Goal: Information Seeking & Learning: Compare options

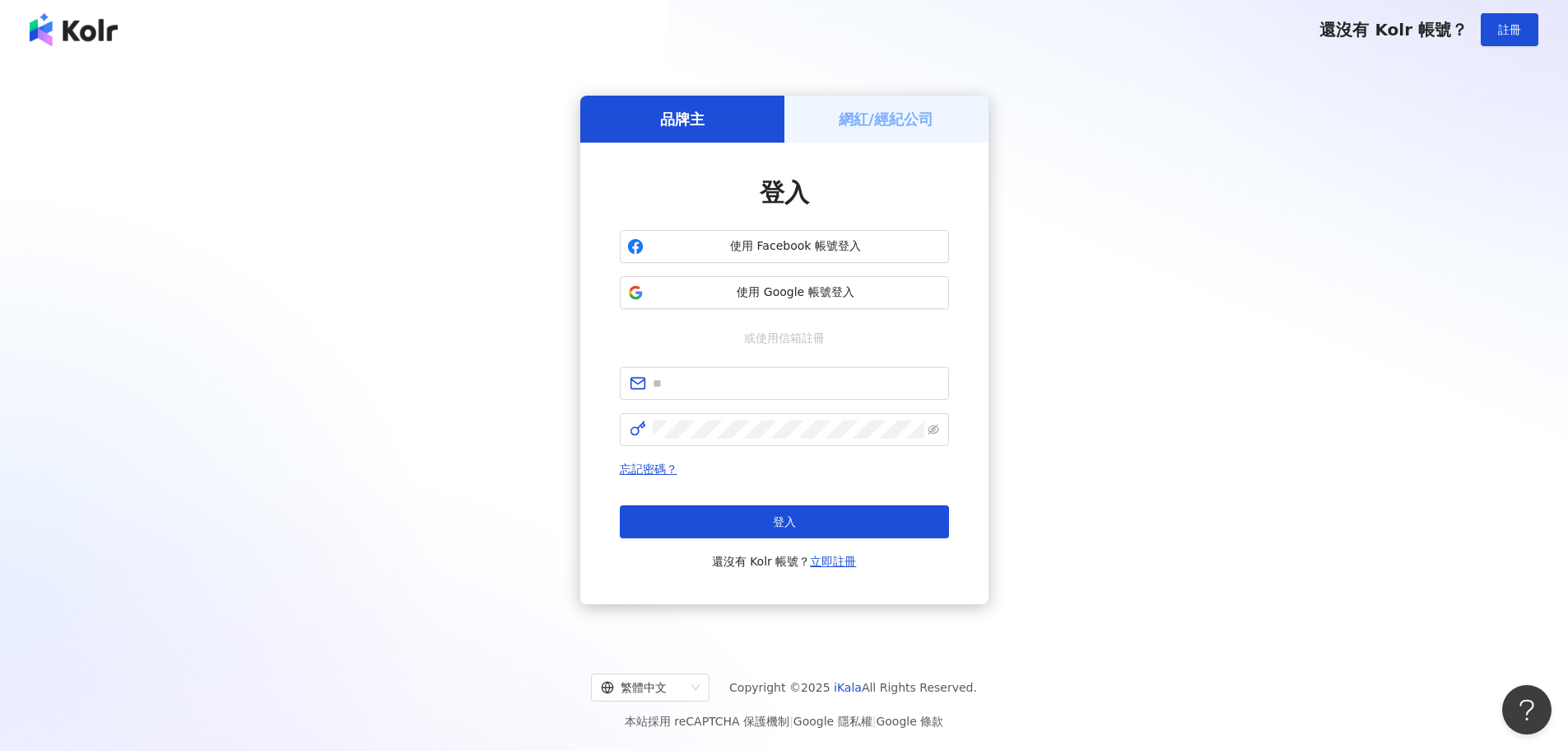
click at [395, 335] on div "品牌主 網紅/經紀公司 登入 使用 Facebook 帳號登入 使用 Google 帳號登入 或使用信箱註冊 忘記密碼？ 登入 還沒有 Kolr 帳號？ 立即…" at bounding box center [784, 349] width 1529 height 554
click at [374, 302] on div "品牌主 網紅/經紀公司 登入 使用 Facebook 帳號登入 使用 Google 帳號登入 或使用信箱註冊 忘記密碼？ 登入 還沒有 Kolr 帳號？ 立即…" at bounding box center [784, 349] width 1529 height 554
click at [737, 392] on input "text" at bounding box center [795, 383] width 287 height 18
paste input "**********"
type input "**********"
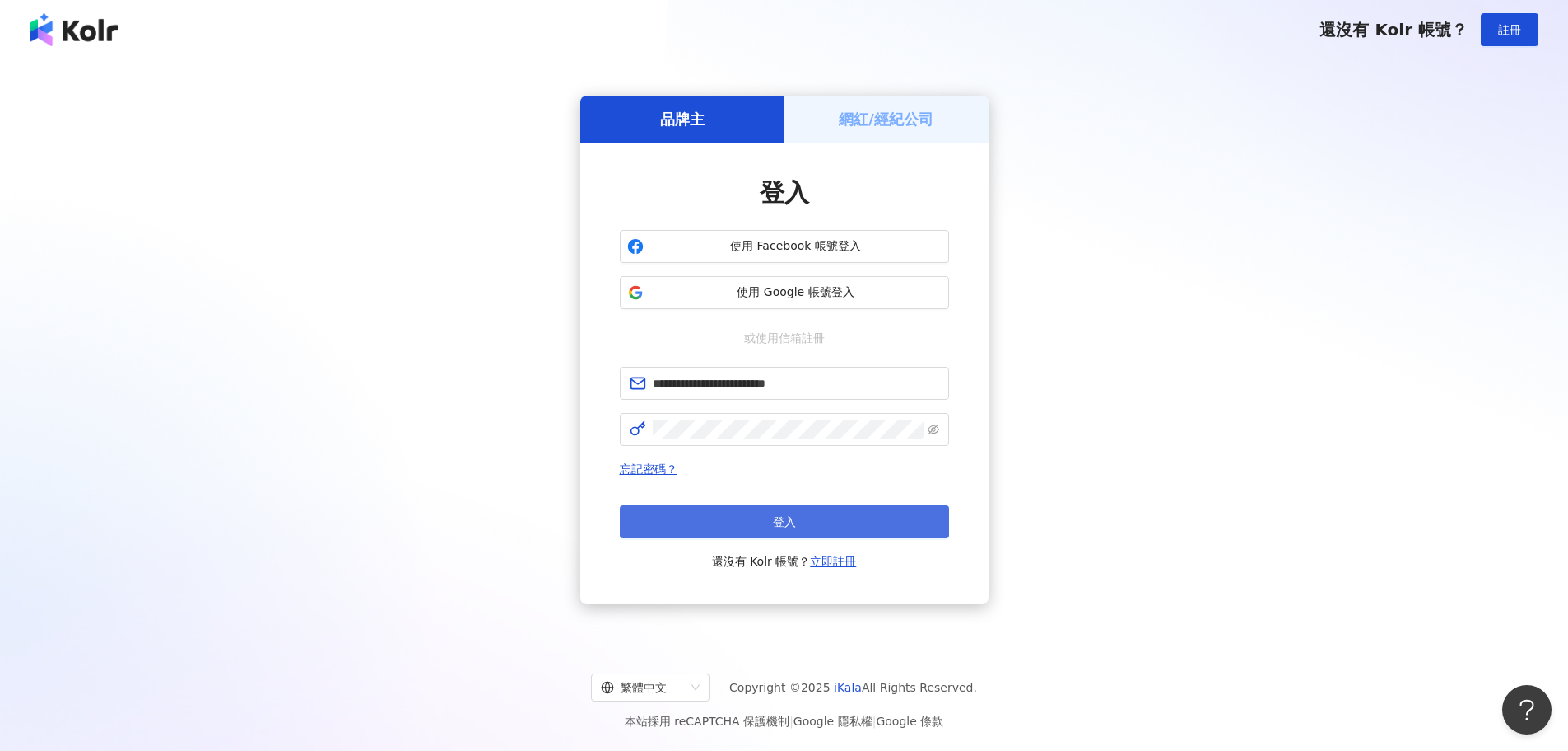
click at [780, 526] on span "登入" at bounding box center [784, 521] width 23 height 13
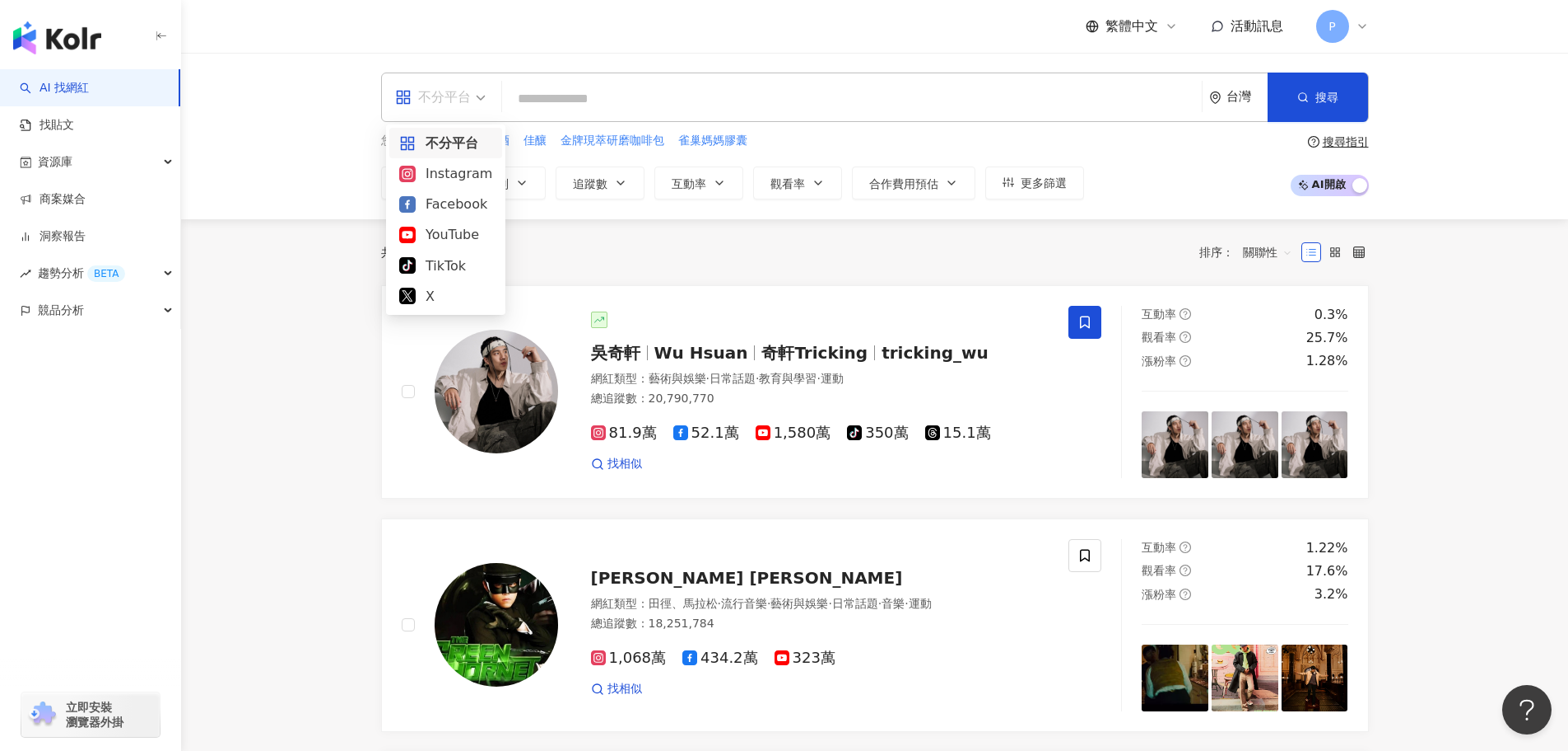
click at [452, 90] on div "不分平台" at bounding box center [433, 97] width 76 height 26
click at [620, 93] on input "search" at bounding box center [851, 98] width 687 height 31
click at [611, 123] on div "不分平台 台灣 搜尋 您可能感興趣： 葡萄酒 佳釀 金牌現萃研磨咖啡包 雀巢媽媽膠囊 類型 性別 追蹤數 互動率 觀看率 合作費用預估 更多篩選 搜尋指引 A…" at bounding box center [874, 135] width 1054 height 127
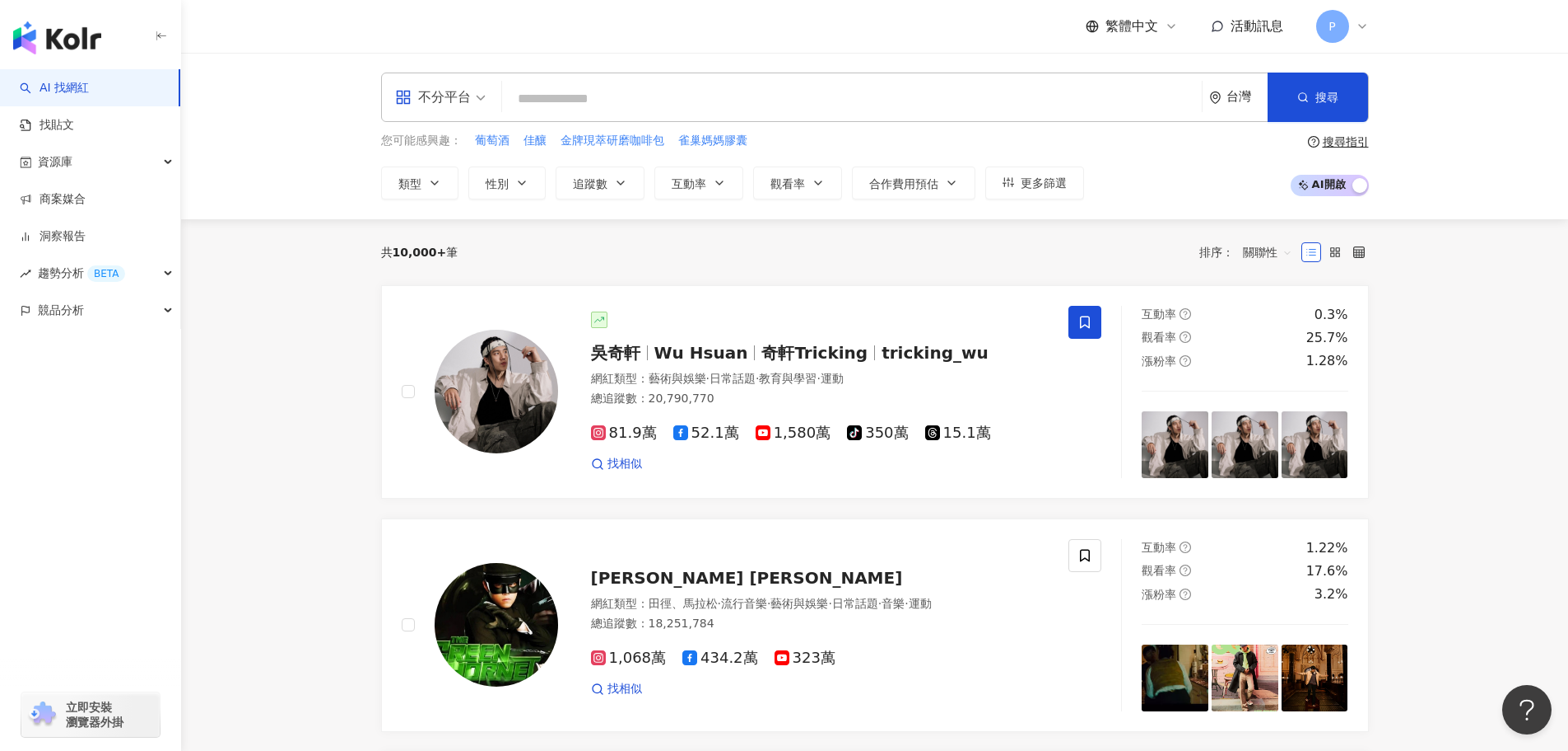
click at [603, 97] on input "search" at bounding box center [851, 98] width 687 height 31
paste input "**"
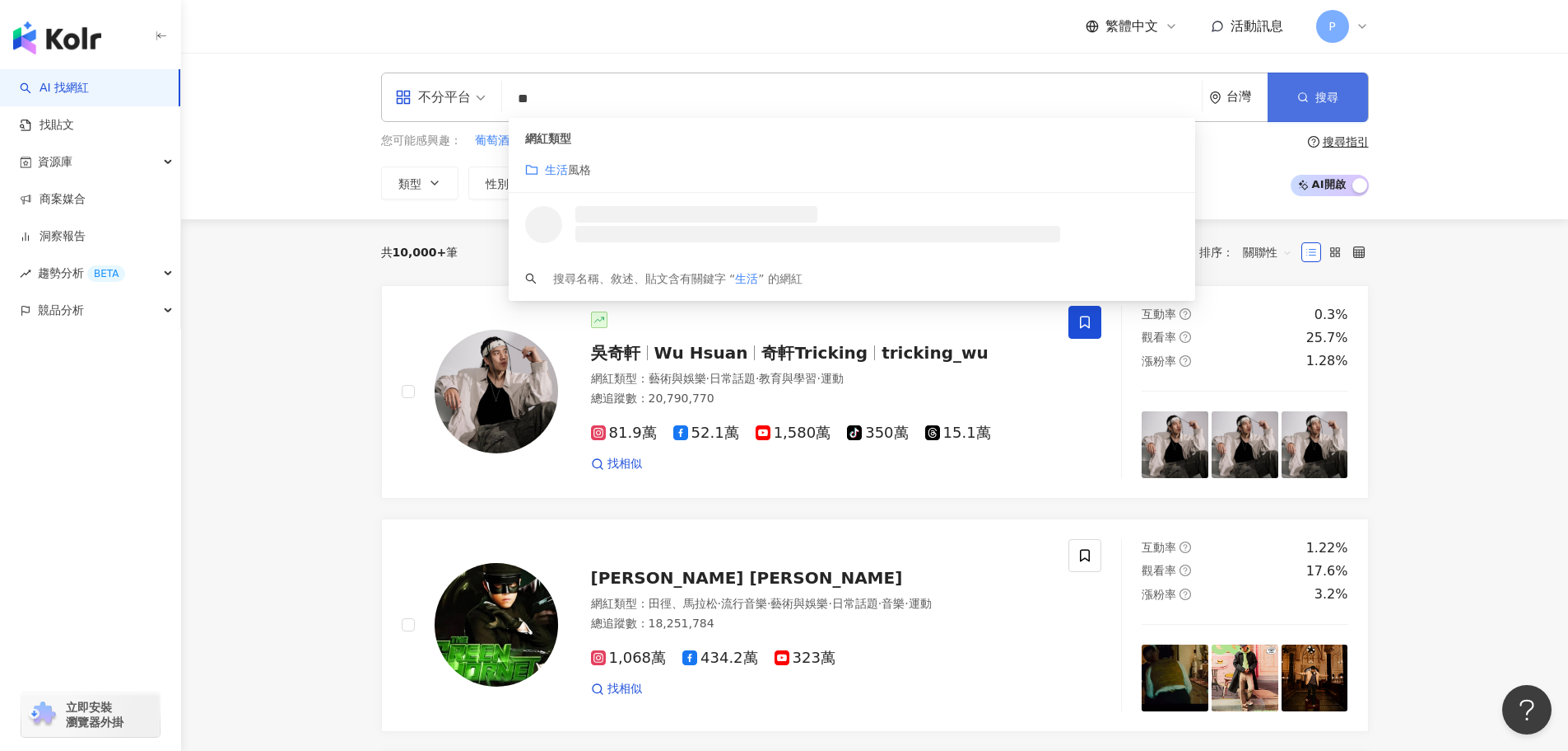
type input "**"
click at [1308, 97] on icon "button" at bounding box center [1303, 97] width 12 height 12
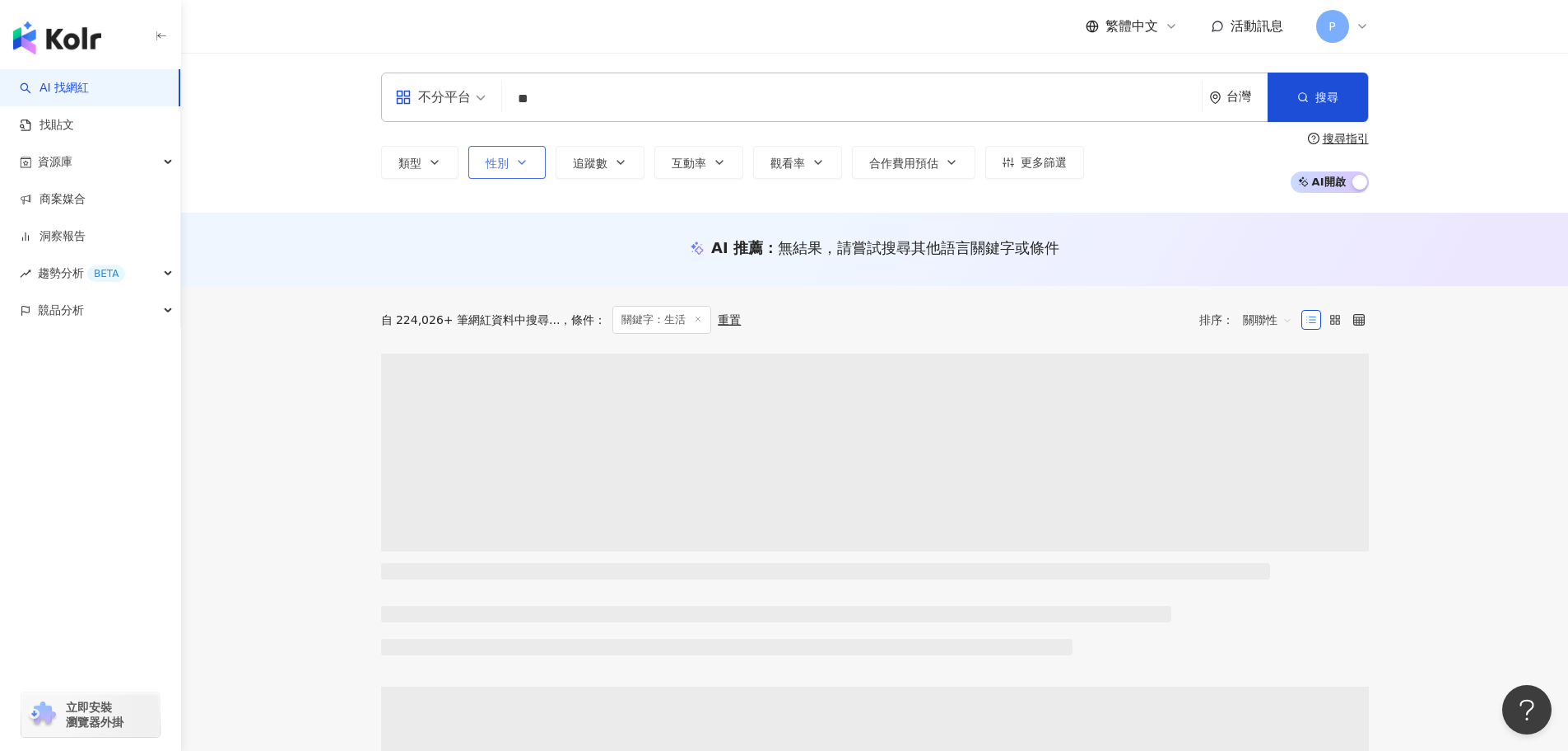
click at [509, 171] on button "性別" at bounding box center [507, 162] width 77 height 33
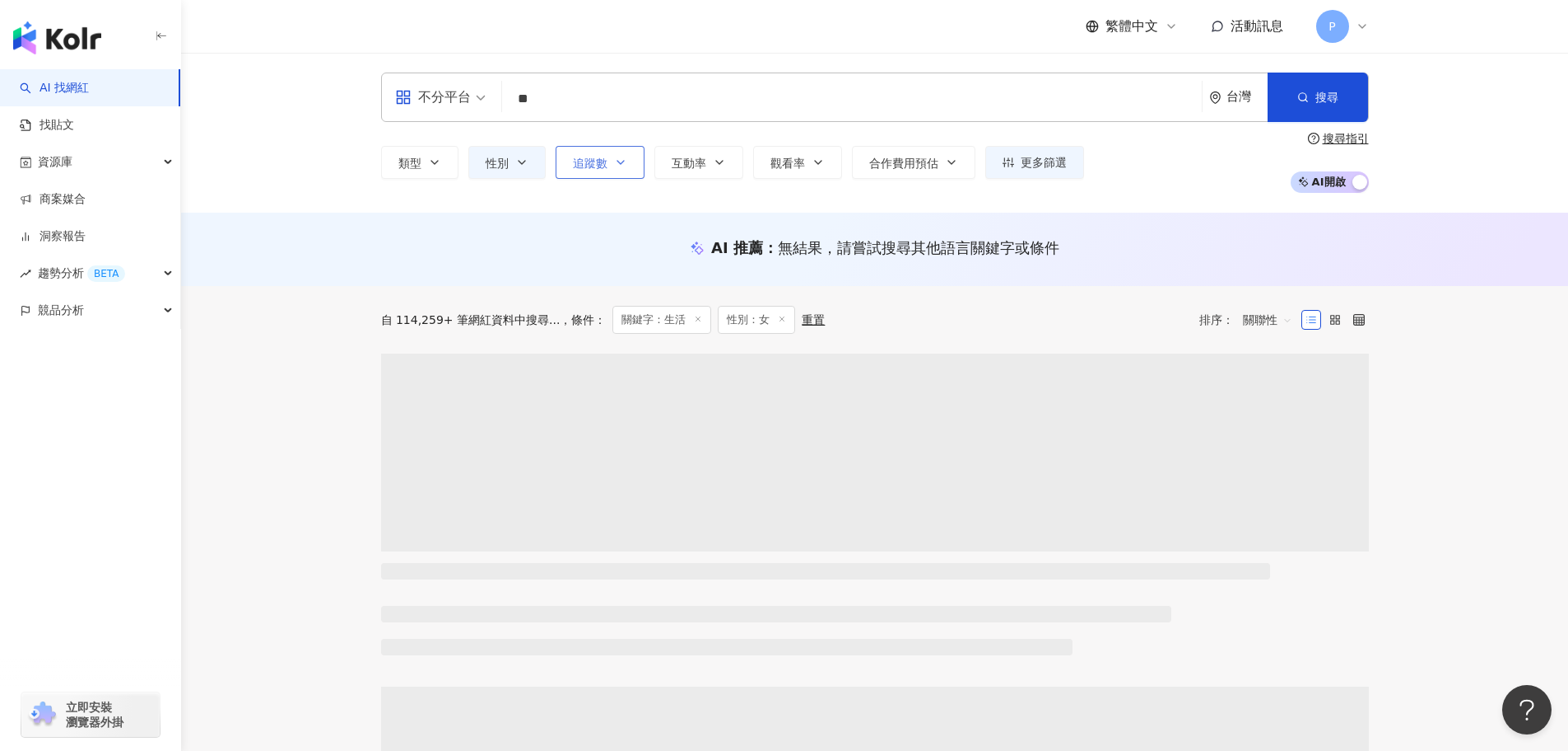
click at [585, 166] on span "追蹤數" at bounding box center [590, 163] width 35 height 13
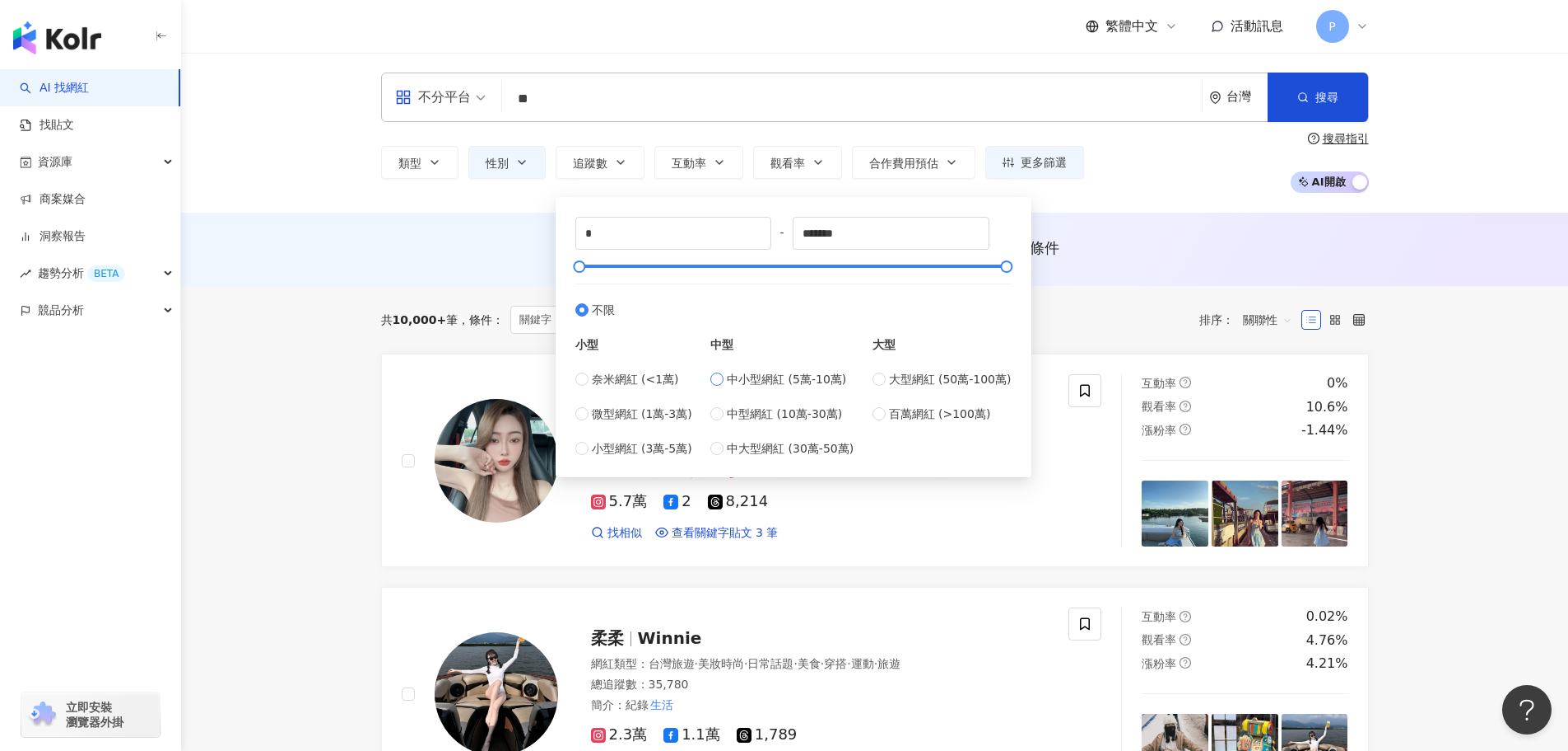
click at [777, 381] on span "中小型網紅 (5萬-10萬)" at bounding box center [785, 379] width 119 height 18
type input "*****"
click at [406, 349] on div "共 10,000+ 筆 條件 ： 關鍵字：生活 性別：女 重置 排序： 關聯性" at bounding box center [874, 320] width 988 height 68
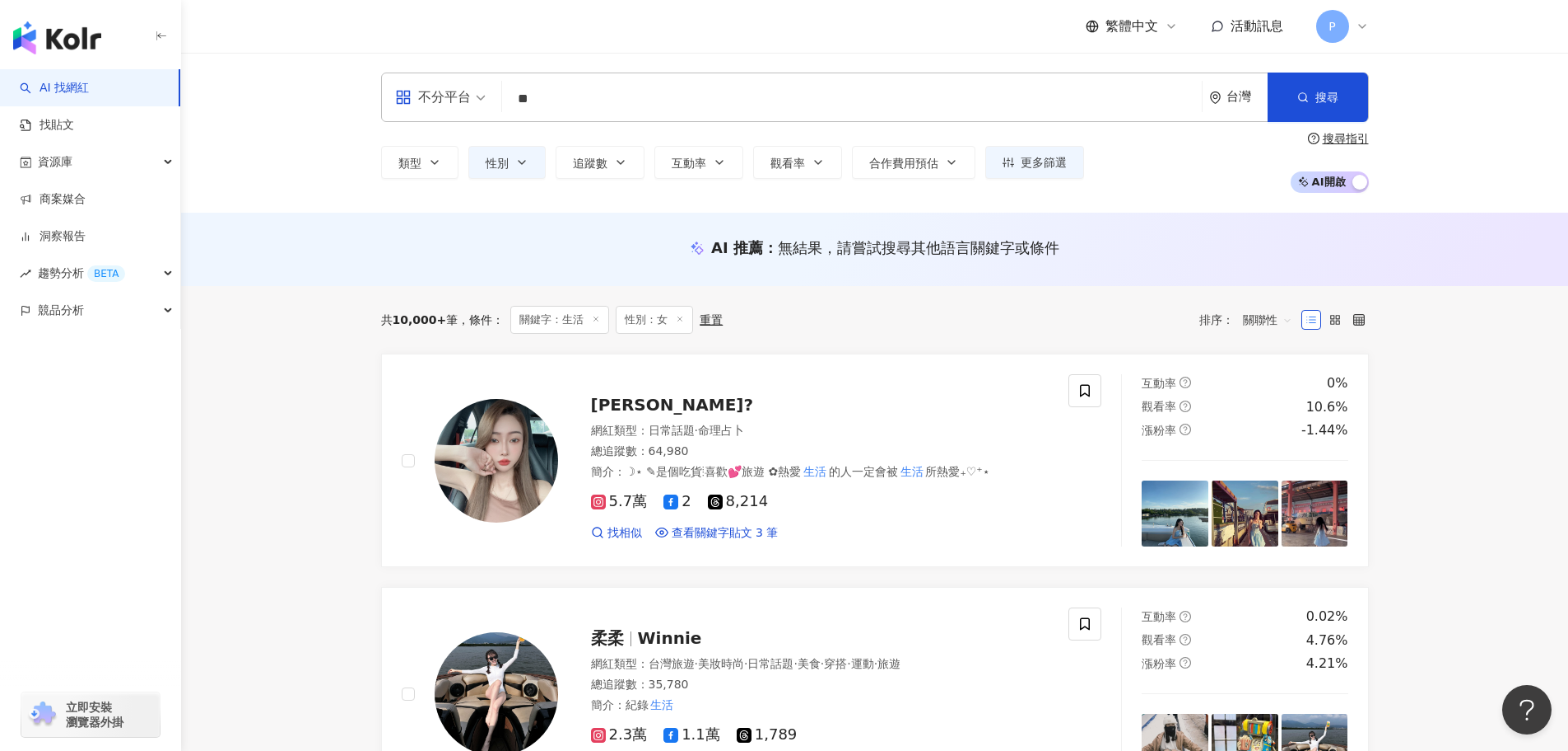
click at [585, 119] on div "不分平台 ** 台灣 搜尋 customizedTag loading 網紅類型 生活 風格 搜尋名稱、敘述、貼文含有關鍵字 “ 生活 ” 的網紅" at bounding box center [874, 96] width 988 height 49
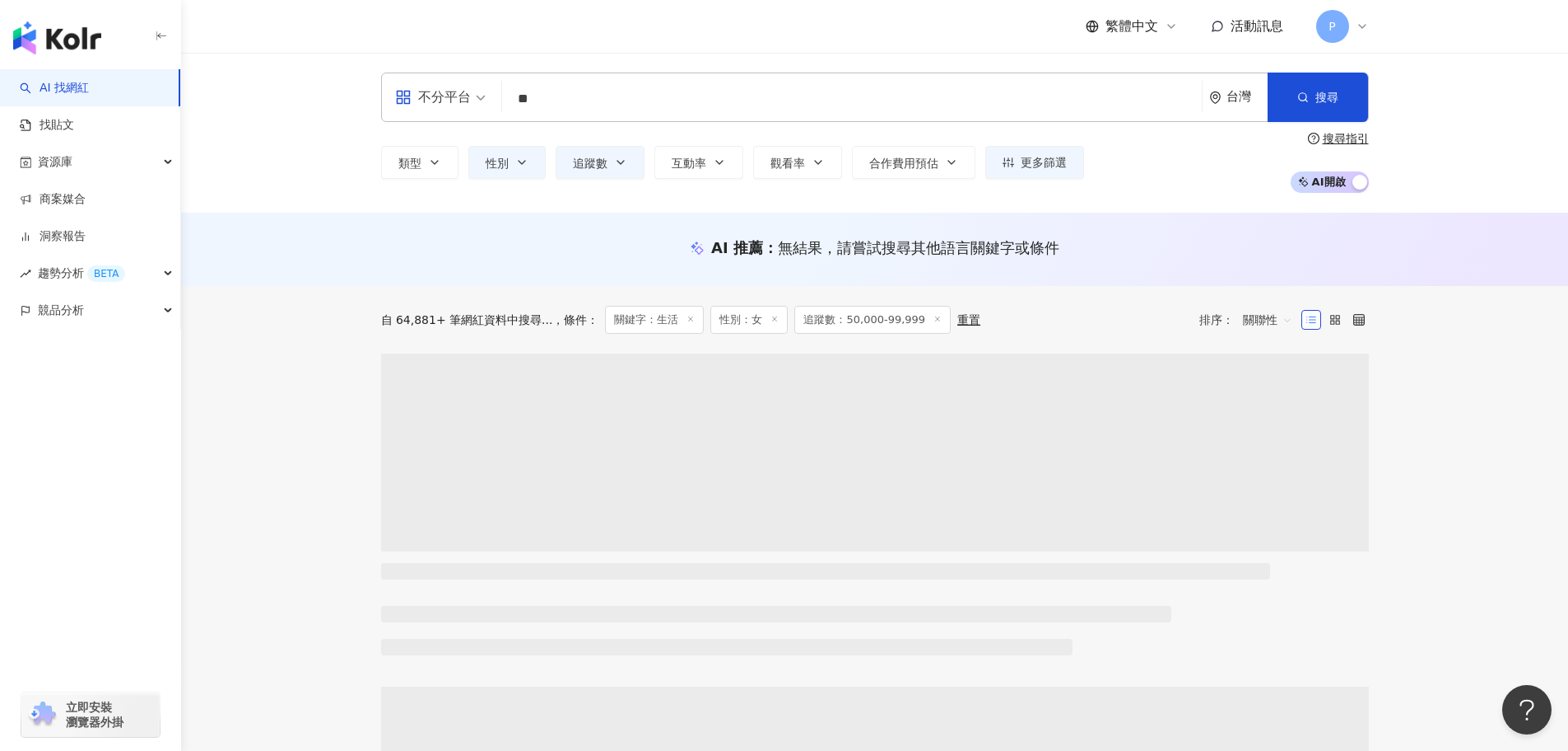
click at [586, 108] on input "**" at bounding box center [851, 98] width 687 height 31
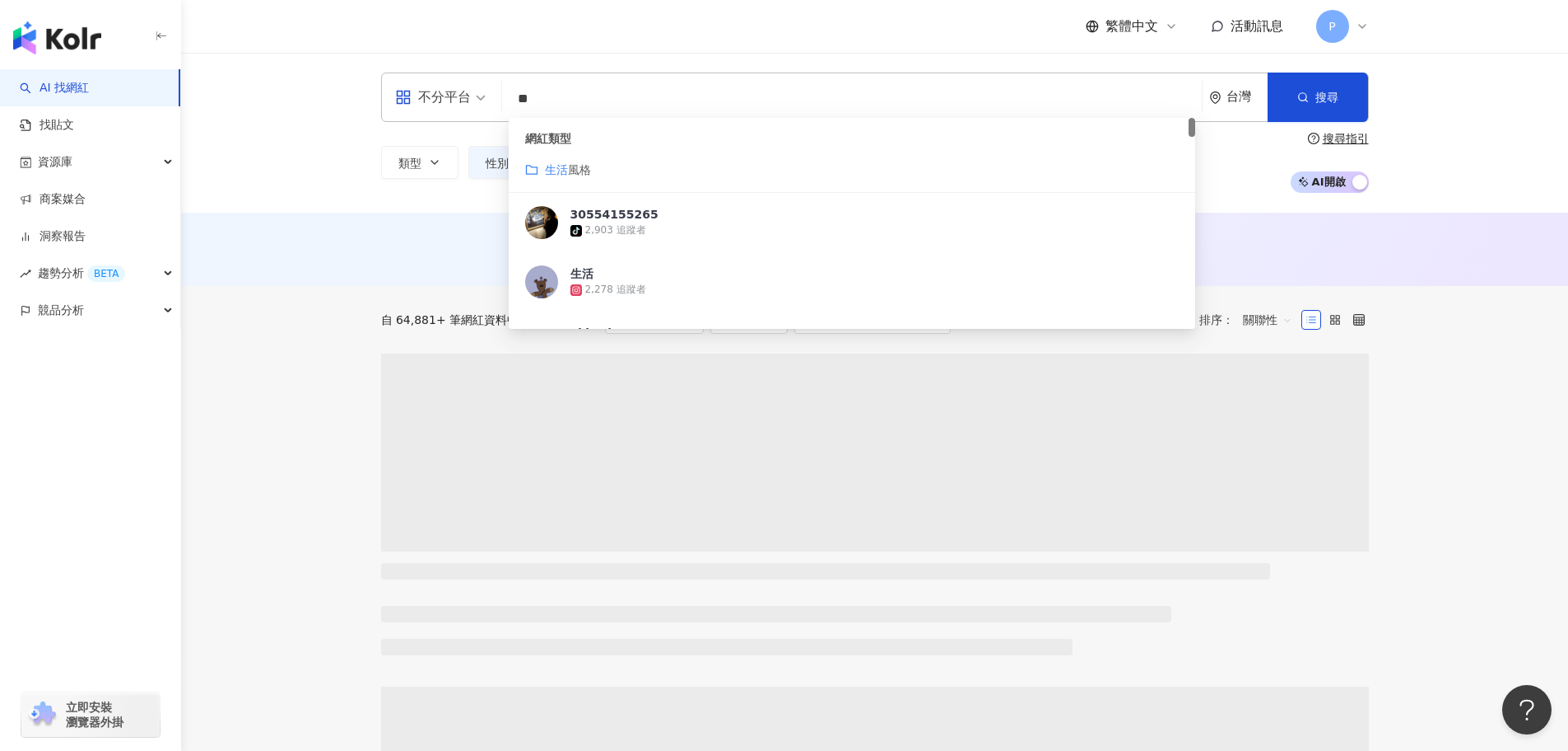
type input "*"
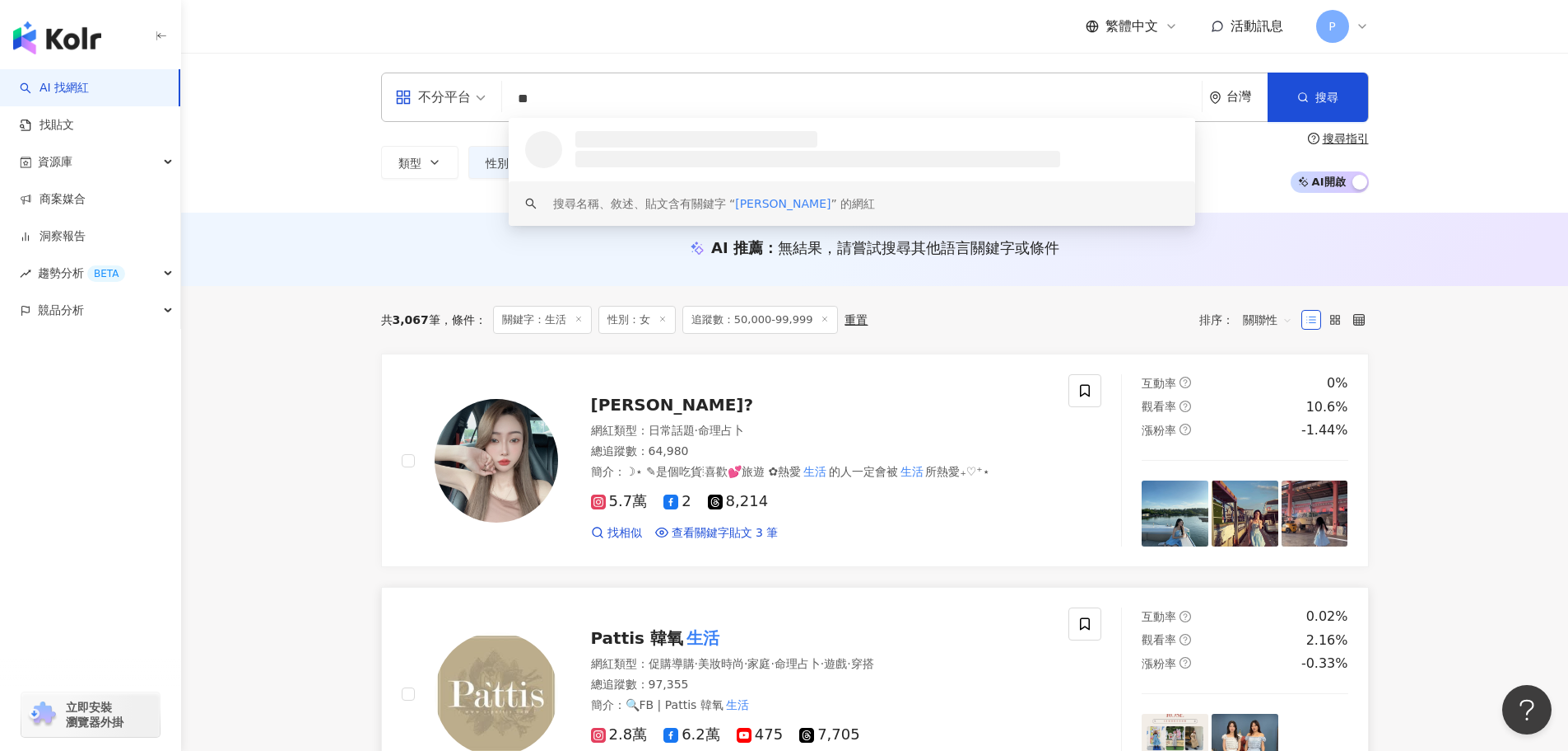
type input "**"
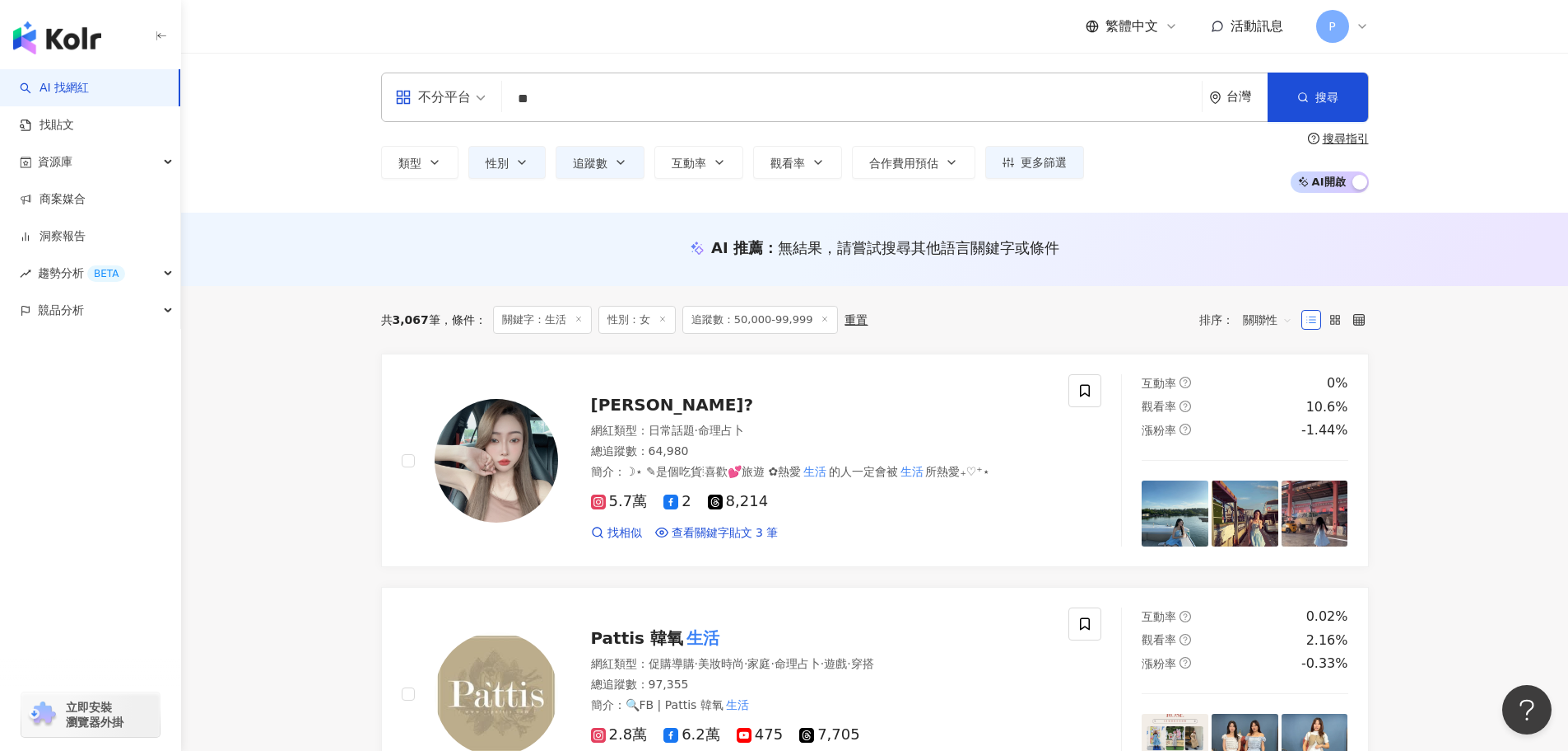
click at [482, 249] on div "AI 推薦 ： 無結果，請嘗試搜尋其他語言關鍵字或條件" at bounding box center [874, 247] width 988 height 21
click at [601, 85] on input "**" at bounding box center [851, 98] width 687 height 31
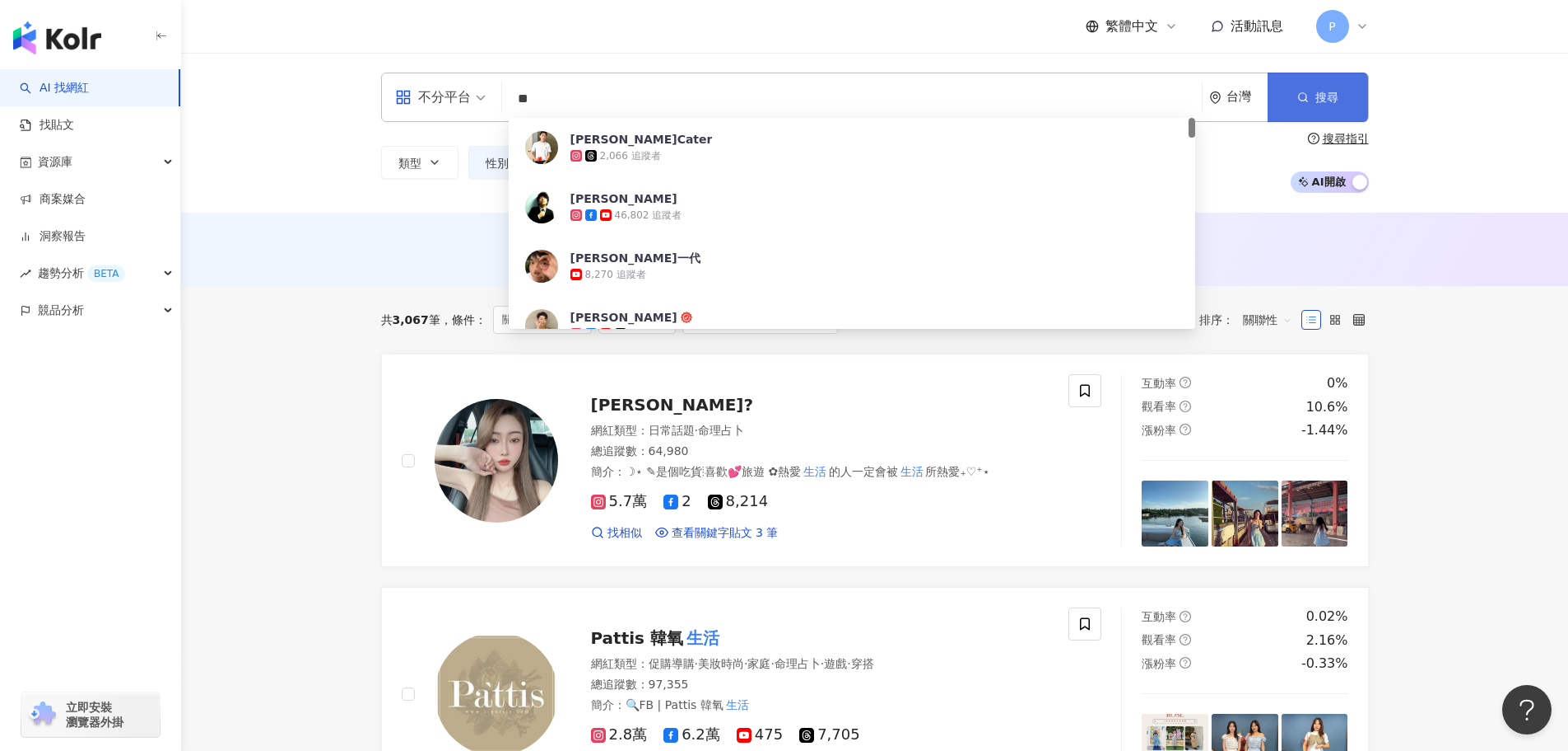
click at [1340, 99] on button "搜尋" at bounding box center [1318, 96] width 101 height 49
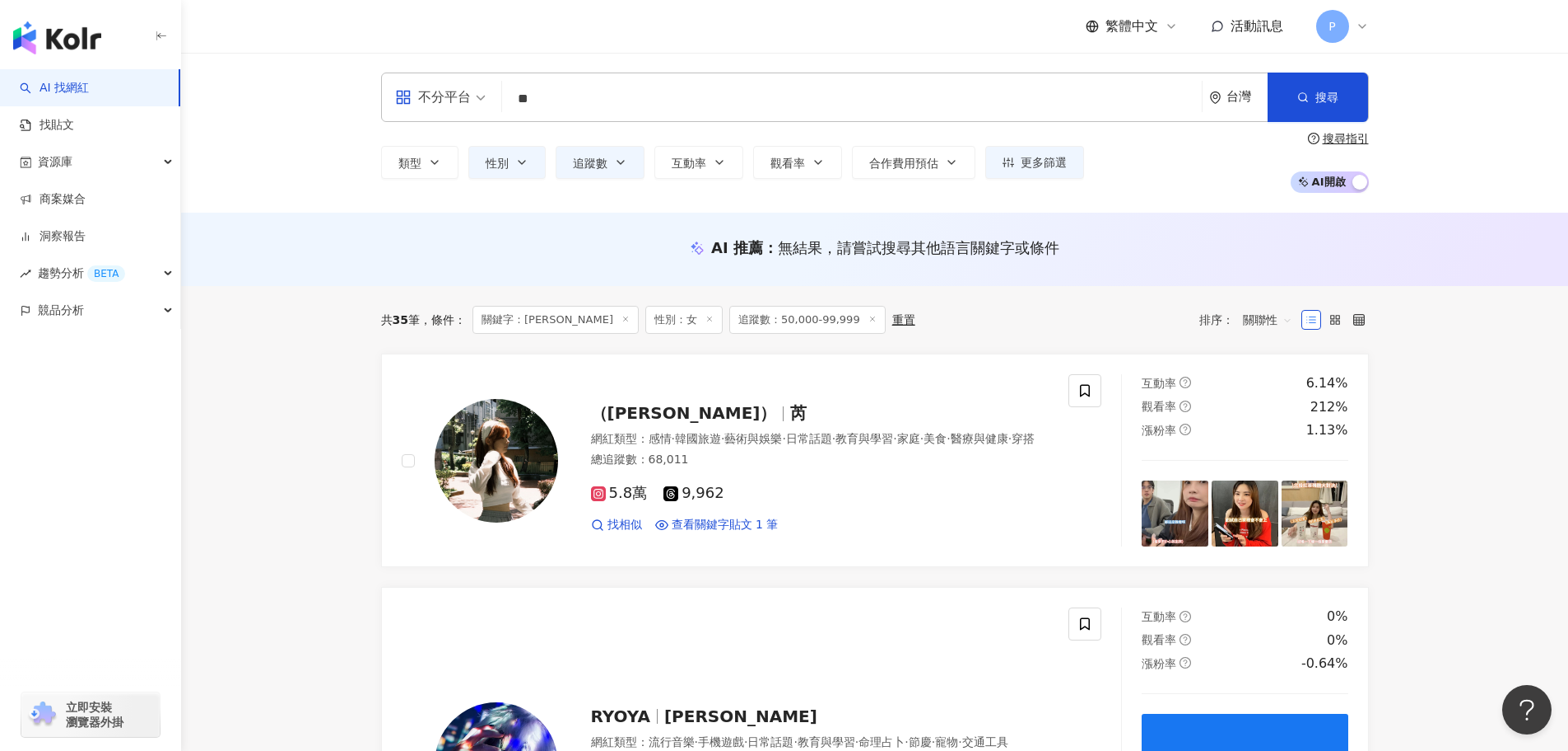
click at [332, 284] on div "AI 推薦 ： 無結果，請嘗試搜尋其他語言關鍵字或條件" at bounding box center [874, 249] width 1387 height 73
click at [631, 91] on input "**" at bounding box center [851, 98] width 687 height 31
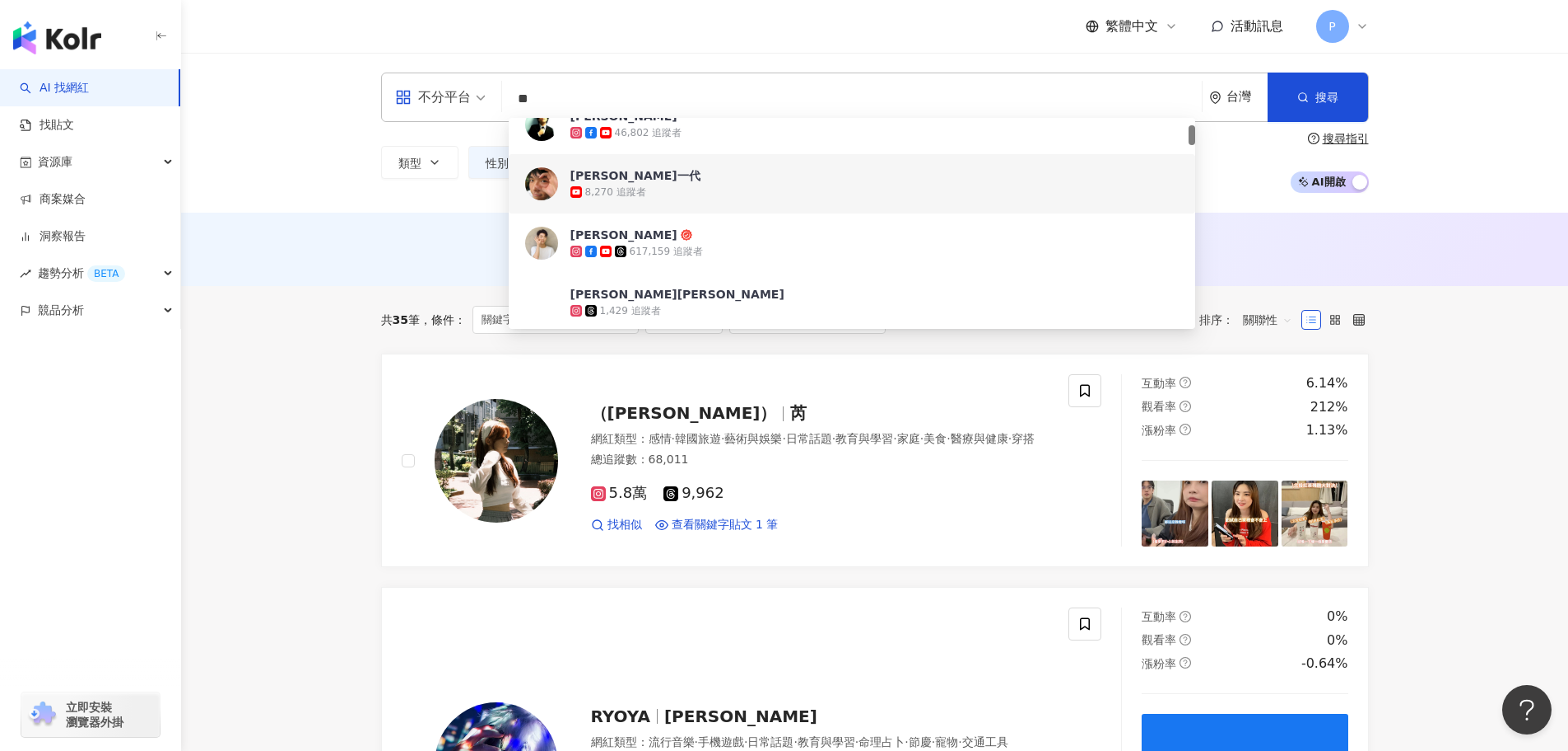
scroll to position [165, 0]
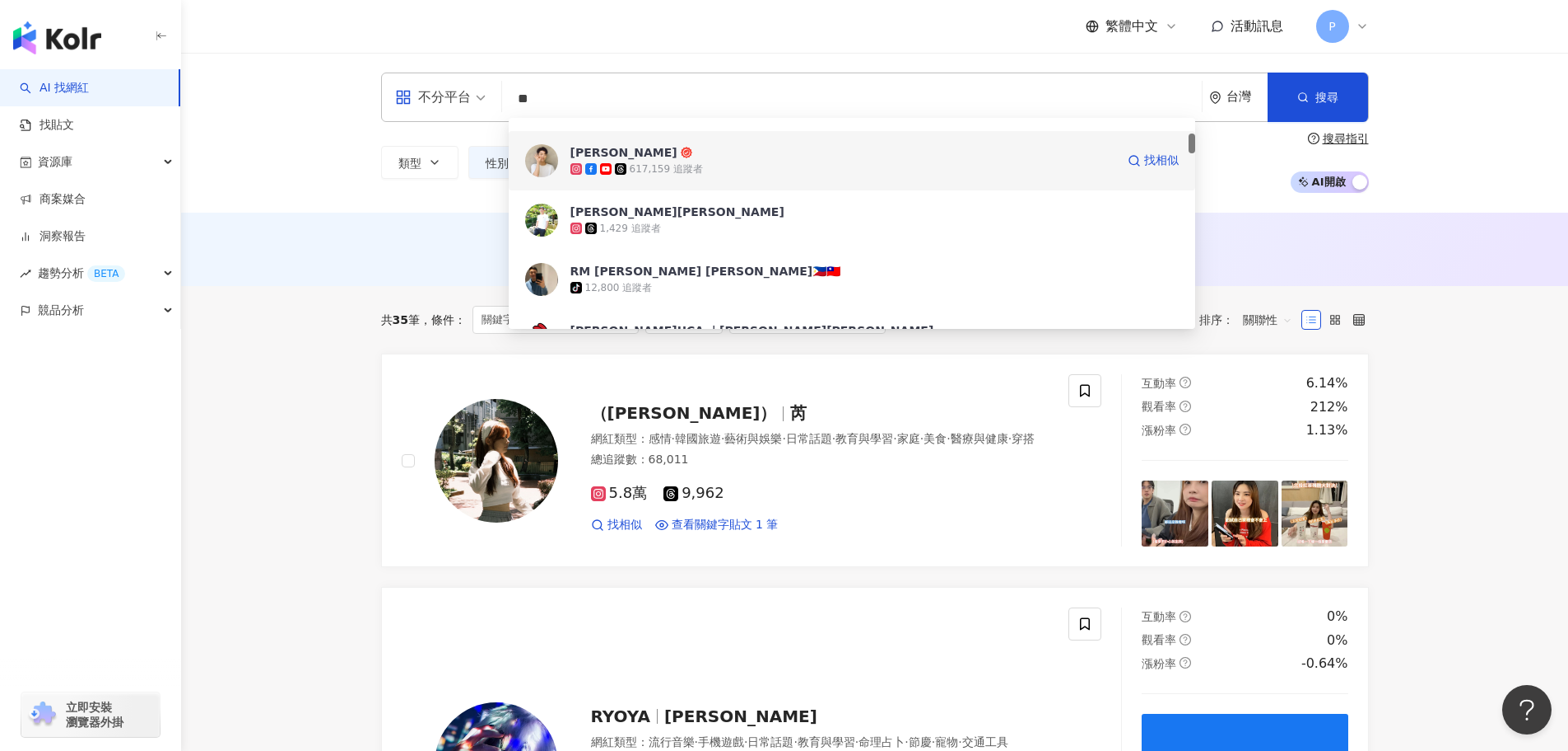
click at [648, 176] on div "617,159 追蹤者" at bounding box center [842, 169] width 545 height 16
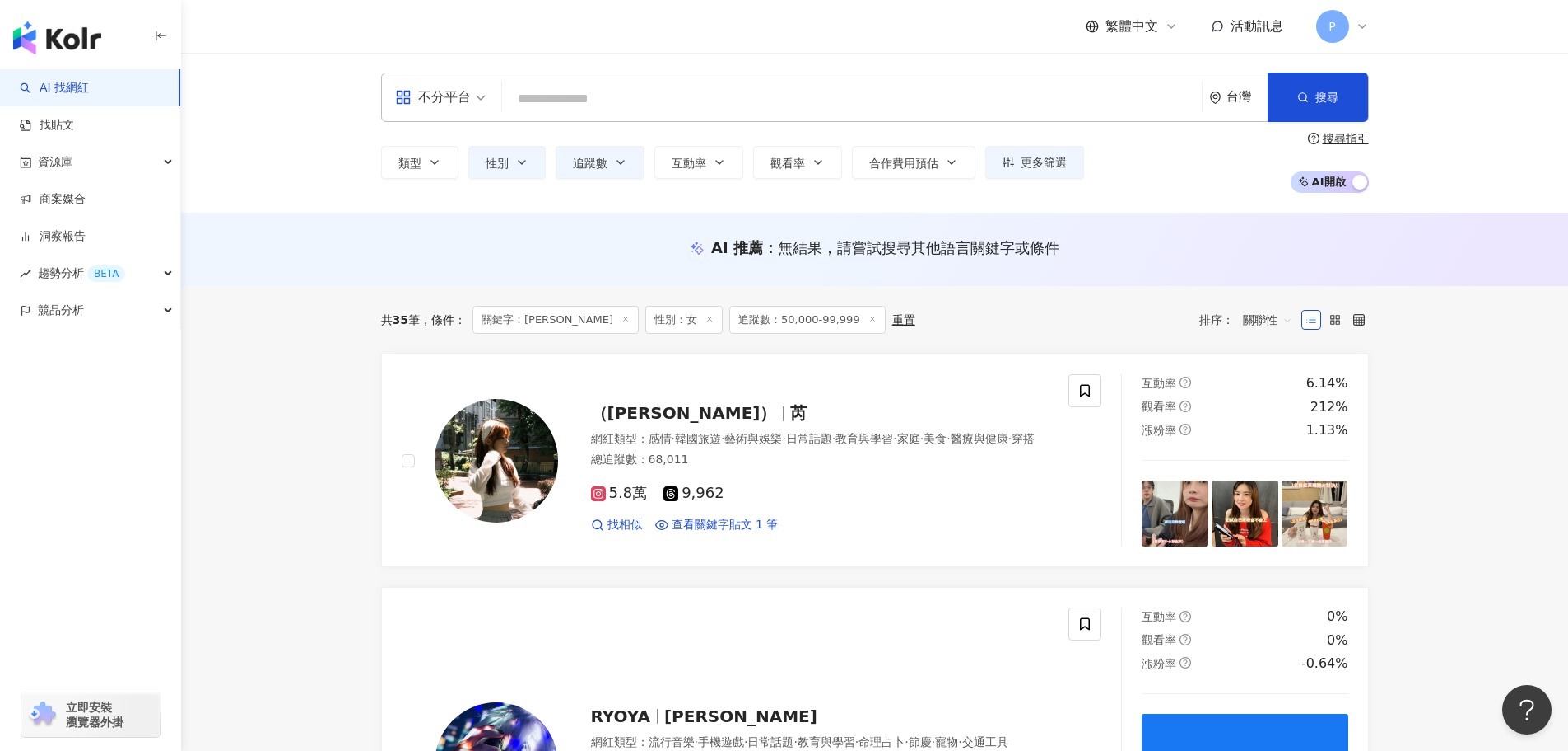
click at [634, 96] on input "search" at bounding box center [851, 98] width 687 height 31
click at [624, 97] on input "**" at bounding box center [851, 98] width 687 height 31
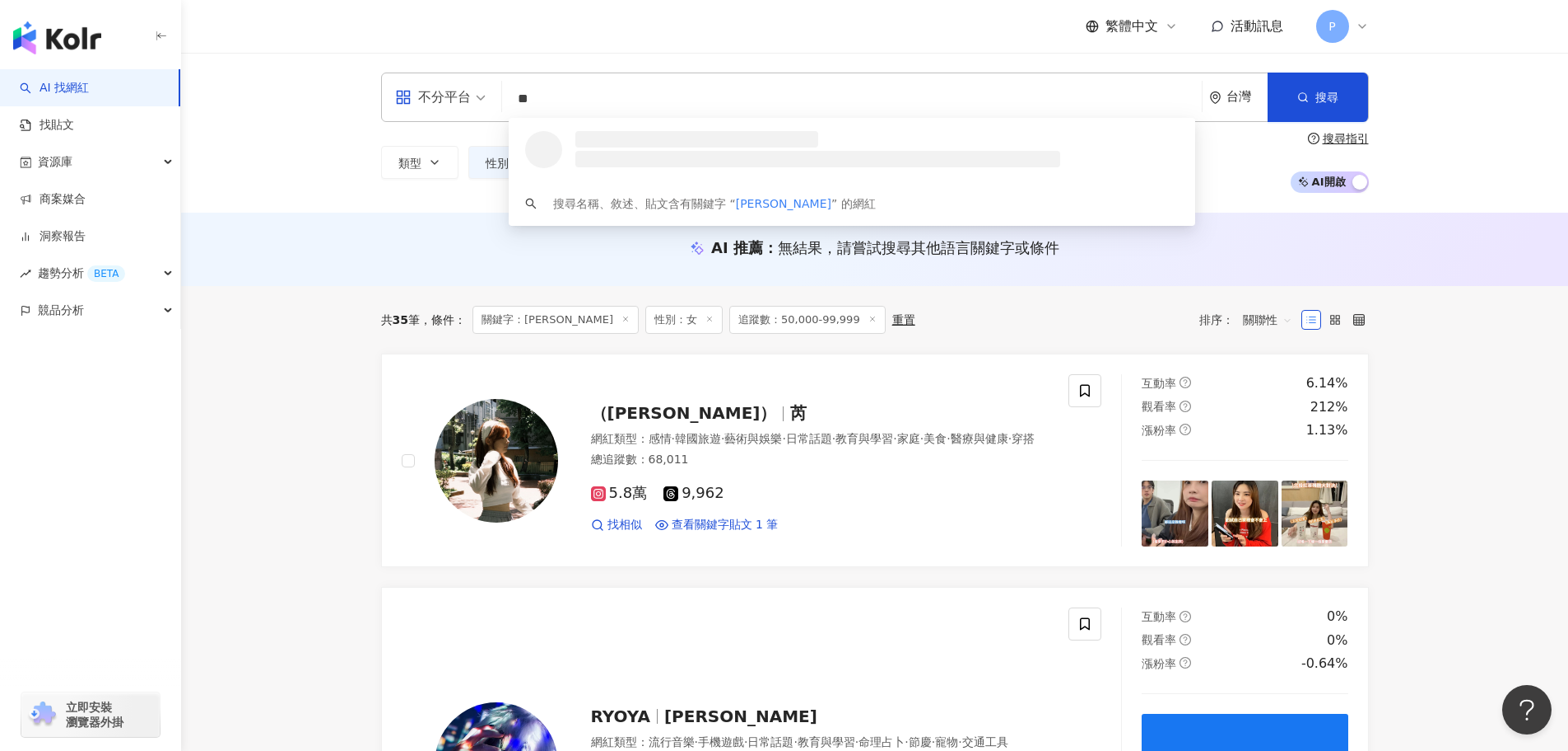
scroll to position [0, 0]
click at [604, 106] on input "**" at bounding box center [851, 98] width 687 height 31
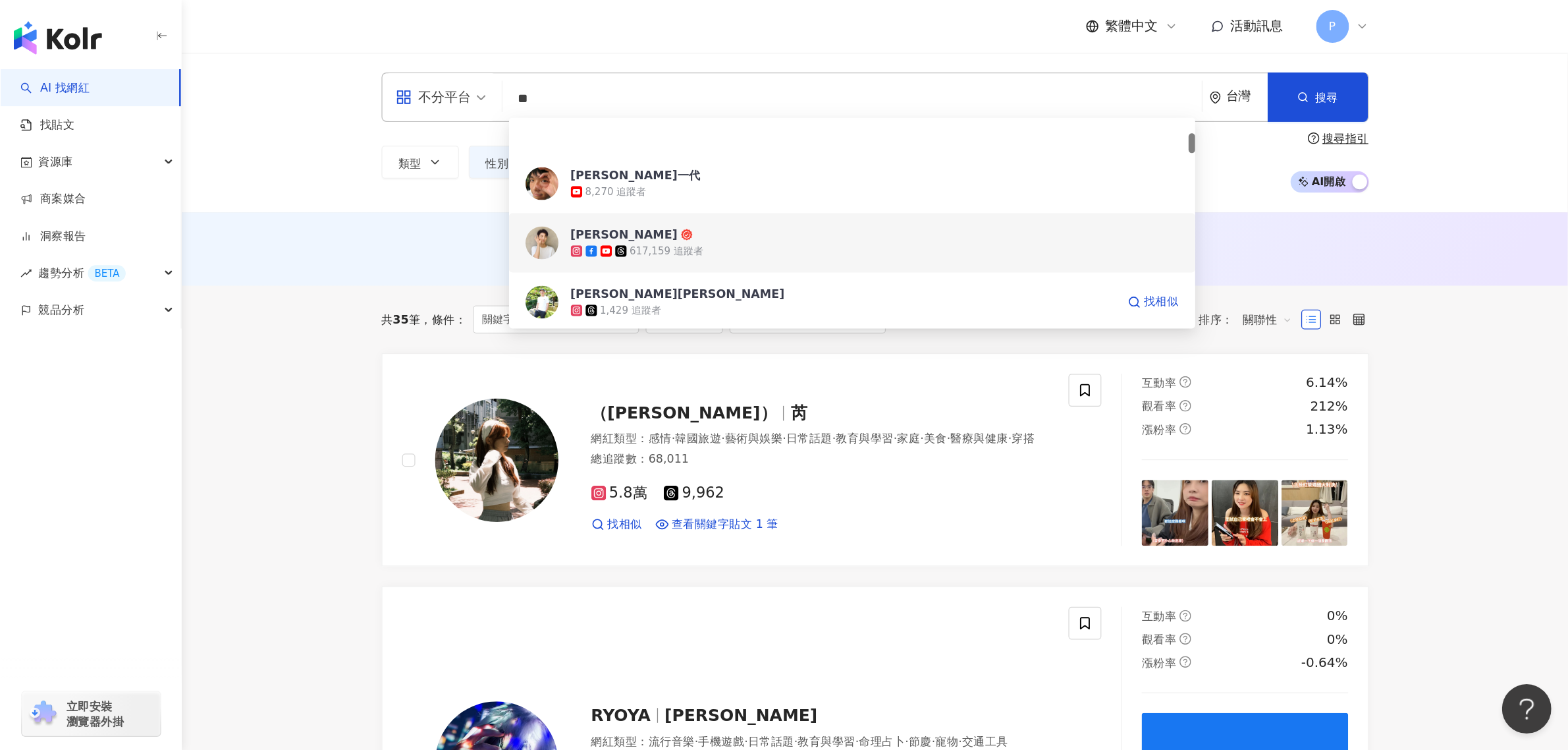
scroll to position [132, 0]
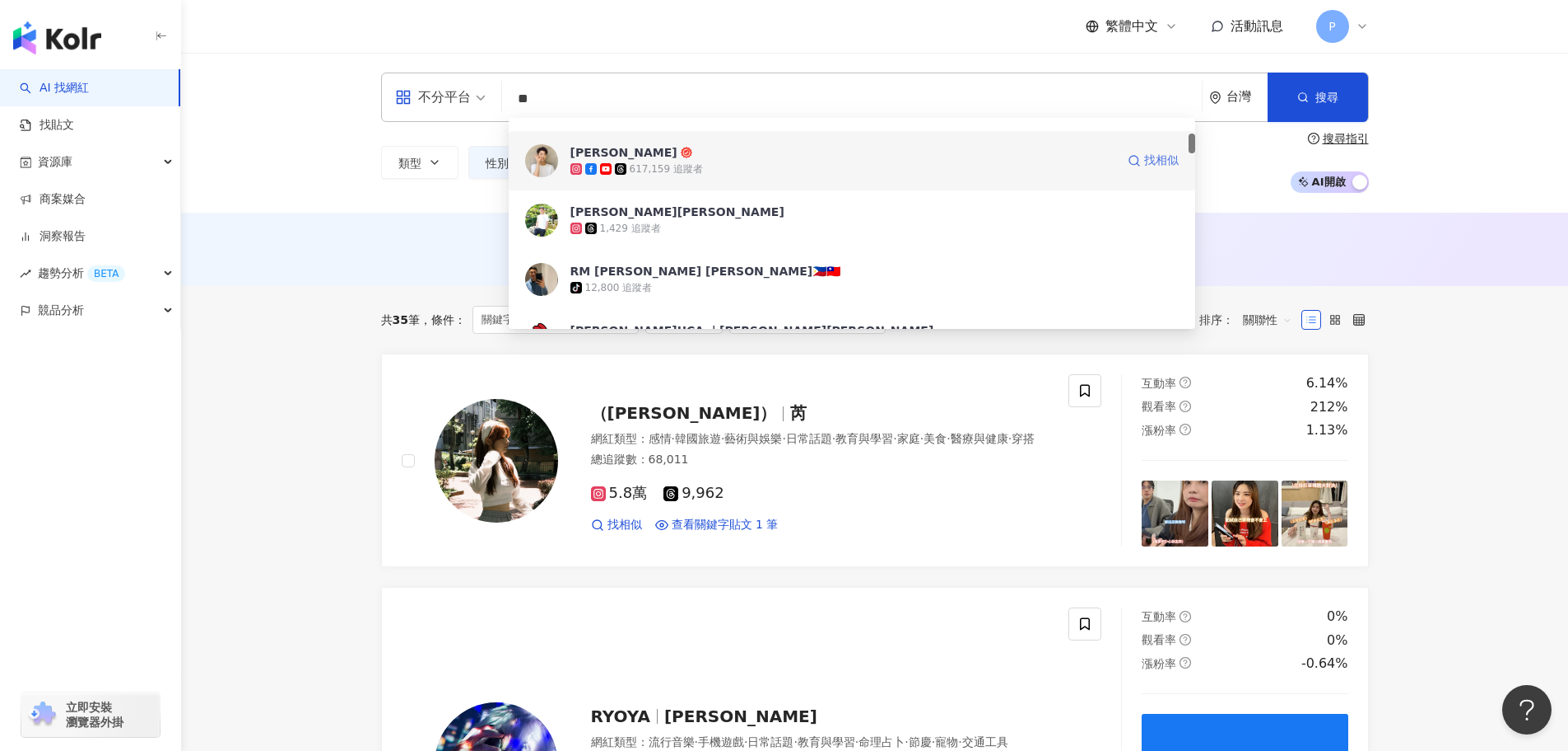
click at [1159, 162] on span "找相似" at bounding box center [1161, 160] width 35 height 16
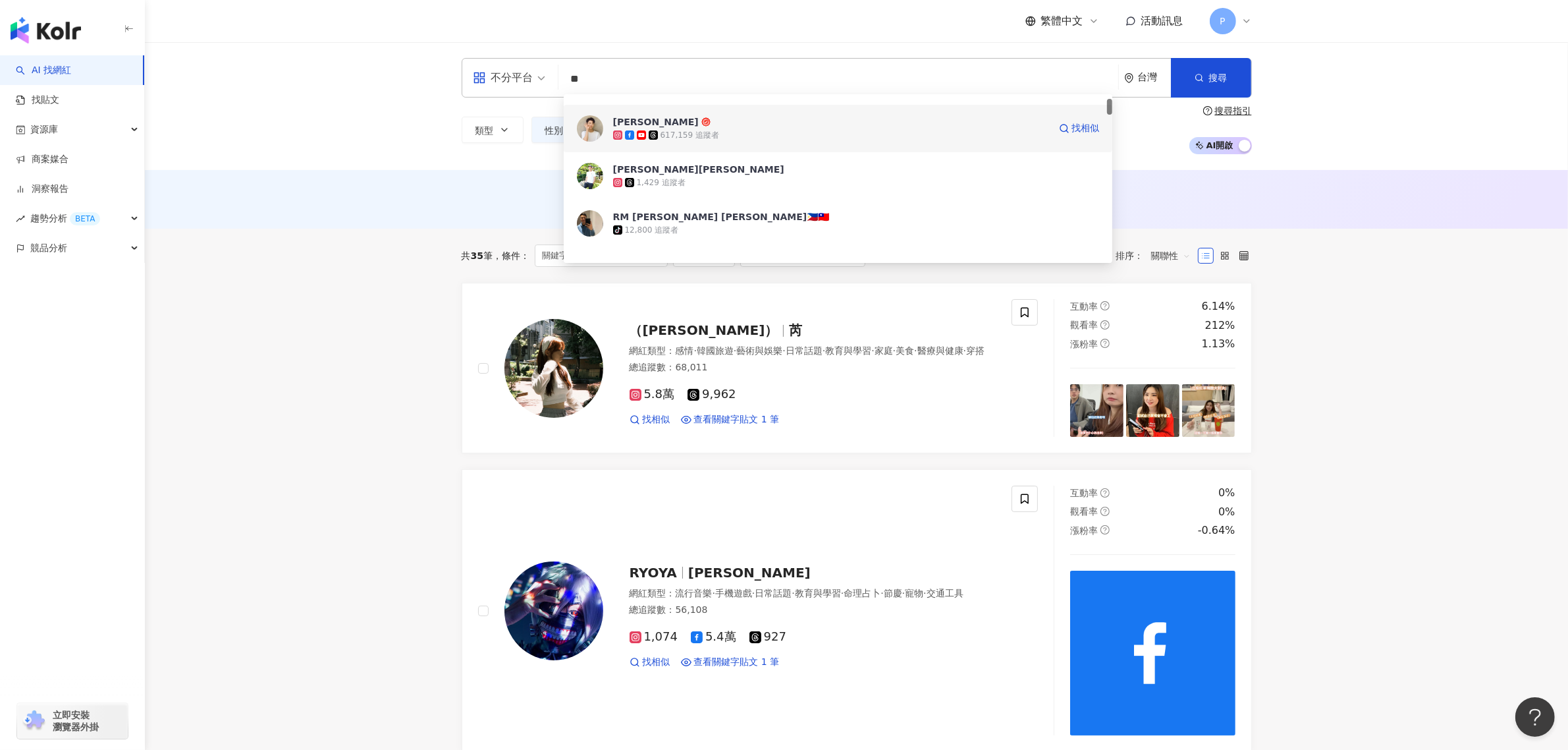
scroll to position [0, 0]
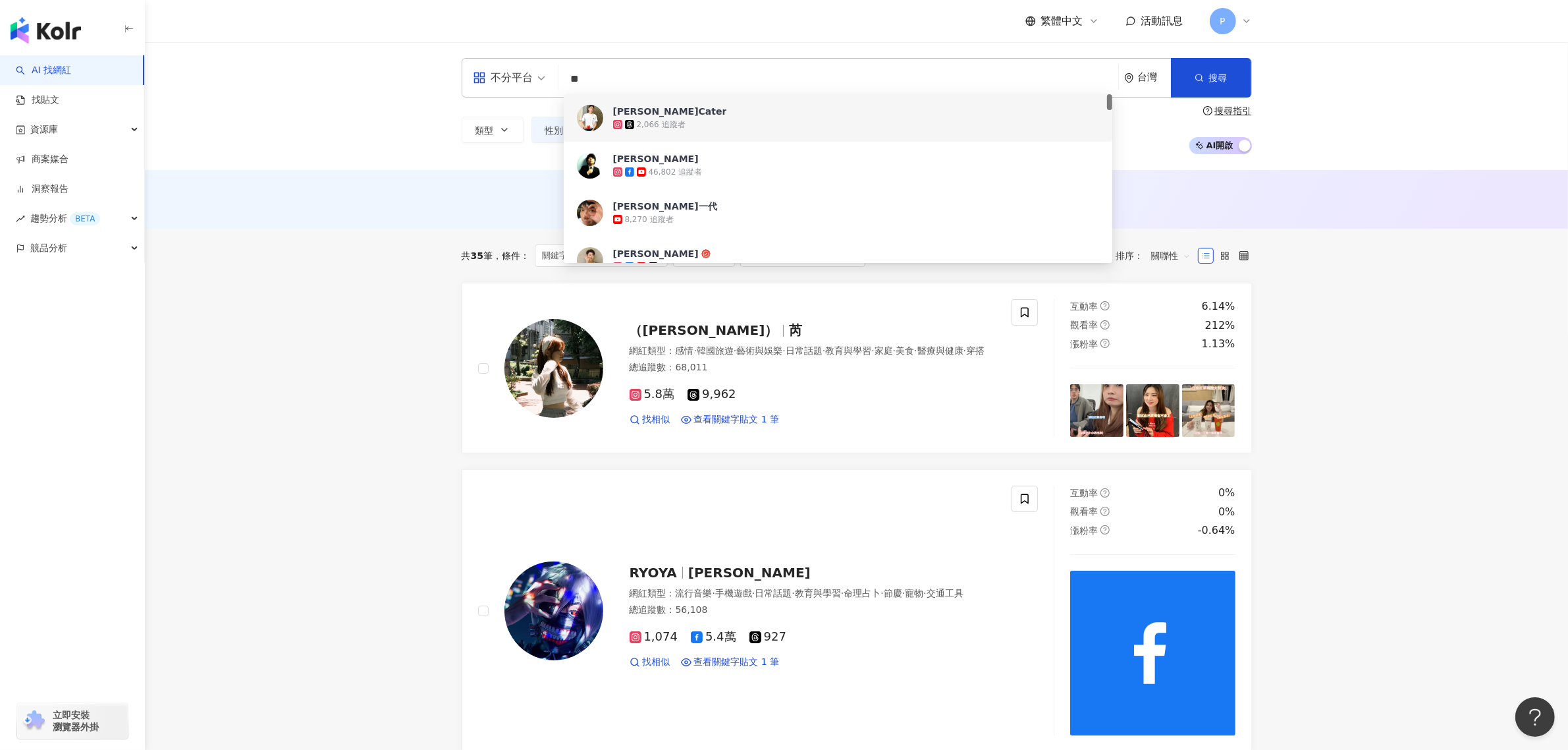
click at [623, 68] on input "**" at bounding box center [838, 78] width 549 height 25
type input "*"
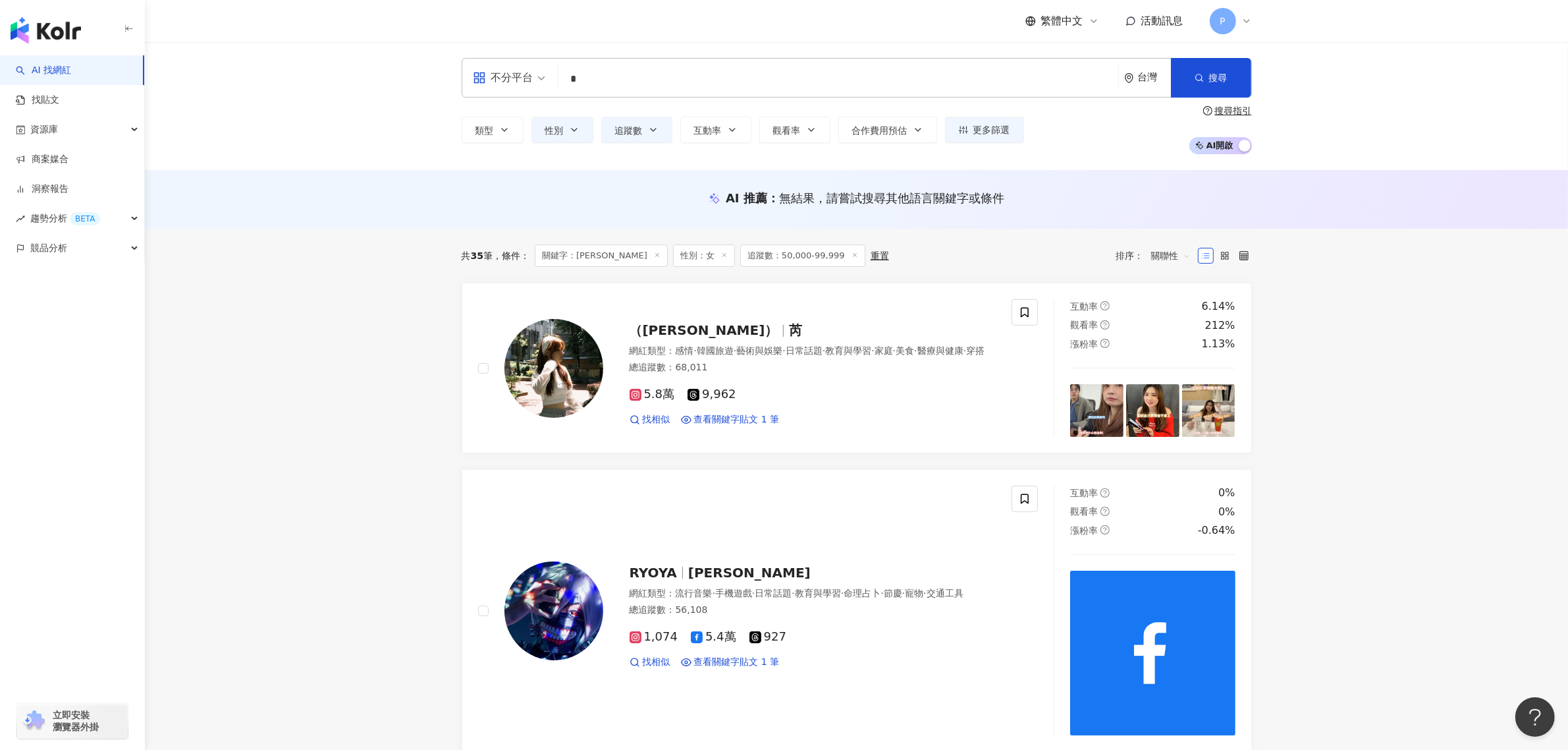
type input "**"
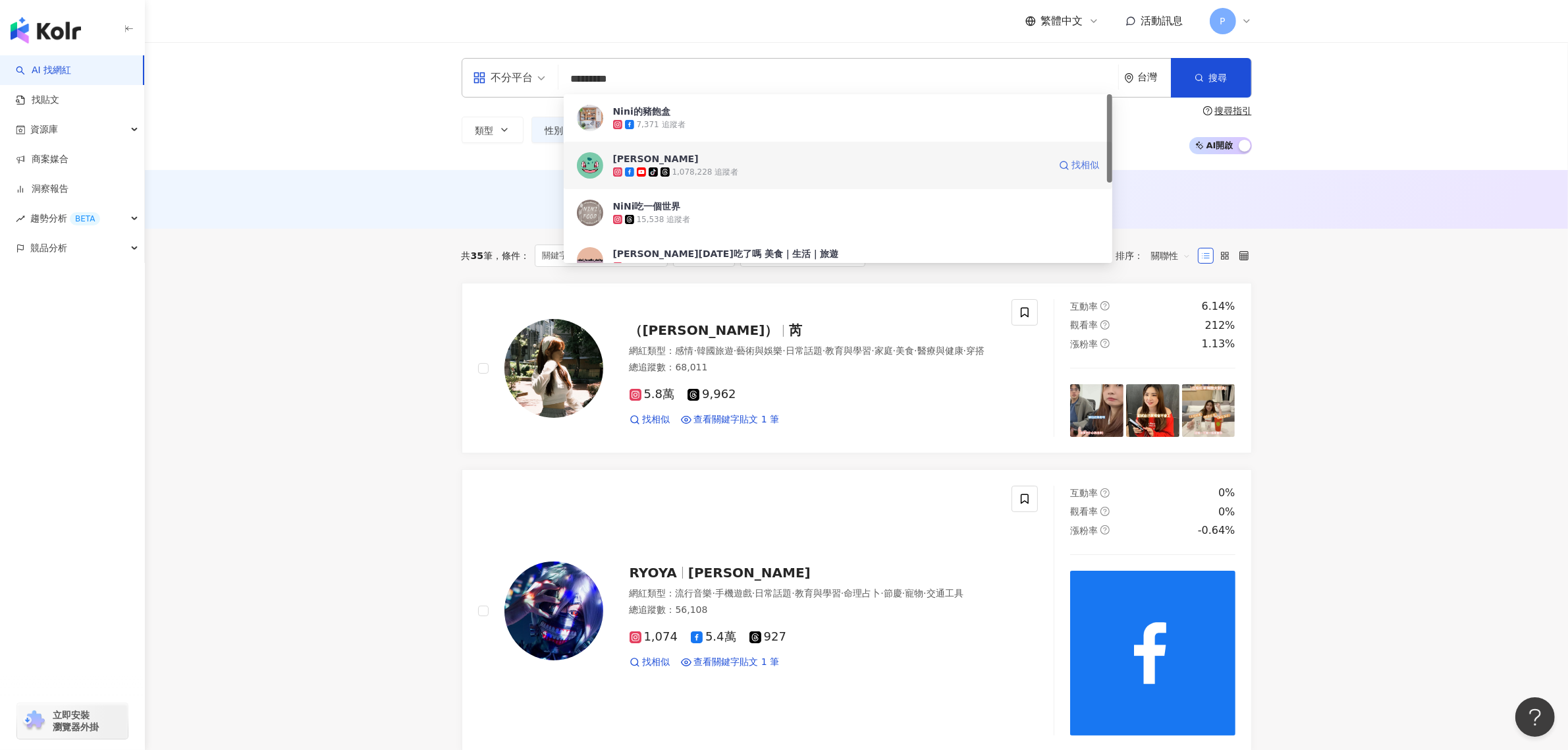
click at [1072, 165] on span "找相似" at bounding box center [1085, 166] width 28 height 13
type input "*********"
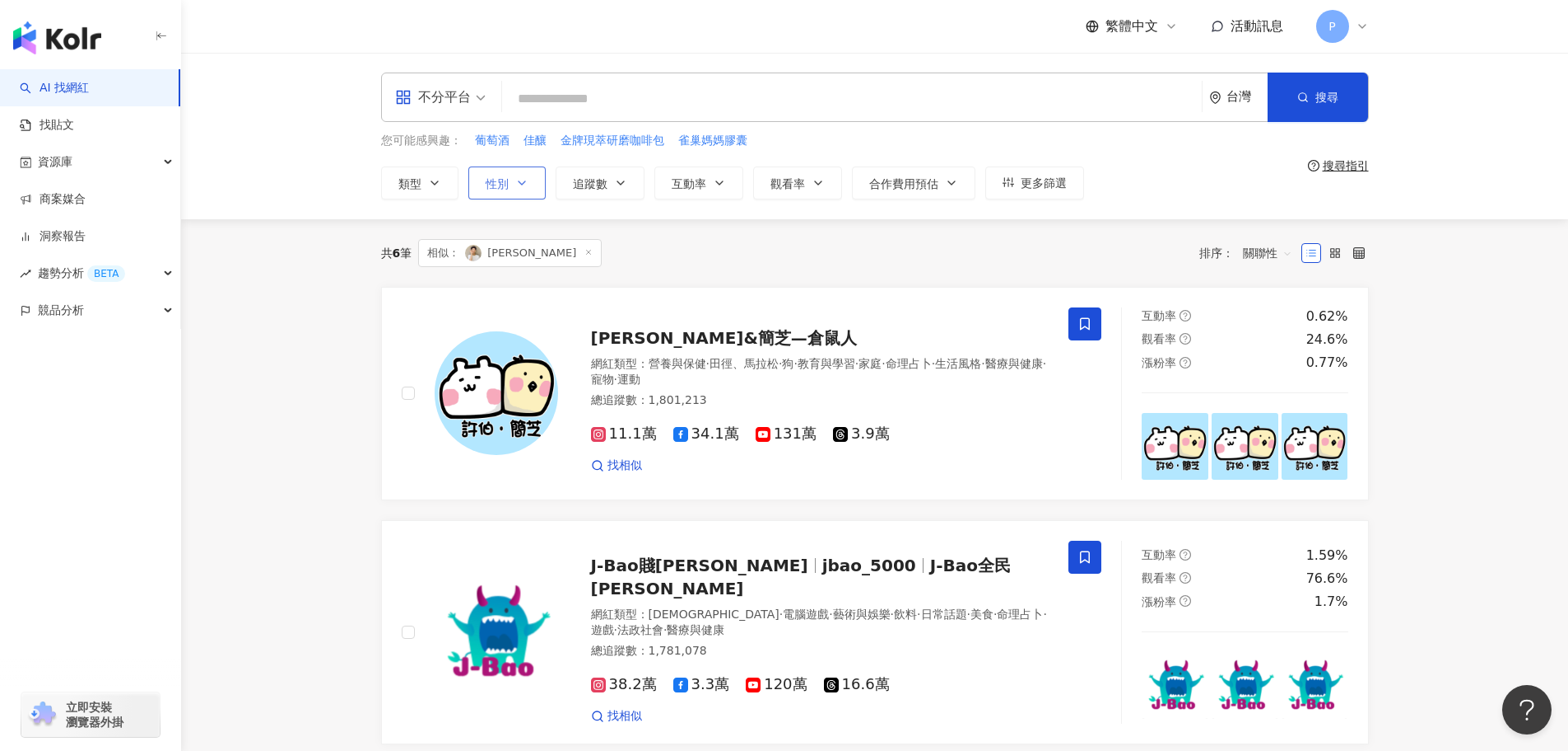
click at [491, 192] on button "性別" at bounding box center [507, 182] width 77 height 33
drag, startPoint x: 376, startPoint y: 288, endPoint x: 614, endPoint y: 184, distance: 259.7
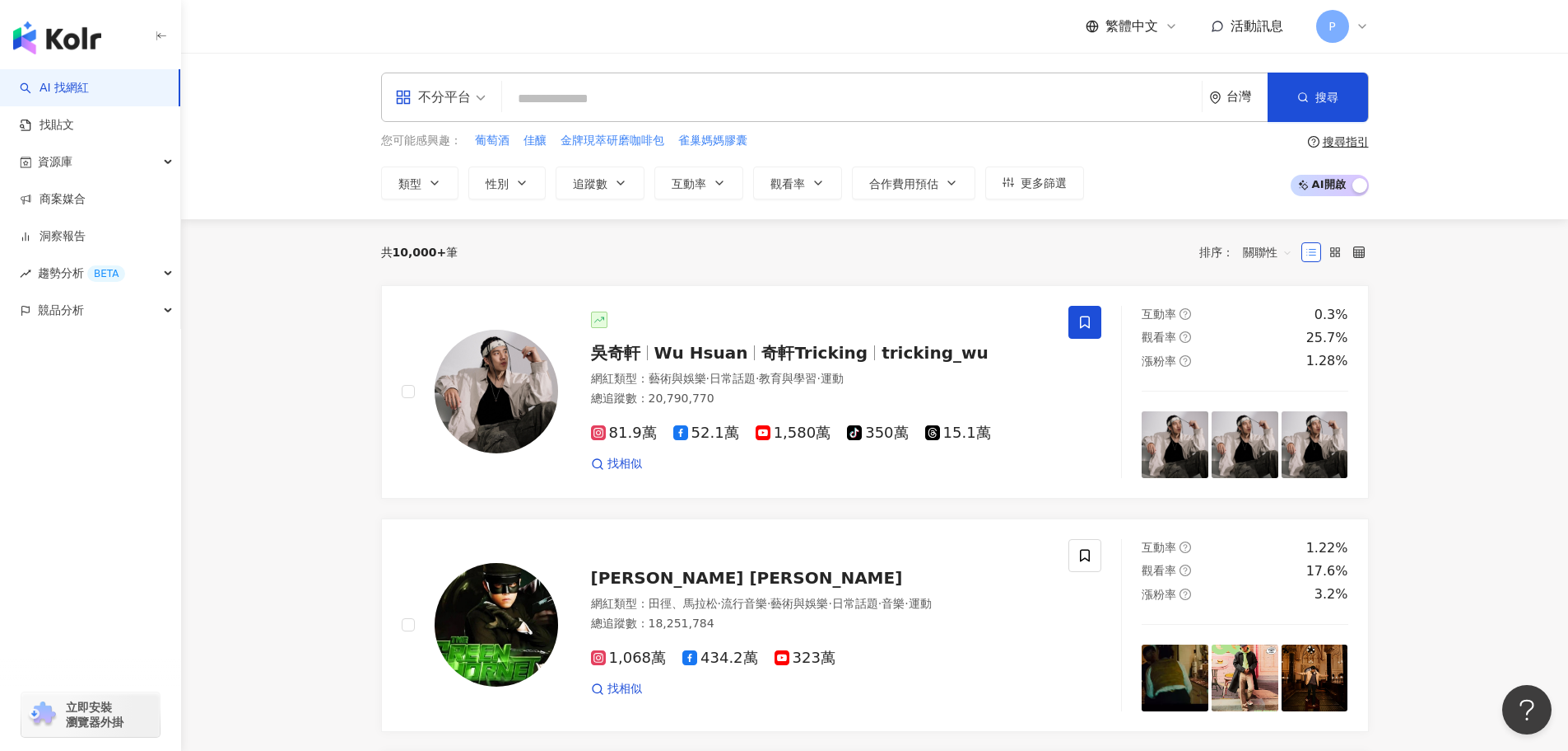
click at [808, 82] on div "不分平台 台灣 搜尋" at bounding box center [874, 96] width 988 height 49
click at [788, 104] on input "search" at bounding box center [851, 98] width 687 height 31
click at [788, 104] on input "**" at bounding box center [851, 98] width 687 height 31
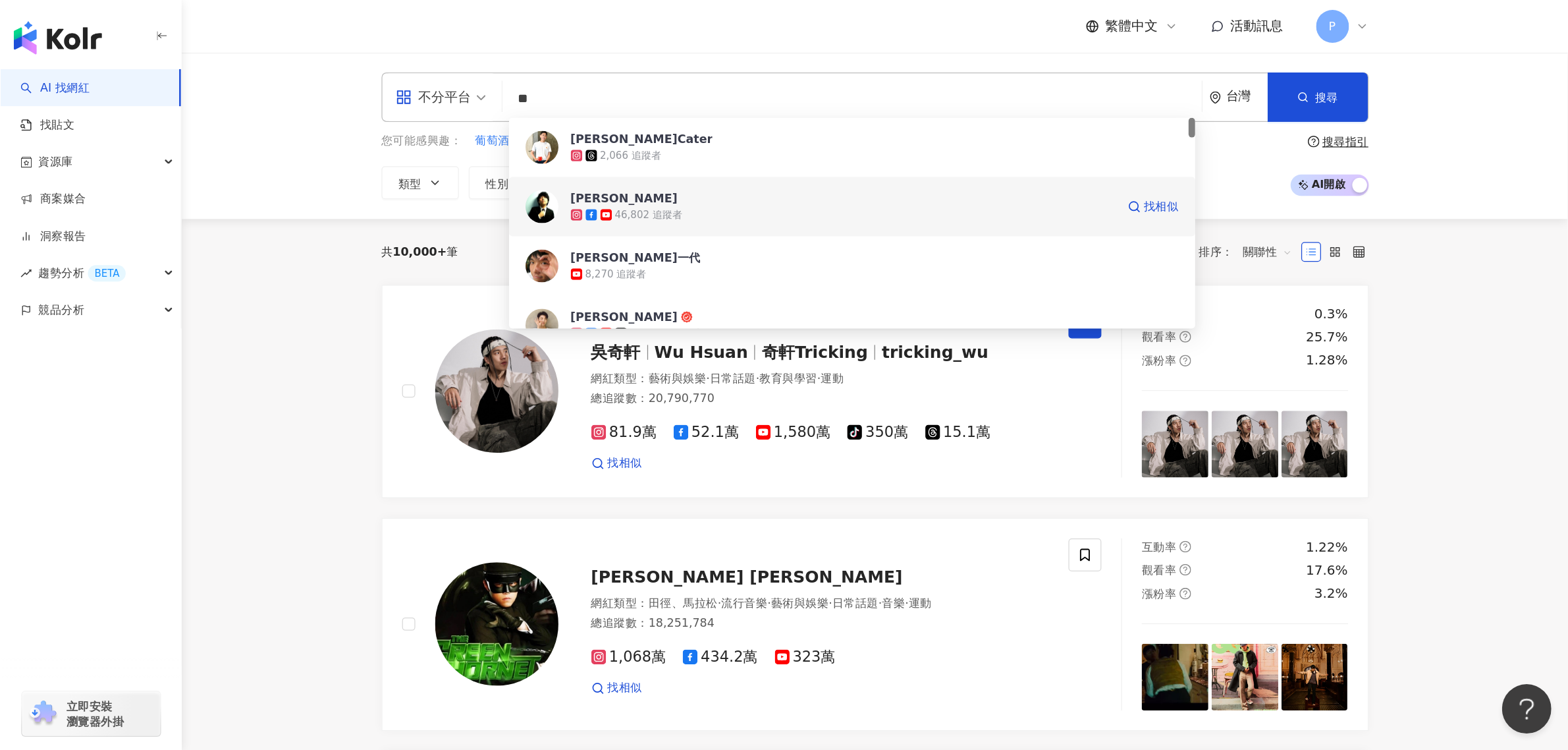
scroll to position [66, 0]
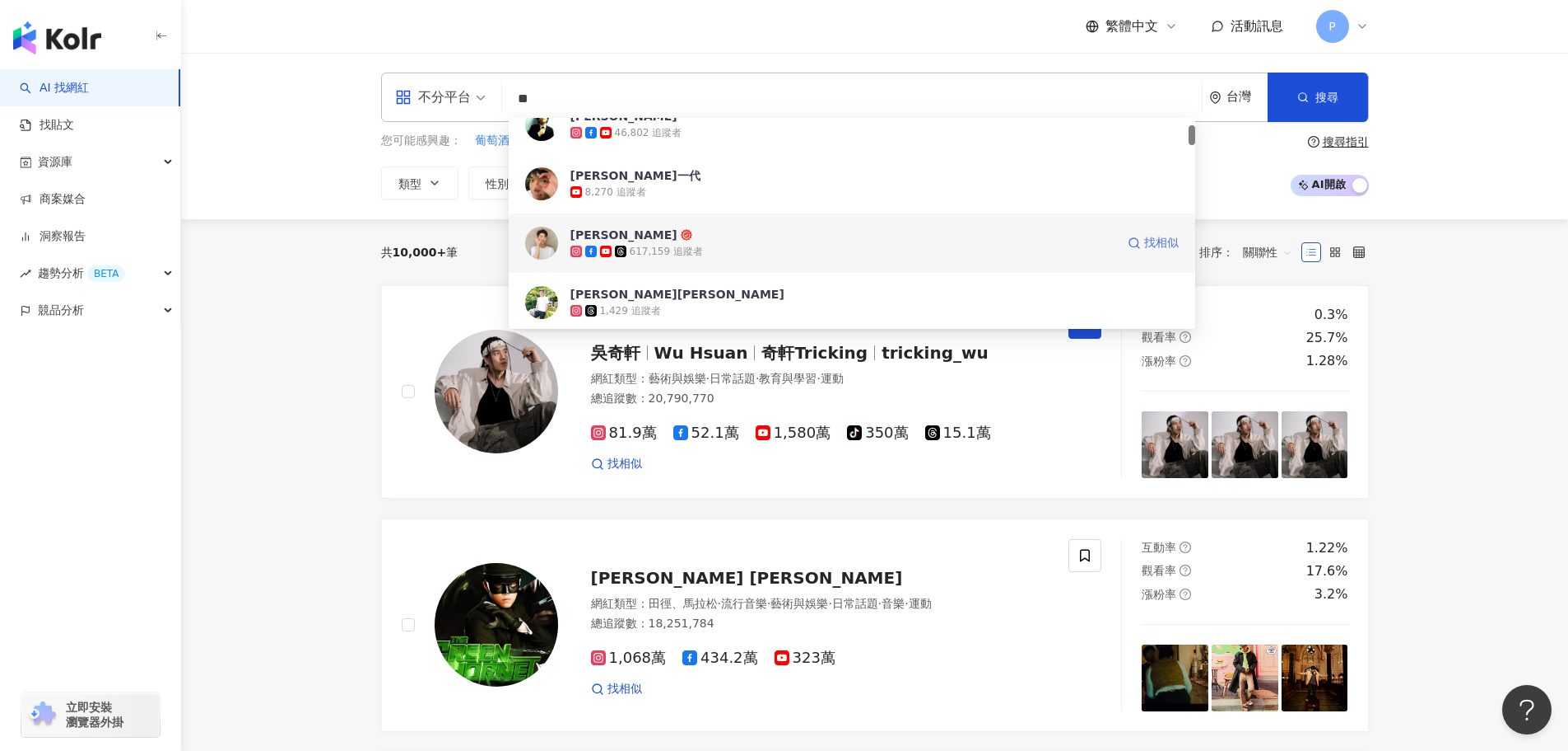
click at [1144, 245] on span "找相似" at bounding box center [1161, 243] width 35 height 16
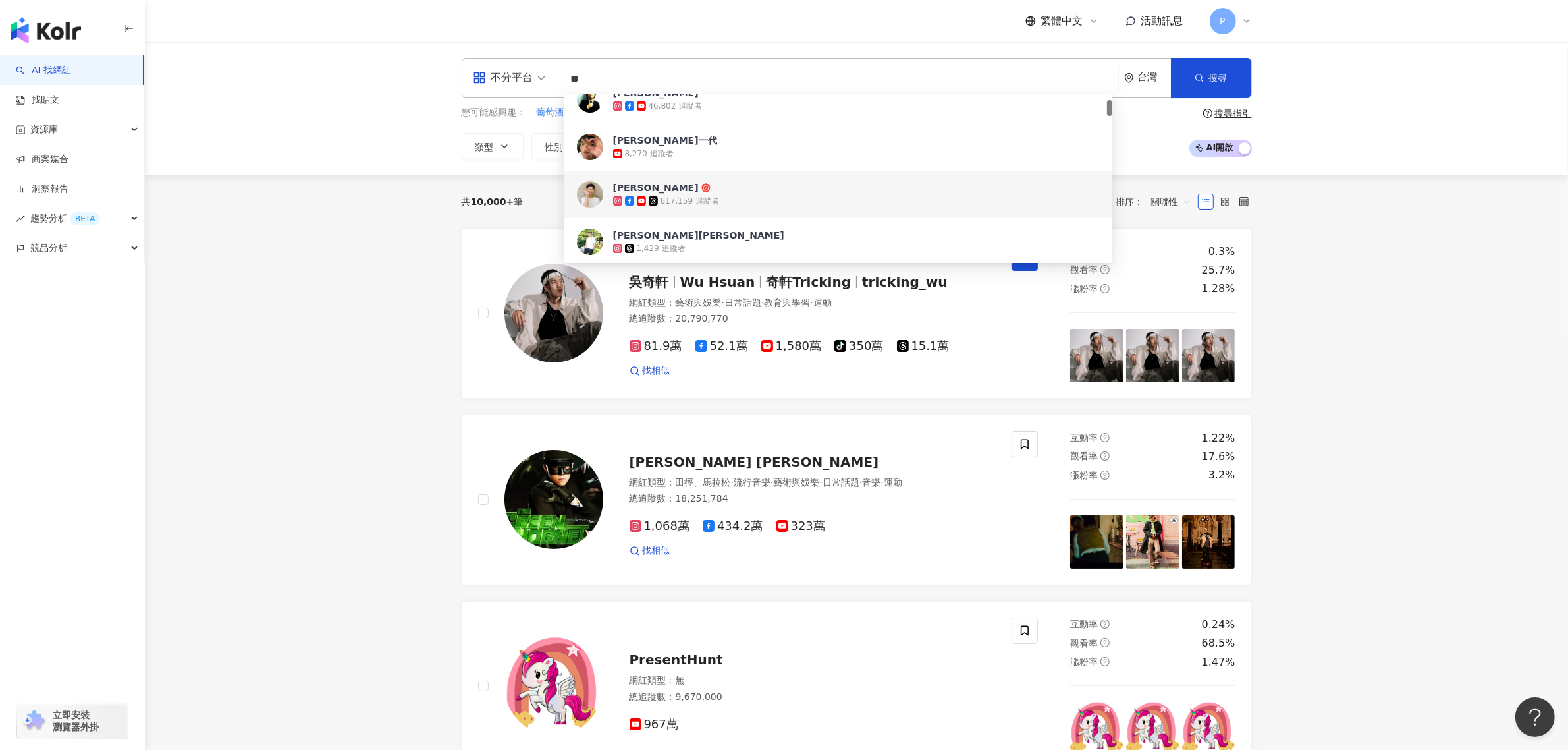
click at [600, 74] on input "**" at bounding box center [838, 78] width 549 height 25
paste input "*"
click at [1216, 79] on span "搜尋" at bounding box center [1218, 78] width 18 height 10
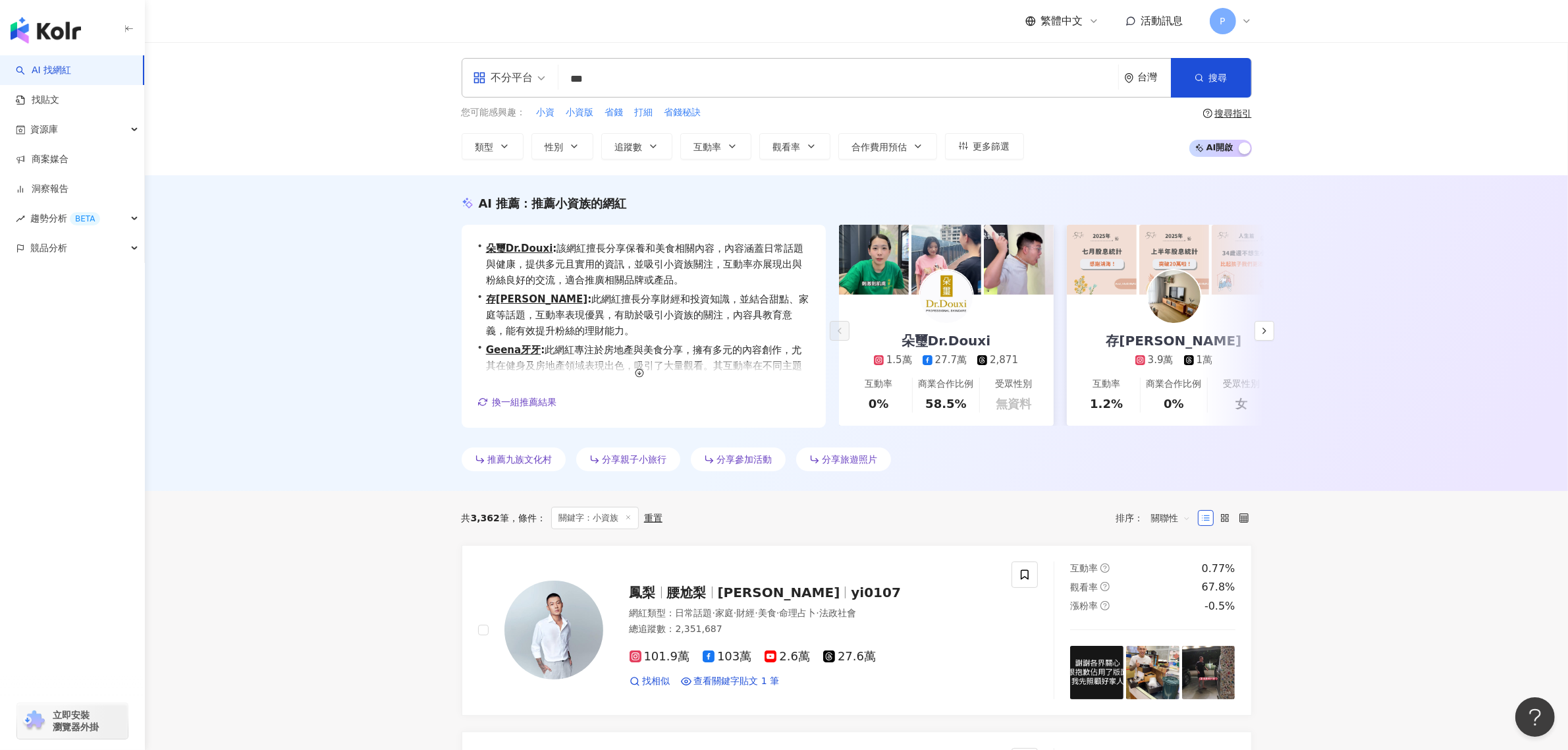
click at [430, 314] on div "AI 推薦 ： 推薦小資族的網紅 • 朵璽Dr.Douxi : 該網紅擅長分享保養和美食相關內容，內容涵蓋日常話題與健康，提供多元且實用的資訊，並吸引小資族關…" at bounding box center [856, 333] width 1423 height 316
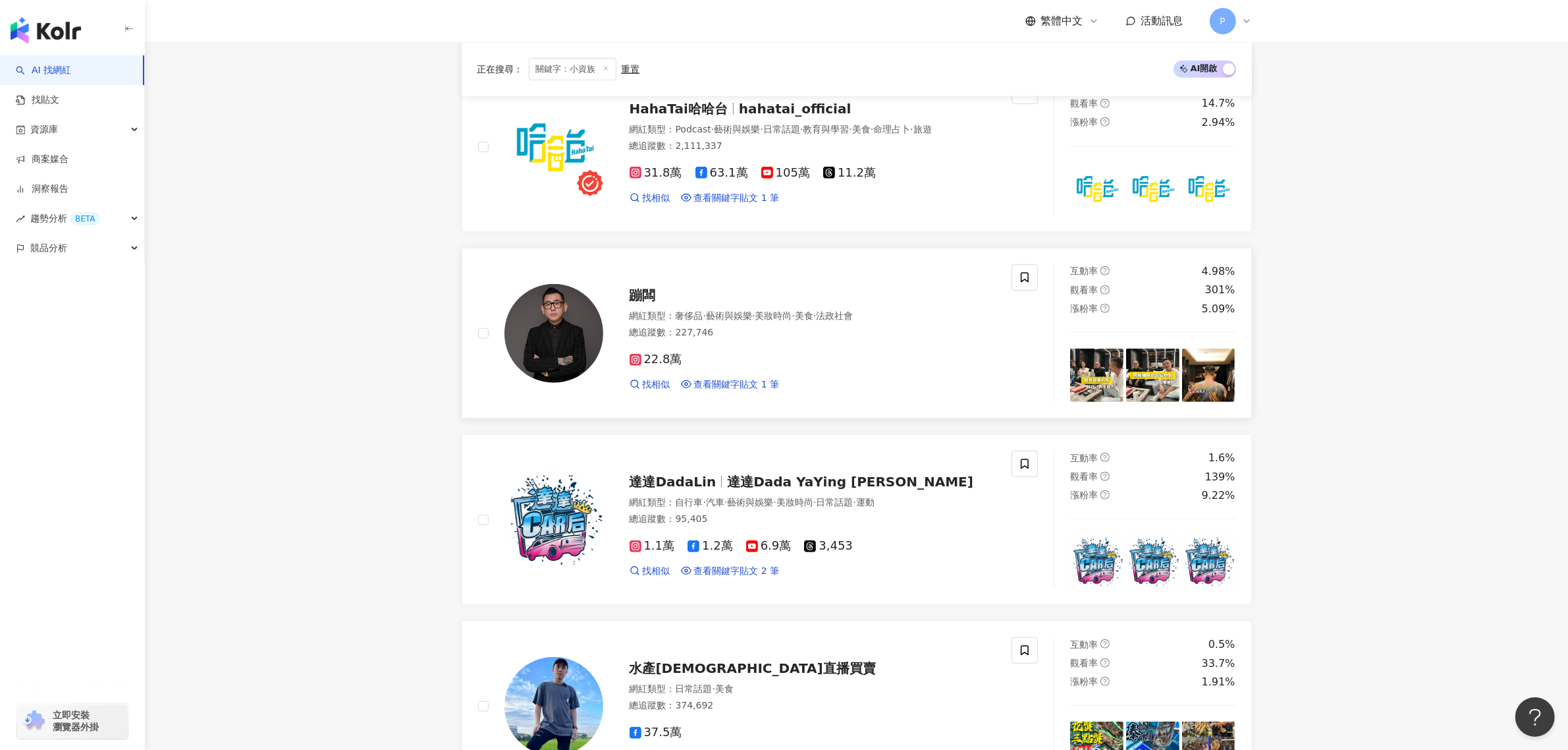
scroll to position [1318, 0]
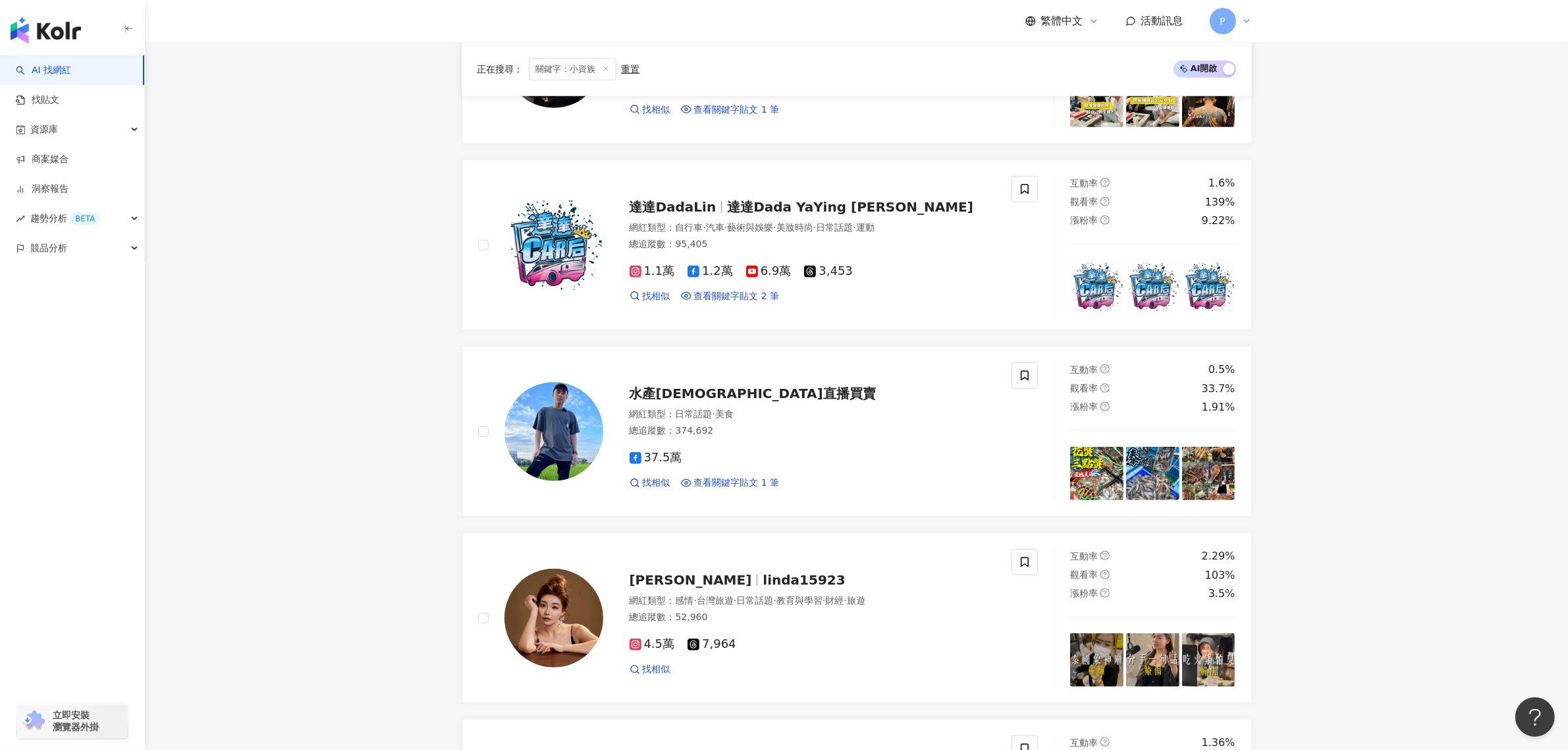
drag, startPoint x: 324, startPoint y: 330, endPoint x: 320, endPoint y: 278, distance: 52.2
click at [320, 278] on main "不分平台 *** 台灣 搜尋 a0a7aba0-cb5b-4b27-94b9-e7c78380b925 陳卡特 46,802 追蹤者 陳卡特一代 8,270 …" at bounding box center [856, 301] width 1423 height 3154
click at [324, 285] on main "不分平台 *** 台灣 搜尋 a0a7aba0-cb5b-4b27-94b9-e7c78380b925 陳卡特 46,802 追蹤者 陳卡特一代 8,270 …" at bounding box center [856, 301] width 1423 height 3154
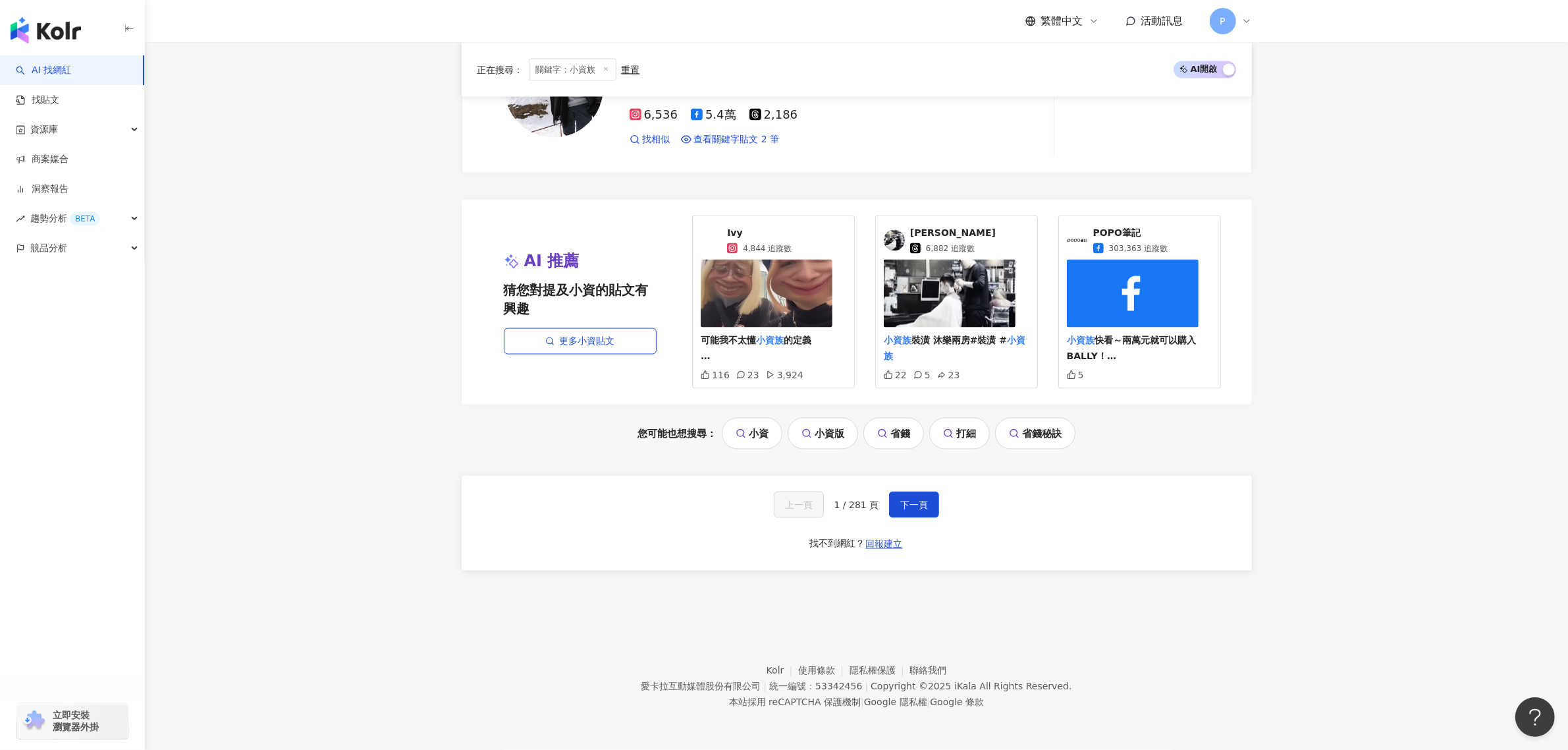
scroll to position [2599, 0]
click at [893, 508] on button "下一頁" at bounding box center [913, 505] width 50 height 26
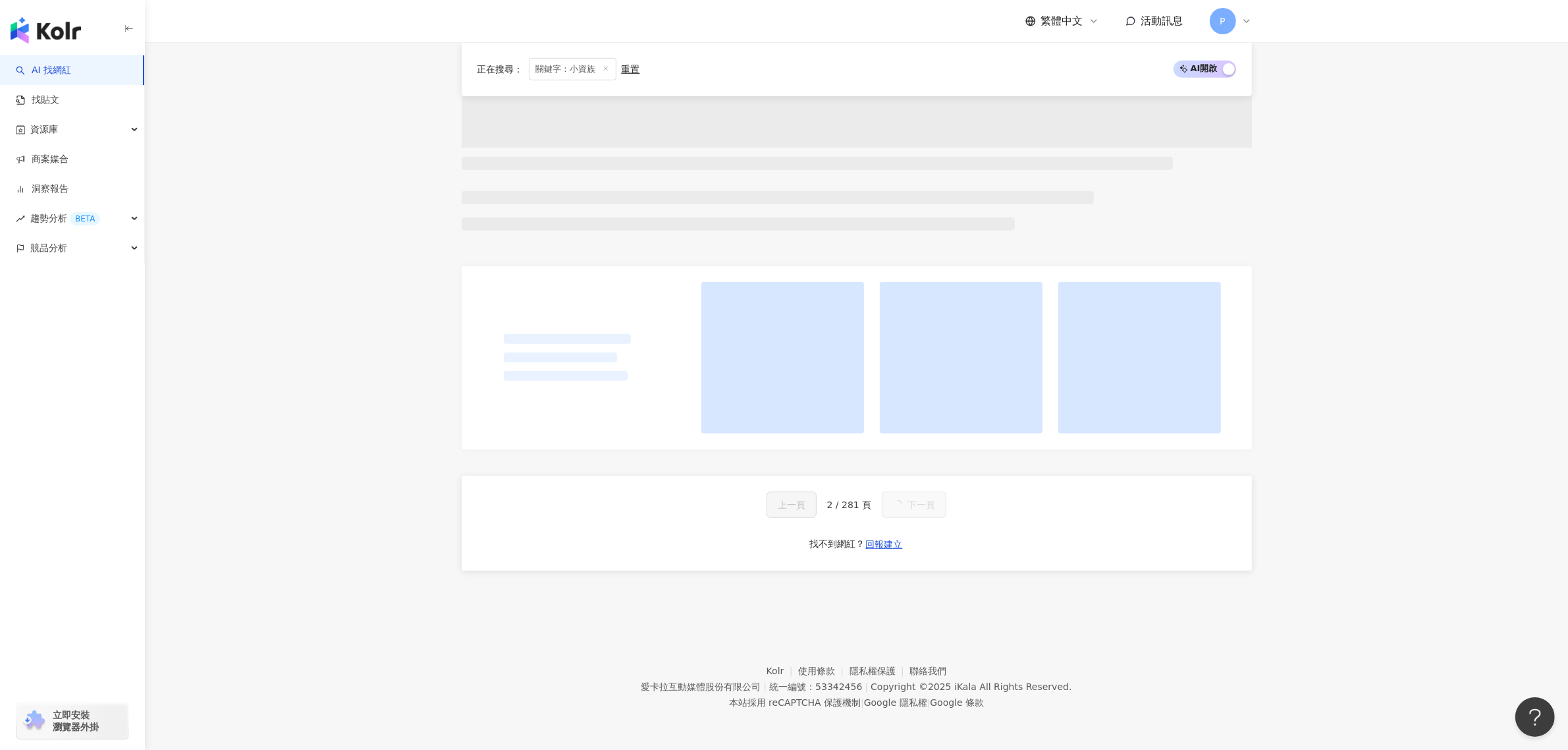
scroll to position [1155, 0]
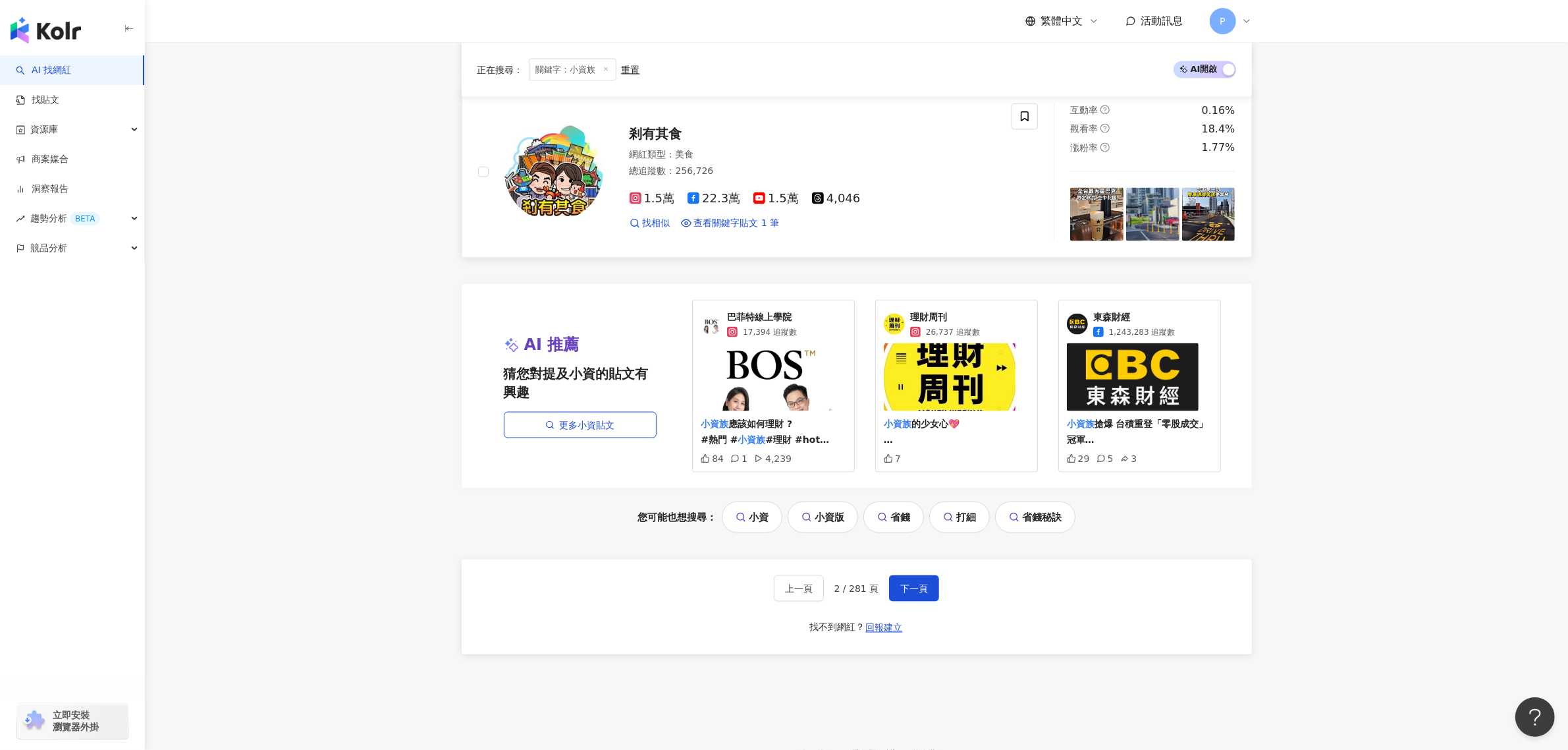
scroll to position [2269, 0]
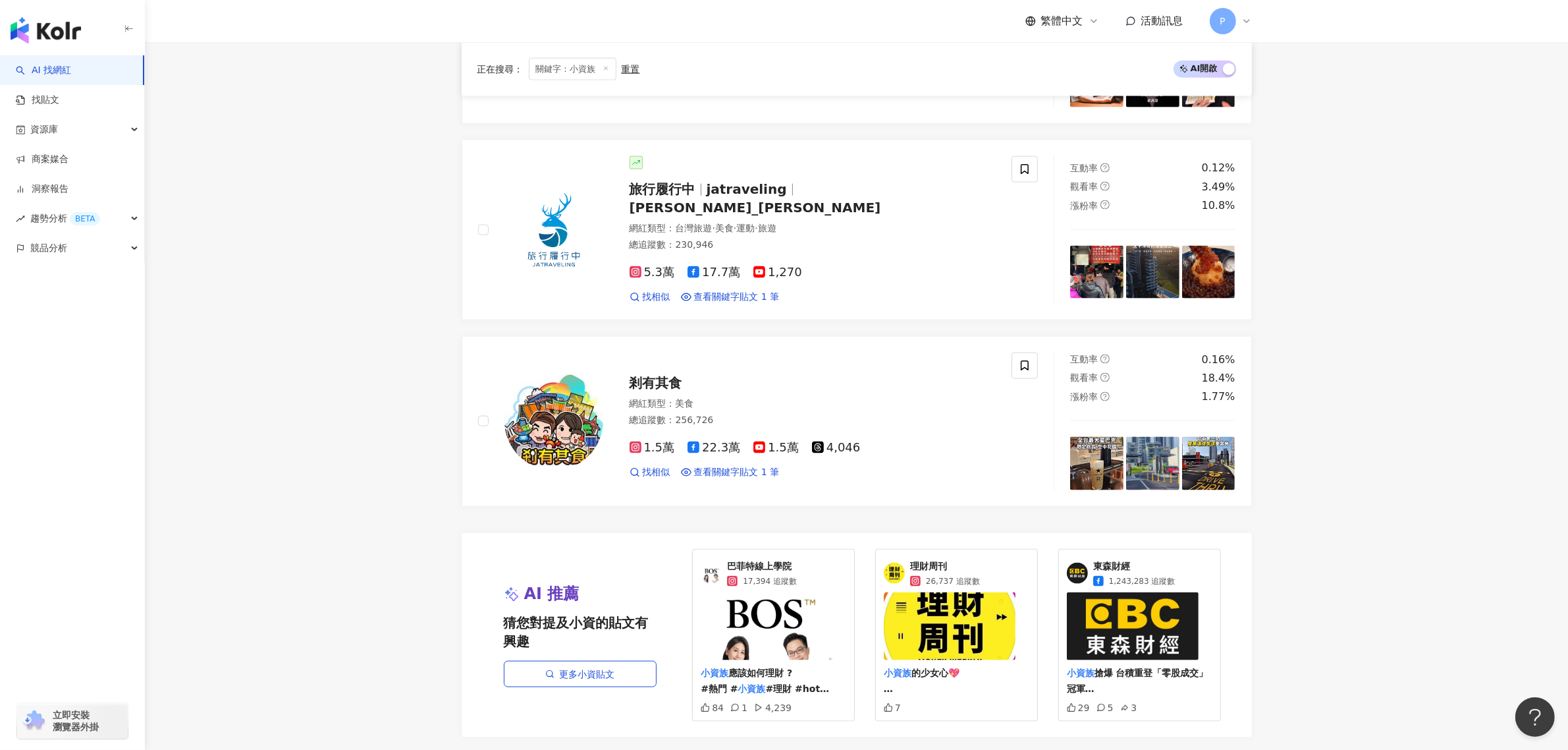
drag, startPoint x: 259, startPoint y: 422, endPoint x: 289, endPoint y: 391, distance: 43.1
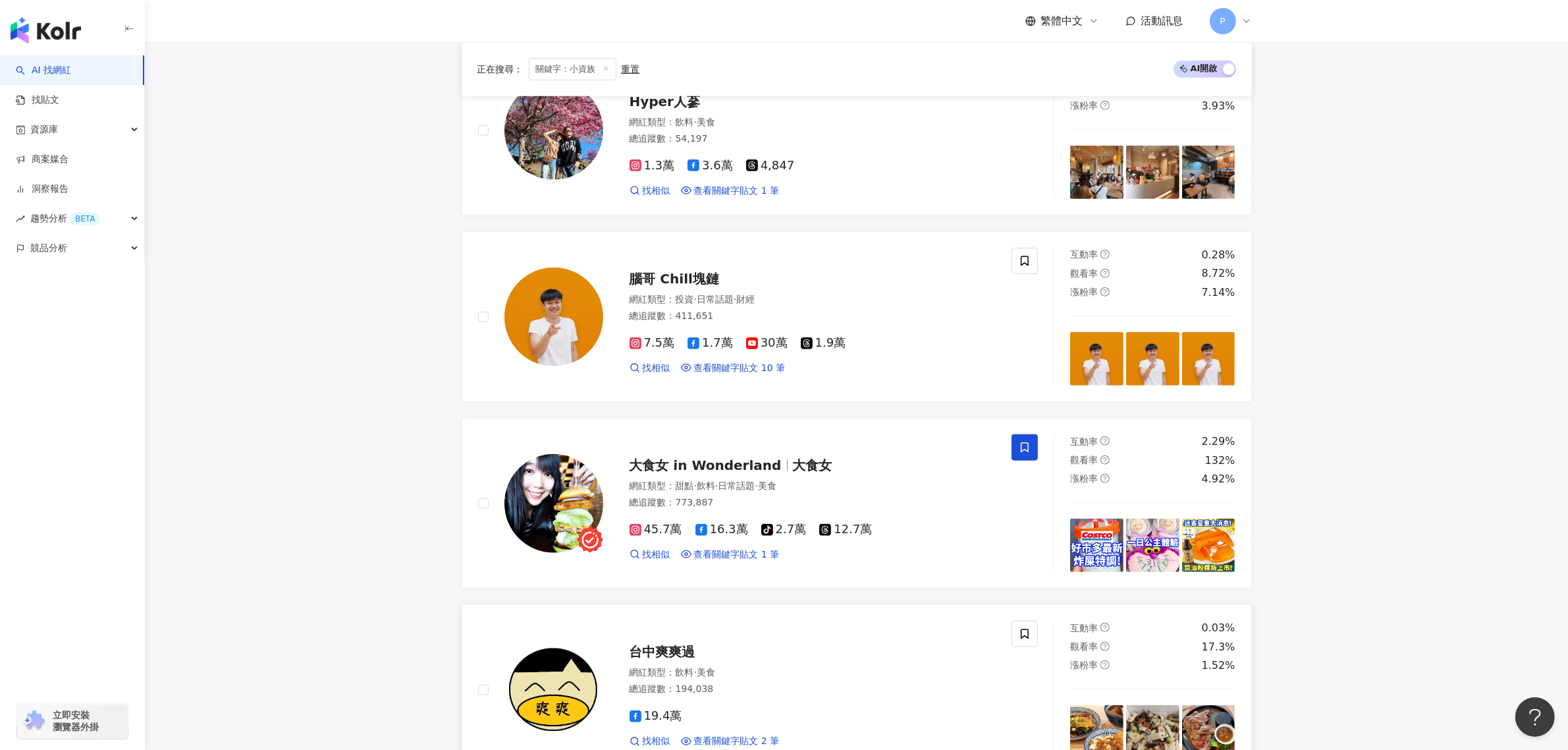
scroll to position [951, 0]
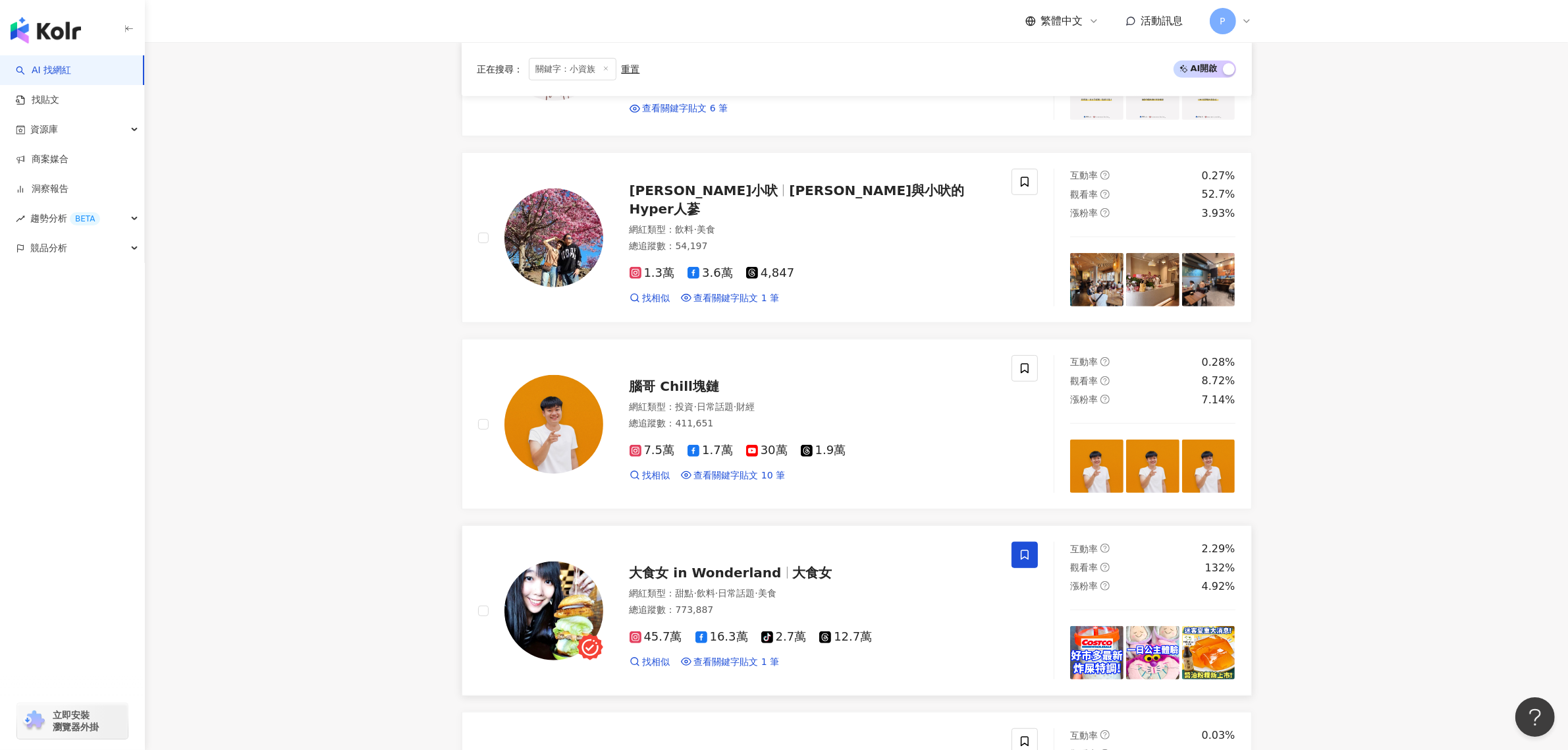
drag, startPoint x: 801, startPoint y: 580, endPoint x: 859, endPoint y: 590, distance: 58.9
click at [859, 589] on div "網紅類型 ： 甜點 · 飲料 · 日常話題 · 美食" at bounding box center [813, 593] width 367 height 13
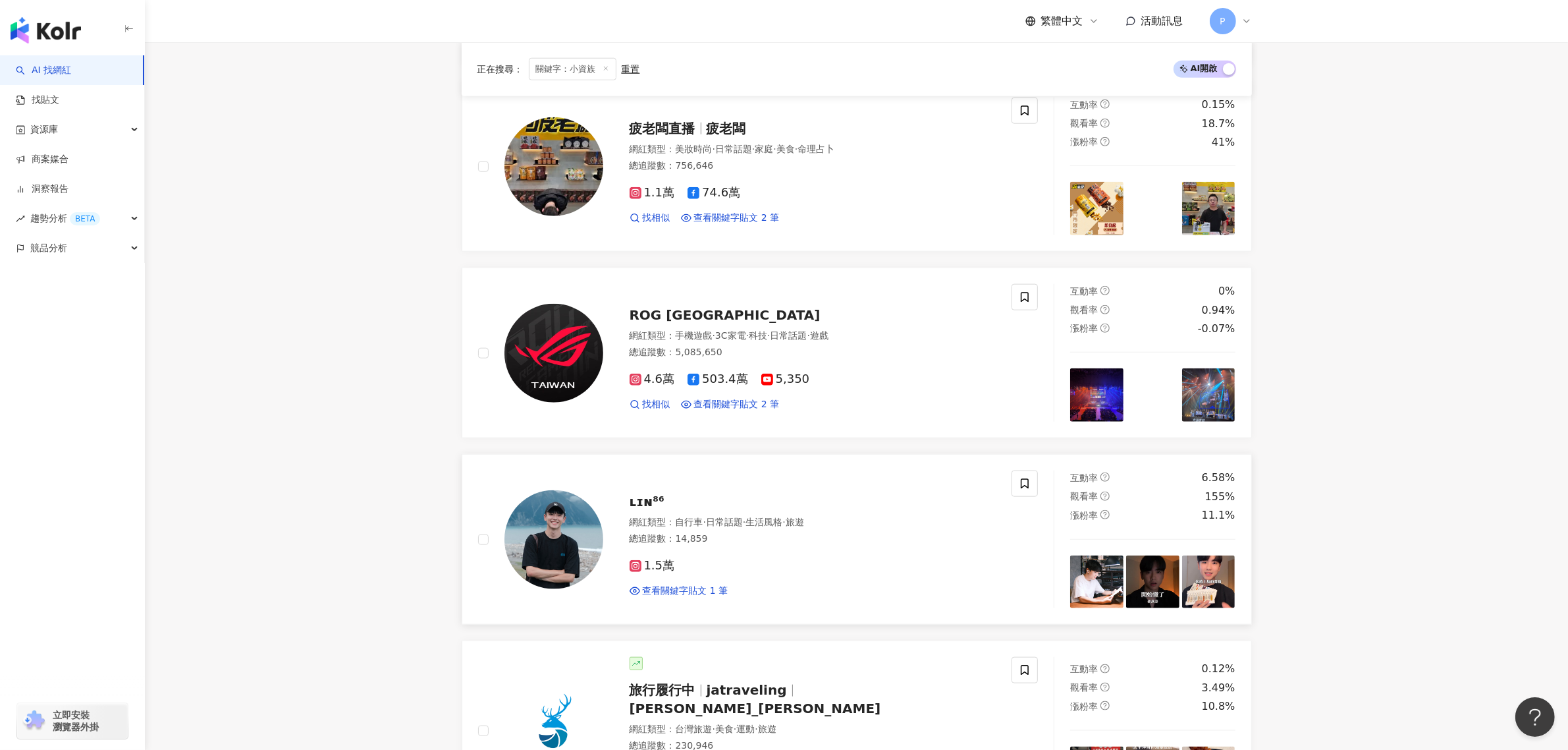
scroll to position [1775, 0]
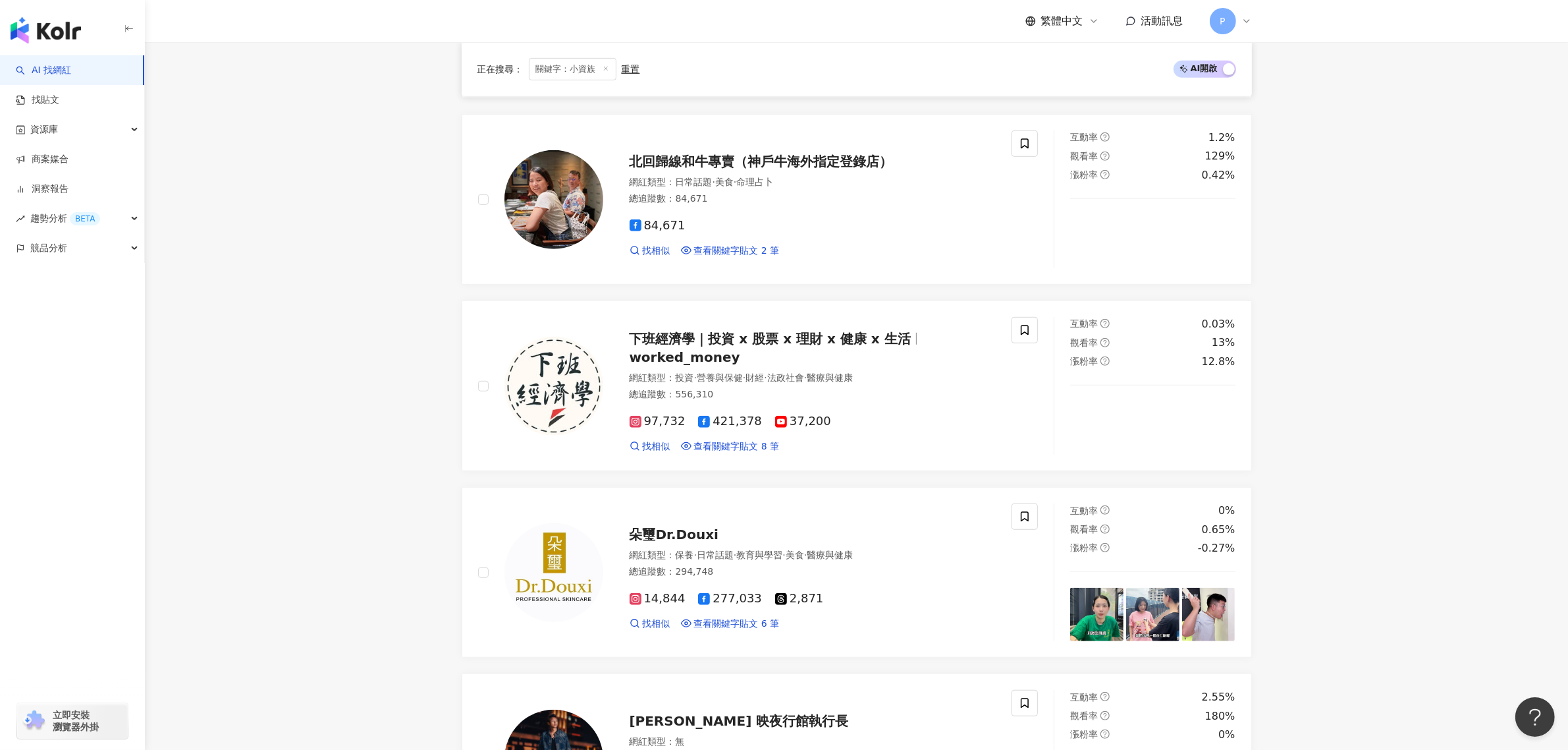
scroll to position [2434, 0]
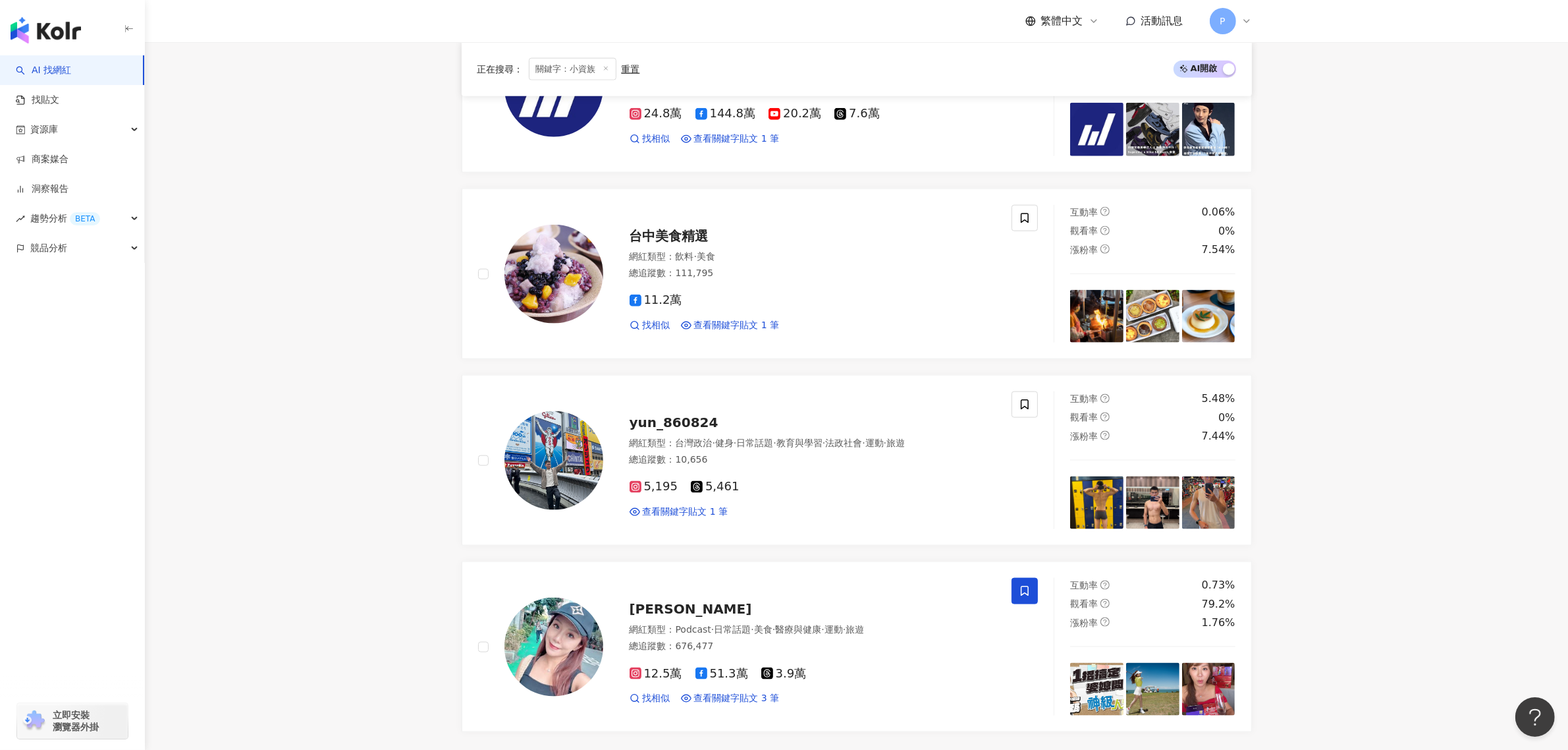
scroll to position [2187, 0]
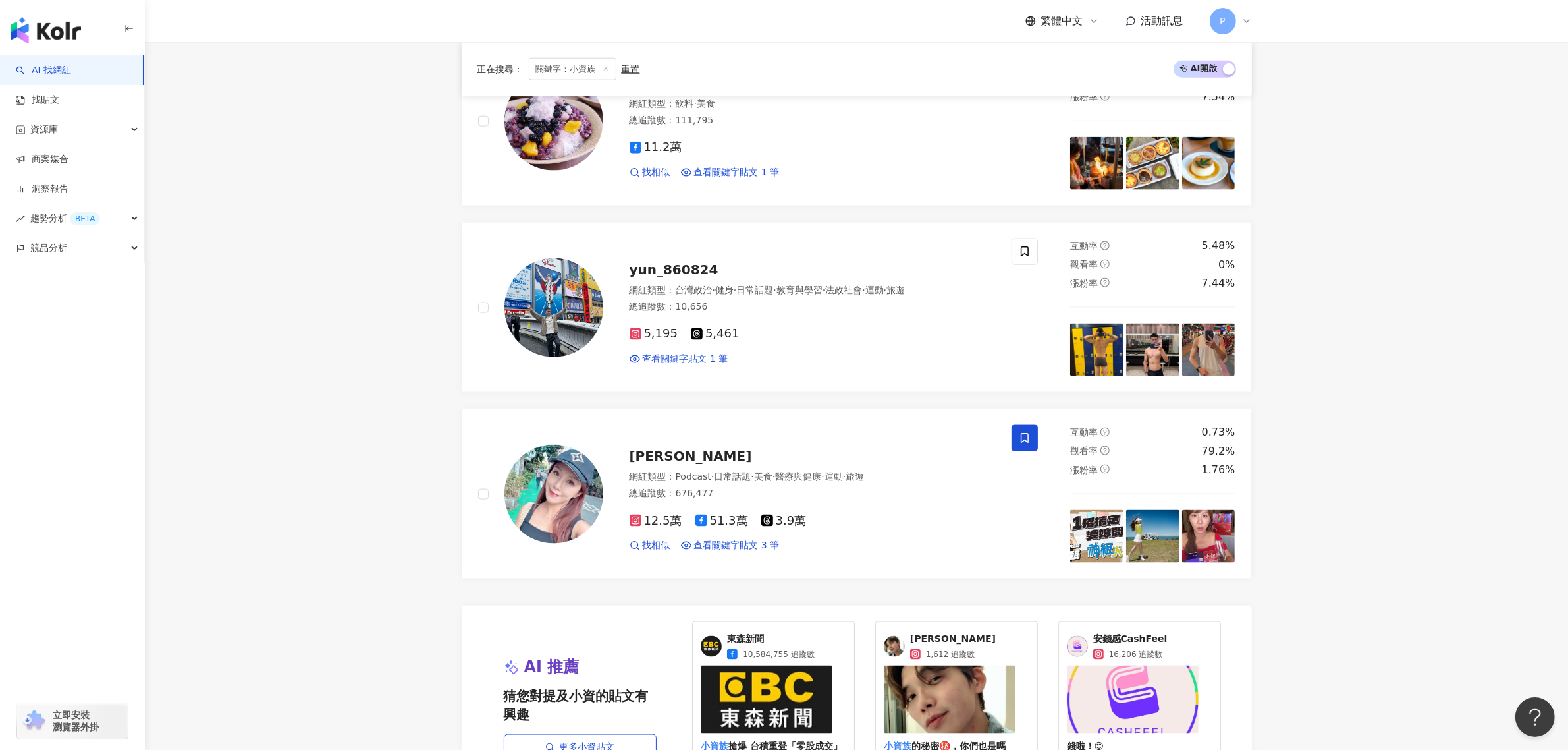
click at [725, 589] on img at bounding box center [766, 699] width 132 height 68
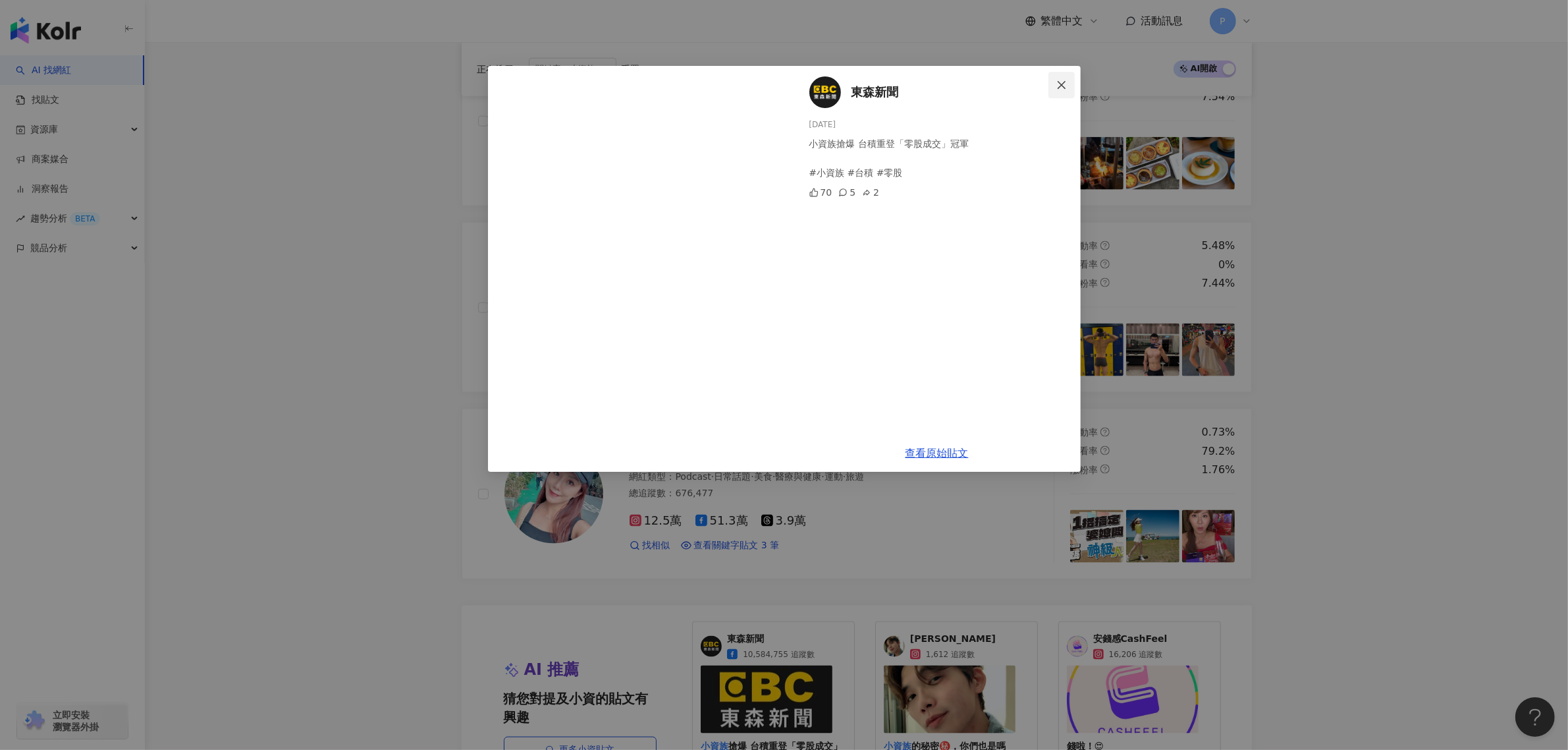
click at [1058, 88] on icon "close" at bounding box center [1061, 85] width 8 height 8
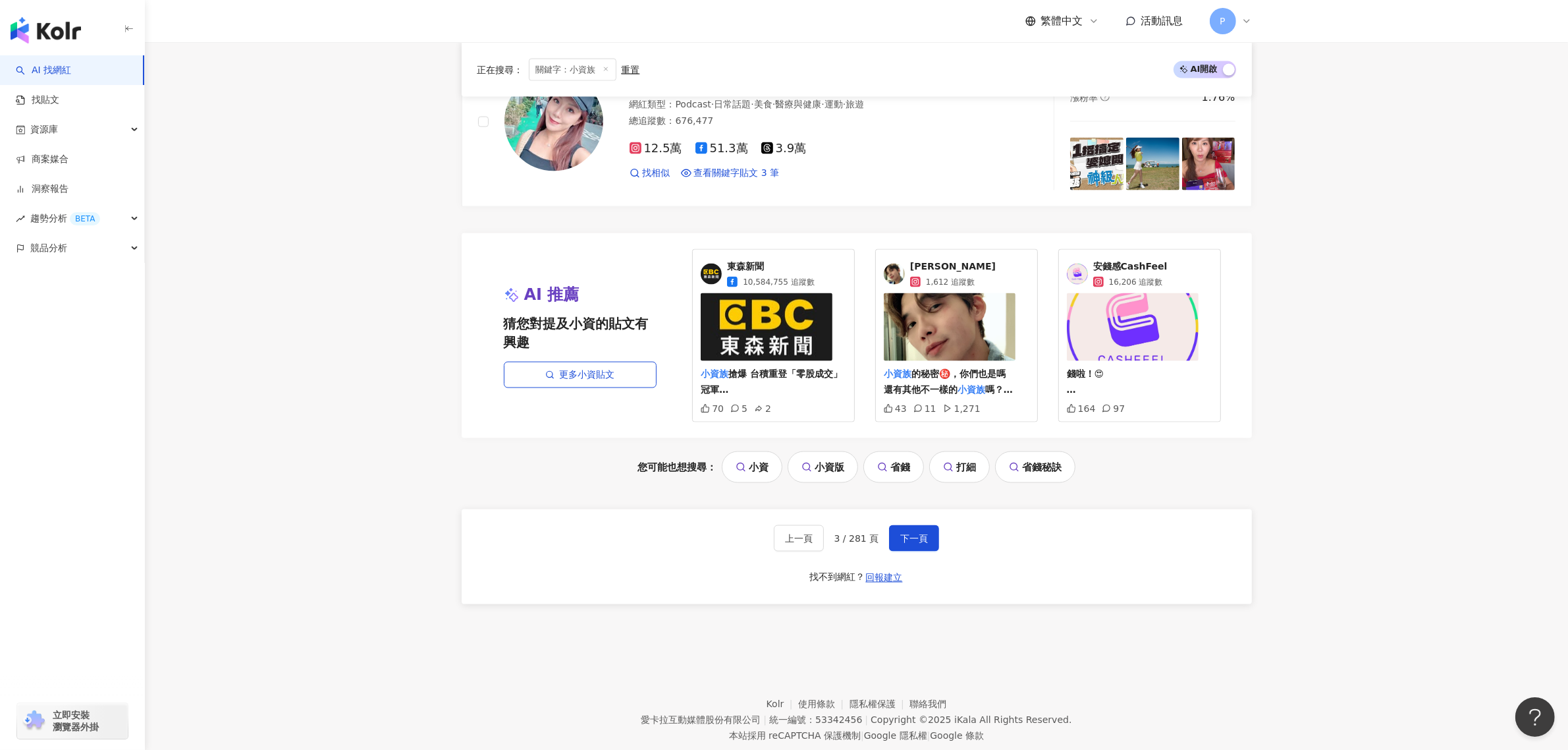
scroll to position [2599, 0]
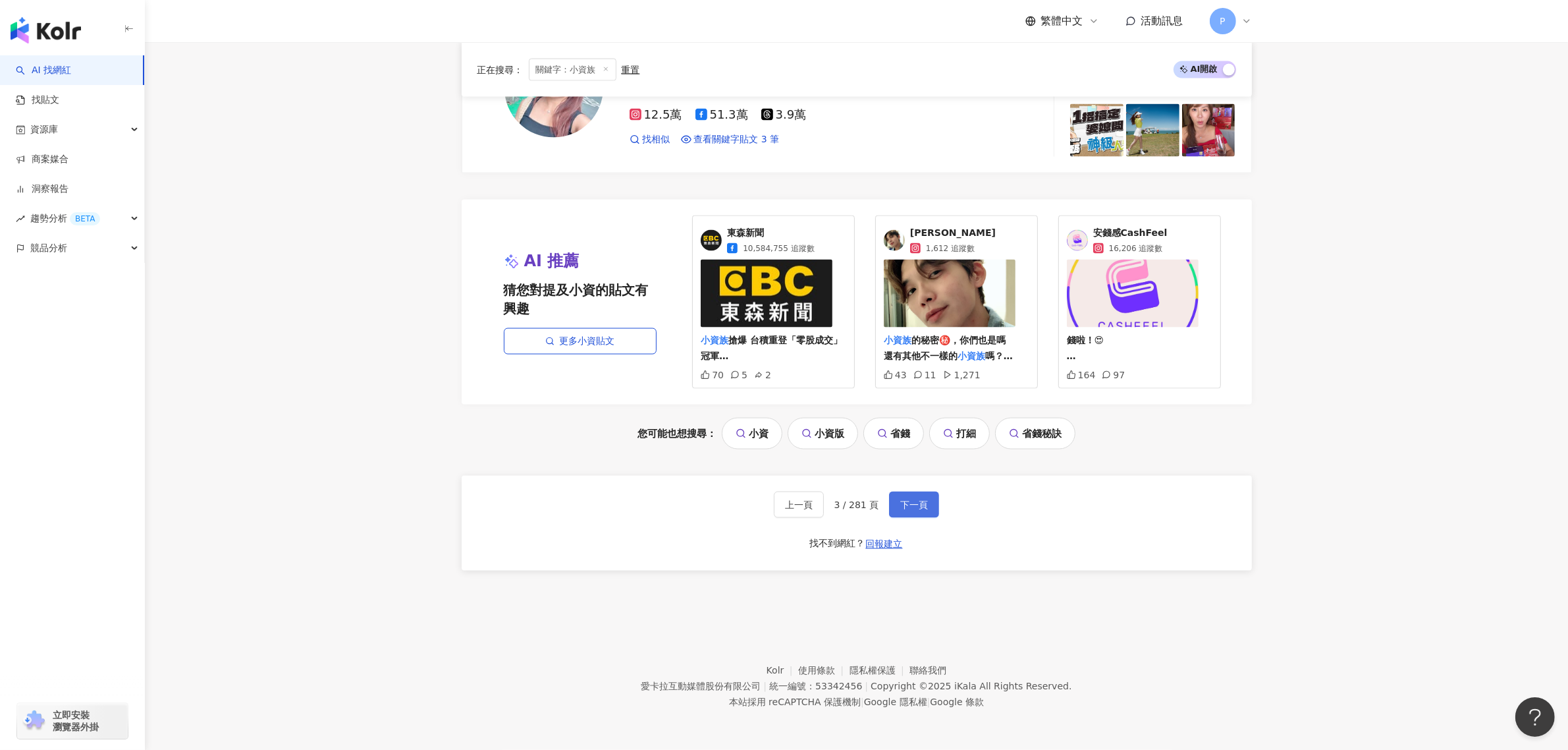
click at [917, 499] on span "下一頁" at bounding box center [913, 504] width 28 height 10
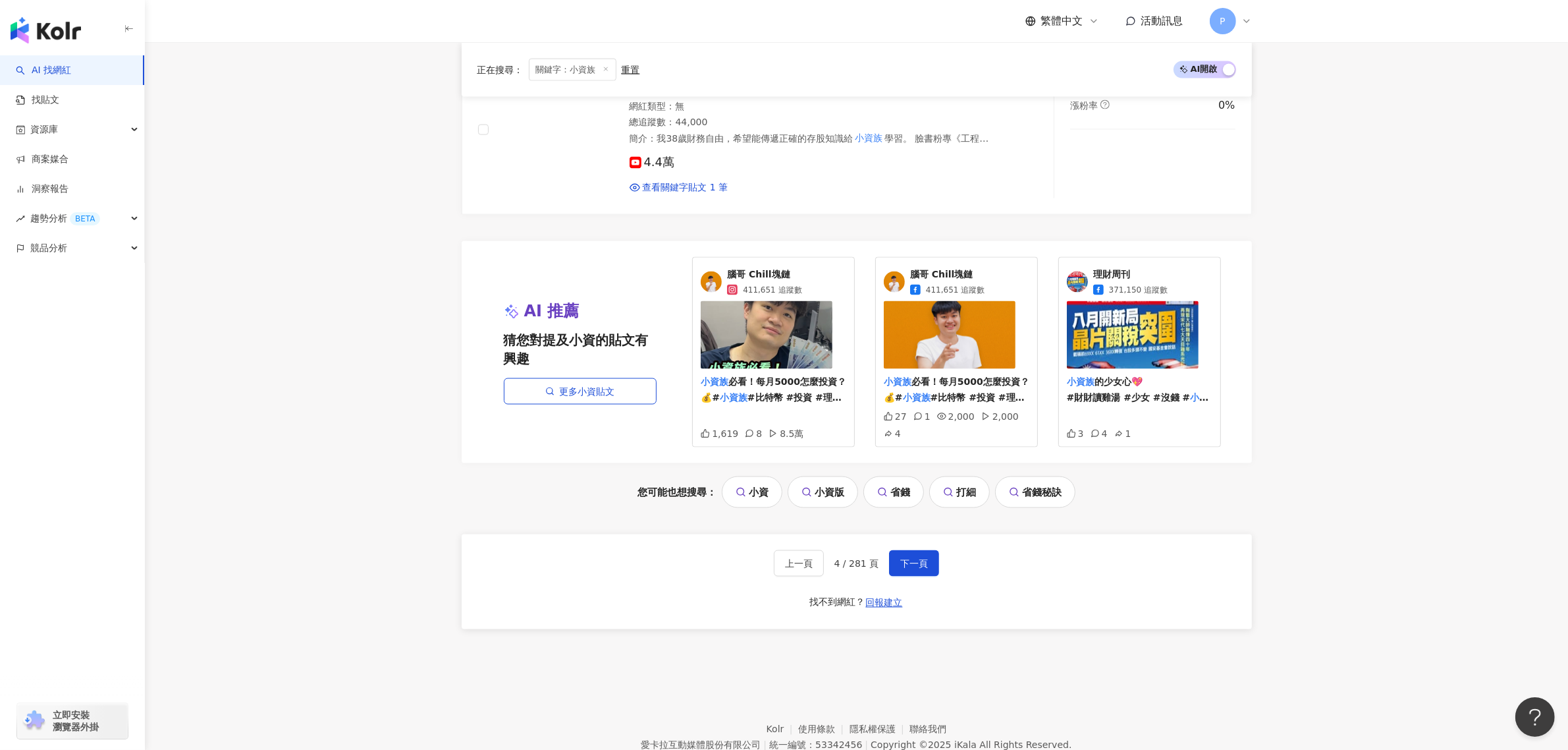
scroll to position [2615, 0]
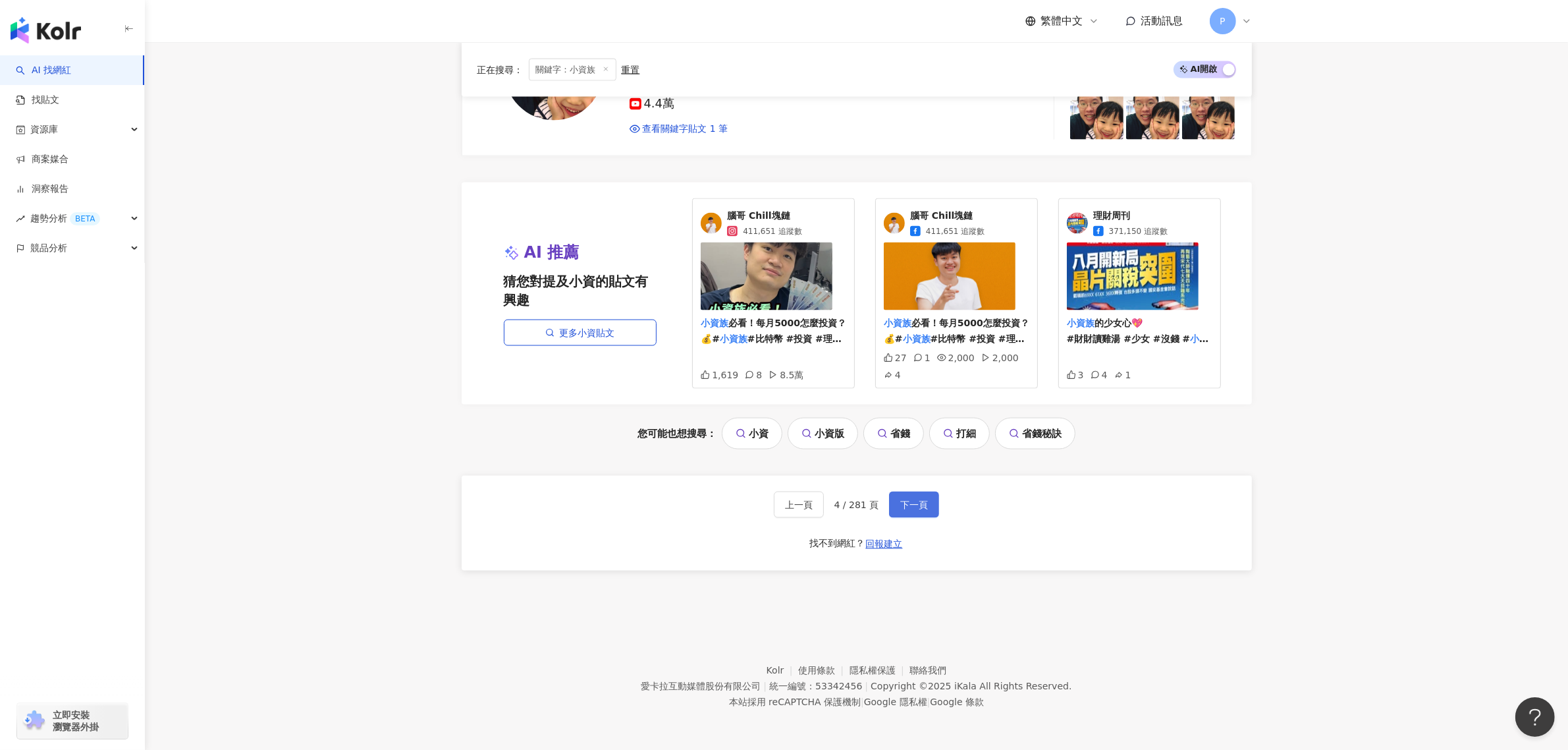
click at [900, 503] on span "下一頁" at bounding box center [913, 504] width 28 height 10
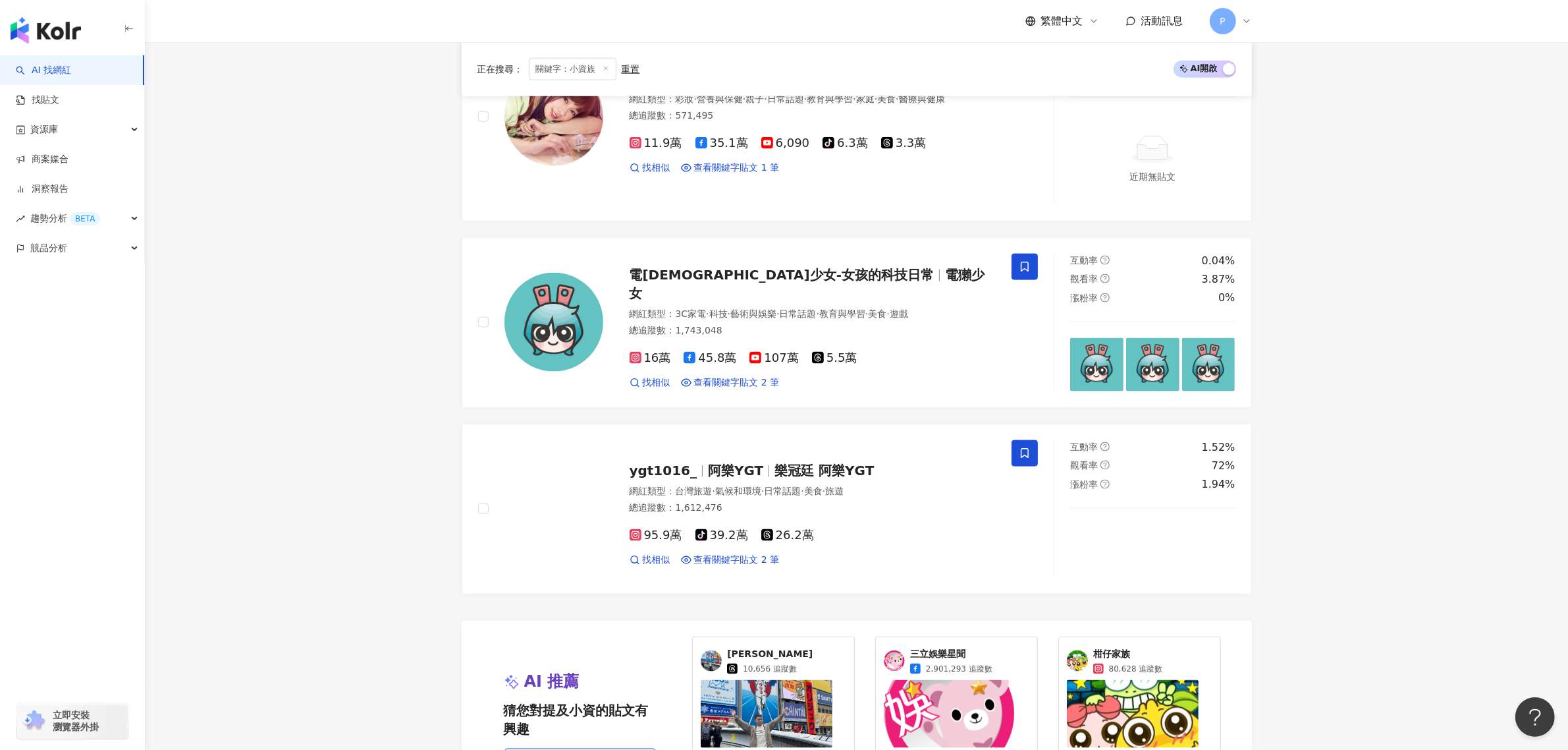
scroll to position [2637, 0]
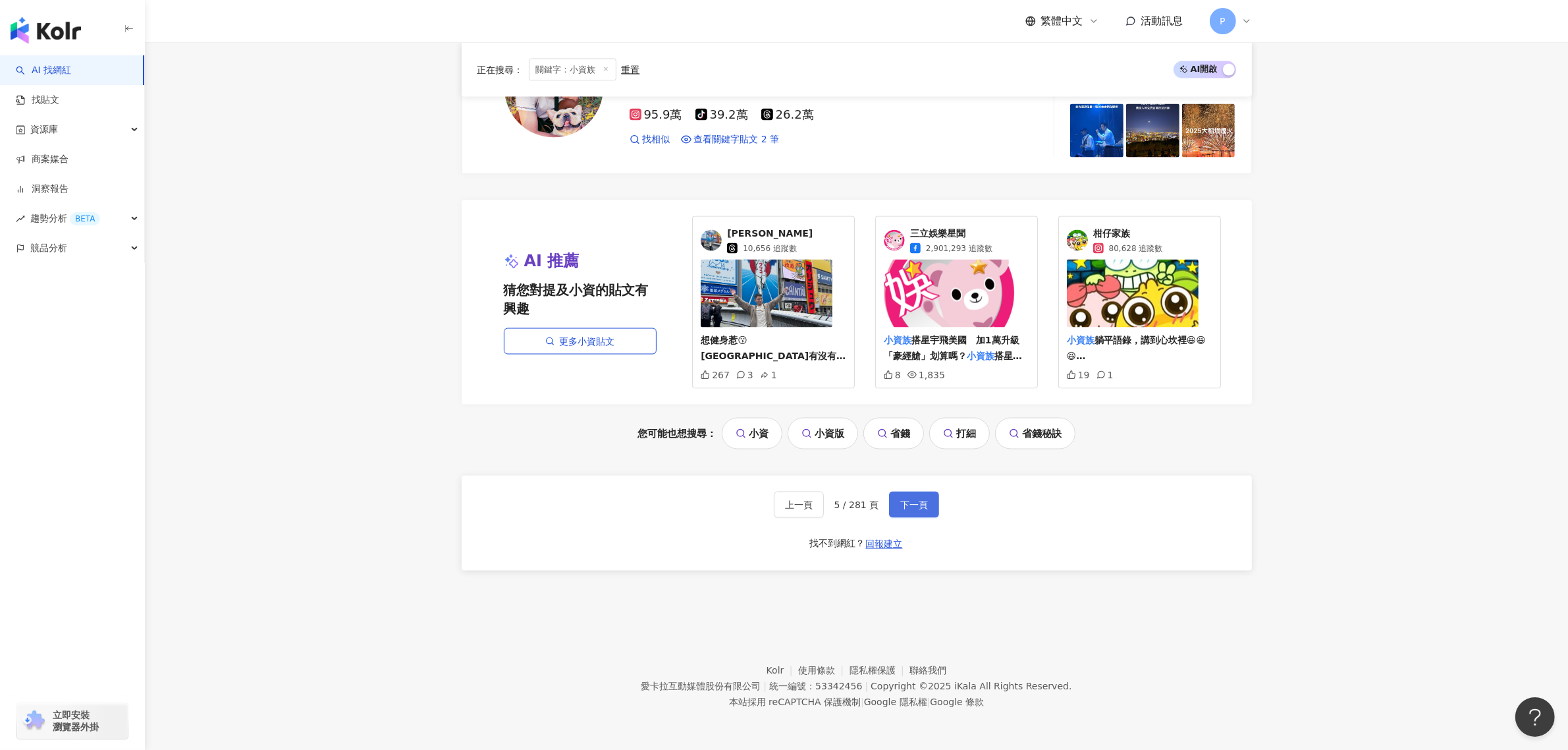
click at [900, 505] on span "下一頁" at bounding box center [913, 504] width 28 height 10
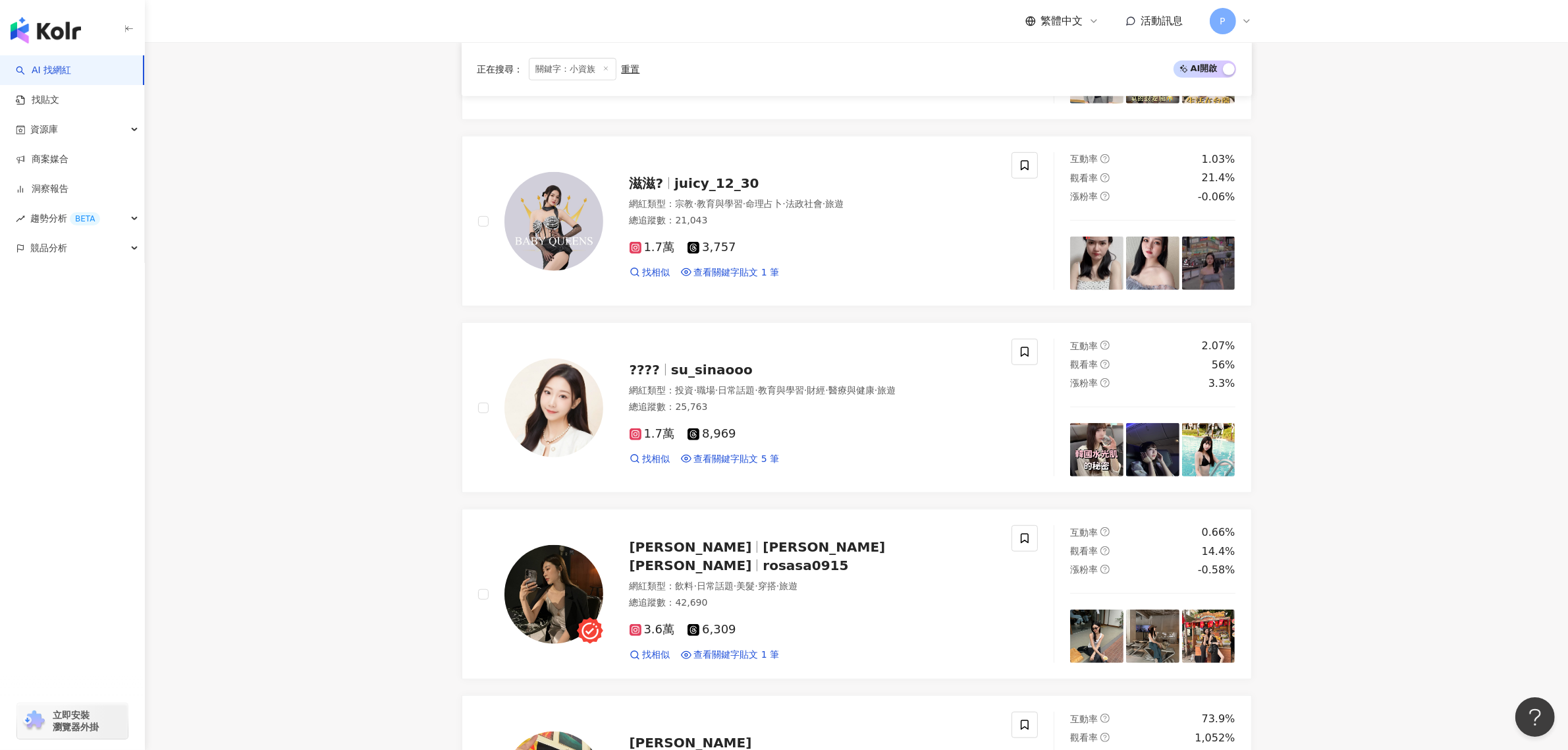
scroll to position [2599, 0]
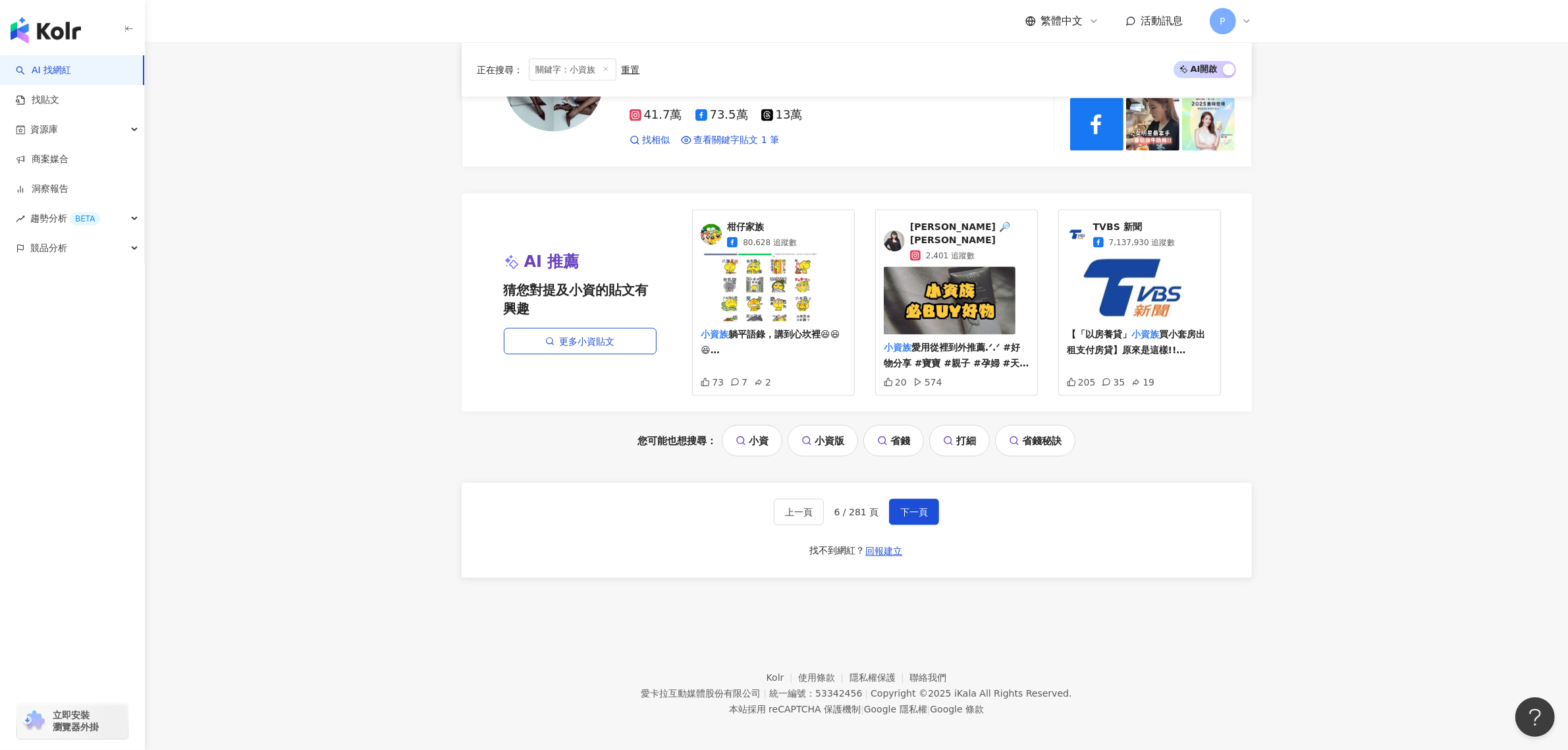
drag, startPoint x: 195, startPoint y: 386, endPoint x: 350, endPoint y: 360, distance: 157.2
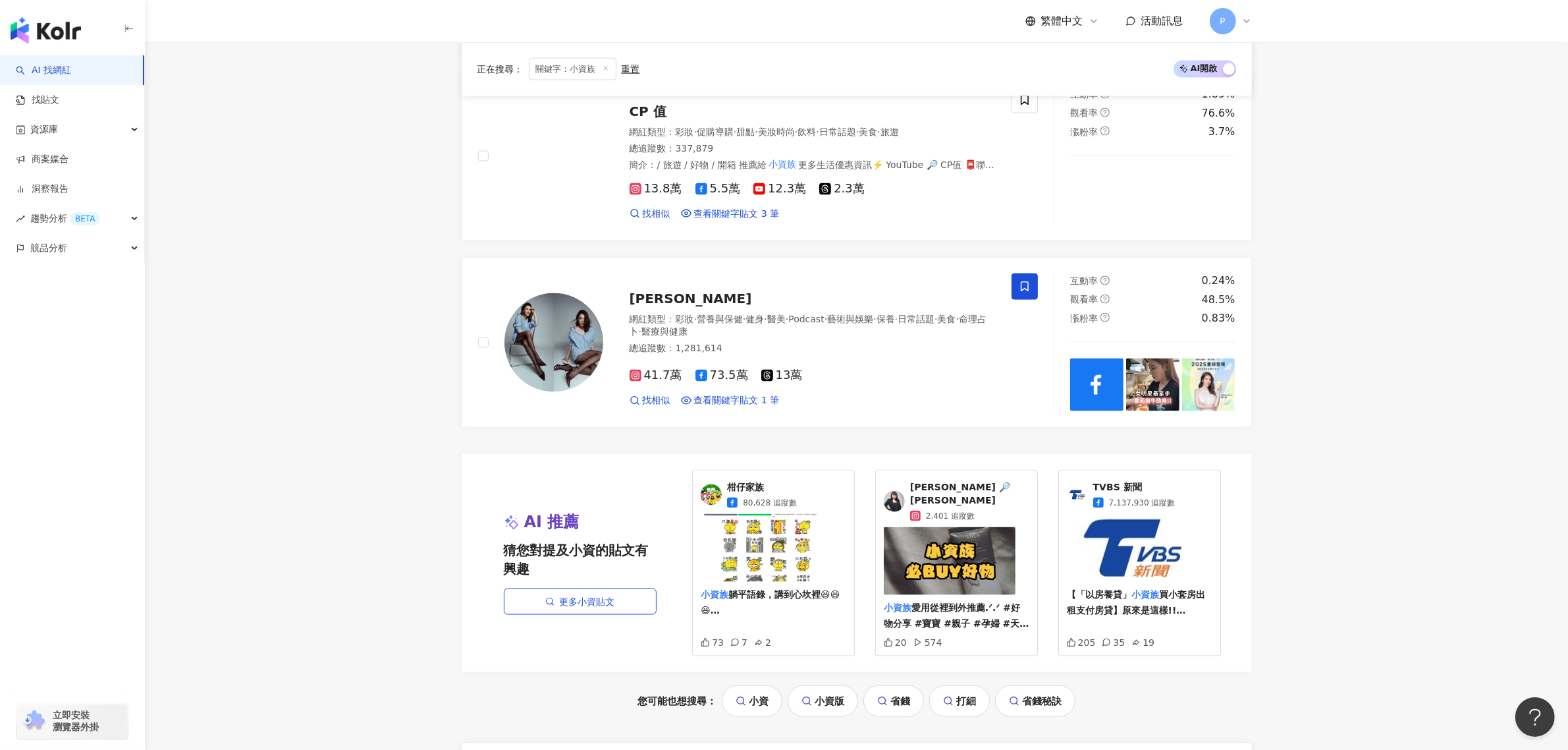
scroll to position [2434, 0]
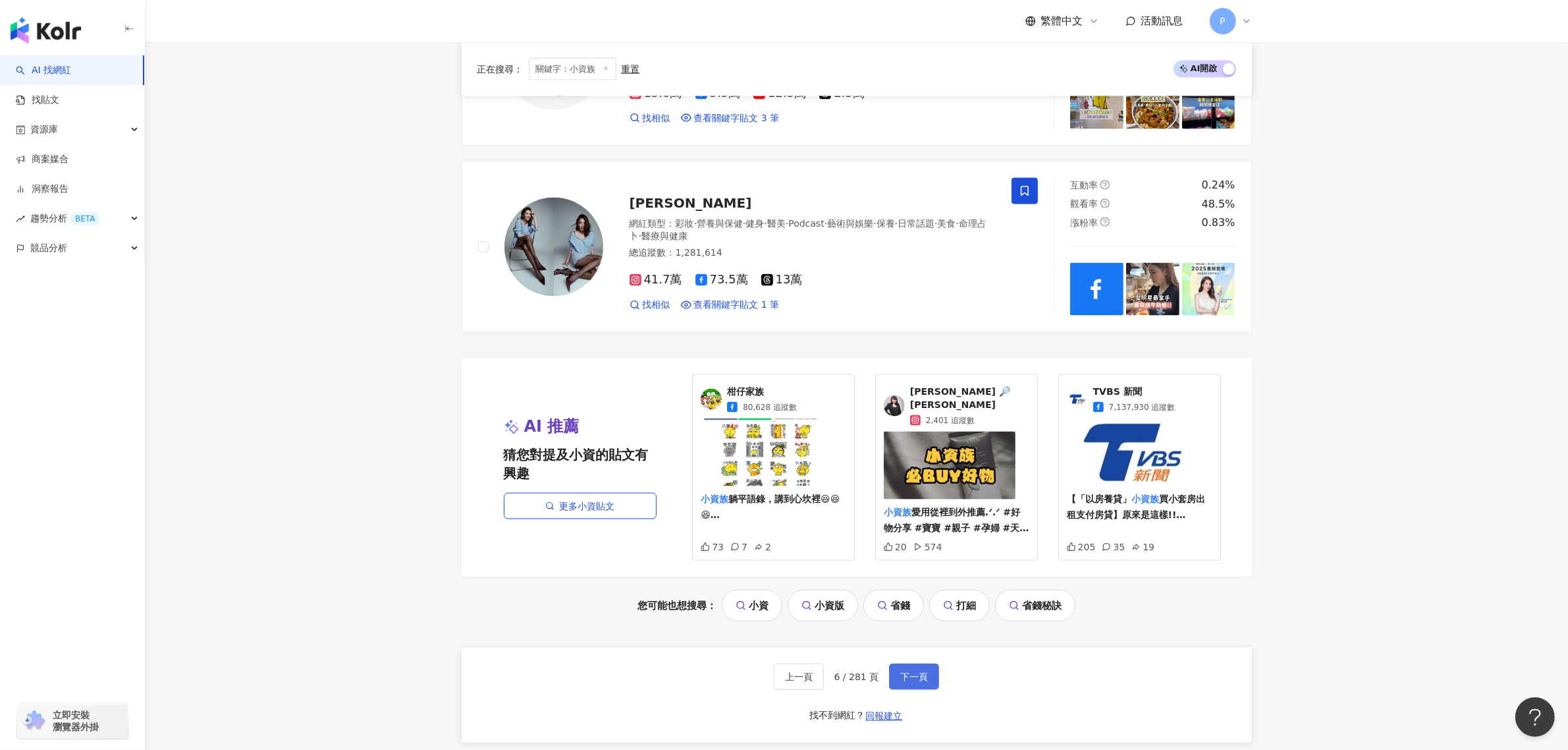
click at [907, 589] on span "下一頁" at bounding box center [913, 676] width 28 height 10
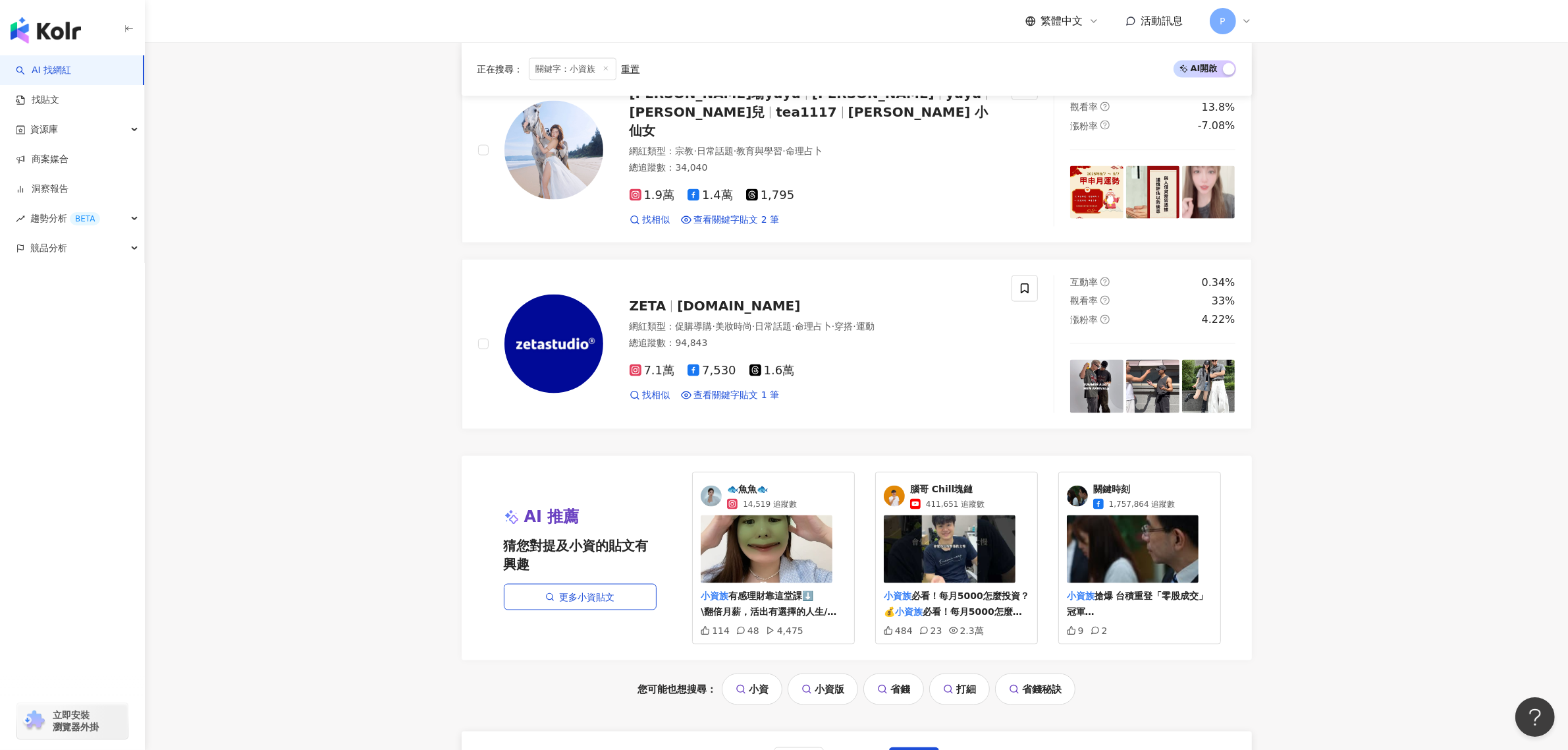
scroll to position [2599, 0]
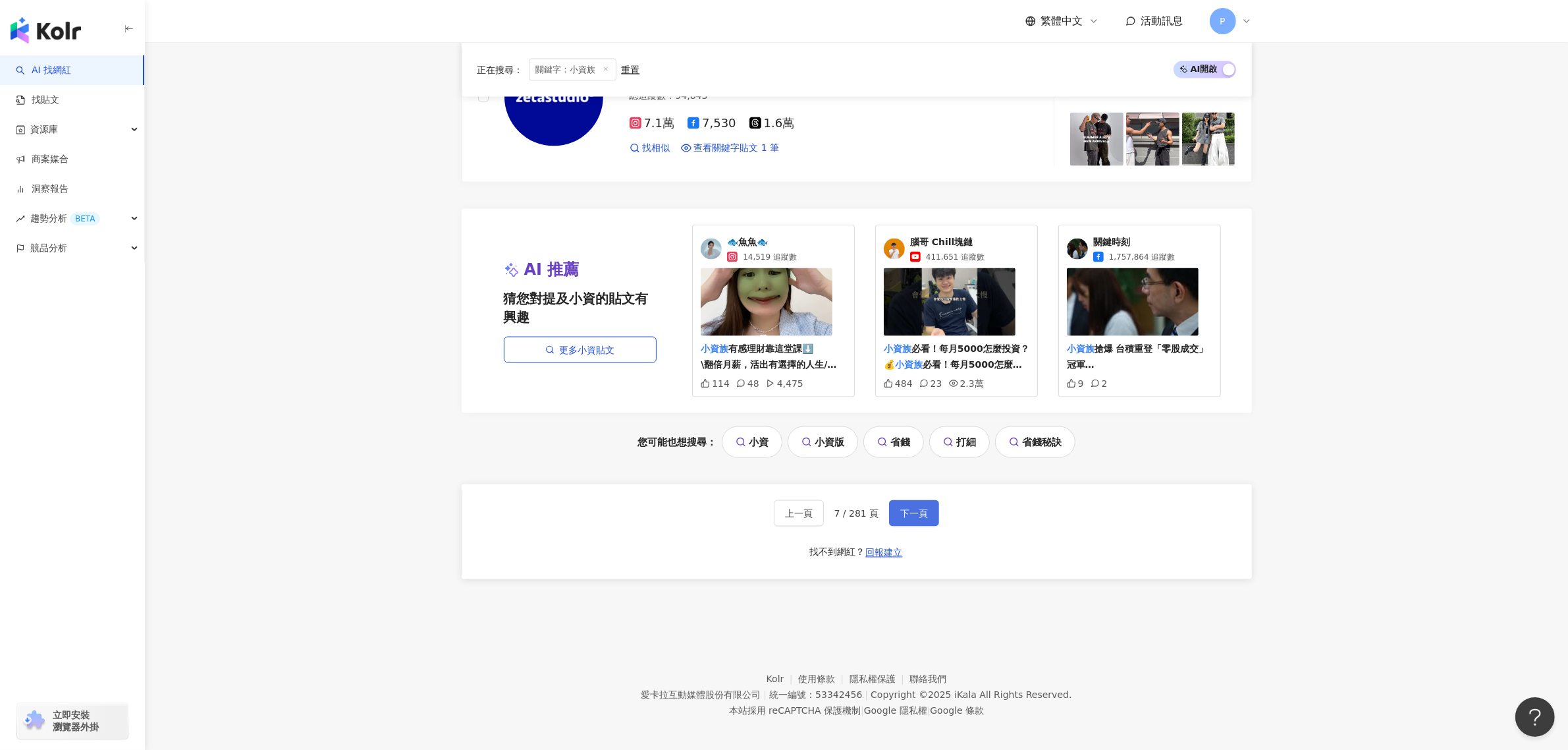
click at [899, 514] on button "下一頁" at bounding box center [913, 513] width 50 height 26
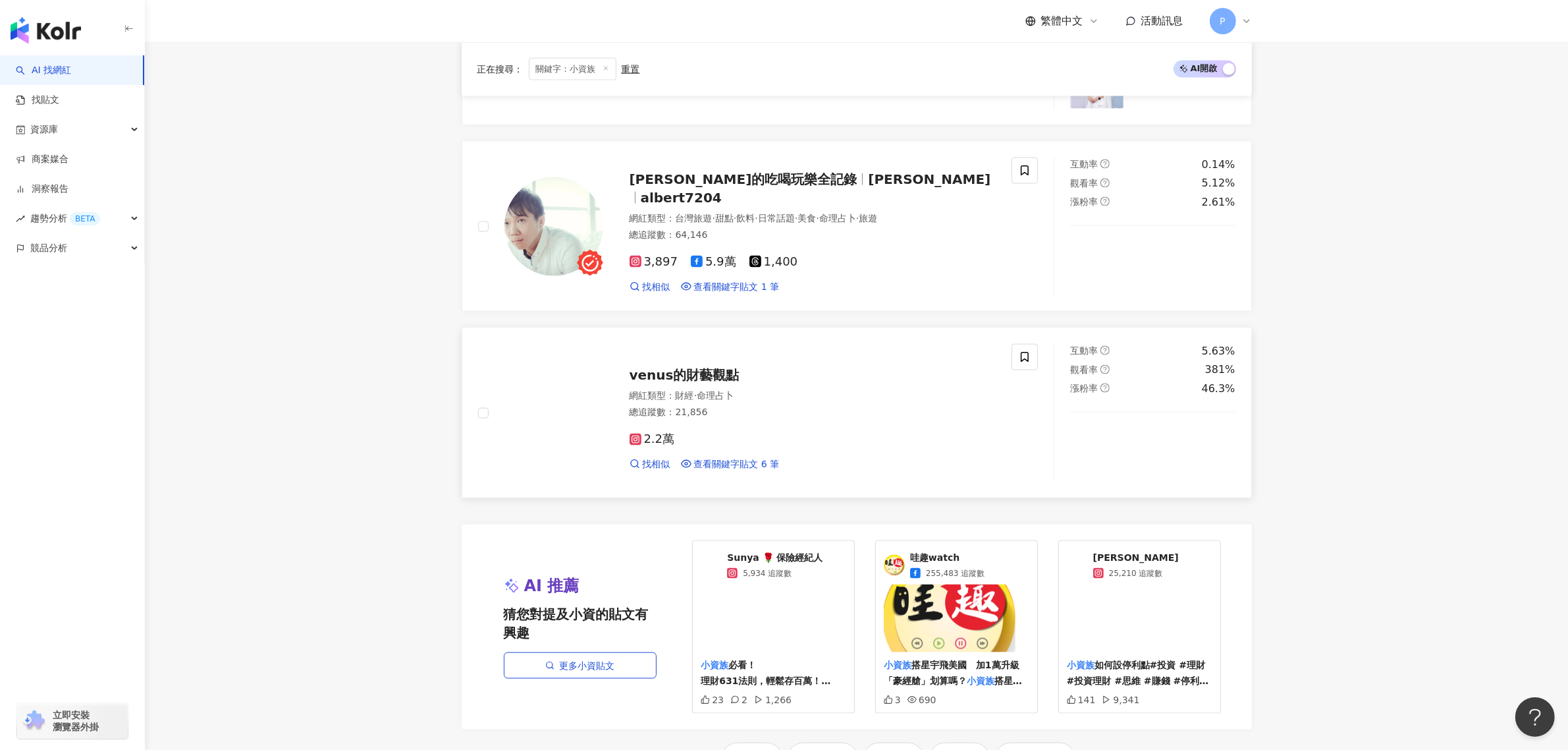
scroll to position [2709, 0]
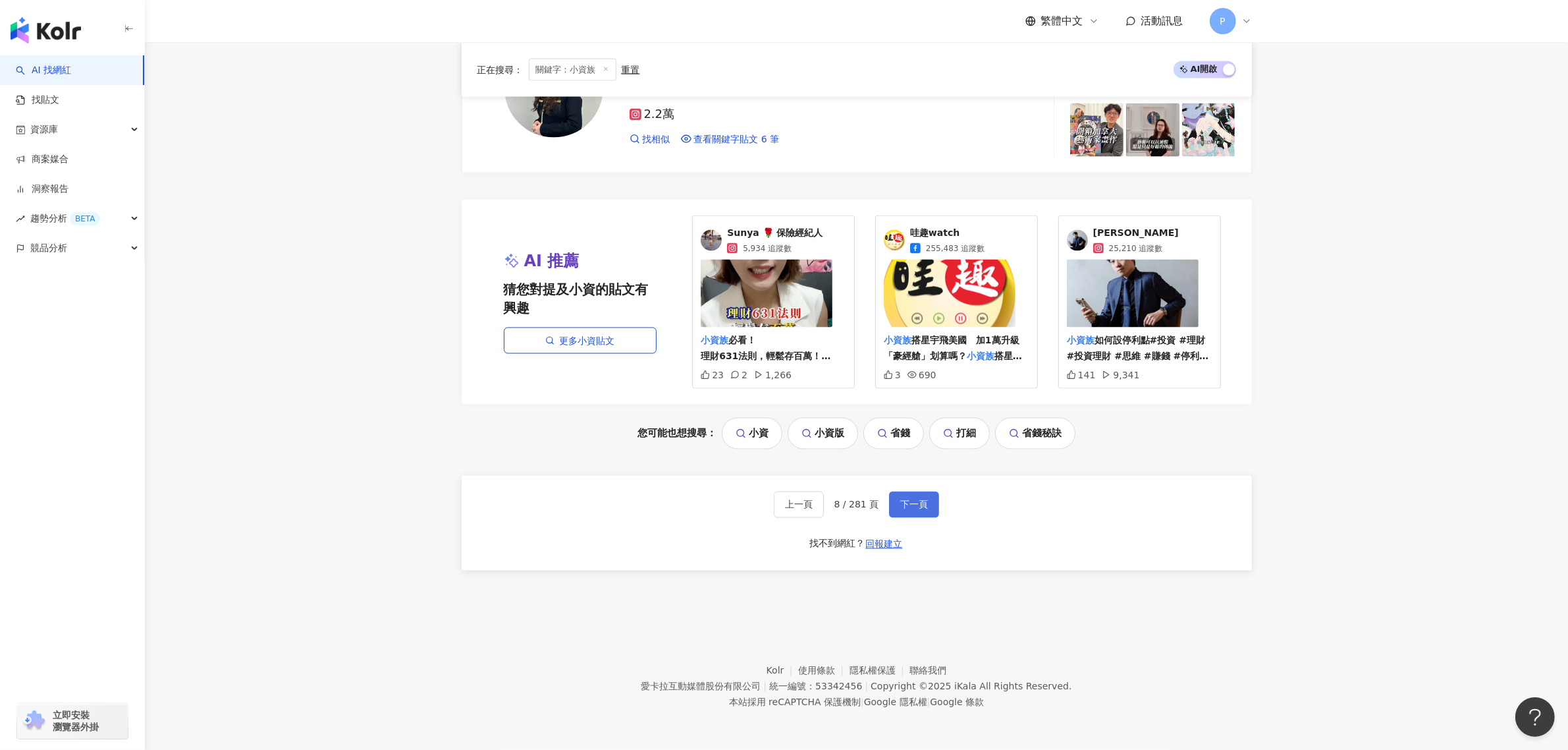
click at [910, 508] on span "下一頁" at bounding box center [913, 504] width 28 height 10
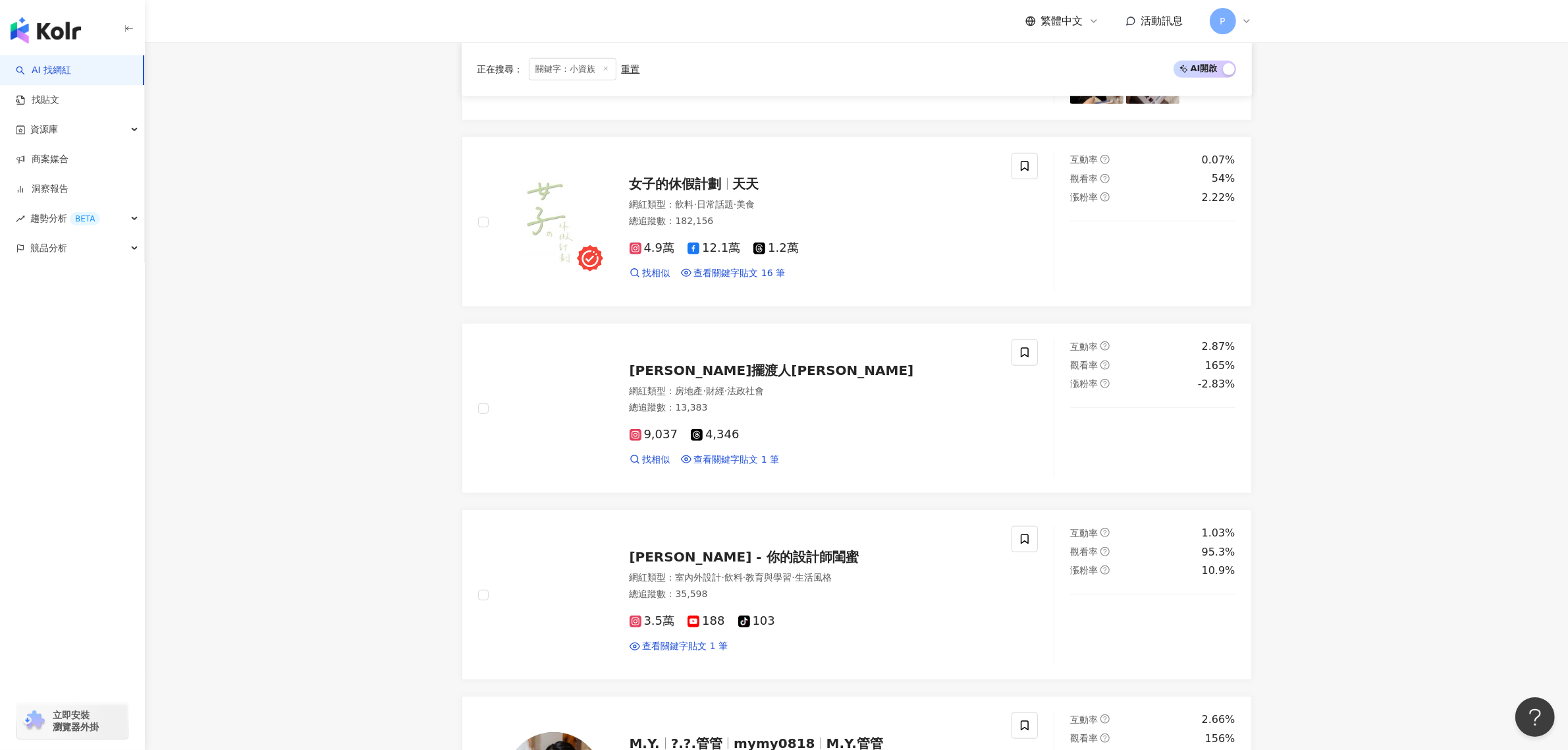
scroll to position [2597, 0]
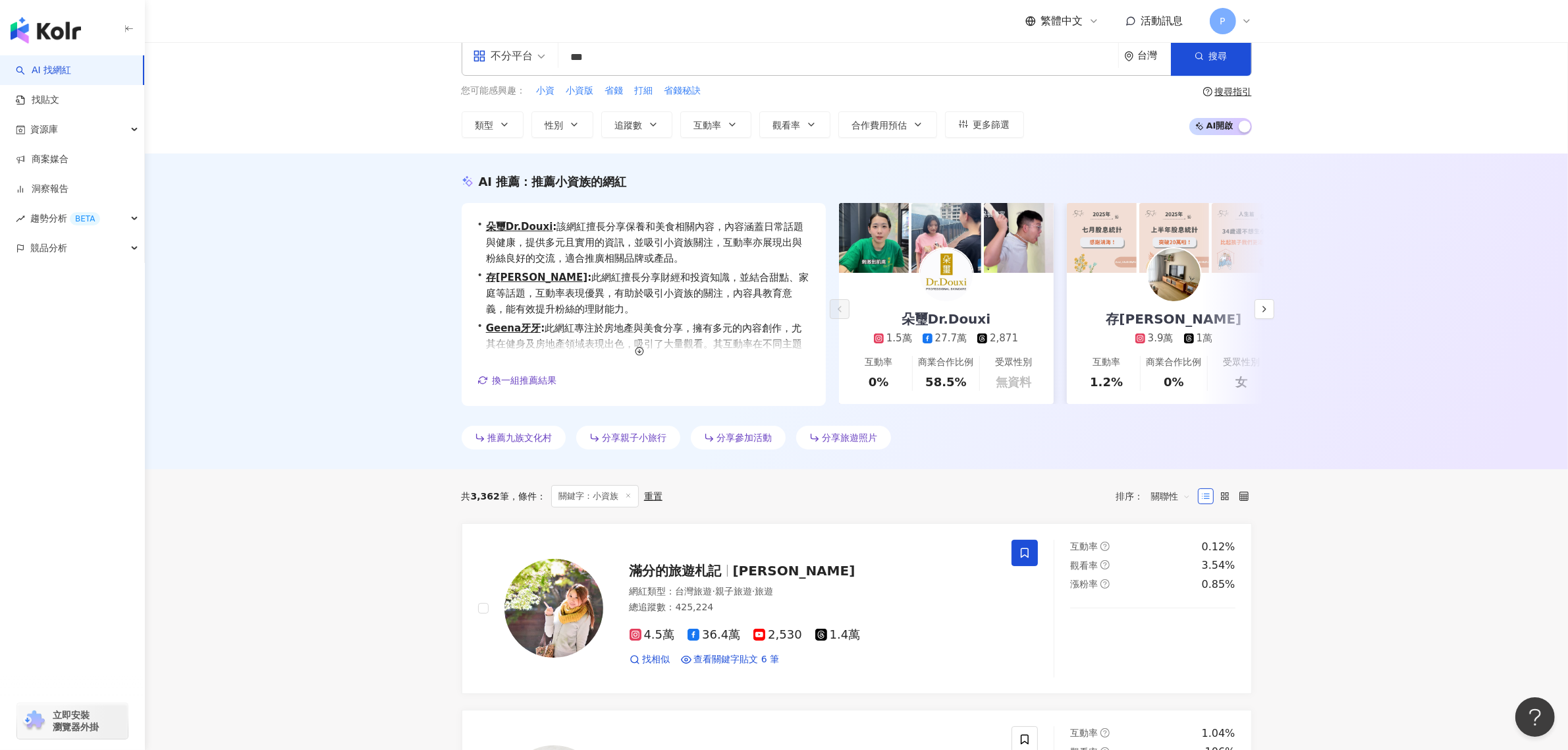
scroll to position [0, 0]
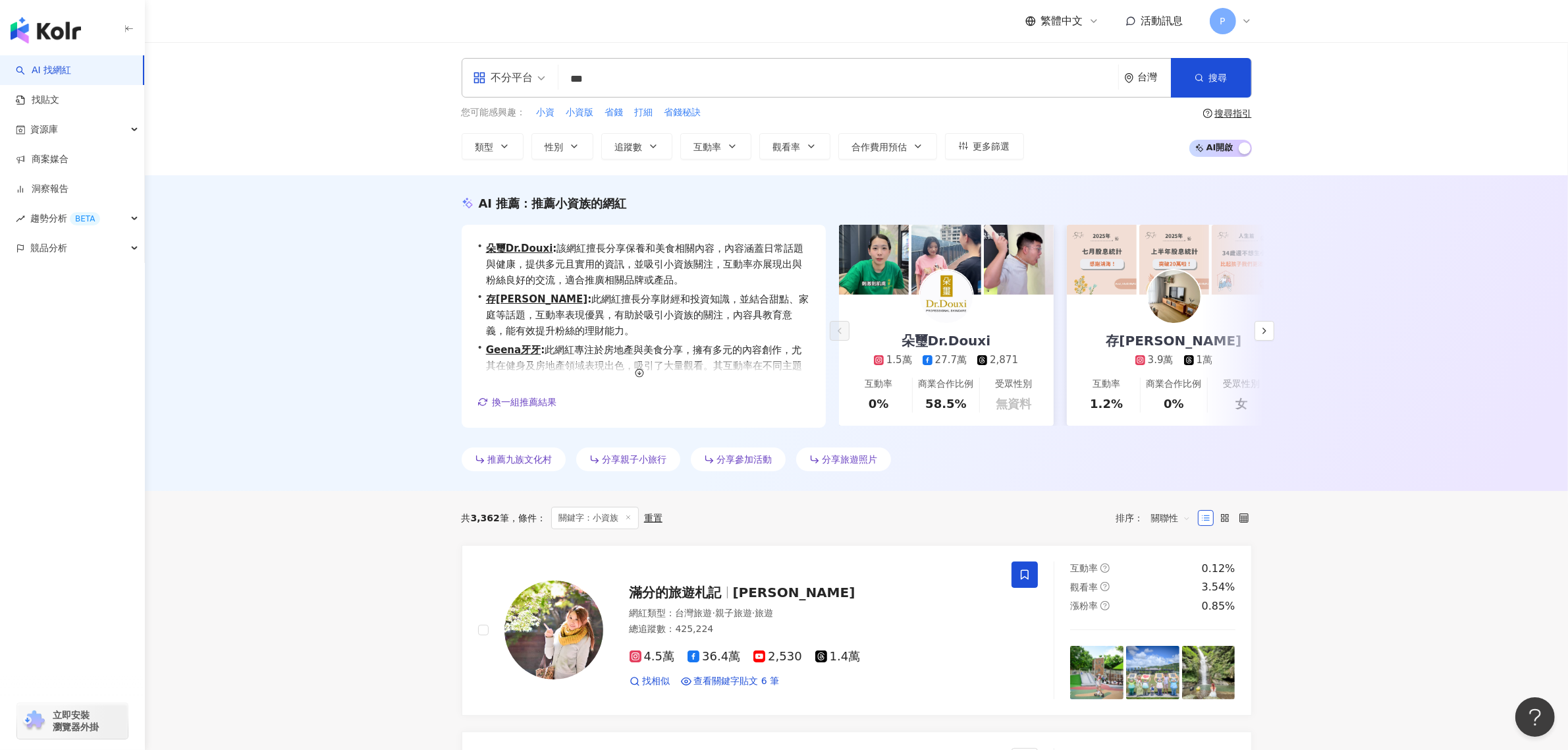
click at [623, 77] on input "***" at bounding box center [838, 78] width 549 height 25
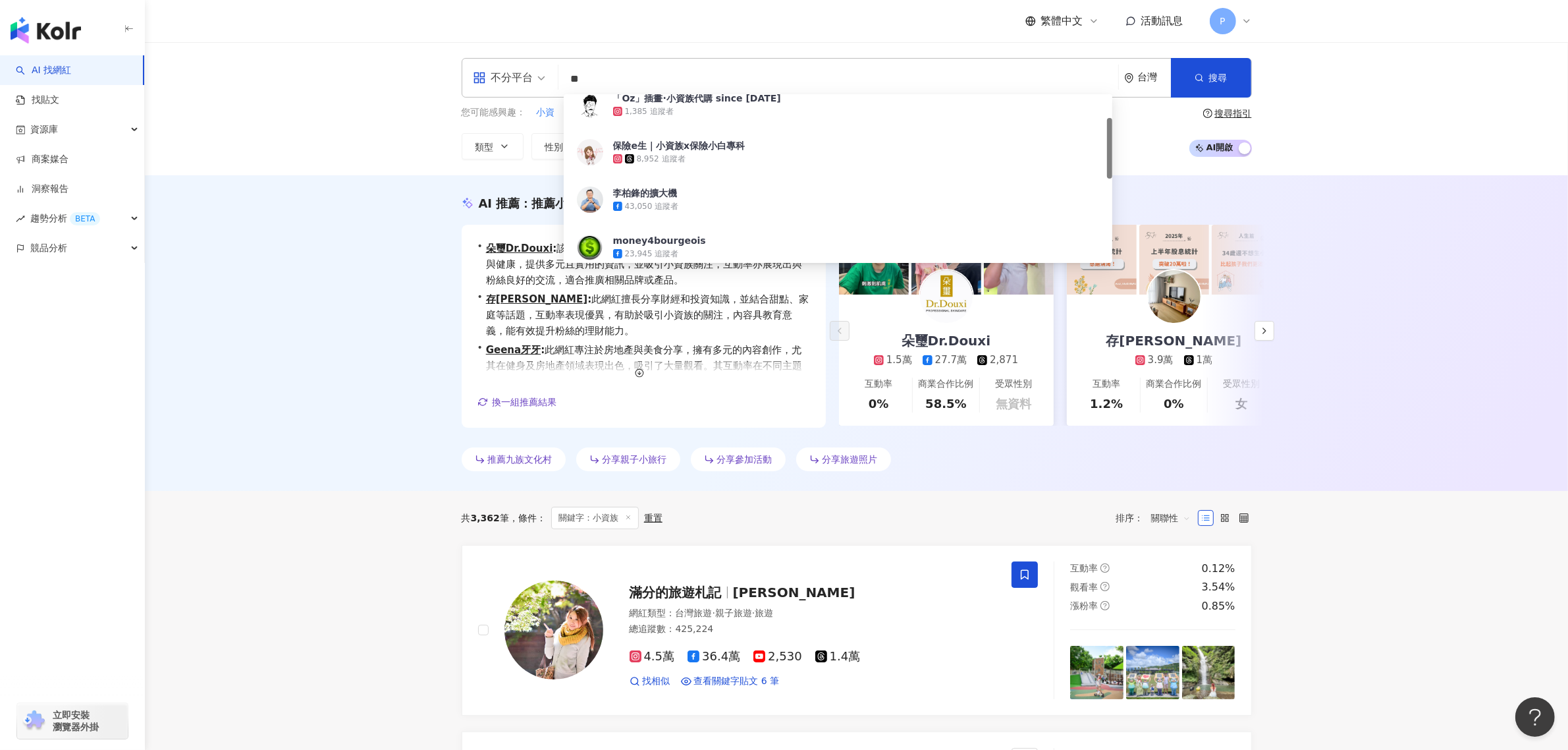
type input "*"
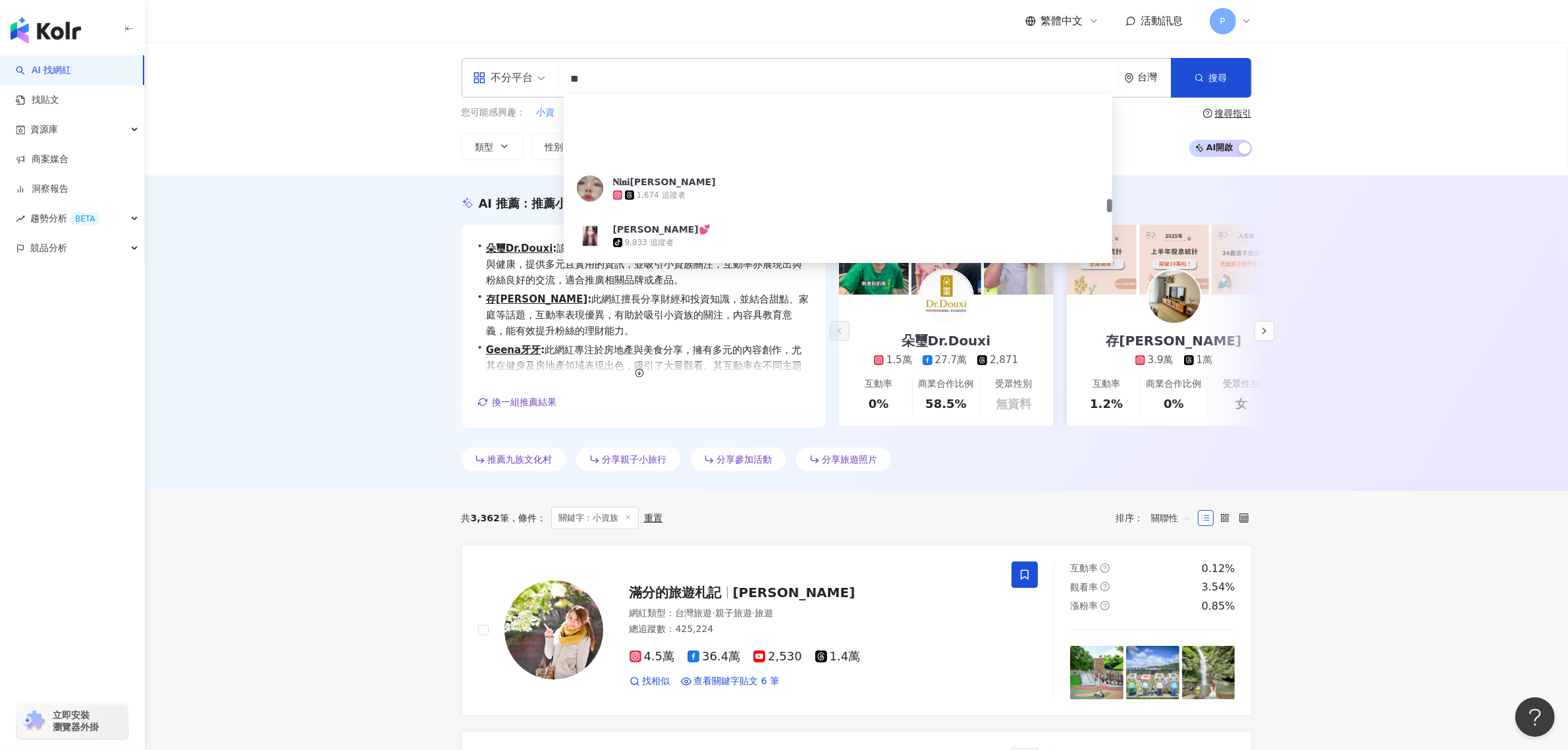
scroll to position [1482, 0]
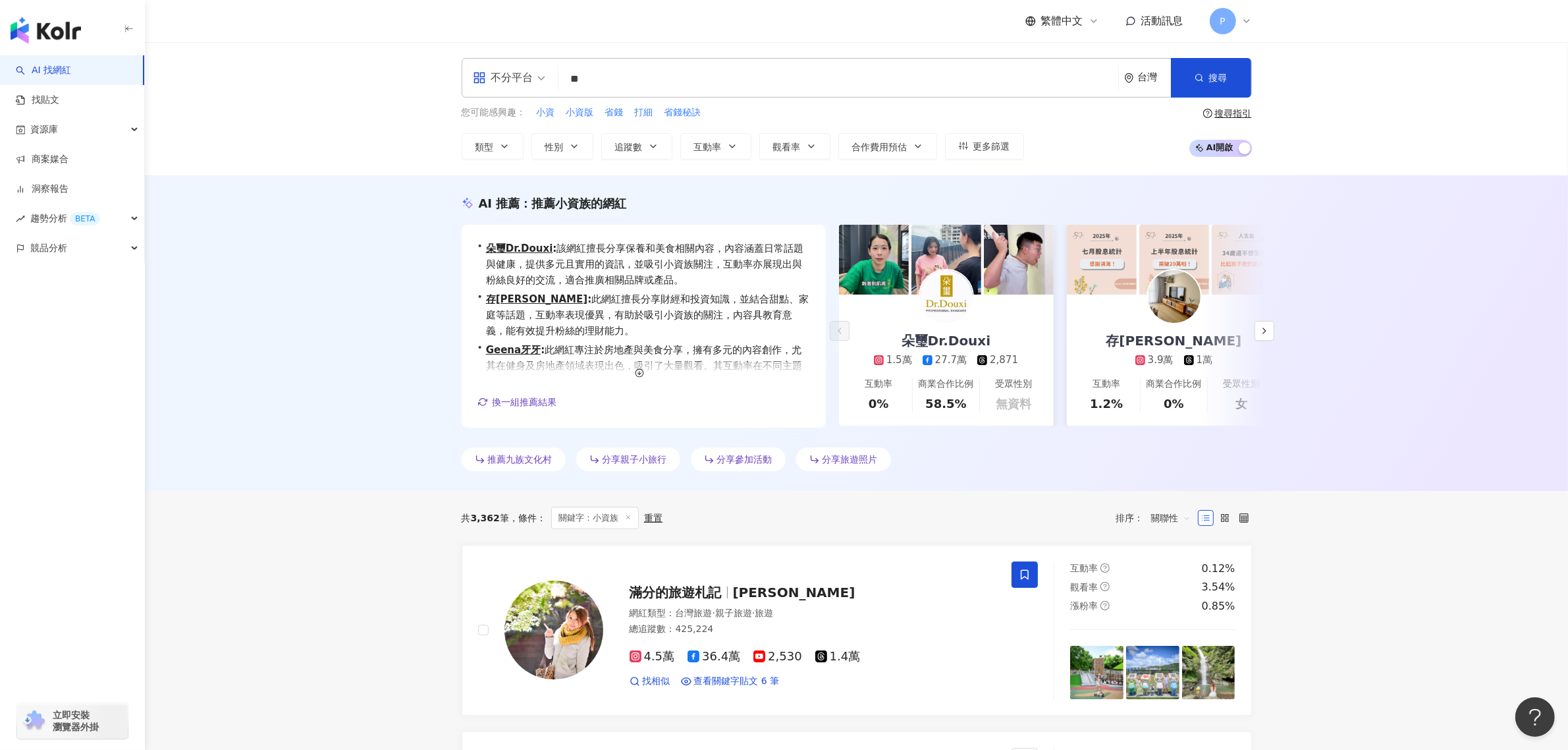
click at [353, 60] on div "不分平台 ** 台灣 搜尋 f2625d9f-e396-4cb4-9c14-f3f82f2aff9a 6e23f3d9-e7f8-43c7-9270-3c95…" at bounding box center [856, 109] width 1423 height 133
click at [624, 81] on input "**" at bounding box center [838, 78] width 549 height 25
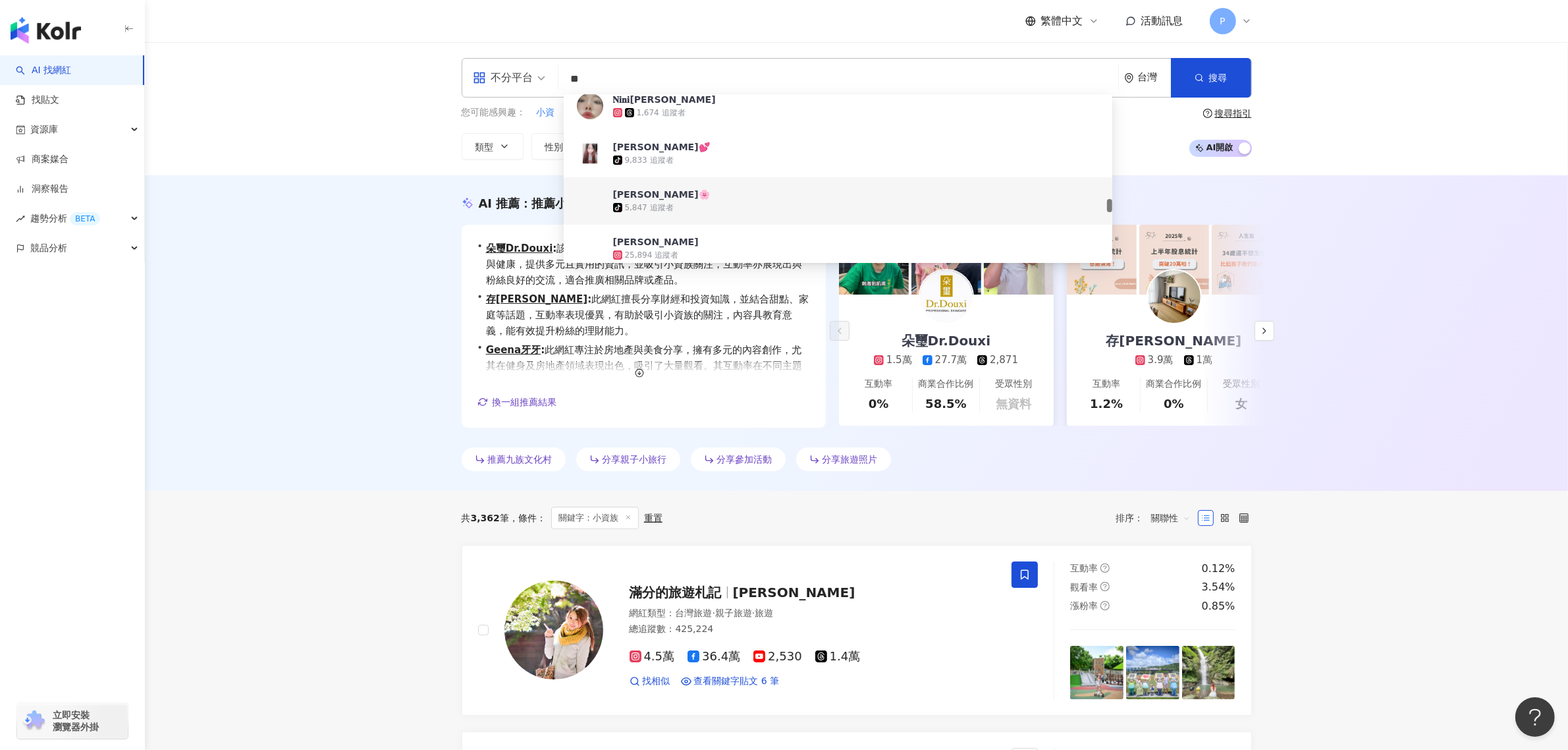
type input "*"
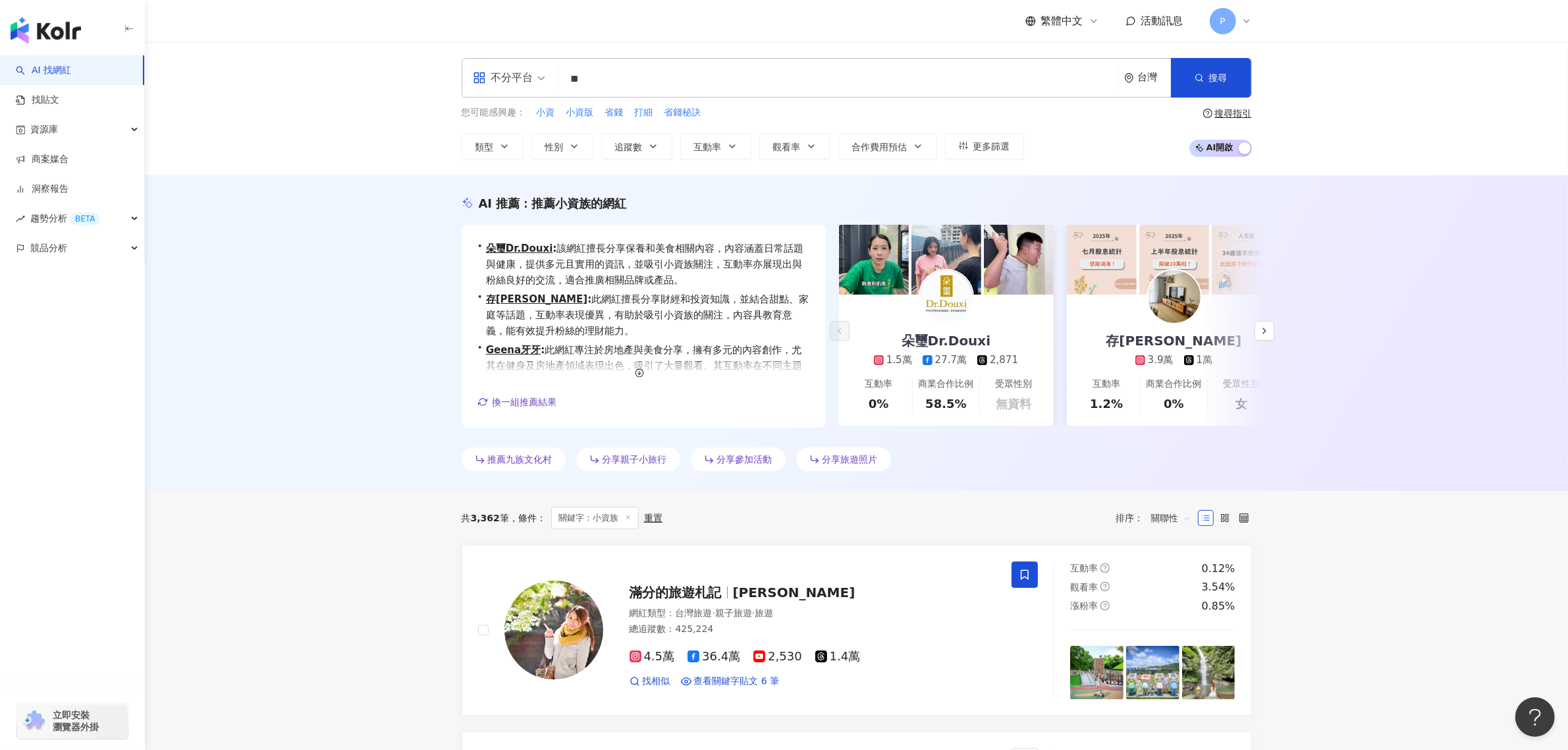
type input "*"
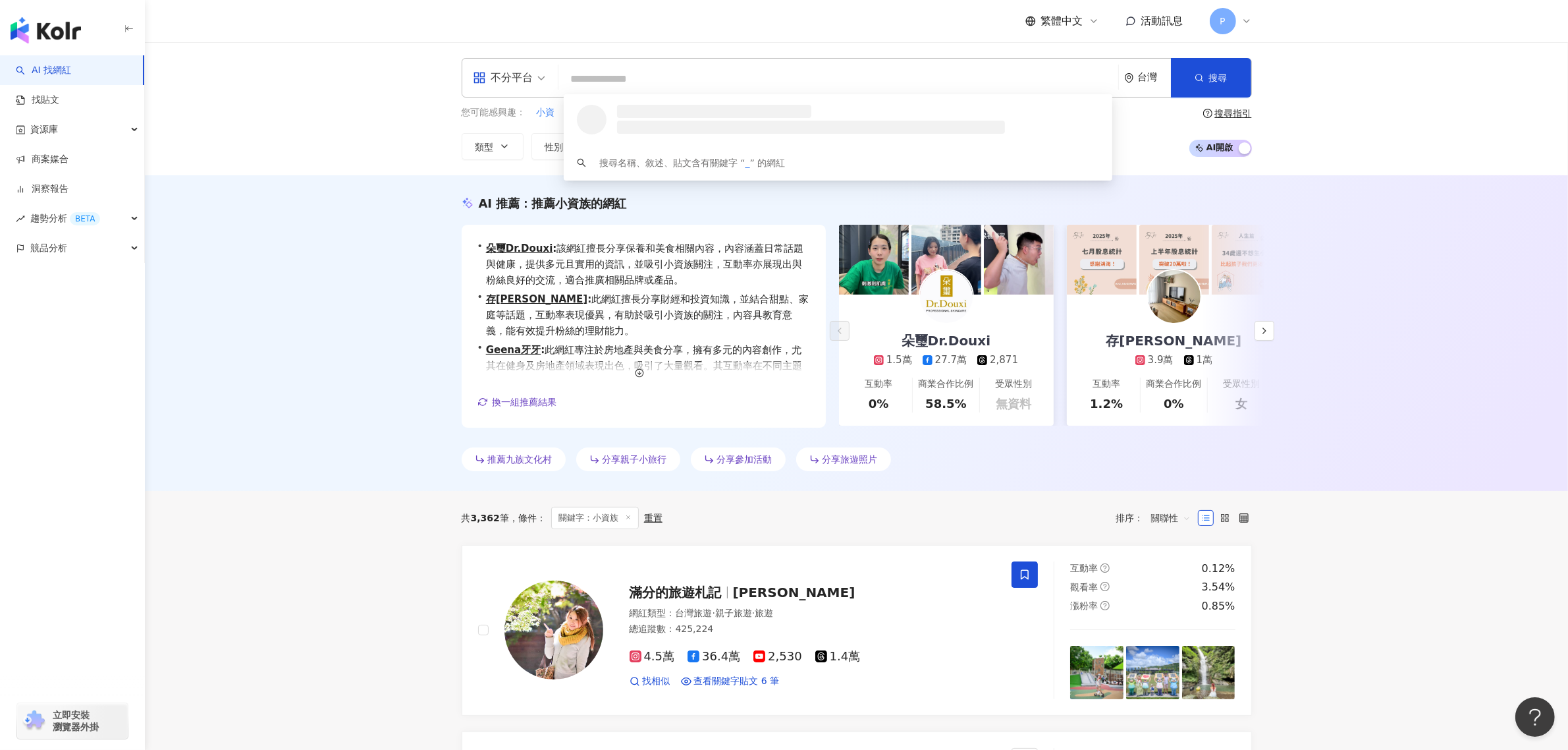
scroll to position [0, 0]
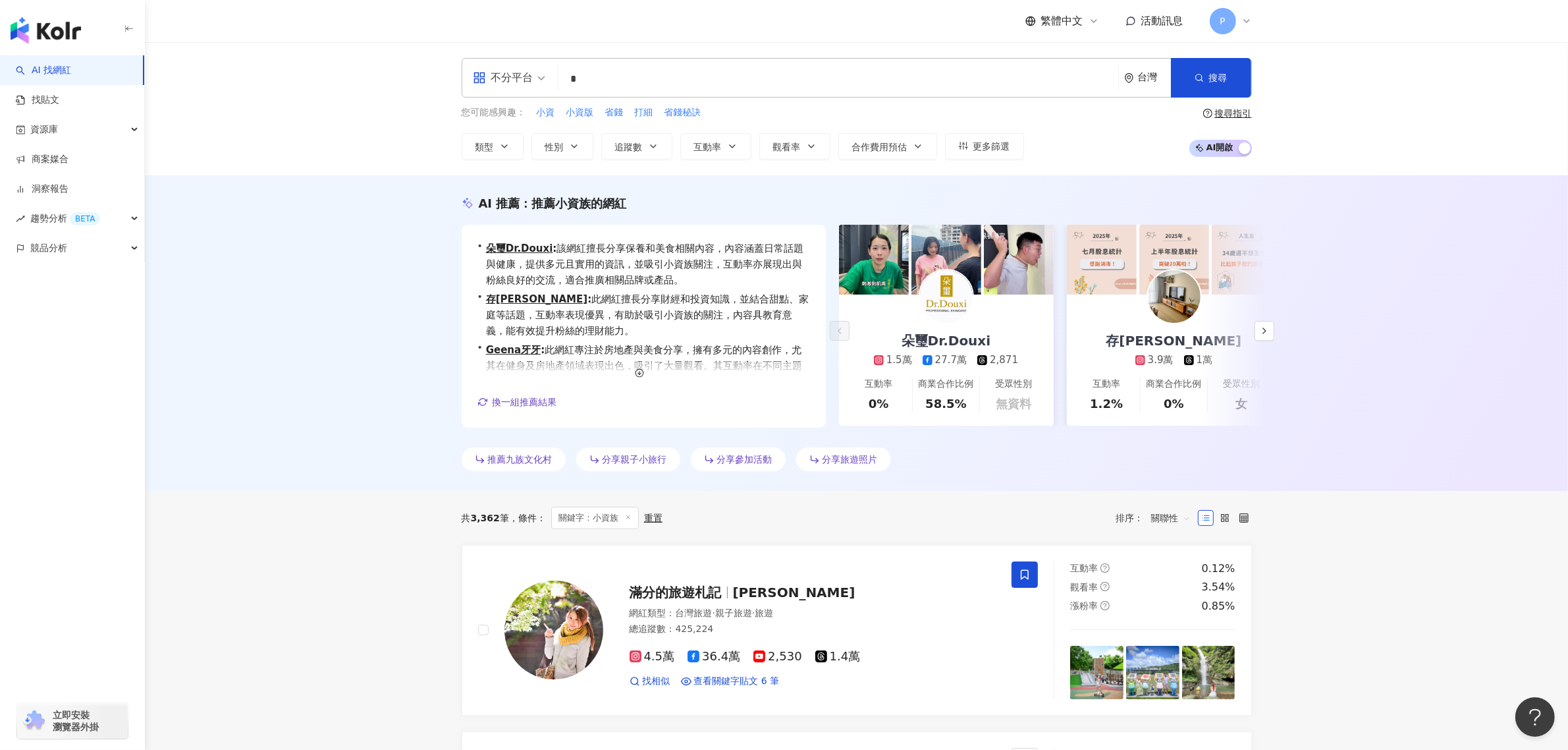
type input "**"
type input "*********"
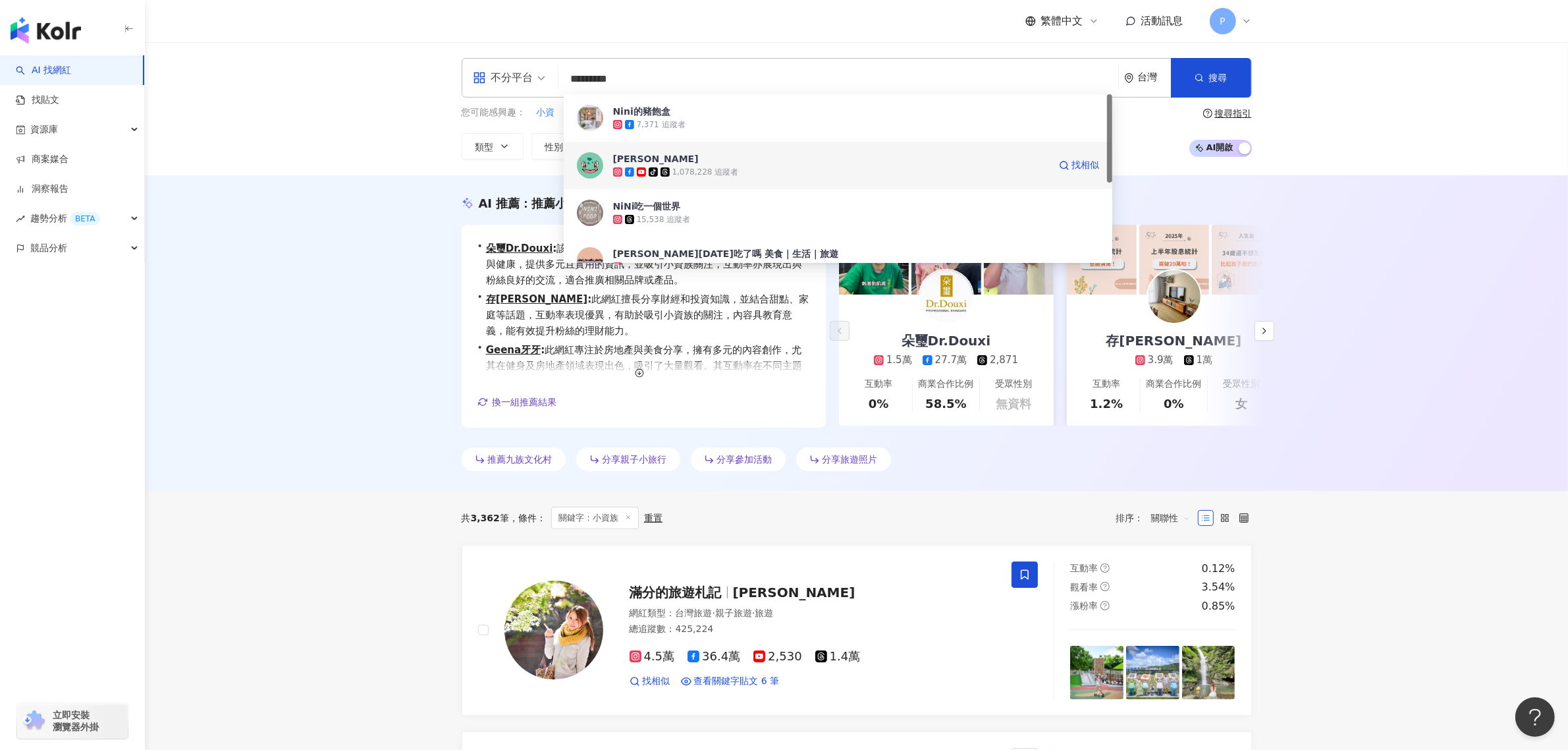
click at [697, 159] on span "Nini Xie" at bounding box center [830, 158] width 436 height 13
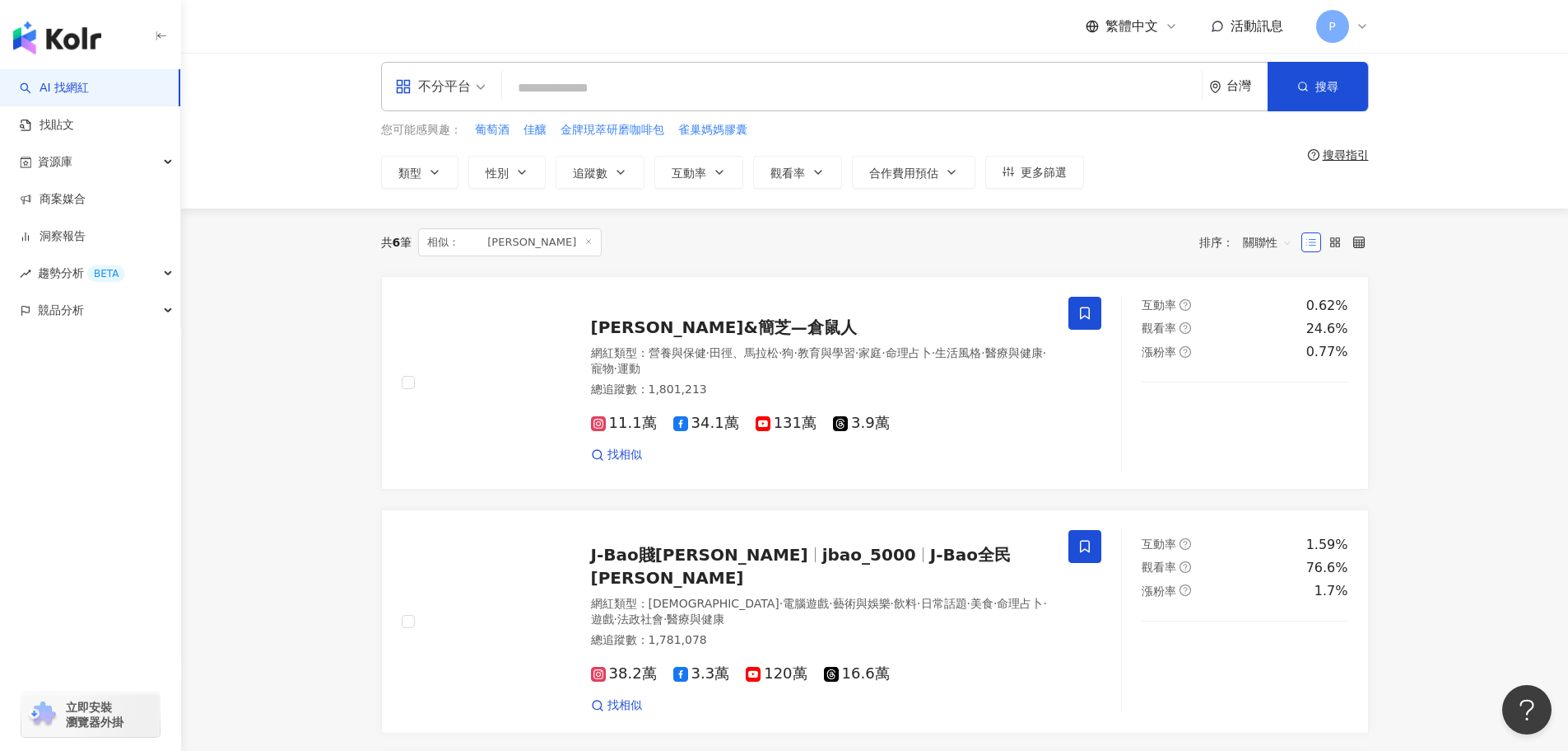
scroll to position [82, 0]
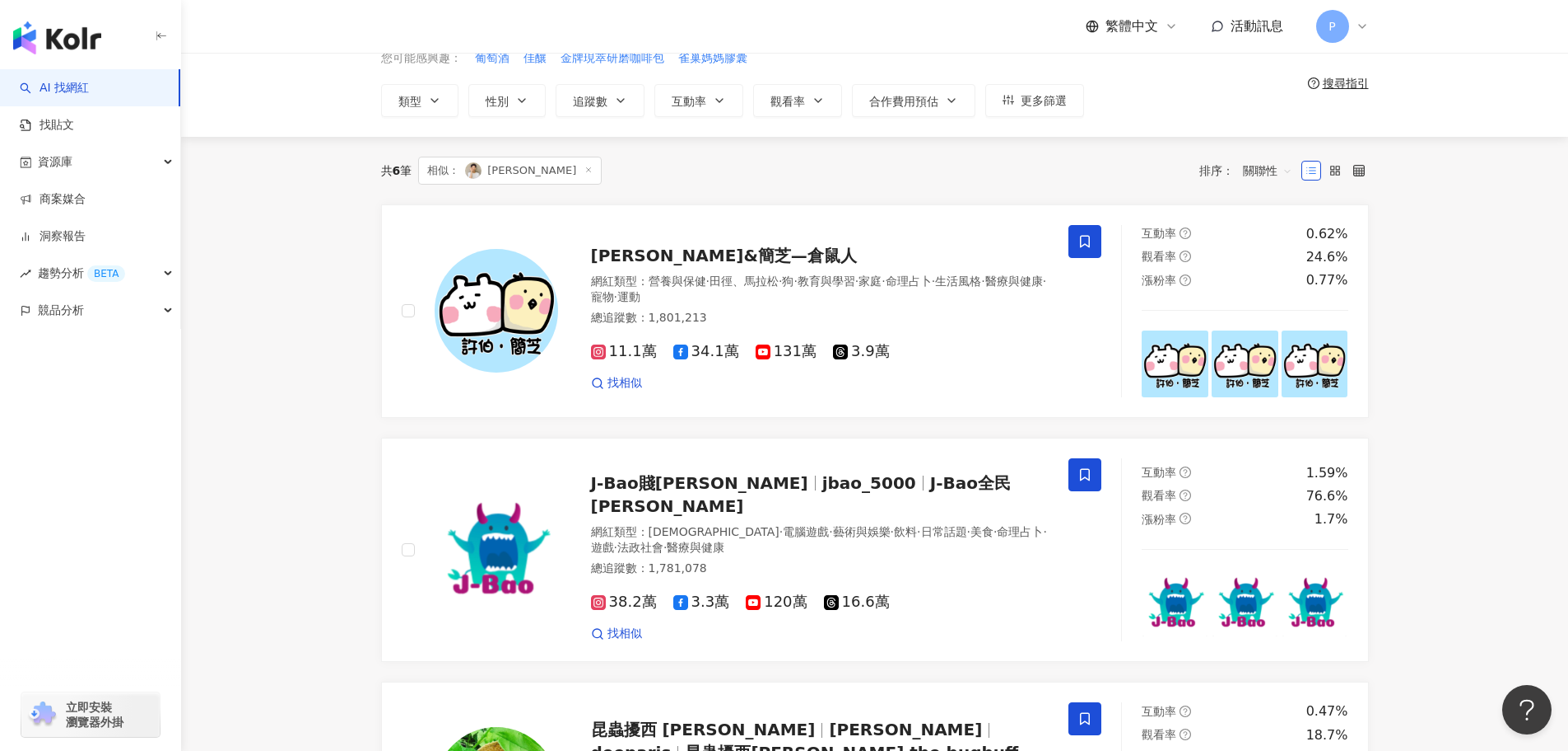
drag, startPoint x: 1520, startPoint y: 465, endPoint x: 1521, endPoint y: 456, distance: 9.1
drag, startPoint x: 1521, startPoint y: 456, endPoint x: 1516, endPoint y: 470, distance: 14.9
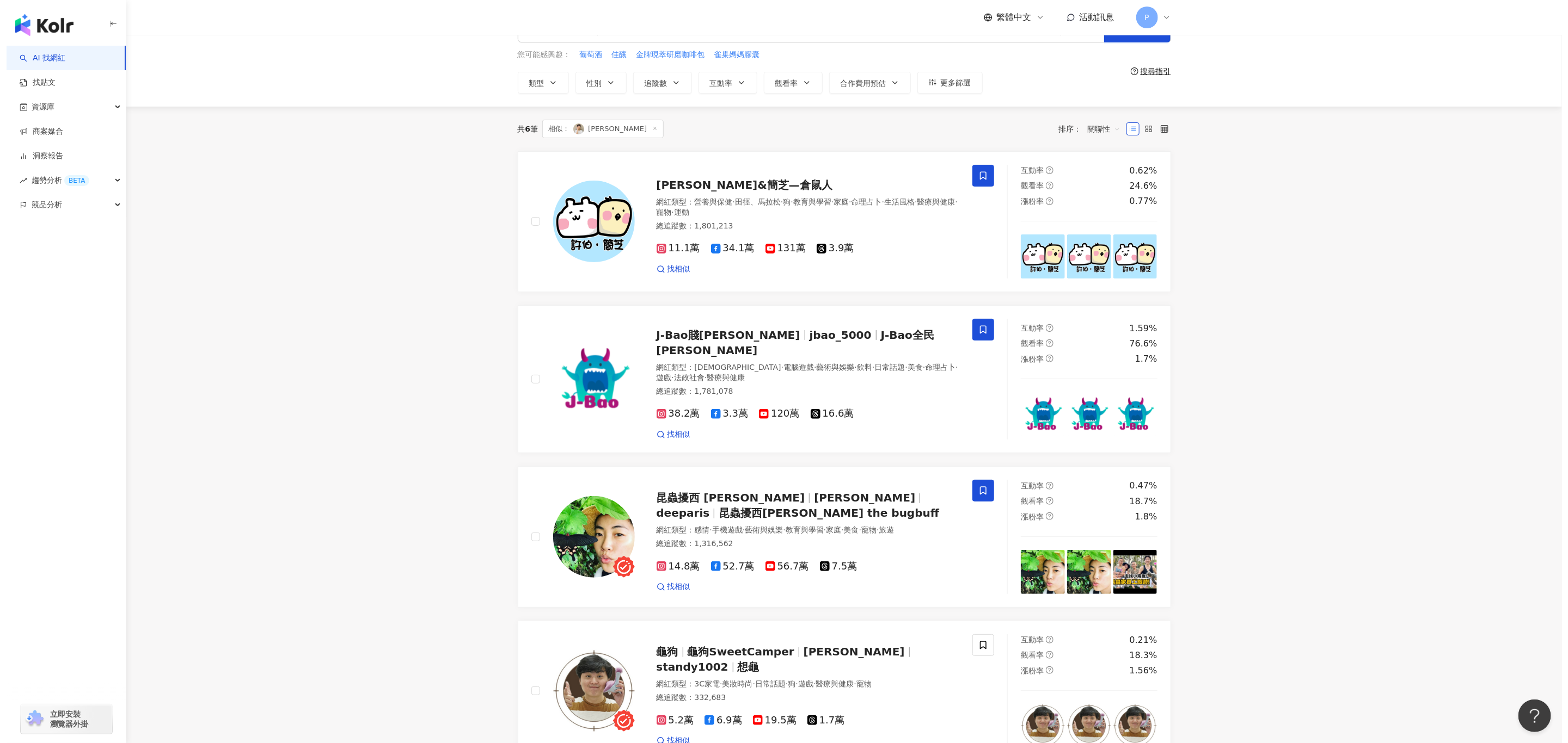
scroll to position [0, 0]
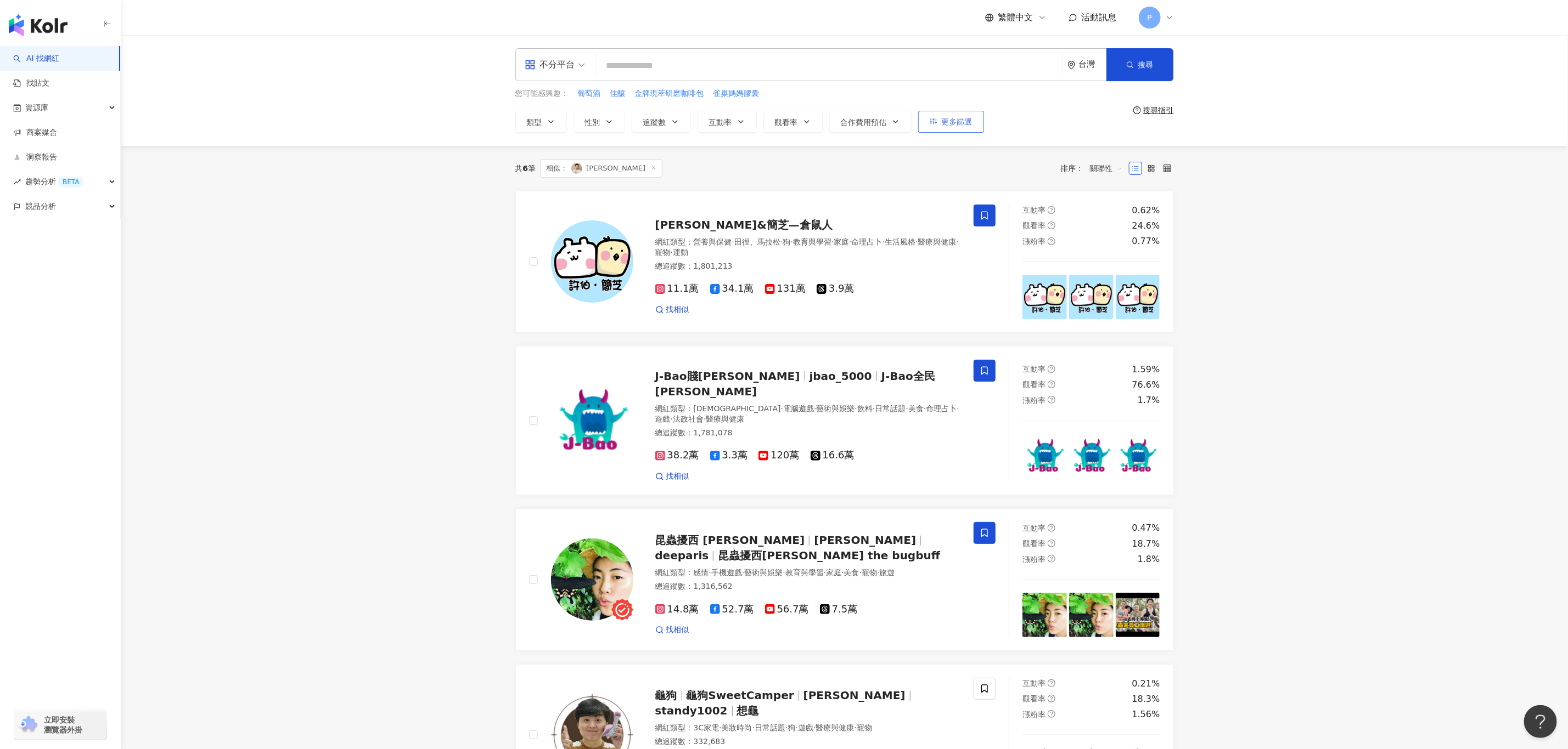
click at [962, 127] on button "更多篩選" at bounding box center [951, 121] width 66 height 22
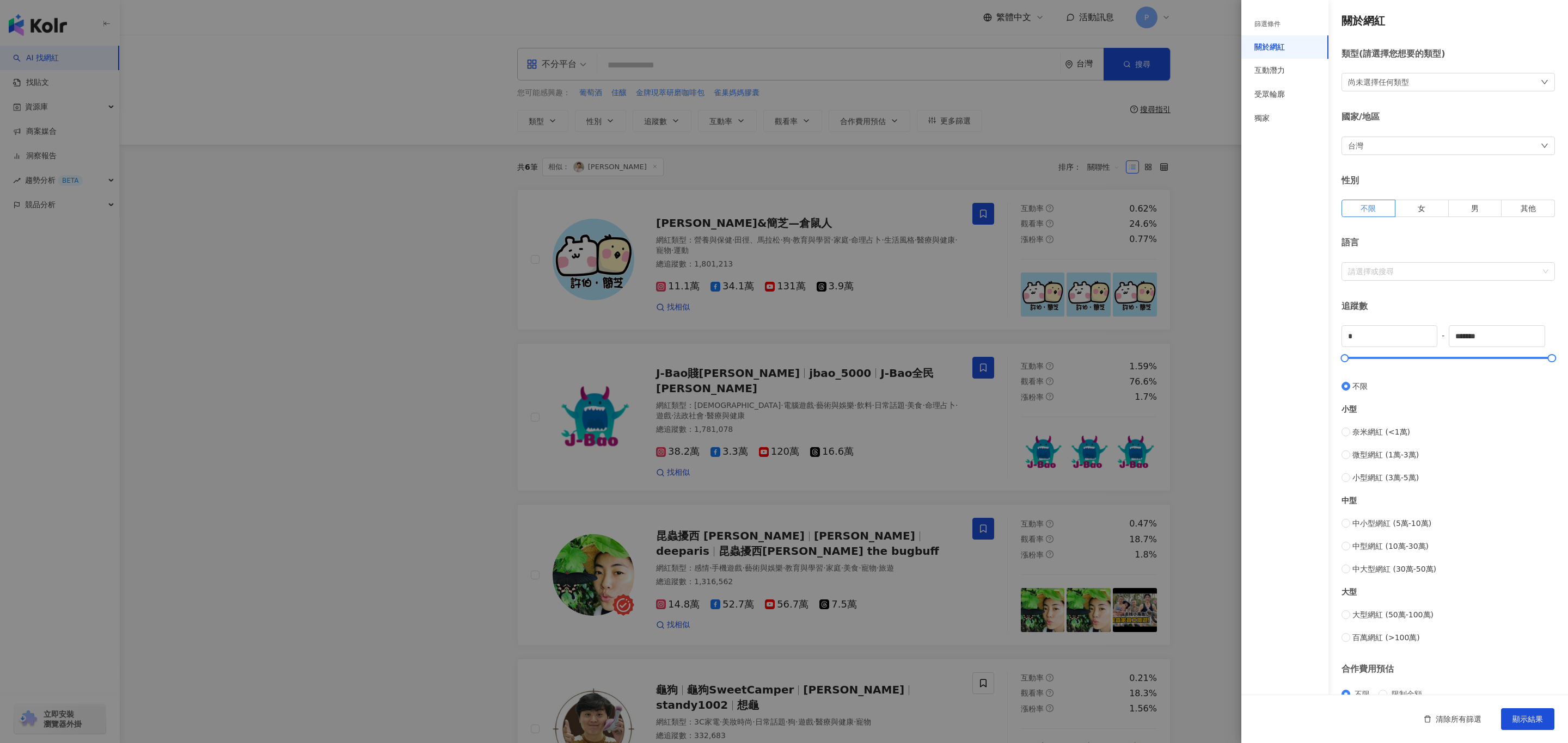
click at [1037, 87] on div "尚未選擇任何類型" at bounding box center [1448, 82] width 213 height 18
click at [1037, 207] on li "生活風格" at bounding box center [1400, 206] width 91 height 22
click at [1037, 199] on li "生活風格" at bounding box center [1400, 206] width 91 height 22
click at [1037, 206] on span at bounding box center [1366, 206] width 11 height 11
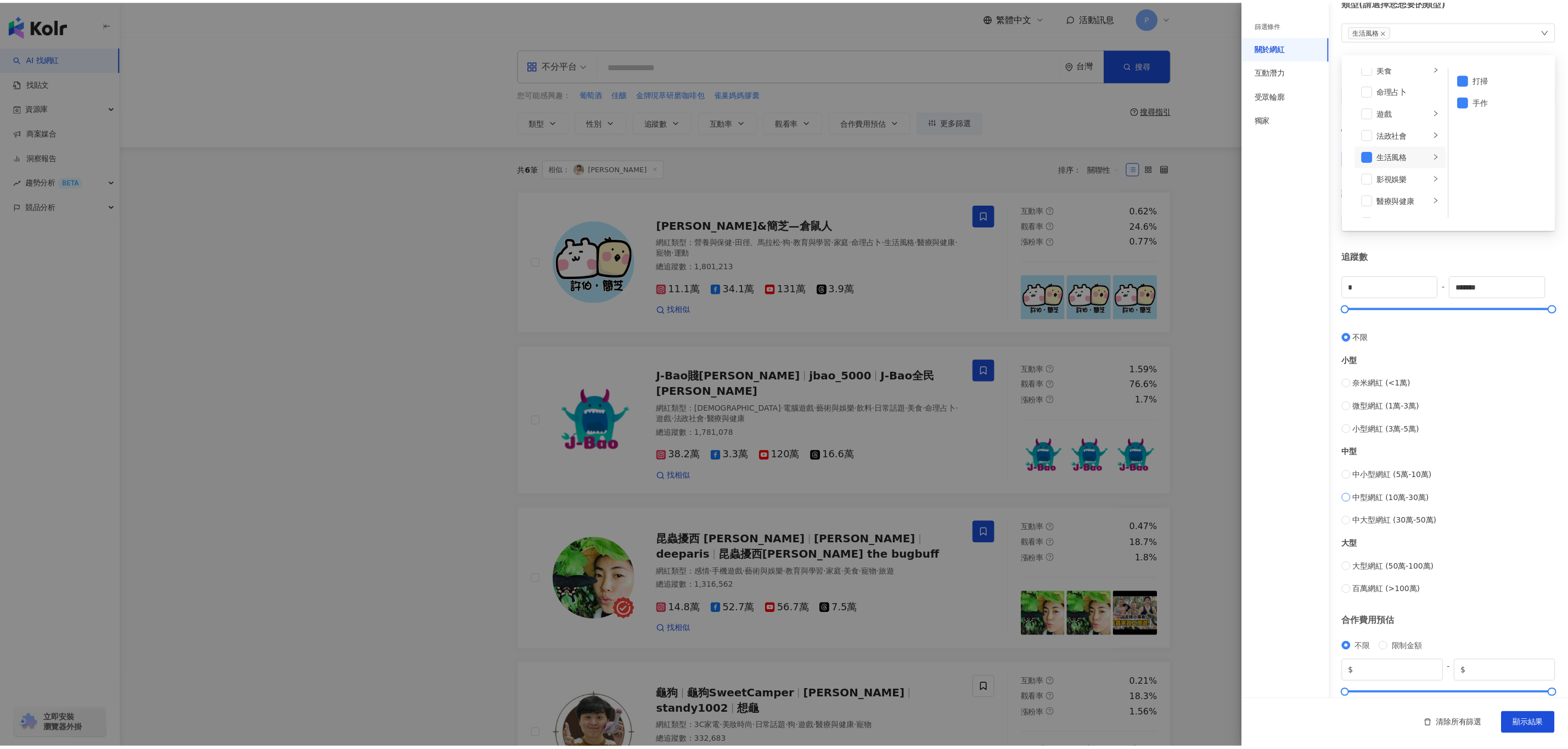
scroll to position [81, 0]
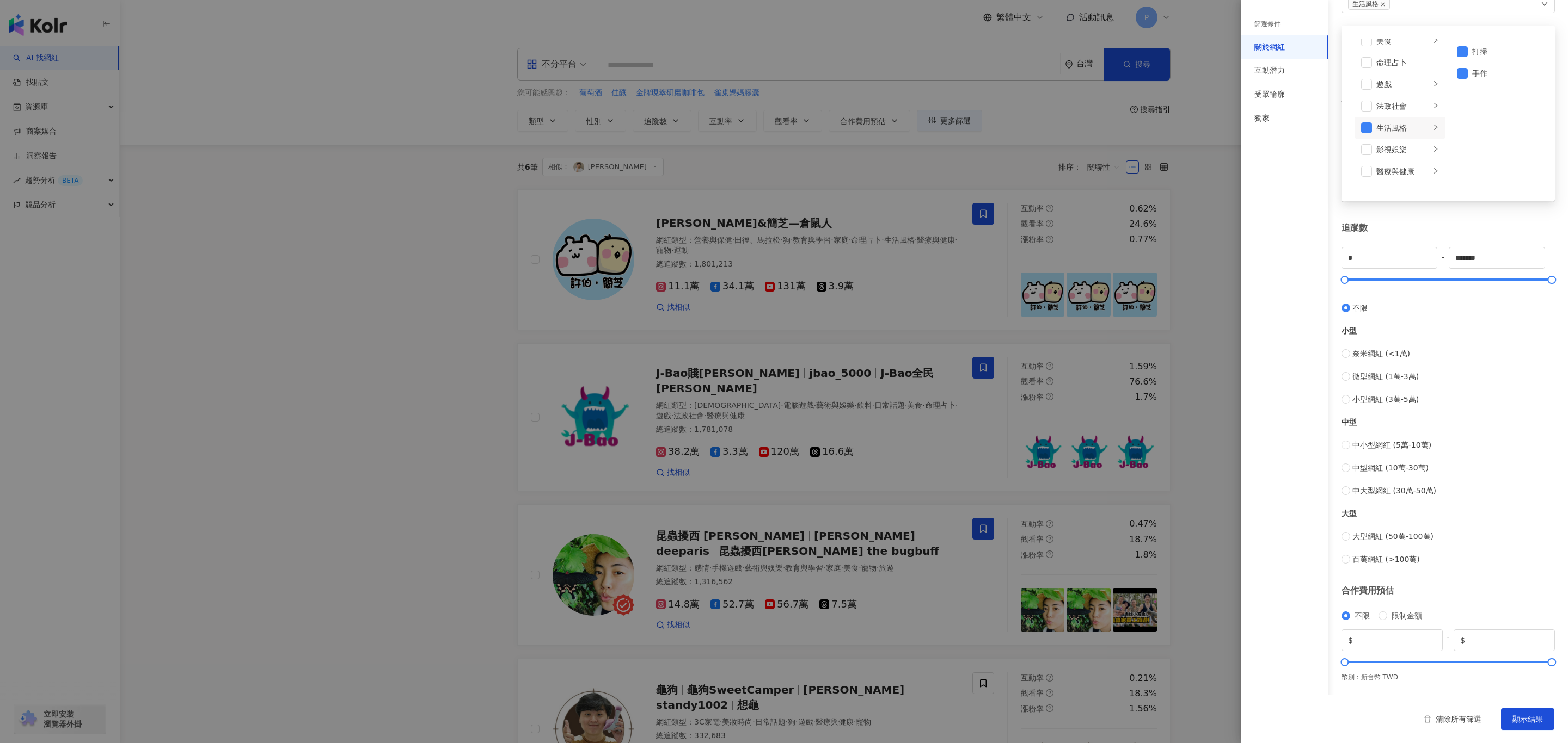
click at [1037, 487] on div at bounding box center [784, 371] width 1568 height 743
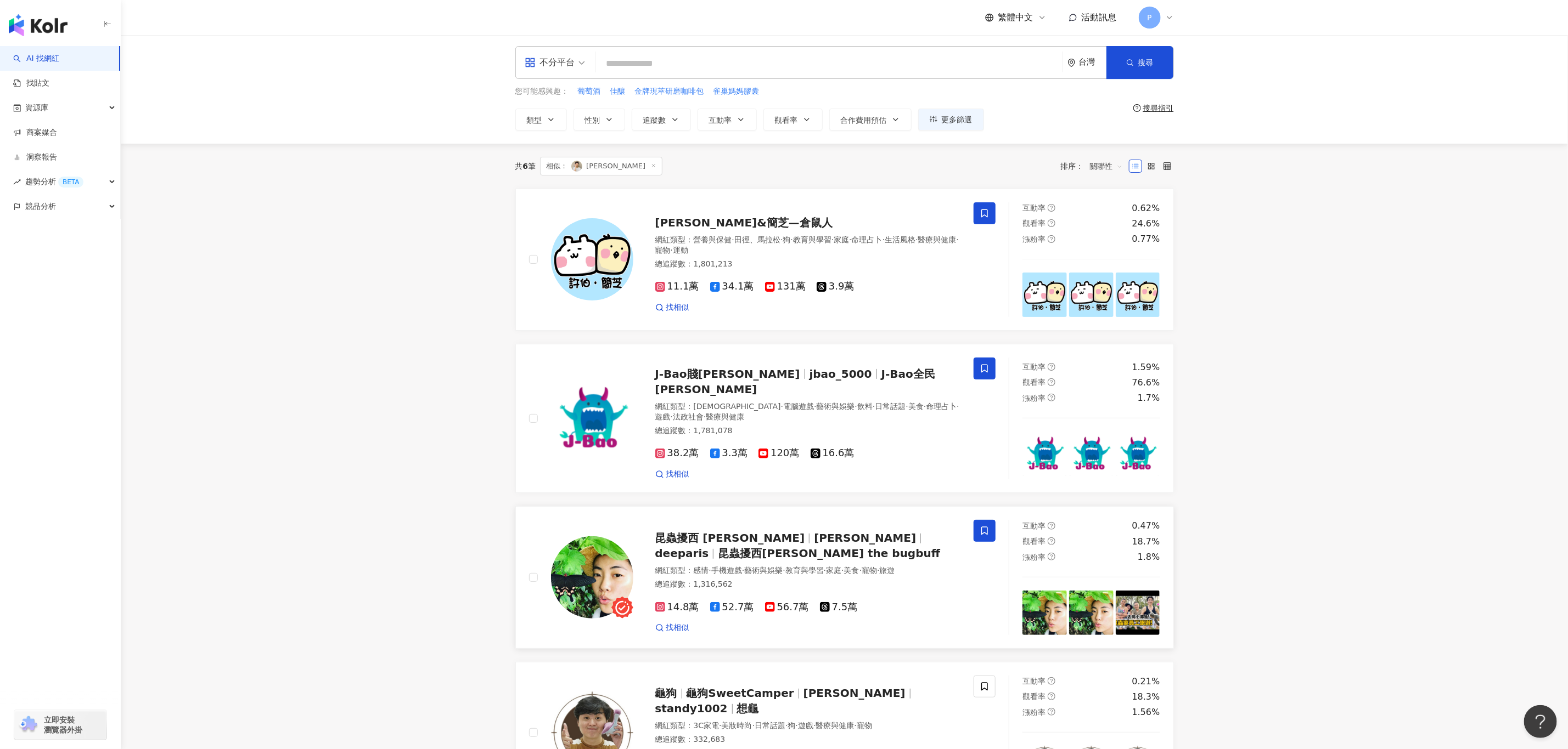
scroll to position [0, 0]
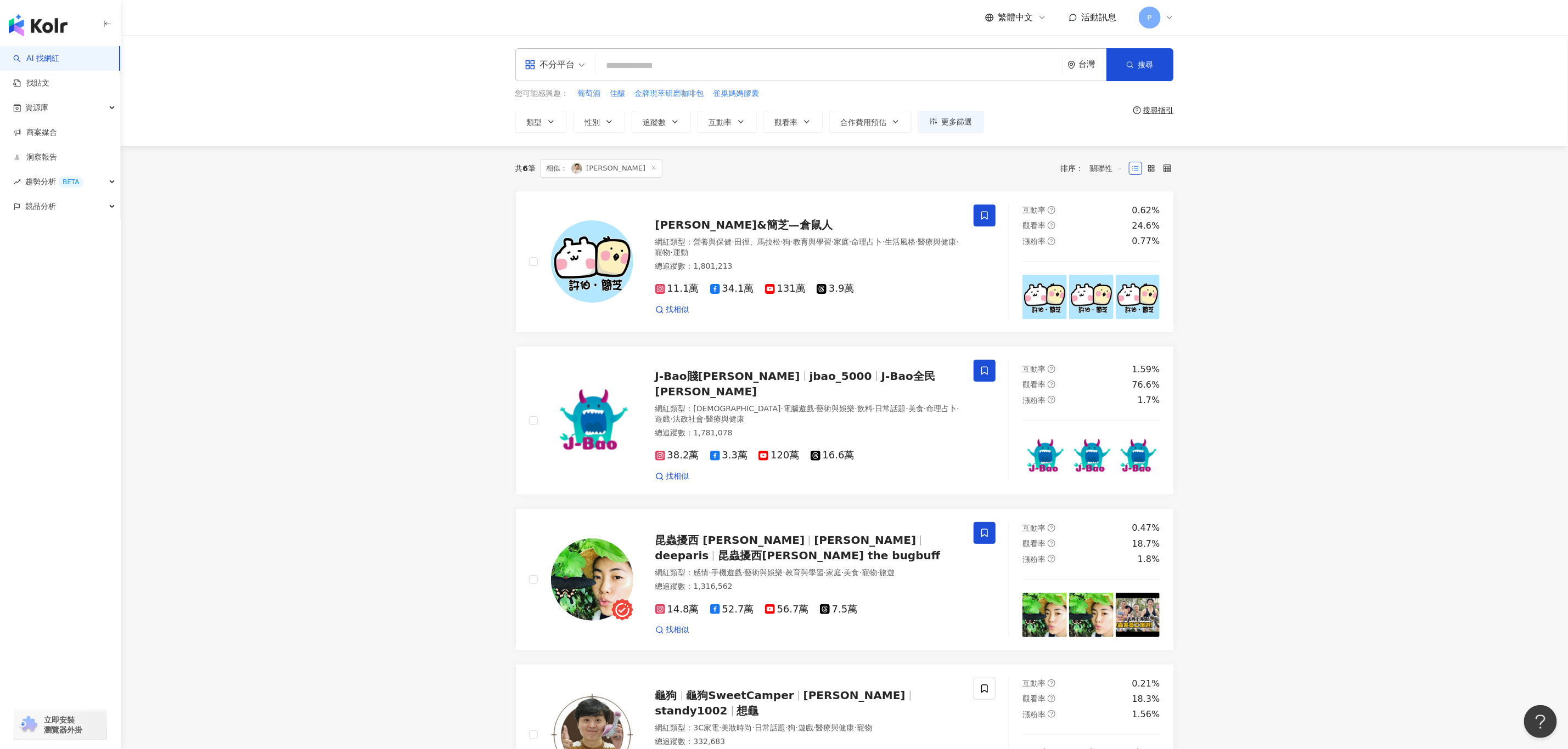
click at [262, 447] on main "不分平台 台灣 搜尋 您可能感興趣： 葡萄酒 佳釀 金牌現萃研磨咖啡包 雀巢媽媽膠囊 類型 性別 追蹤數 互動率 觀看率 合作費用預估 更多篩選 篩選條件 關…" at bounding box center [844, 590] width 1447 height 1109
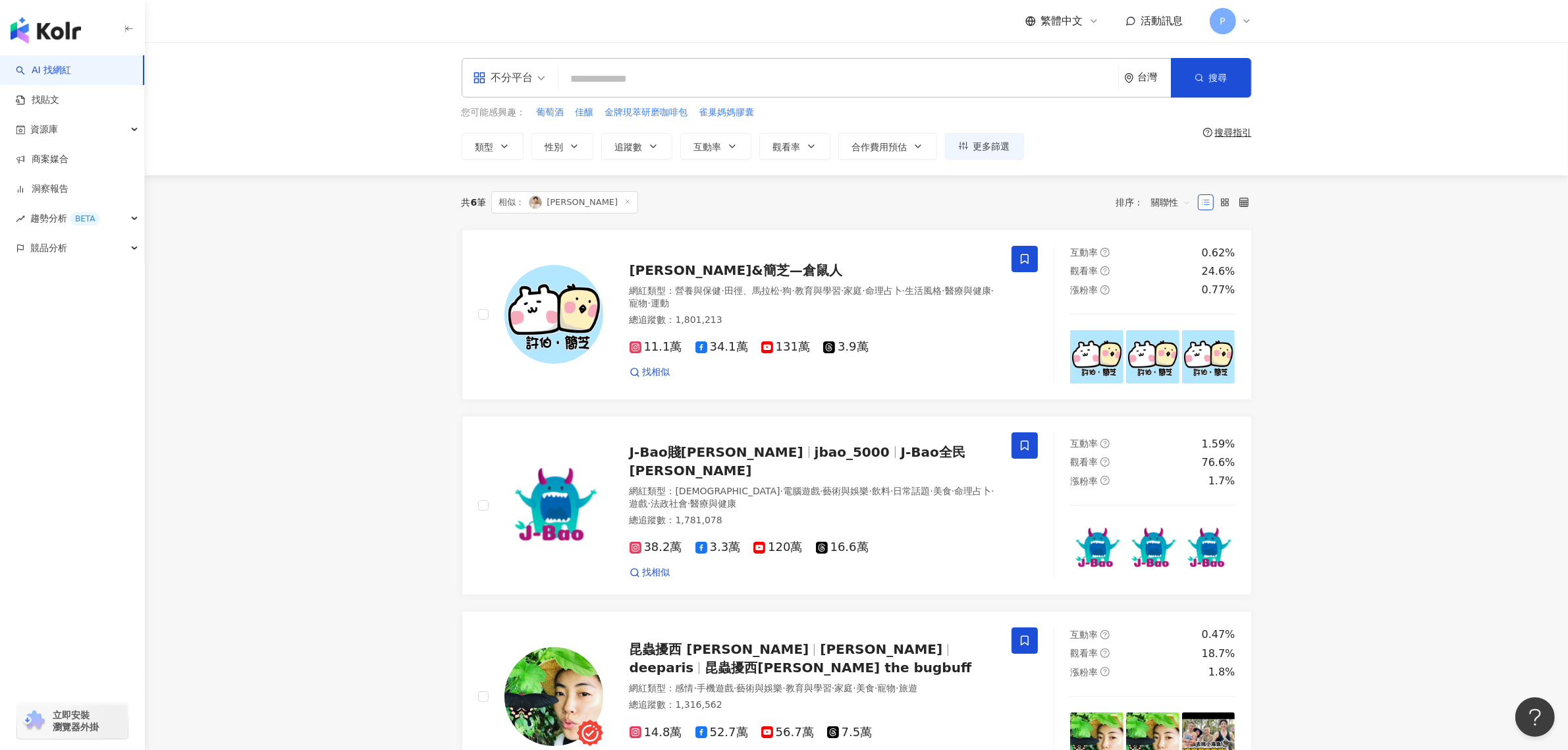
click at [362, 227] on main "不分平台 台灣 搜尋 您可能感興趣： 葡萄酒 佳釀 金牌現萃研磨咖啡包 雀巢媽媽膠囊 類型 性別 追蹤數 互動率 觀看率 合作費用預估 更多篩選 篩選條件 關…" at bounding box center [856, 708] width 1423 height 1332
click at [338, 221] on main "不分平台 台灣 搜尋 您可能感興趣： 葡萄酒 佳釀 金牌現萃研磨咖啡包 雀巢媽媽膠囊 類型 性別 追蹤數 互動率 觀看率 合作費用預估 更多篩選 篩選條件 關…" at bounding box center [856, 708] width 1423 height 1332
drag, startPoint x: 427, startPoint y: 77, endPoint x: 491, endPoint y: 94, distance: 66.2
click at [446, 93] on div "不分平台 台灣 搜尋 您可能感興趣： 葡萄酒 佳釀 金牌現萃研磨咖啡包 雀巢媽媽膠囊 類型 性別 追蹤數 互動率 觀看率 合作費用預估 更多篩選 篩選條件 關…" at bounding box center [856, 109] width 1423 height 133
click at [606, 86] on input "search" at bounding box center [838, 78] width 549 height 25
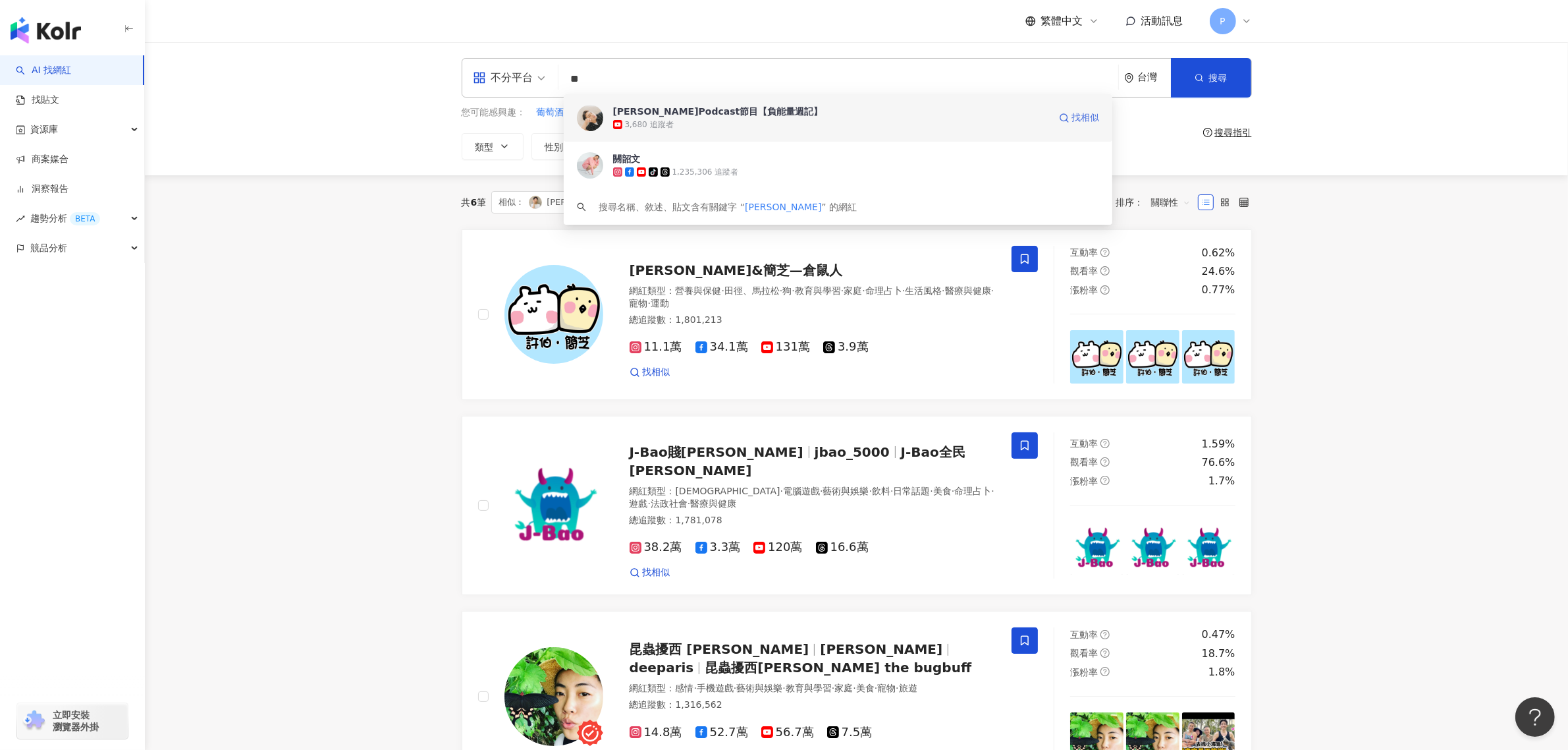
click at [1085, 116] on span "找相似" at bounding box center [1085, 118] width 28 height 13
click at [607, 74] on input "**" at bounding box center [838, 78] width 549 height 25
type input "*"
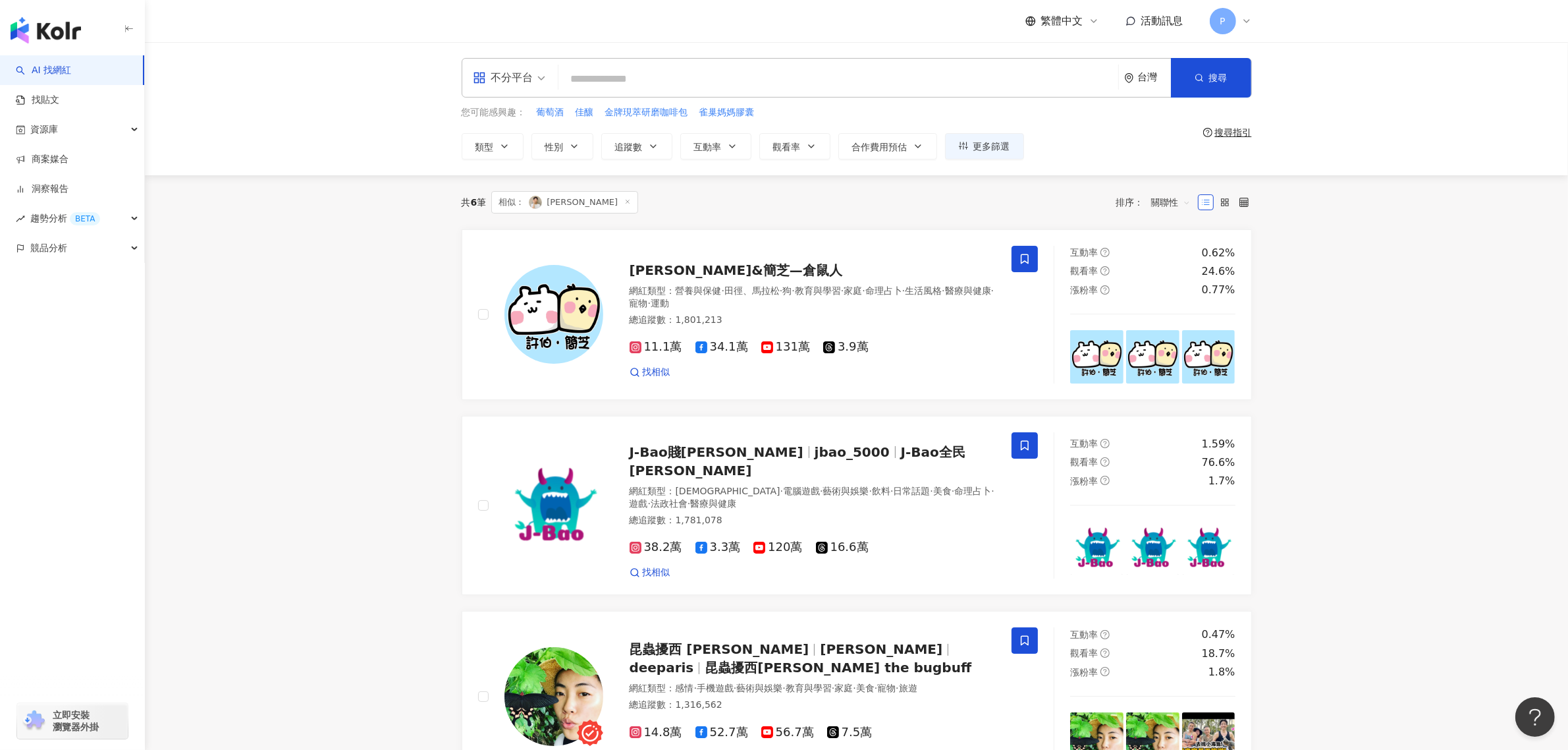
click at [650, 84] on input "search" at bounding box center [838, 78] width 549 height 25
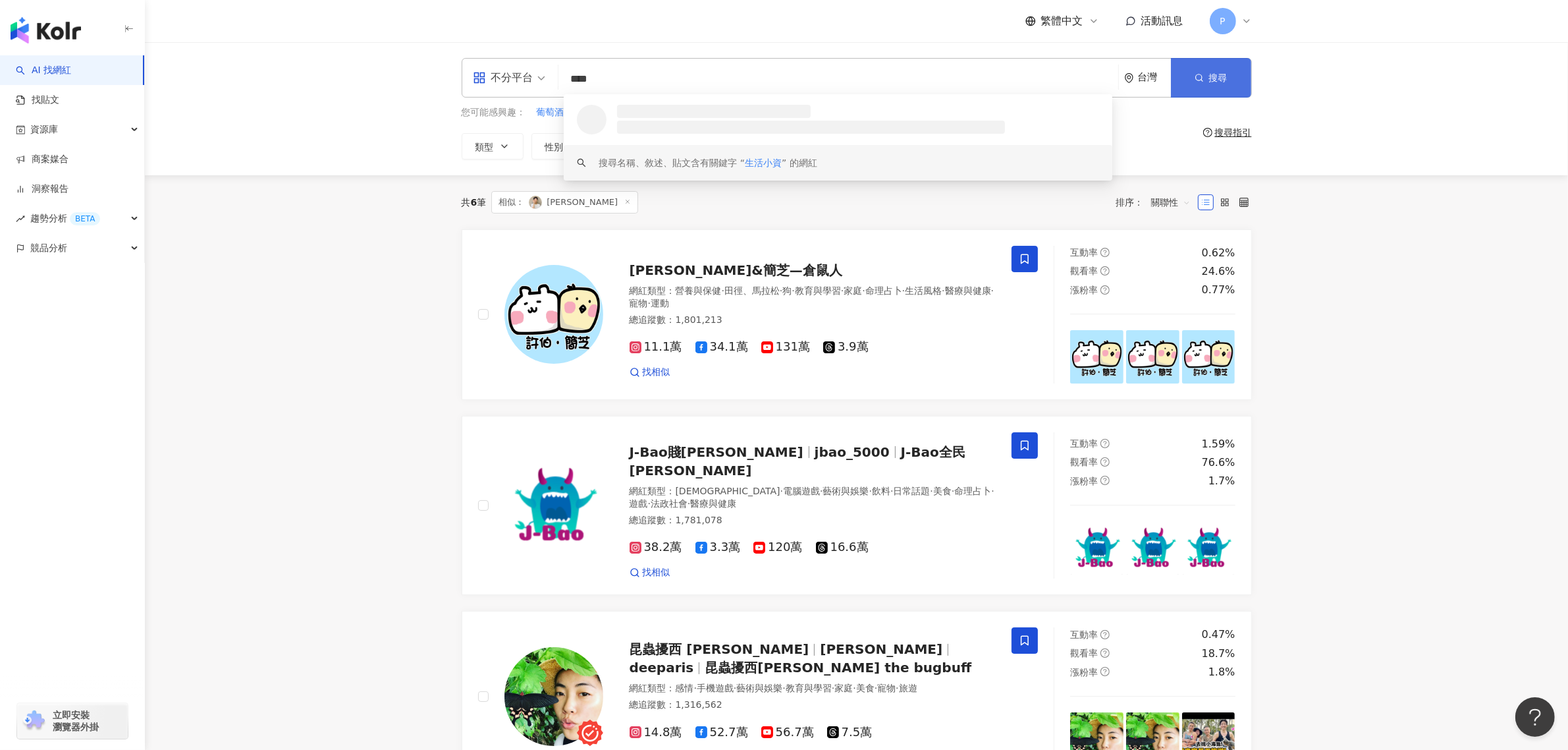
type input "****"
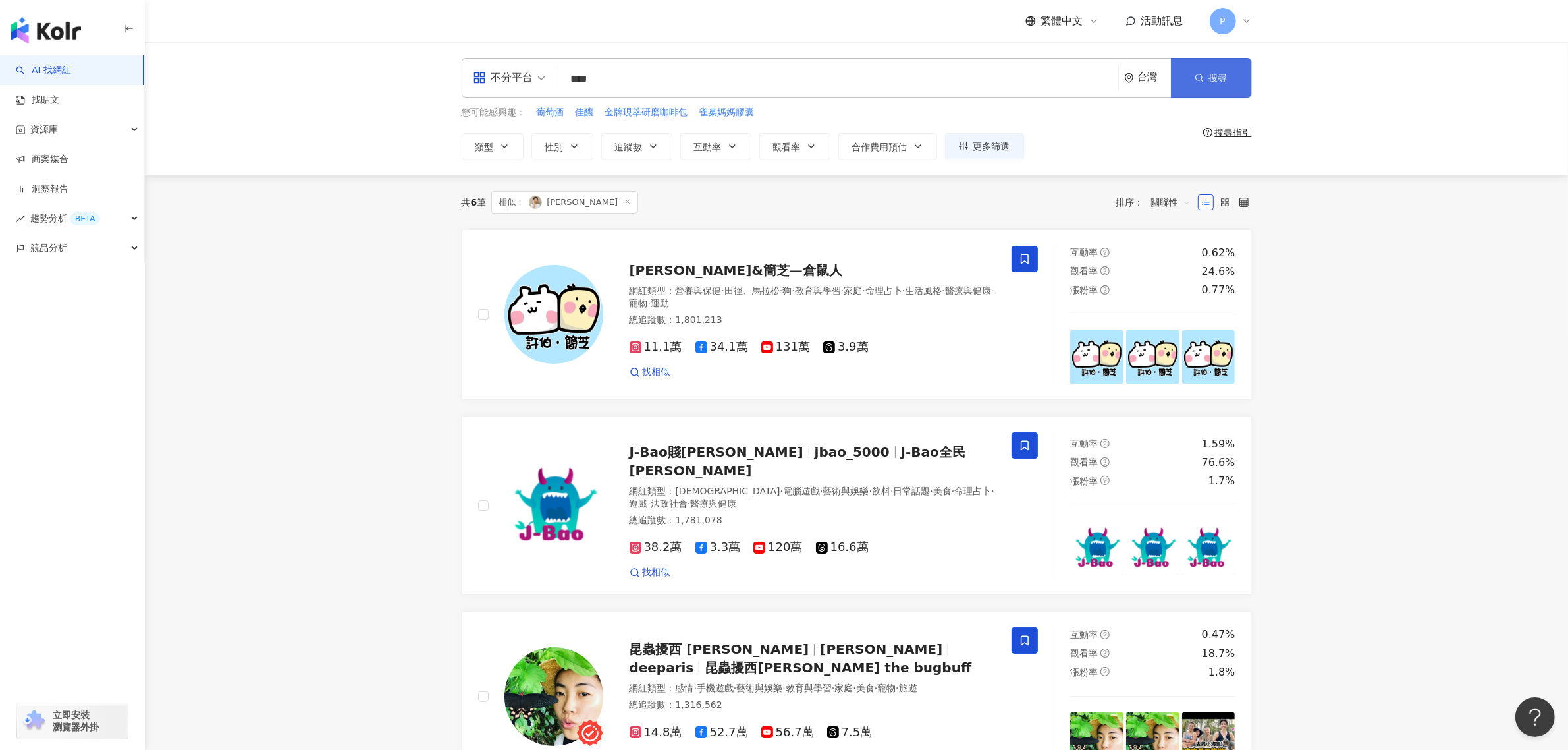
click at [1235, 70] on button "搜尋" at bounding box center [1211, 77] width 81 height 39
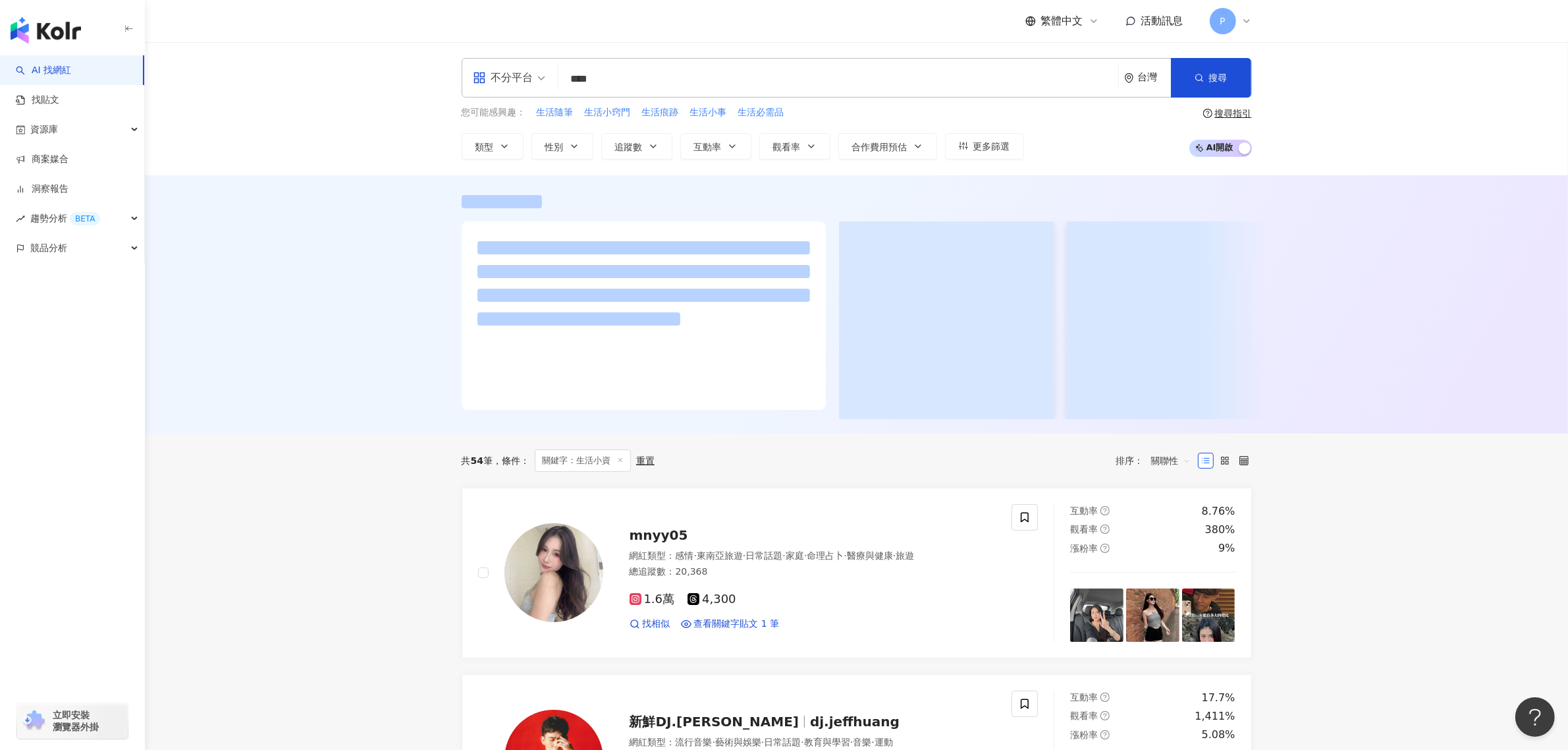
click at [278, 391] on div at bounding box center [856, 304] width 1423 height 258
click at [560, 144] on span "性別" at bounding box center [554, 146] width 18 height 10
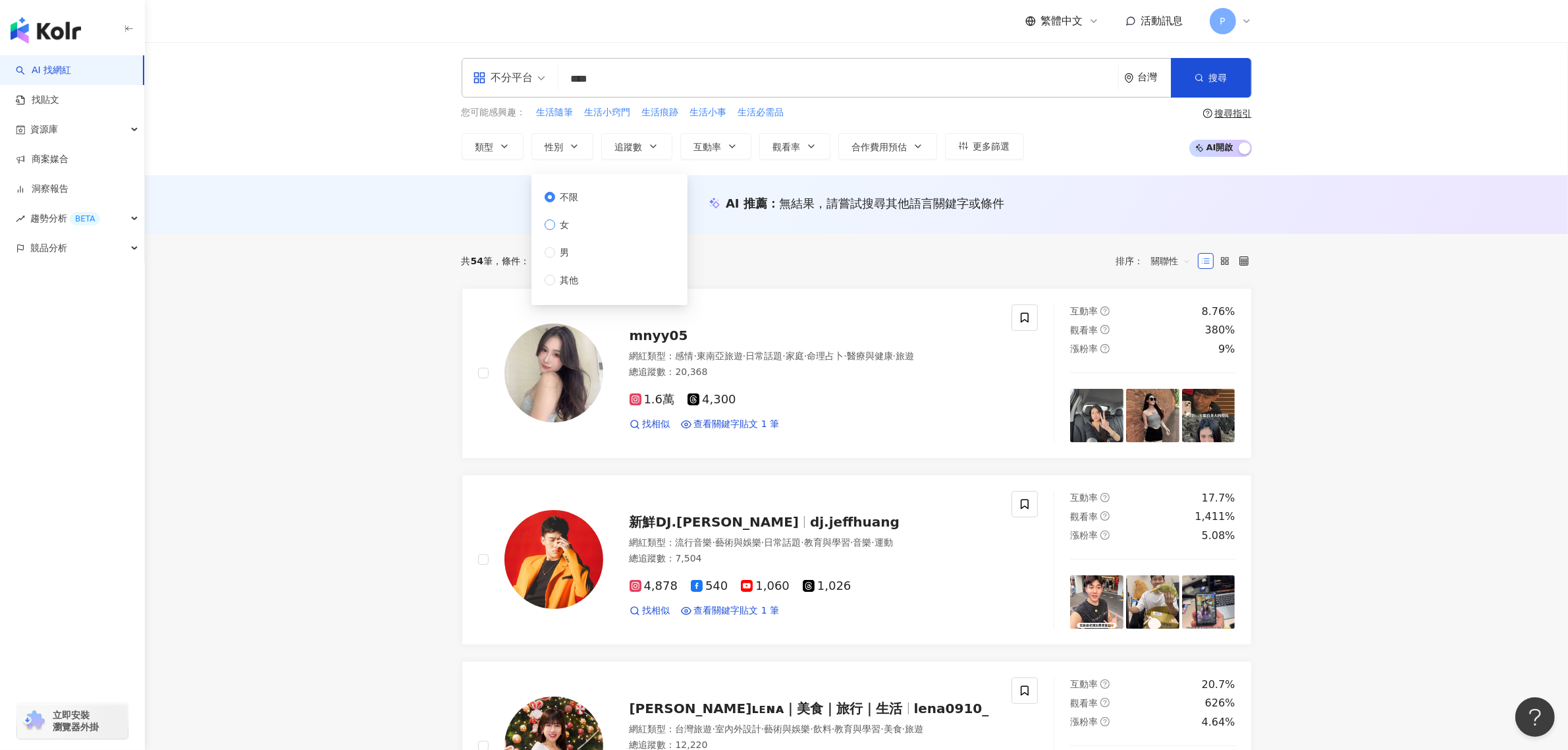
click at [563, 224] on span "女" at bounding box center [564, 225] width 20 height 14
click at [662, 133] on button "追蹤數" at bounding box center [636, 146] width 71 height 26
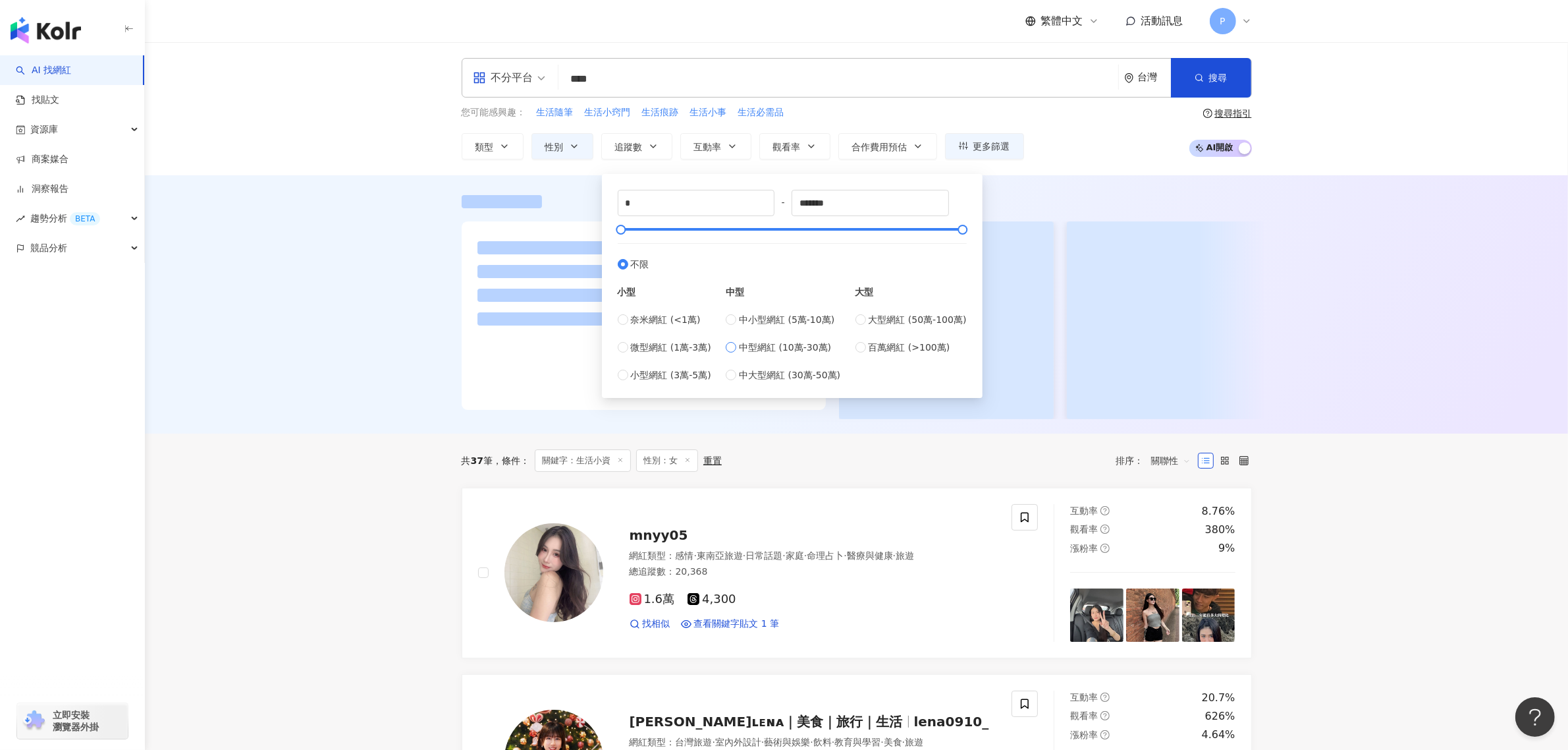
type input "*****"
click at [741, 345] on label "中型網紅 (10萬-30萬)" at bounding box center [782, 347] width 114 height 14
type input "******"
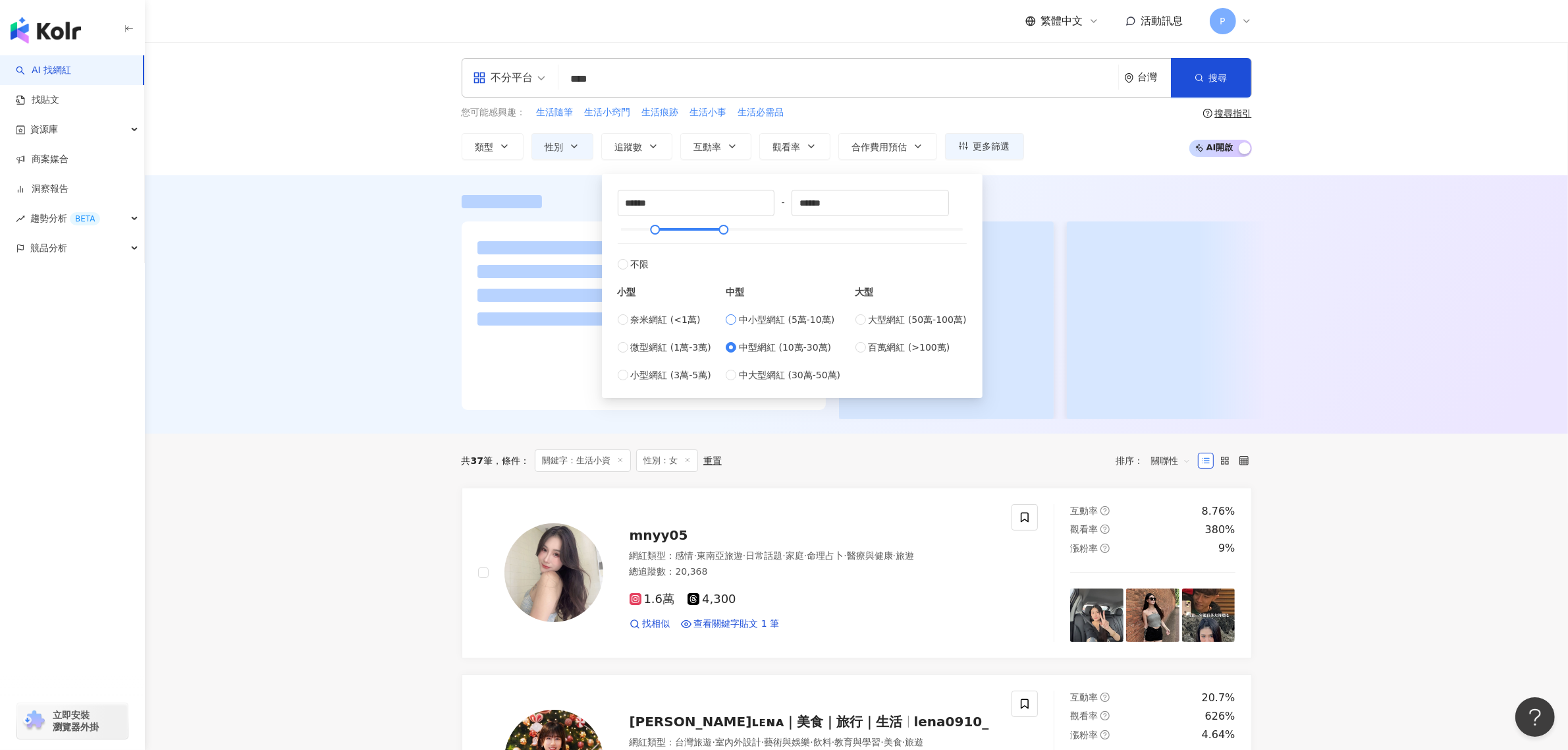
click at [742, 317] on label "中小型網紅 (5萬-10萬)" at bounding box center [782, 319] width 114 height 14
type input "*****"
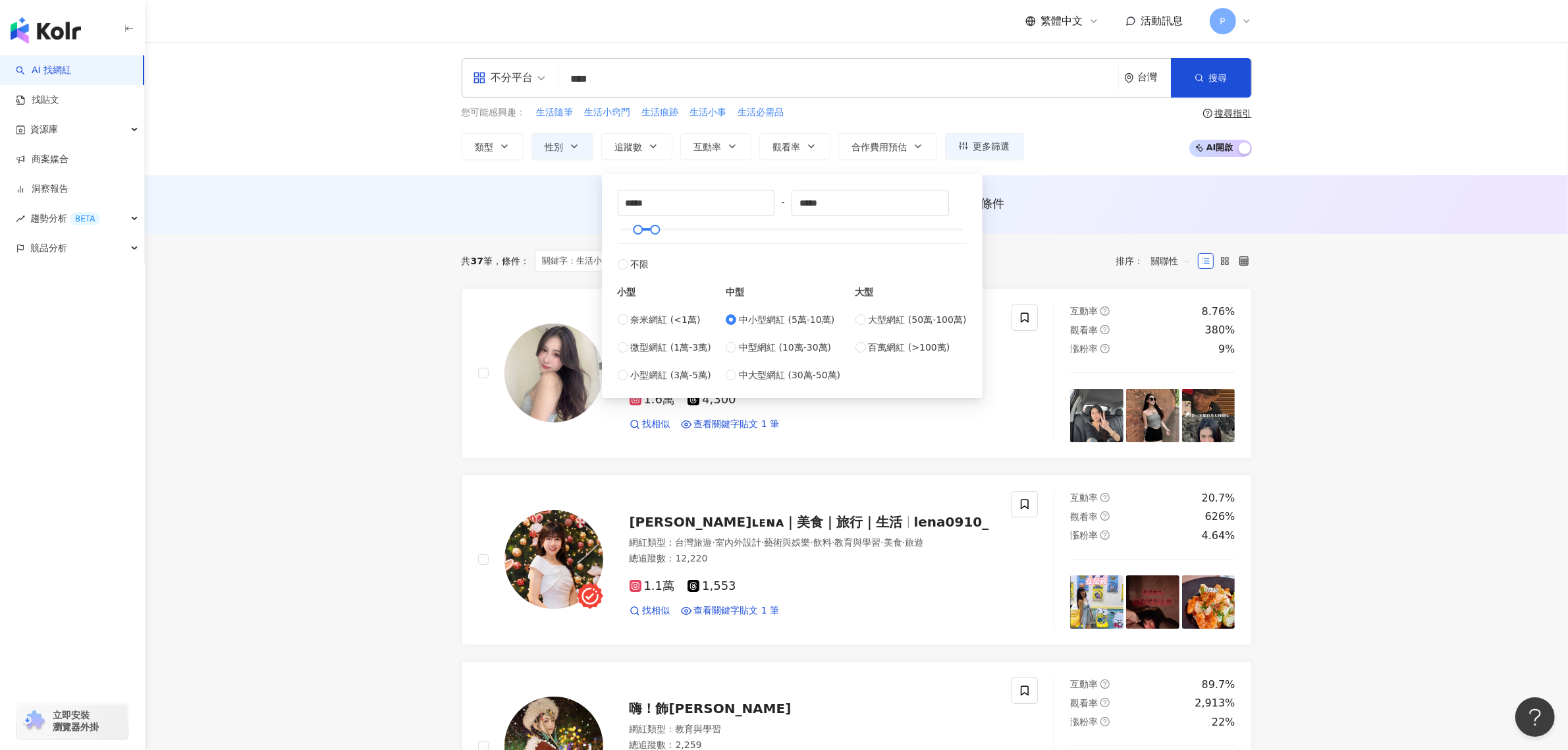
click at [1033, 182] on div "AI 推薦 ： 無結果，請嘗試搜尋其他語言關鍵字或條件" at bounding box center [856, 204] width 1423 height 58
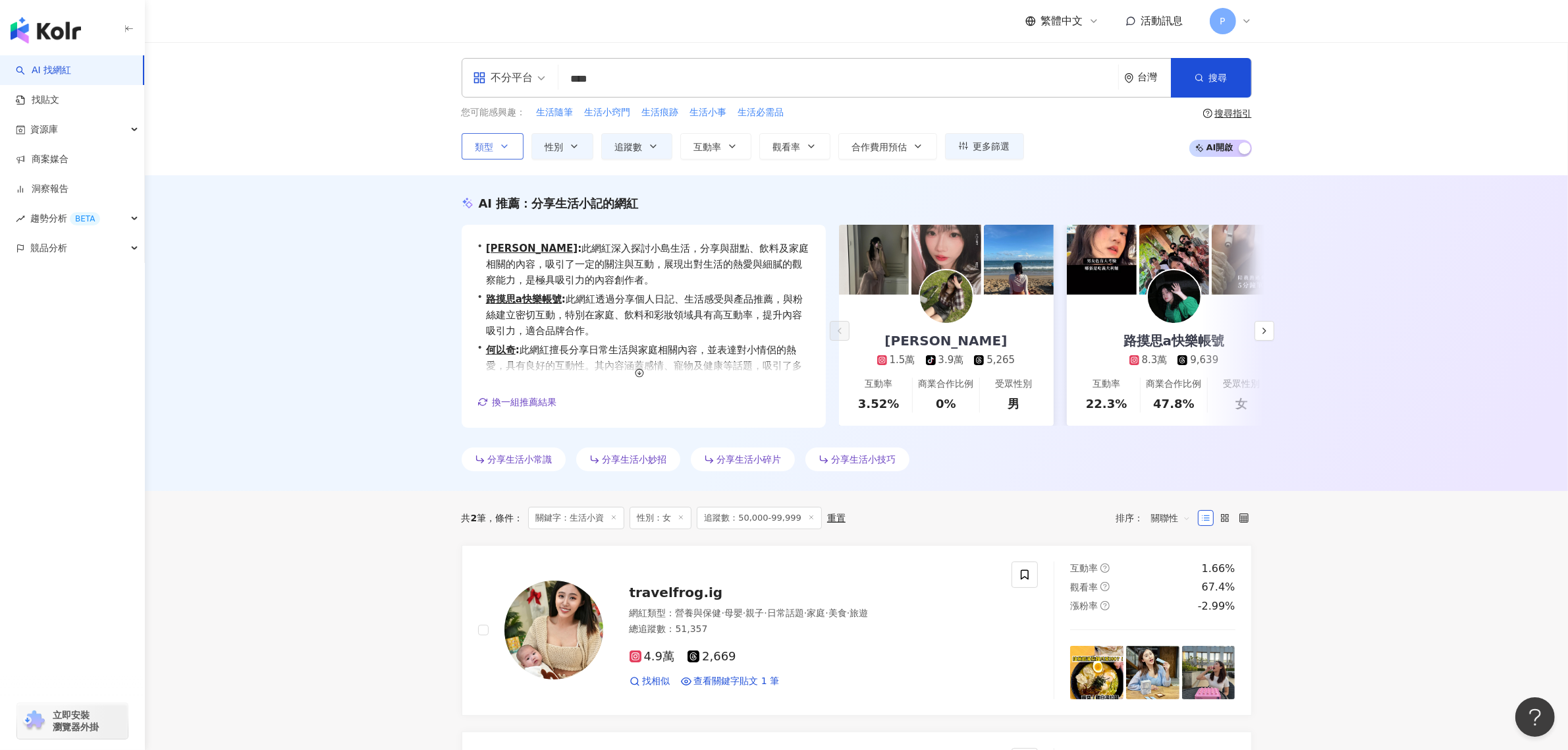
click at [506, 146] on icon "button" at bounding box center [504, 146] width 6 height 2
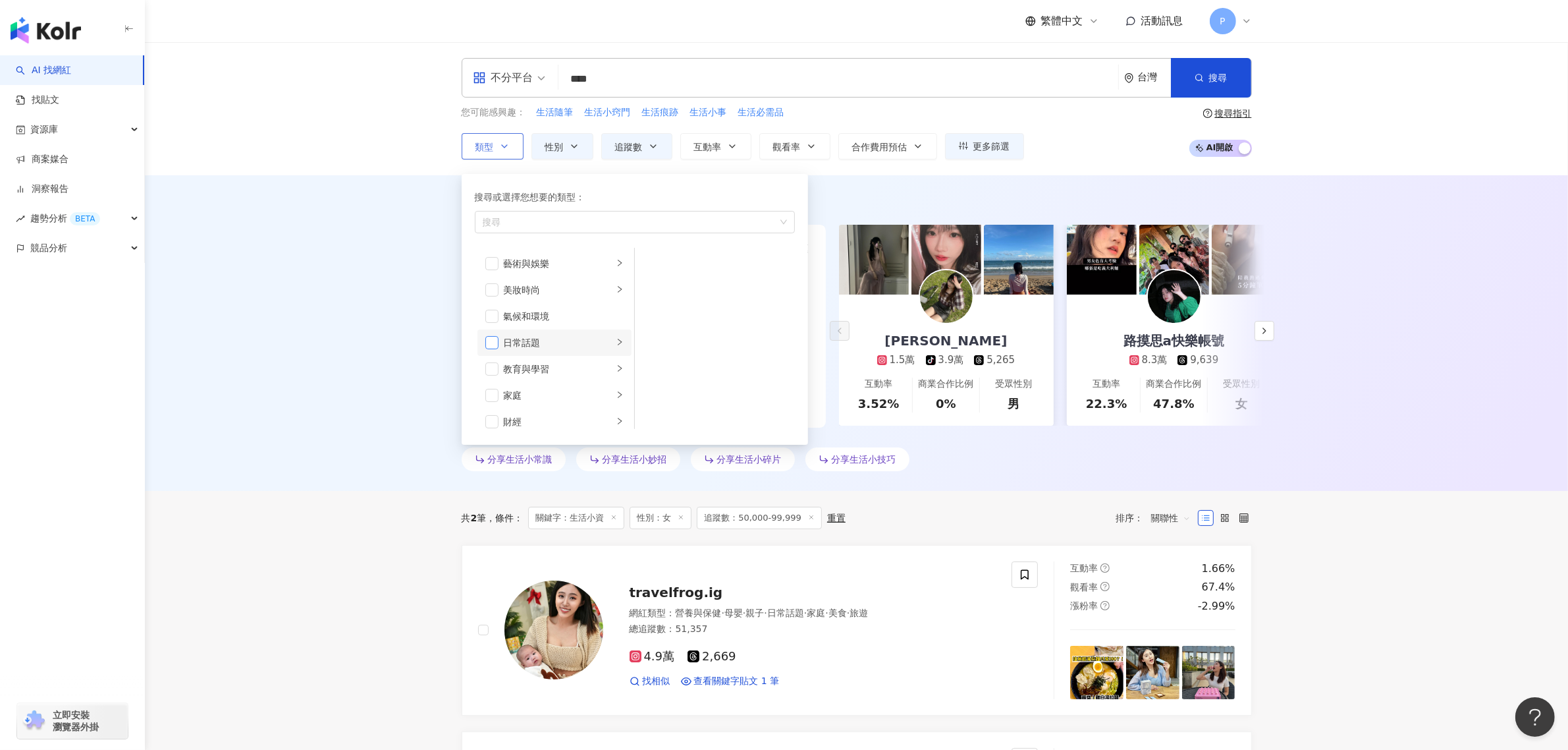
click at [491, 337] on span "button" at bounding box center [491, 342] width 13 height 13
click at [491, 294] on li "教育與學習" at bounding box center [554, 286] width 154 height 26
click at [488, 315] on span "button" at bounding box center [491, 313] width 13 height 13
click at [488, 345] on span "button" at bounding box center [491, 339] width 13 height 13
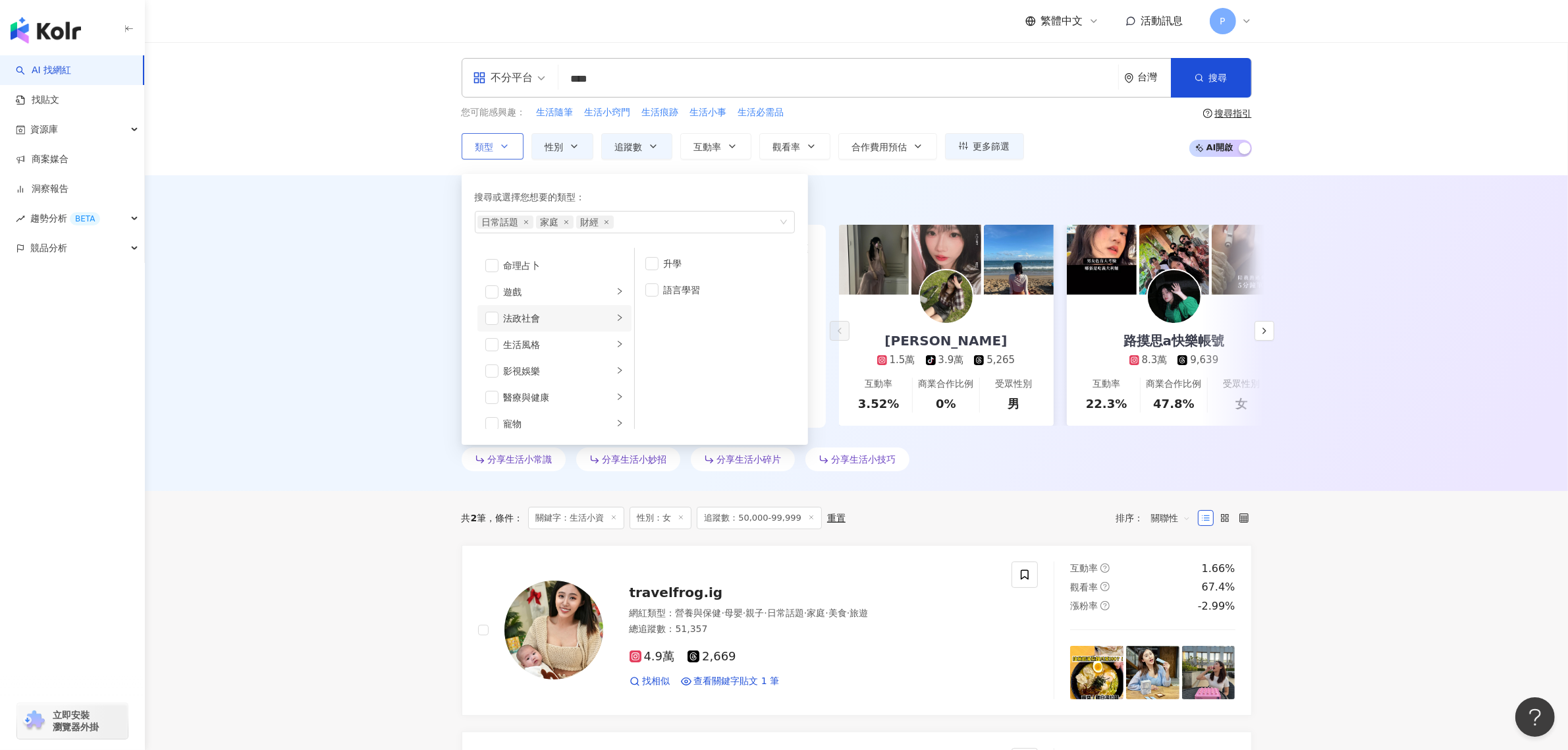
scroll to position [247, 0]
click at [495, 308] on span "button" at bounding box center [491, 306] width 13 height 13
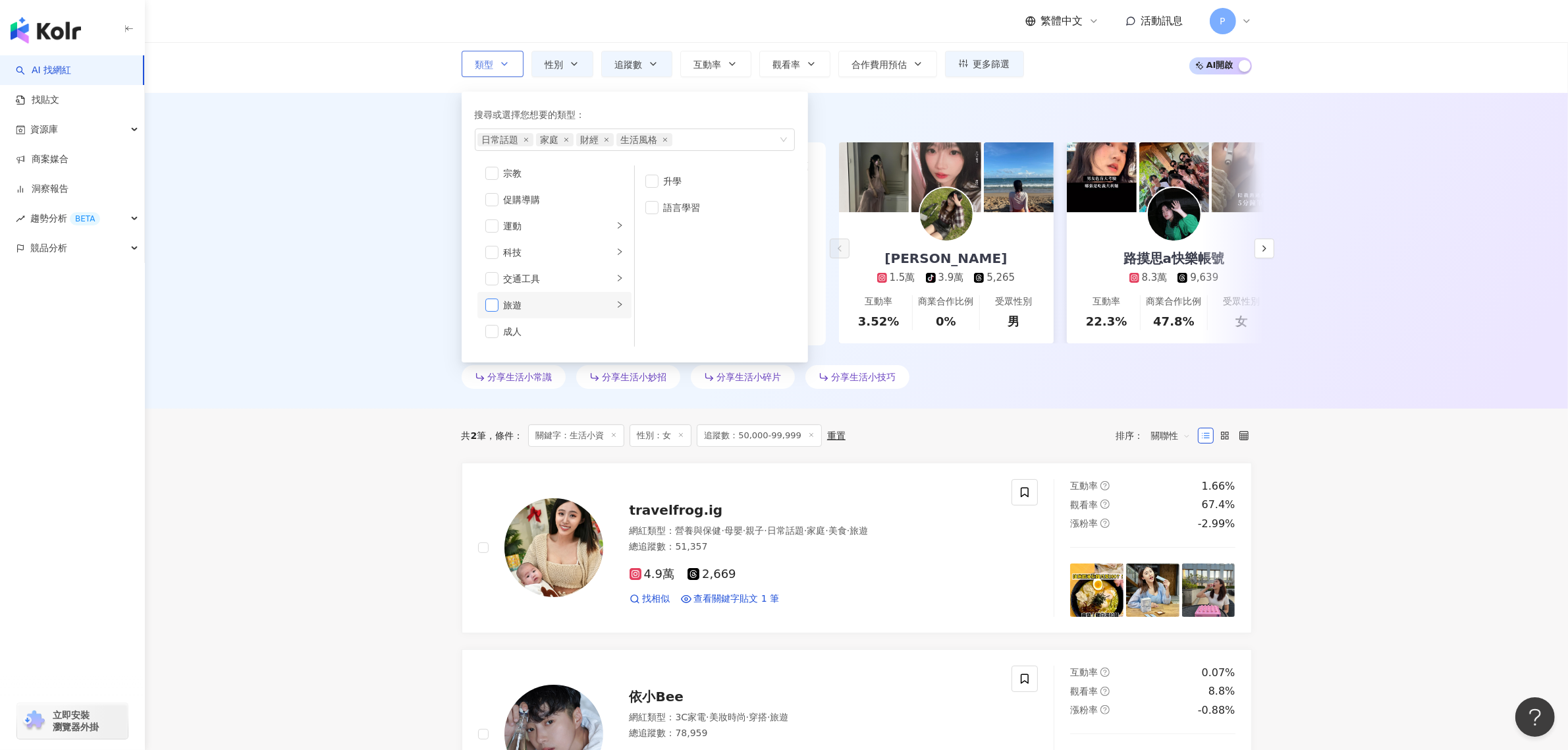
click at [492, 301] on span "button" at bounding box center [491, 305] width 13 height 13
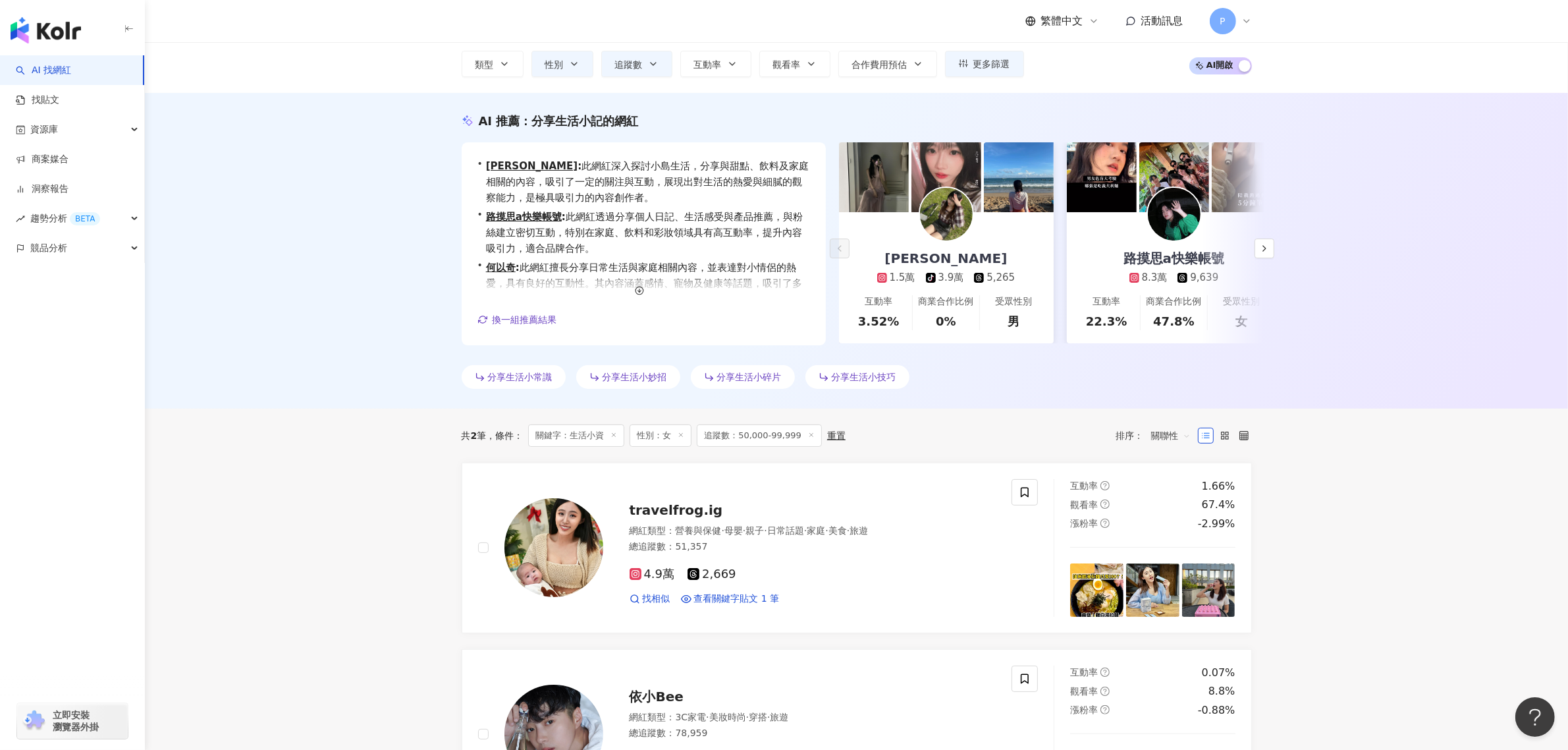
click at [388, 318] on div "AI 推薦 ： 分享生活小記的網紅 • 俐伶伶伶 : 此網紅深入探討小島生活，分享與甜點、飲料及家庭相關的內容，吸引了一定的關注與互動，展現出對生活的熱愛與細…" at bounding box center [856, 250] width 1423 height 316
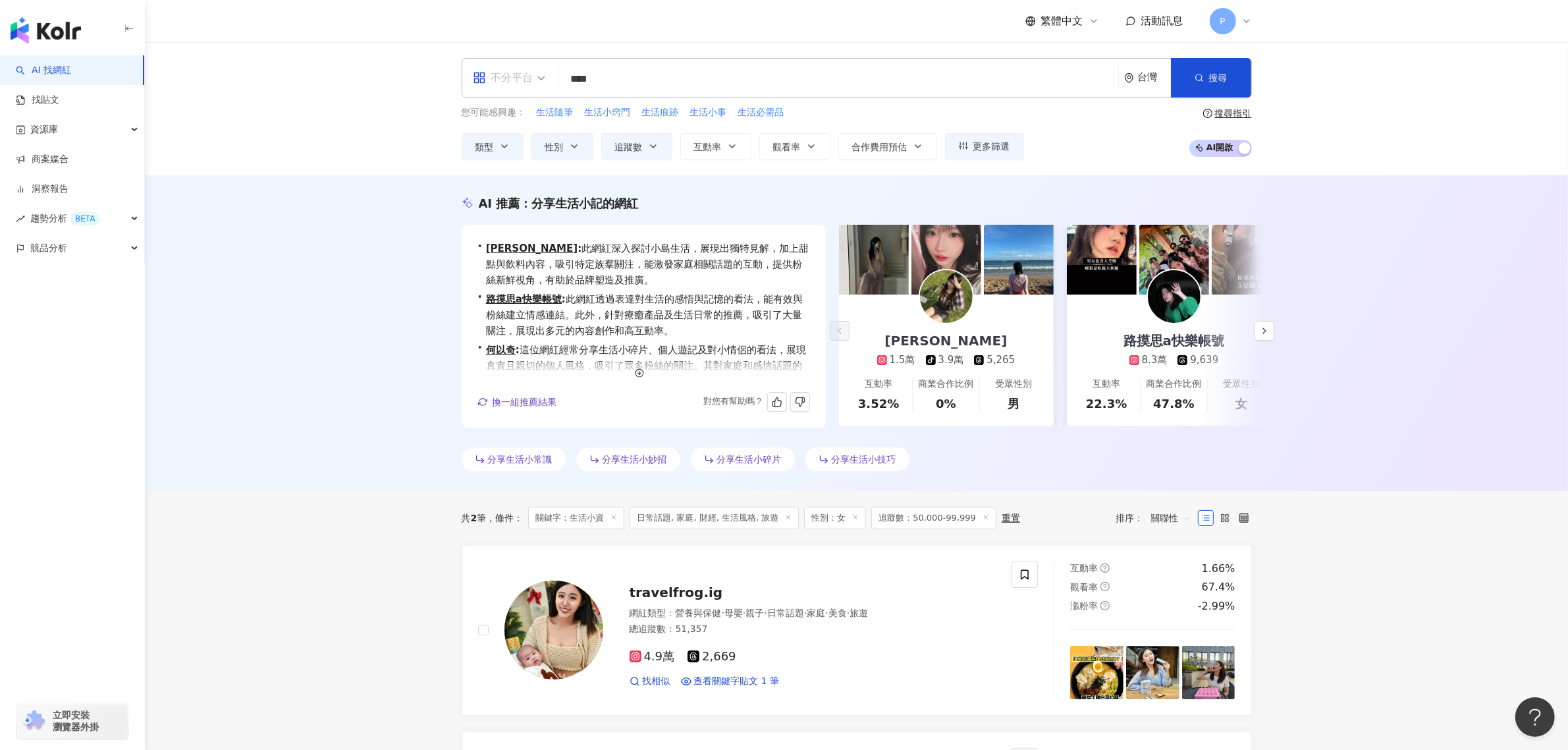
click at [525, 86] on div "不分平台" at bounding box center [503, 78] width 61 height 21
click at [335, 264] on div "AI 推薦 ： 分享生活小記的網紅 • 俐伶伶伶 : 此網紅深入探討小島生活，展現出獨特見解，加上甜點與飲料內容，吸引特定族羣關注，能激發家庭相關話題的互動，…" at bounding box center [856, 333] width 1423 height 316
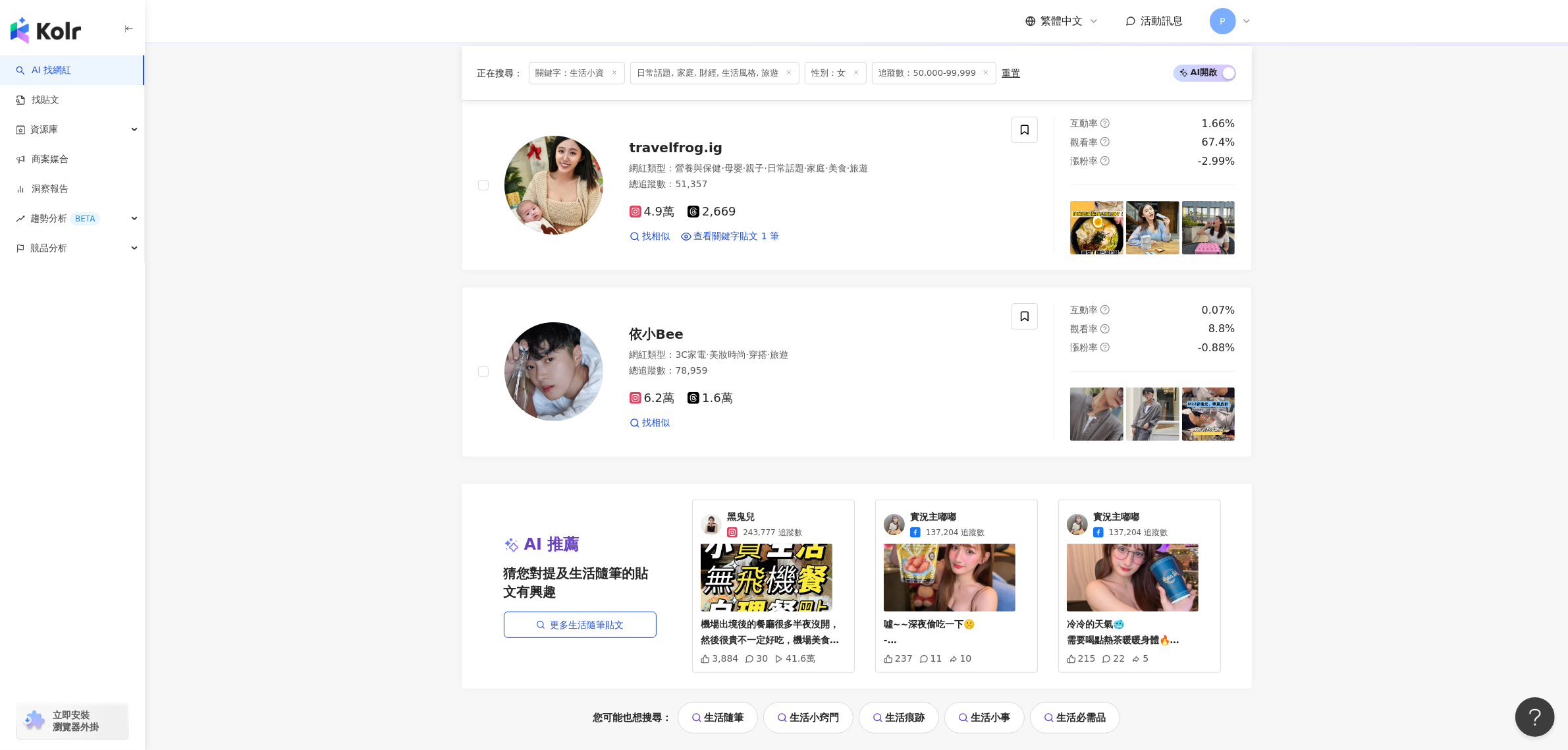
scroll to position [659, 0]
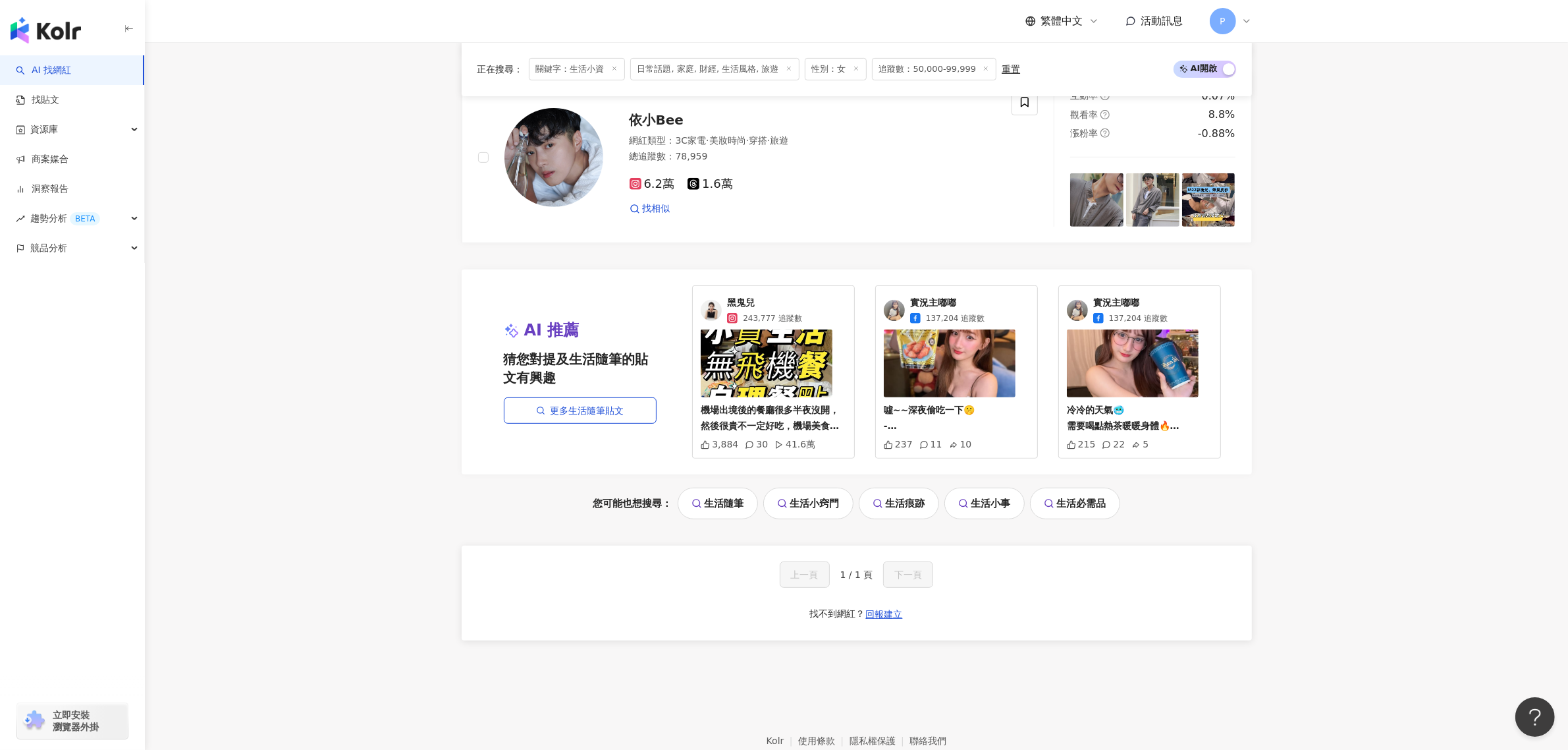
drag, startPoint x: 1045, startPoint y: 631, endPoint x: 980, endPoint y: 570, distance: 89.1
click at [980, 570] on div "上一頁 1 / 1 頁 下一頁 找不到網紅？ 回報建立" at bounding box center [857, 592] width 790 height 95
drag, startPoint x: 965, startPoint y: 581, endPoint x: 1083, endPoint y: 595, distance: 118.8
click at [1083, 589] on div "上一頁 1 / 1 頁 下一頁 找不到網紅？ 回報建立" at bounding box center [857, 592] width 790 height 95
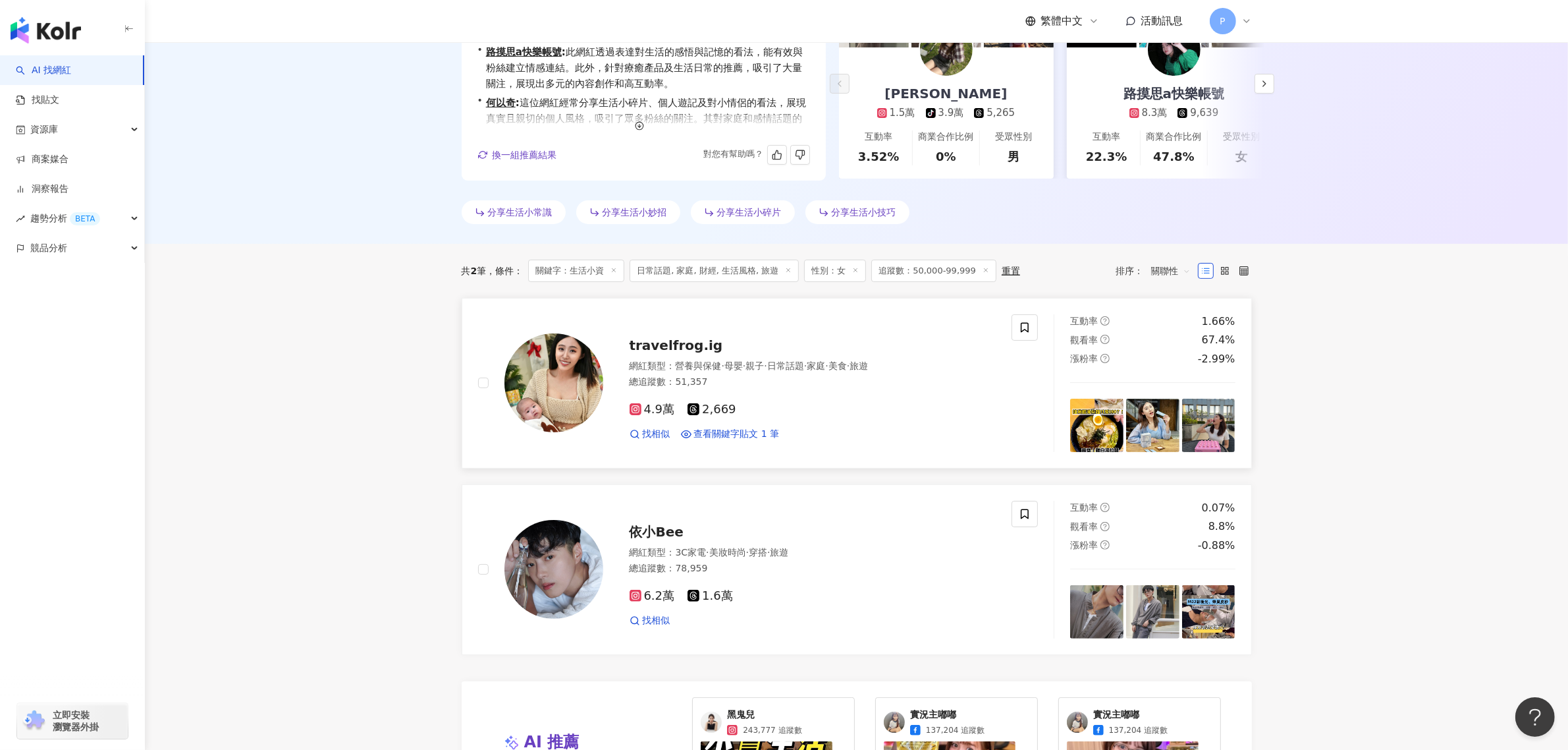
scroll to position [165, 0]
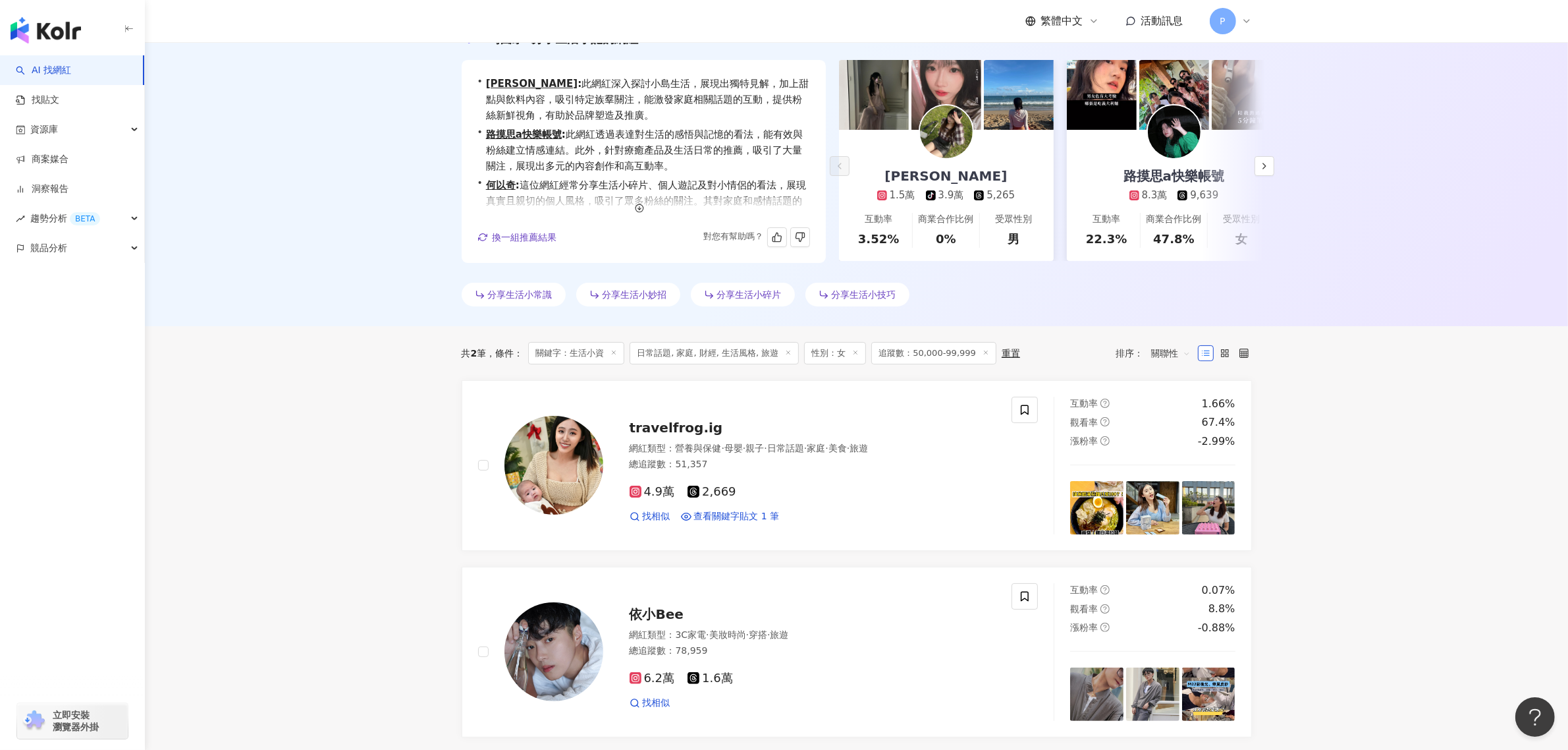
click at [856, 353] on icon at bounding box center [855, 353] width 6 height 6
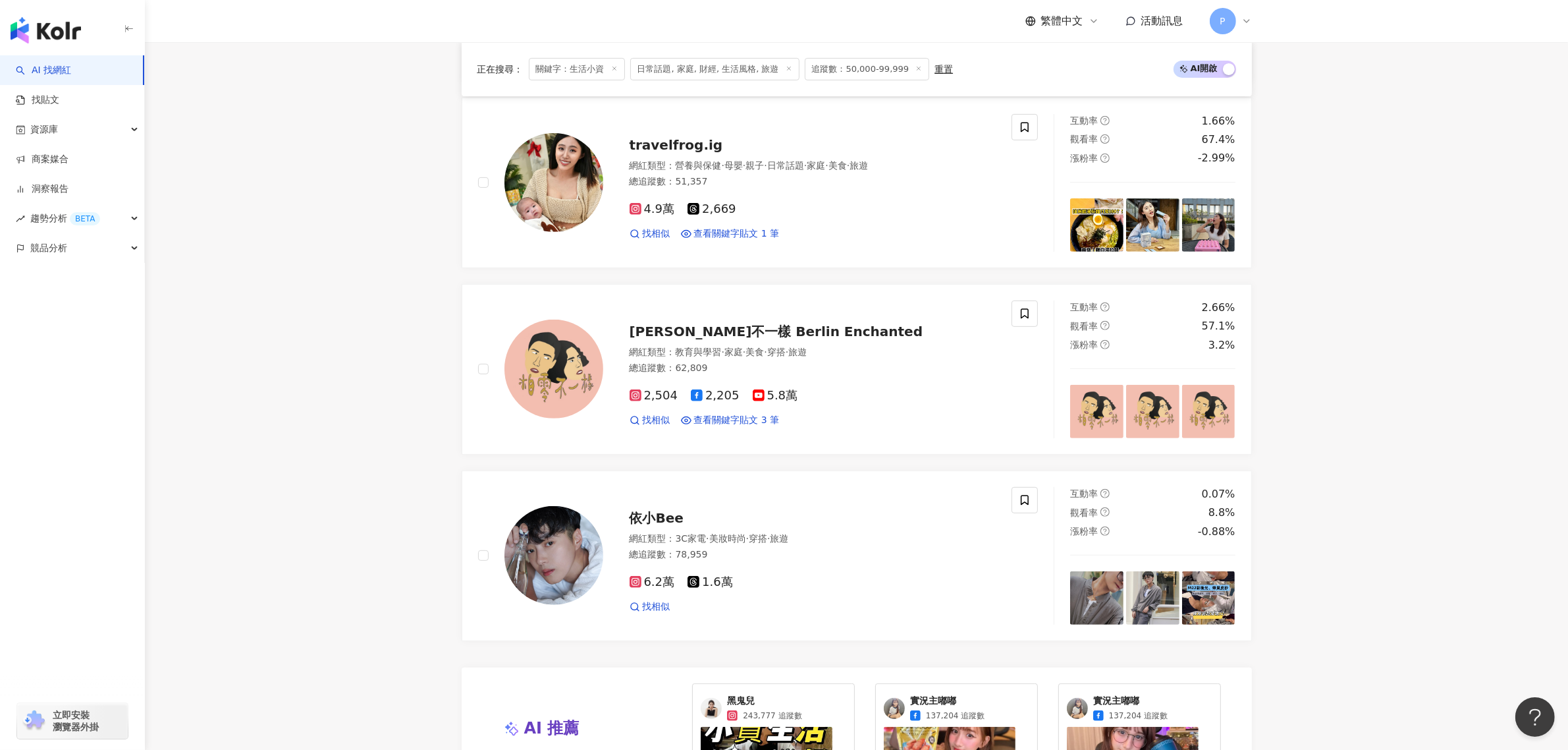
scroll to position [623, 0]
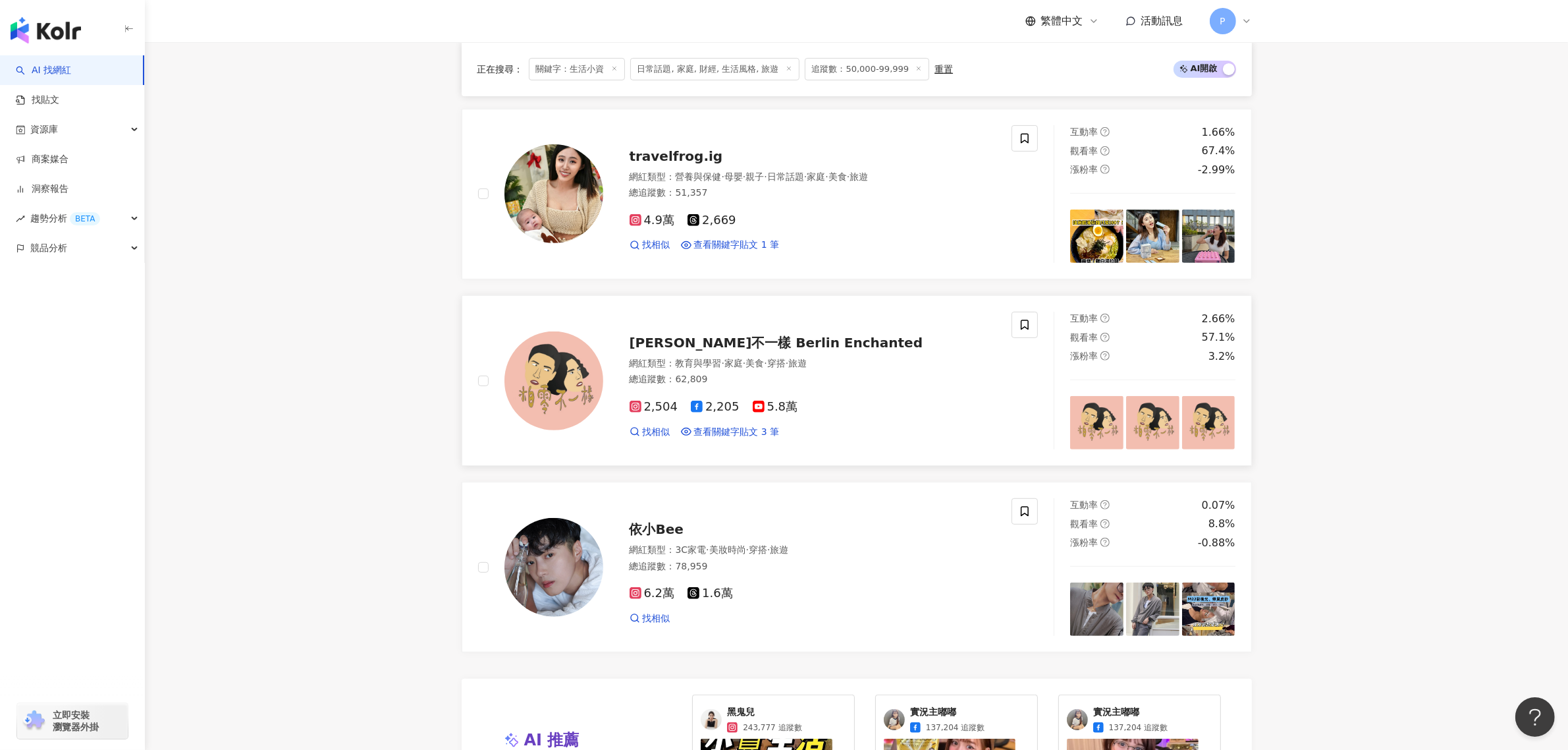
drag, startPoint x: 764, startPoint y: 345, endPoint x: 754, endPoint y: 346, distance: 10.0
click at [754, 346] on span "柏零不一樣 Berlin Enchanted" at bounding box center [776, 343] width 293 height 16
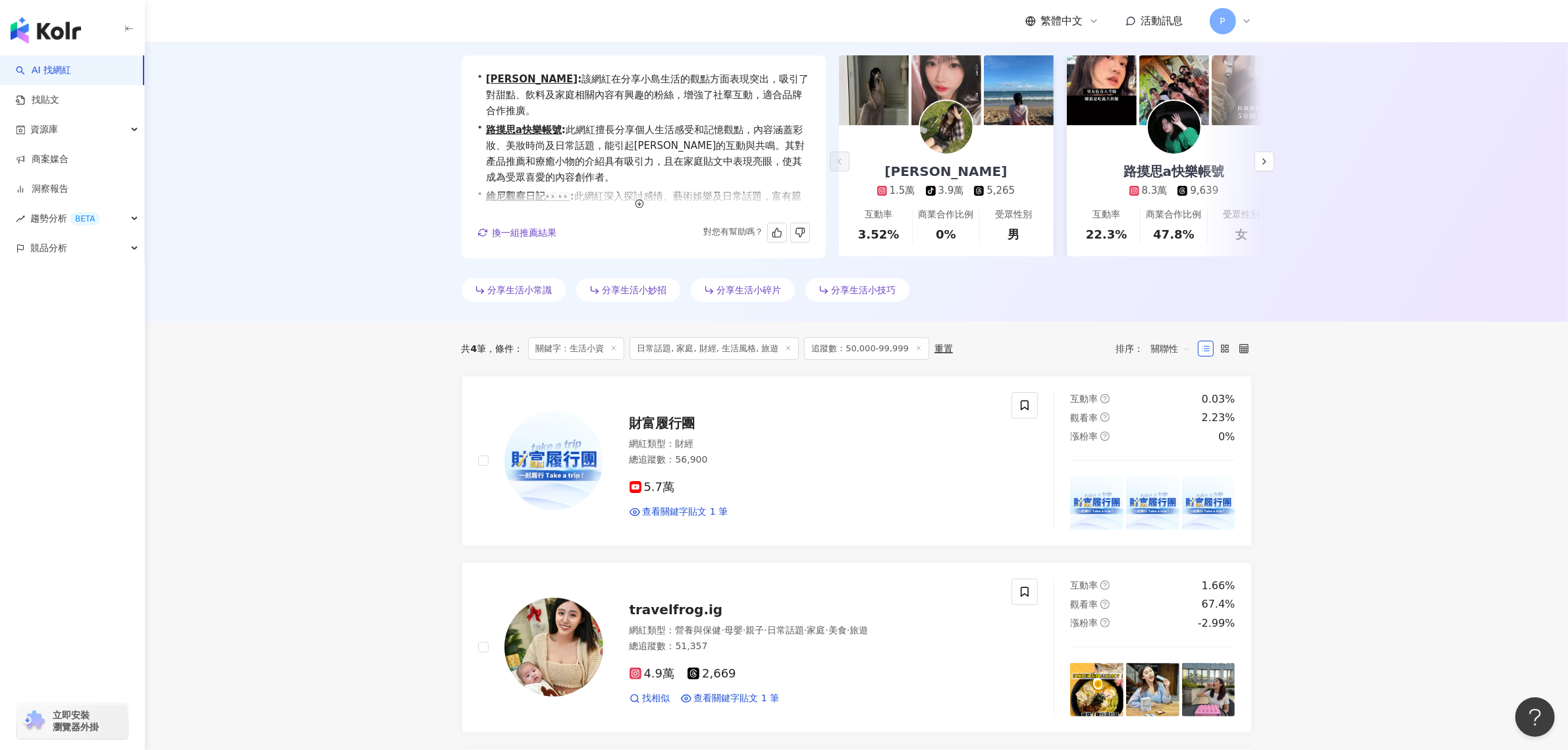
scroll to position [0, 0]
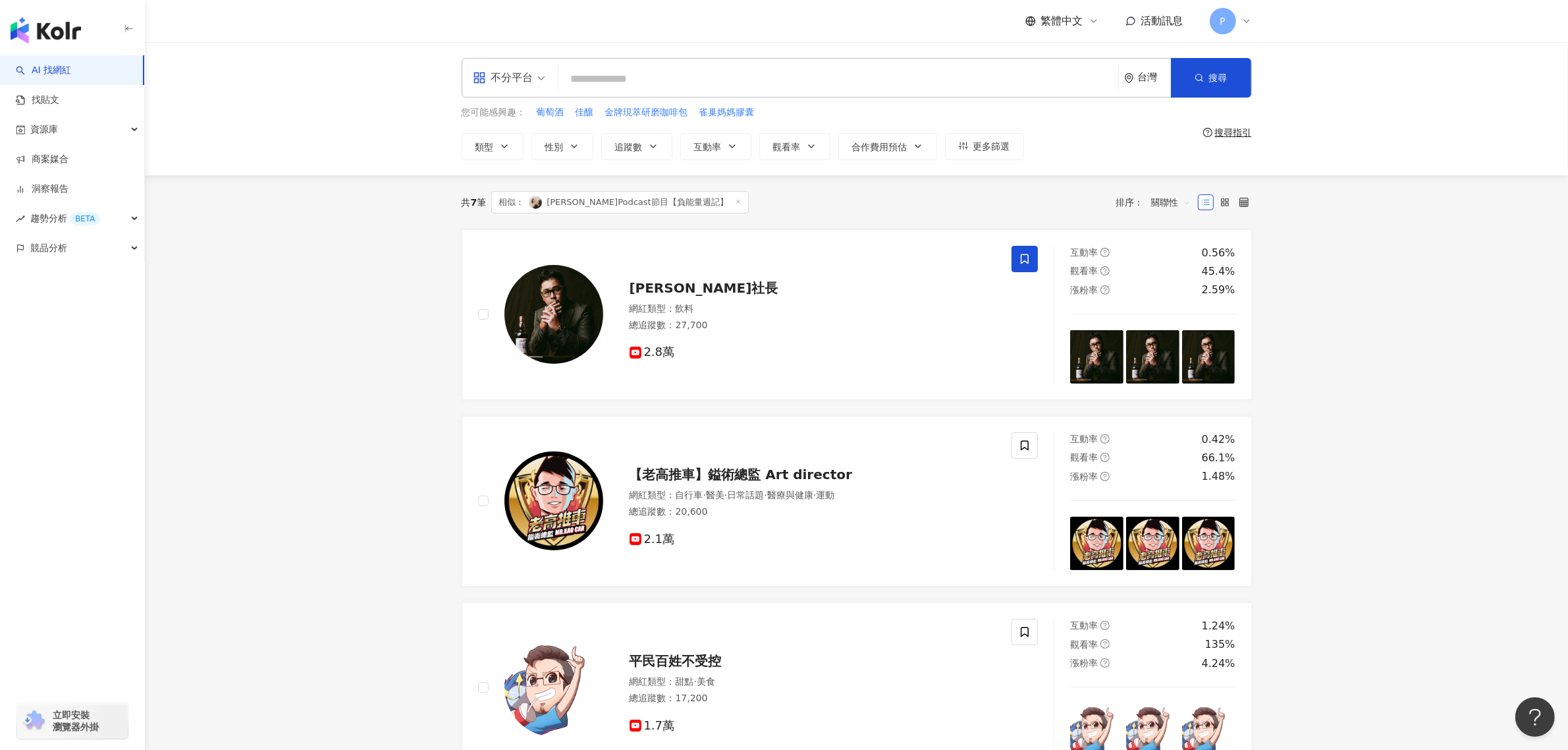
click at [631, 82] on input "search" at bounding box center [838, 78] width 549 height 25
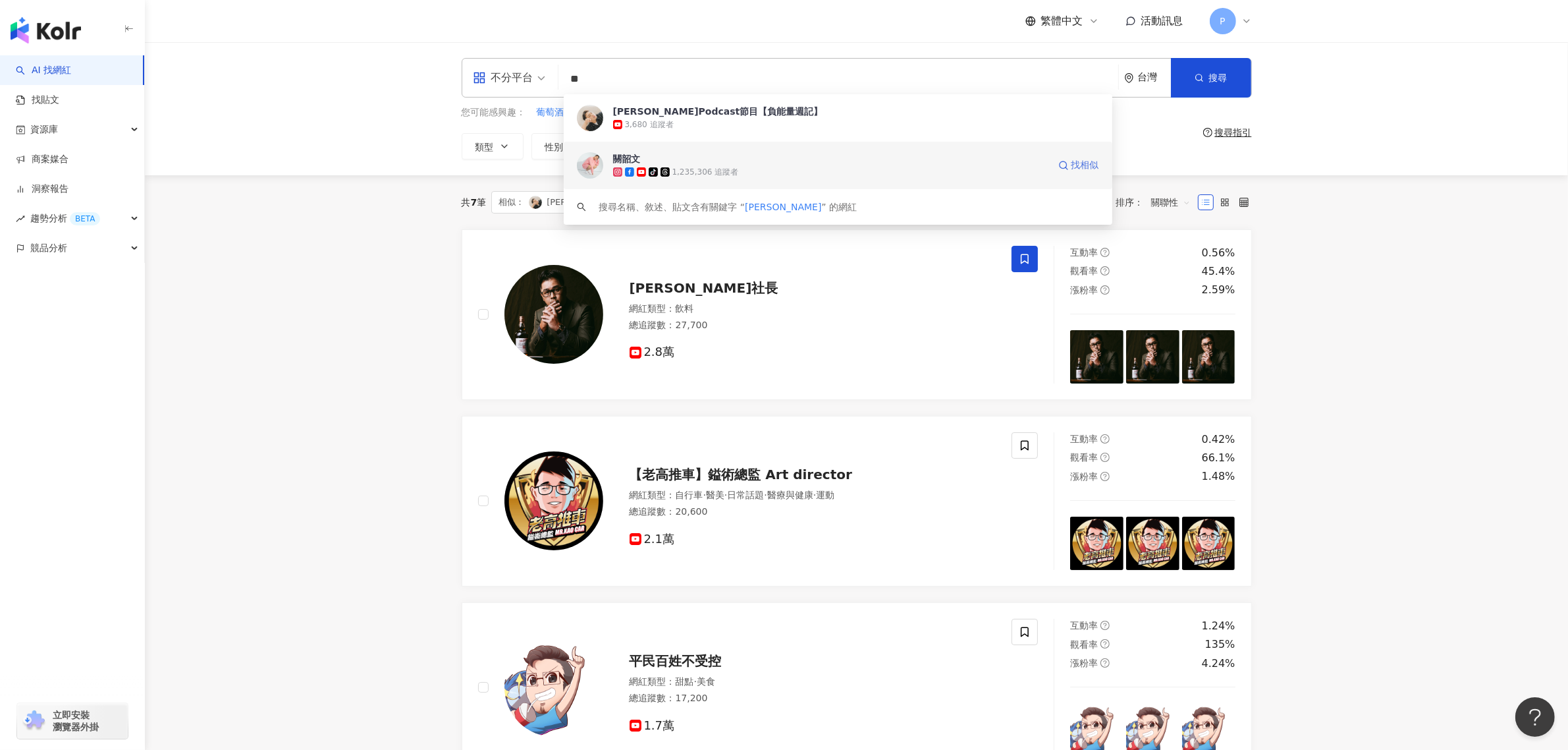
click at [1091, 163] on span "找相似" at bounding box center [1084, 166] width 28 height 13
type input "**"
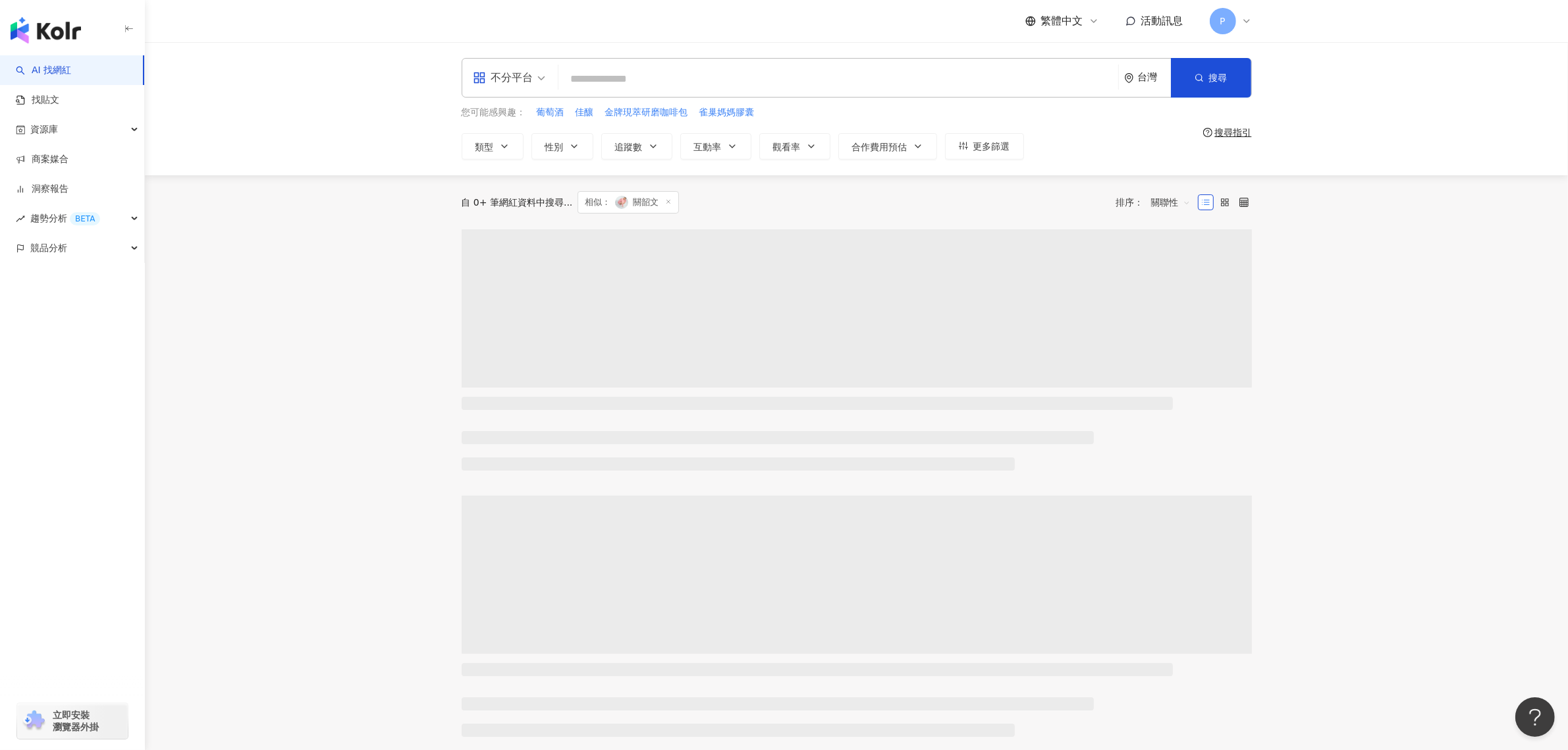
drag, startPoint x: 162, startPoint y: 222, endPoint x: 173, endPoint y: 215, distance: 13.0
click at [162, 222] on main "不分平台 台灣 搜尋 您可能感興趣： 葡萄酒 佳釀 金牌現萃研磨咖啡包 雀巢媽媽膠囊 類型 性別 追蹤數 互動率 觀看率 合作費用預估 更多篩選 搜尋指引 自…" at bounding box center [856, 544] width 1423 height 1003
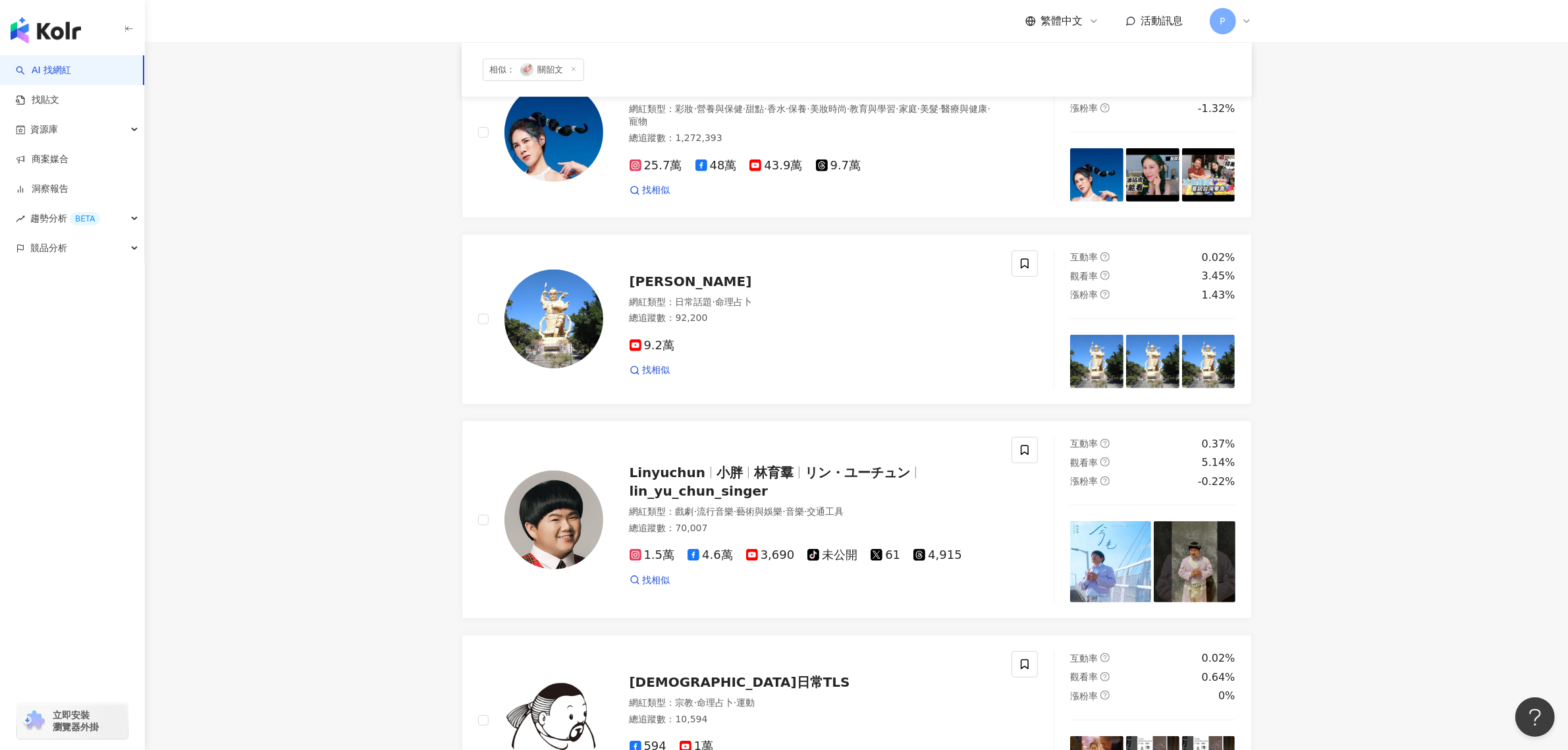
drag, startPoint x: 236, startPoint y: 373, endPoint x: 308, endPoint y: 309, distance: 96.3
click at [245, 360] on main "不分平台 台灣 搜尋 您可能感興趣： 葡萄酒 佳釀 金牌現萃研磨咖啡包 雀巢媽媽膠囊 類型 性別 追蹤數 互動率 觀看率 合作費用預估 更多篩選 搜尋指引 相…" at bounding box center [856, 162] width 1423 height 1723
click at [314, 315] on main "不分平台 台灣 搜尋 您可能感興趣： 葡萄酒 佳釀 金牌現萃研磨咖啡包 雀巢媽媽膠囊 類型 性別 追蹤數 互動率 觀看率 合作費用預估 更多篩選 搜尋指引 相…" at bounding box center [856, 162] width 1423 height 1723
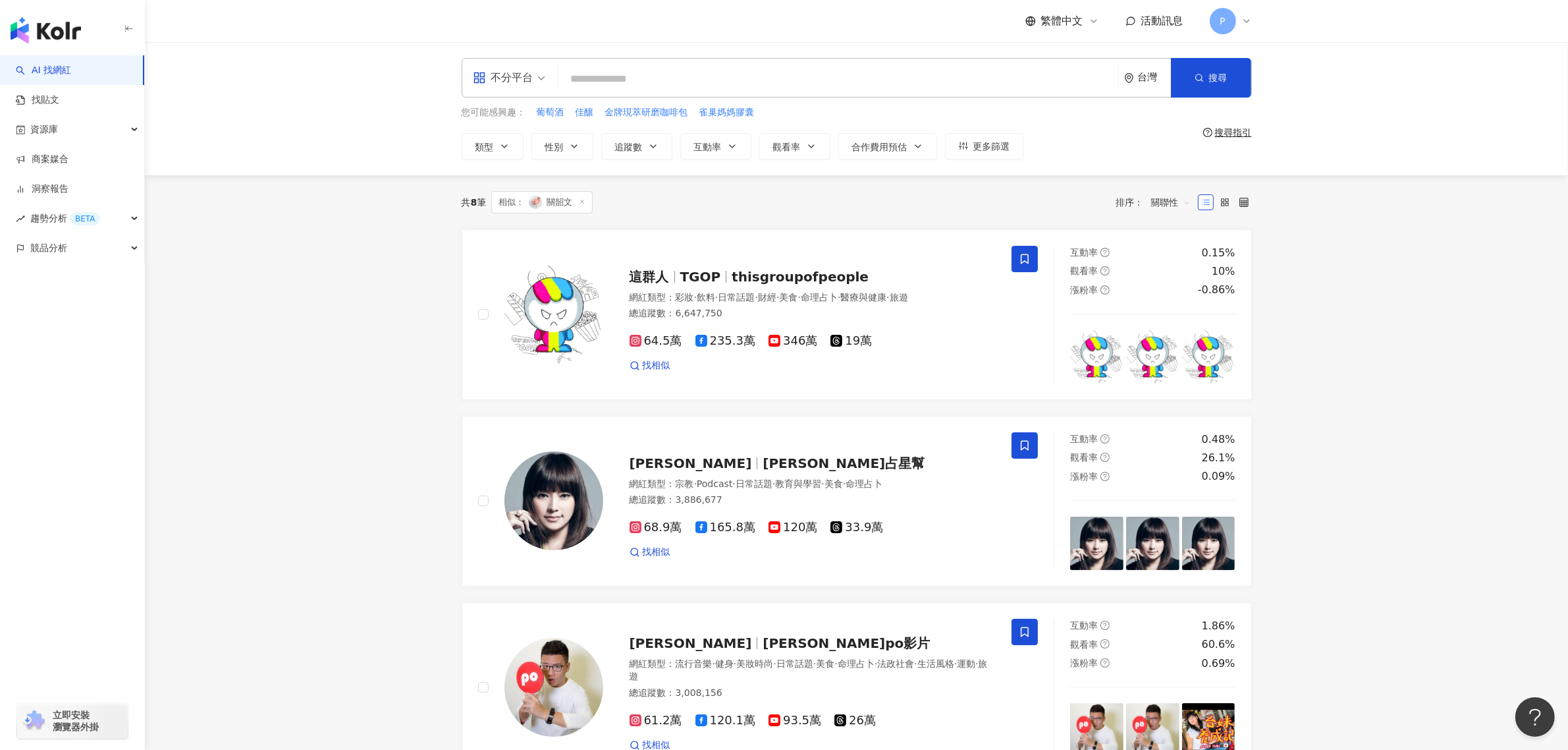
click at [619, 74] on input "search" at bounding box center [838, 78] width 549 height 25
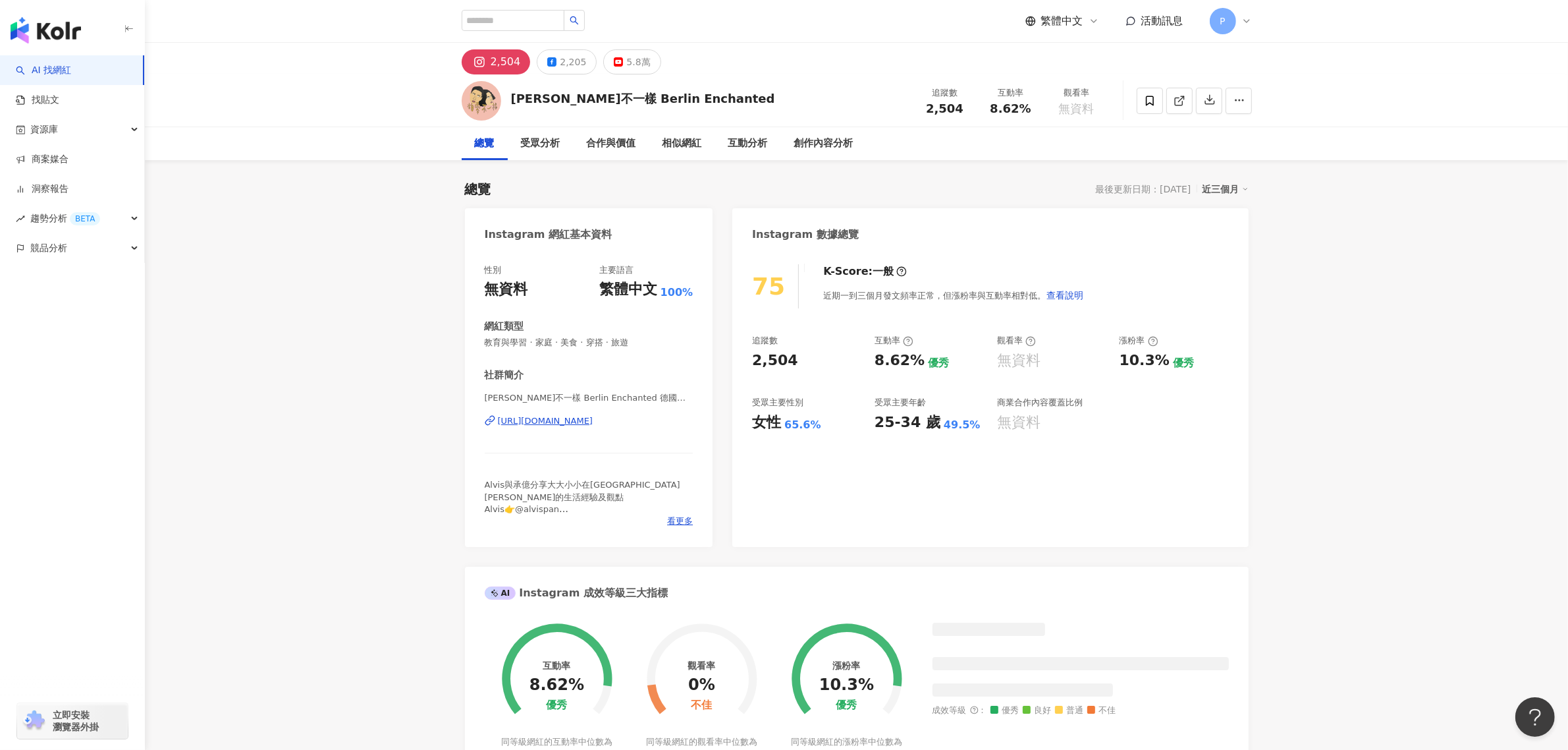
click at [651, 101] on div "[PERSON_NAME]不一樣 Berlin Enchanted" at bounding box center [643, 98] width 264 height 17
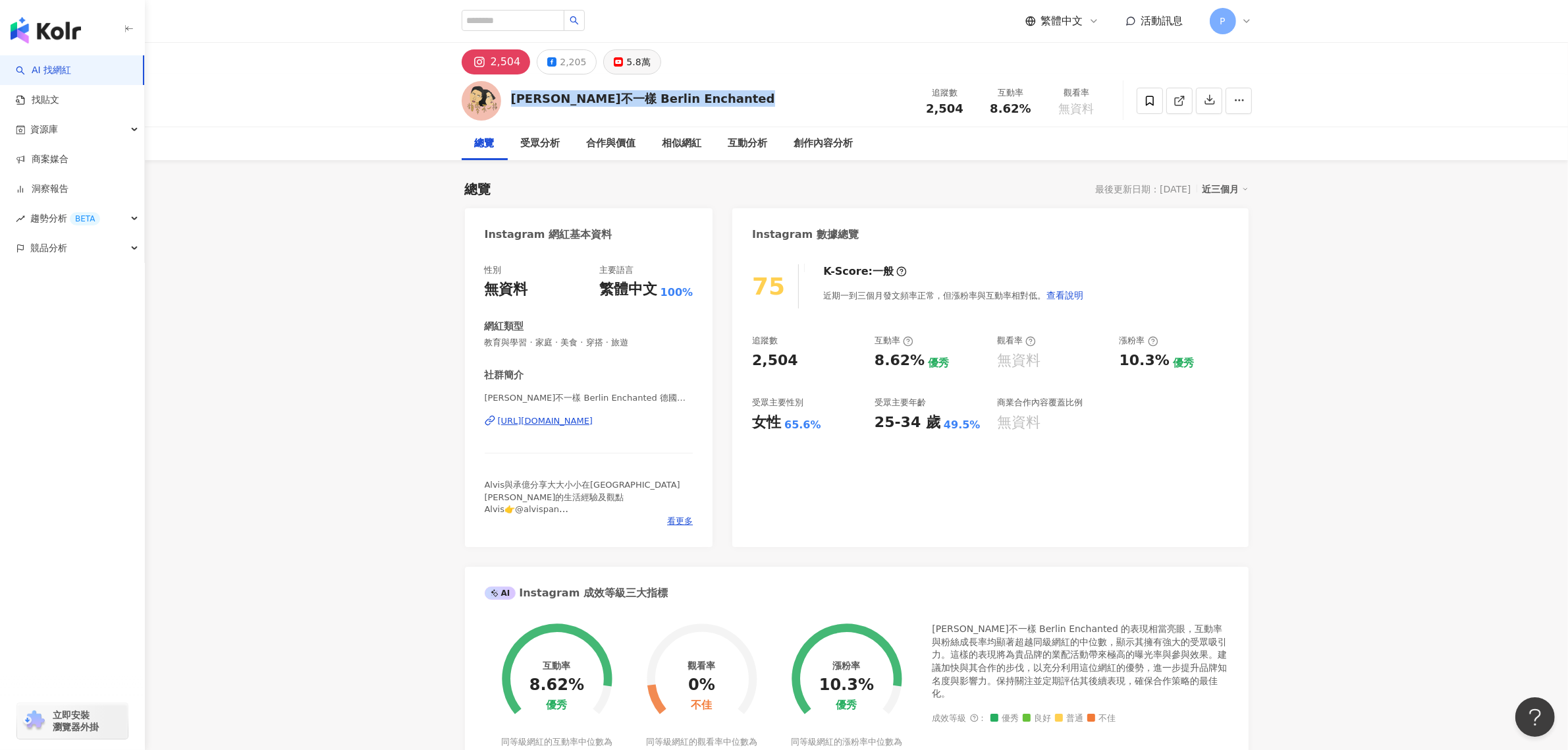
click at [610, 67] on button "5.8萬" at bounding box center [632, 62] width 58 height 25
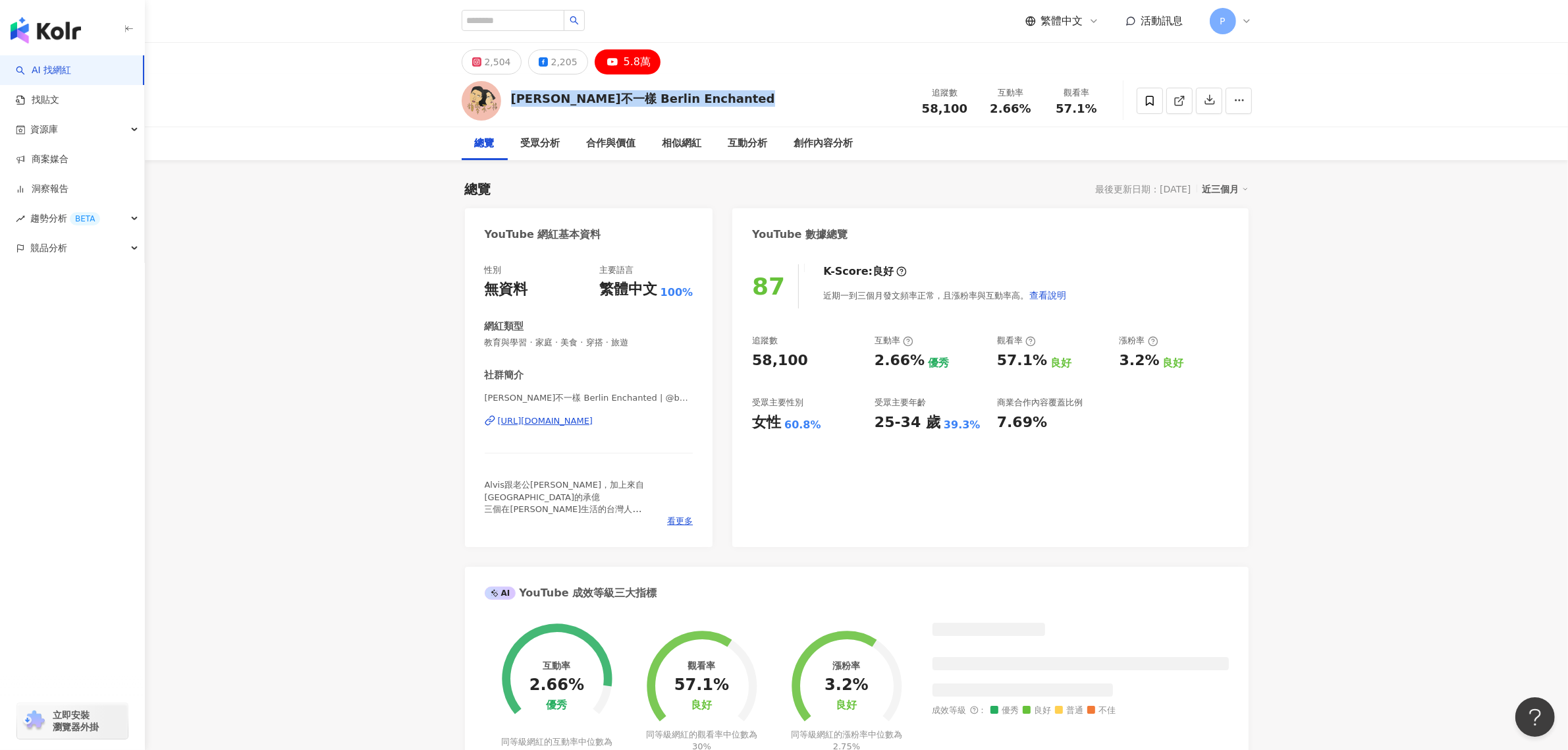
click at [671, 96] on div "[PERSON_NAME]不一樣 Berlin Enchanted" at bounding box center [643, 98] width 264 height 17
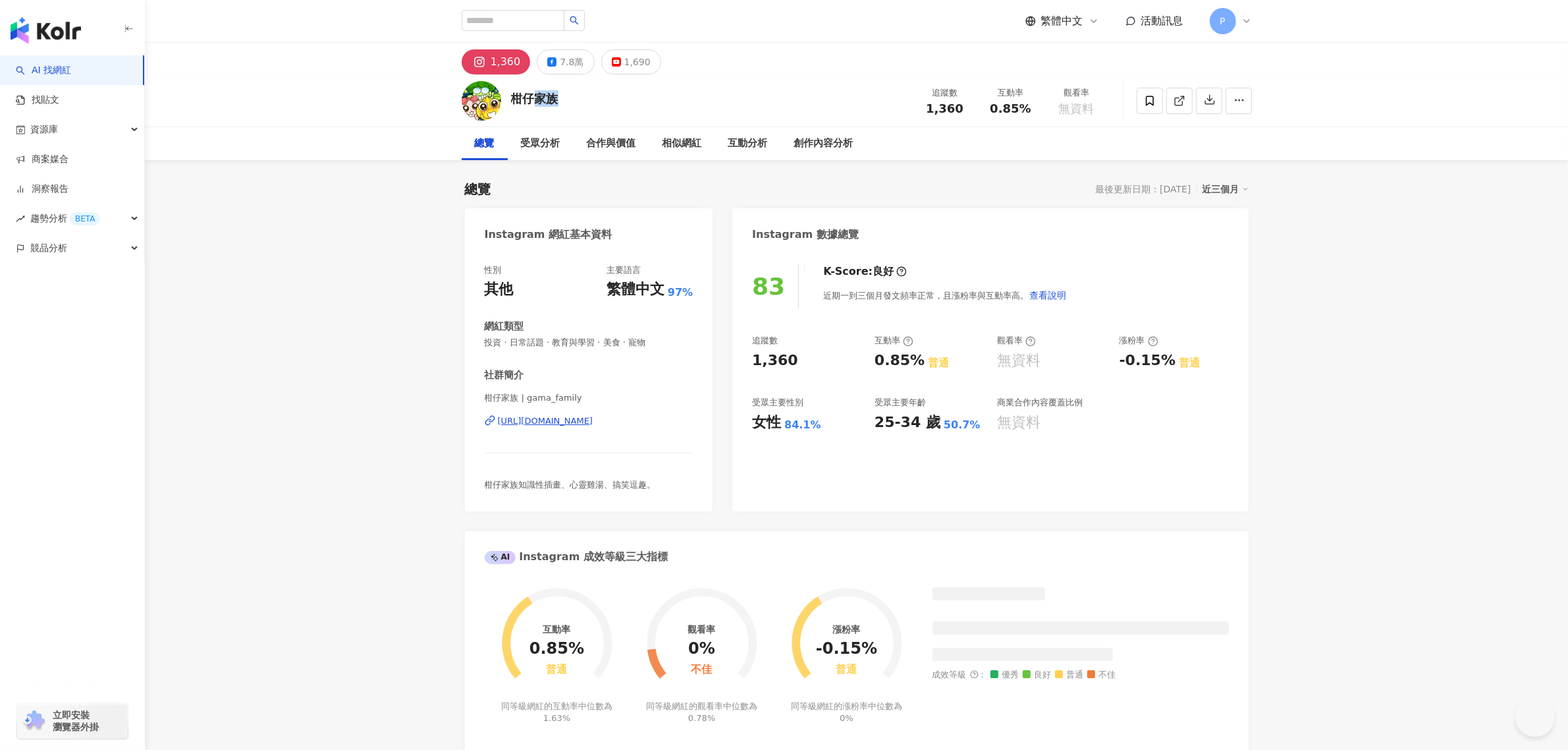
drag, startPoint x: 531, startPoint y: 94, endPoint x: 570, endPoint y: 103, distance: 40.0
click at [527, 94] on div "柑仔家族 追蹤數 1,360 互動率 0.85% 觀看率 無資料" at bounding box center [857, 100] width 843 height 52
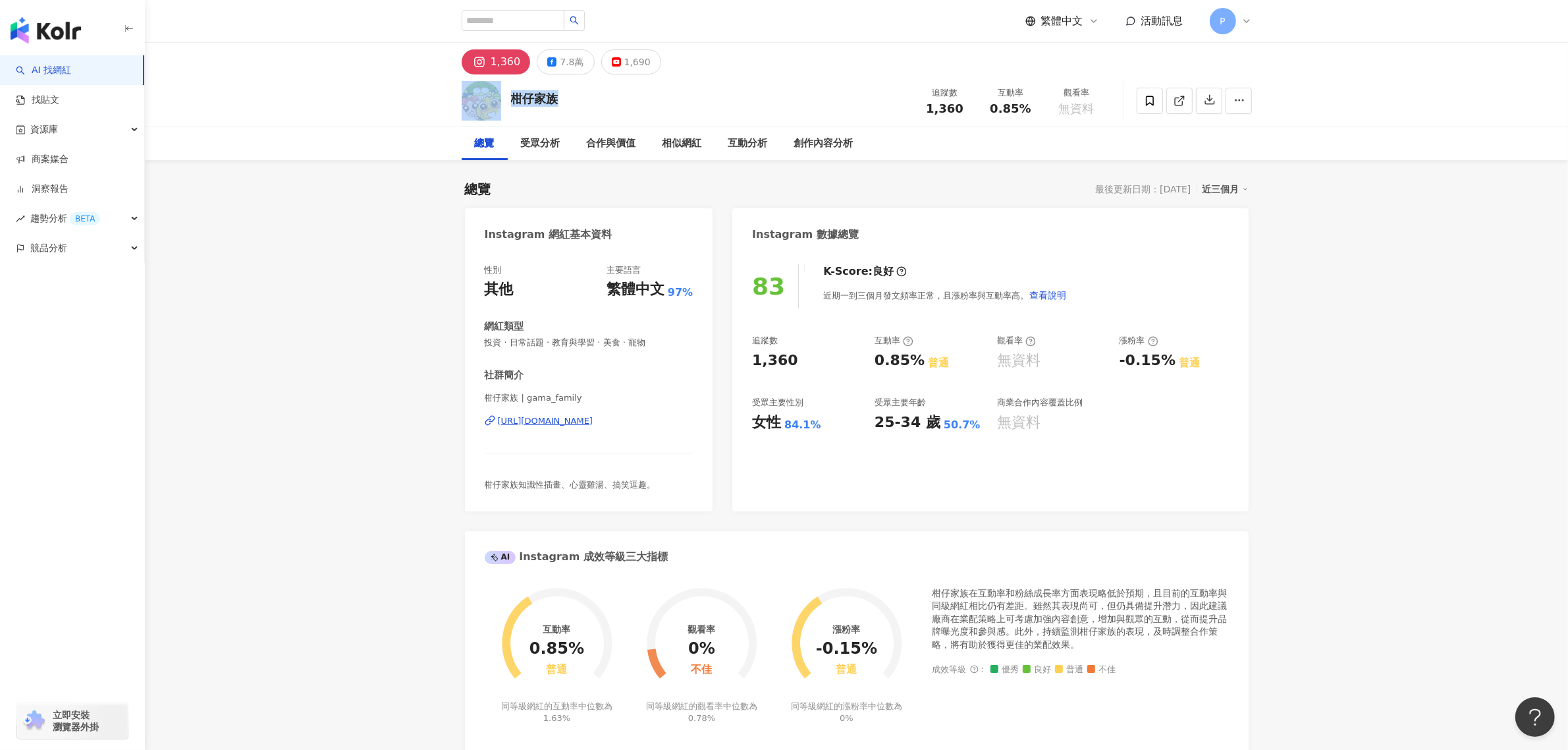
drag, startPoint x: 503, startPoint y: 89, endPoint x: 583, endPoint y: 77, distance: 80.9
click at [579, 100] on div "柑仔家族 追蹤數 1,360 互動率 0.85% 觀看率 無資料" at bounding box center [857, 100] width 843 height 52
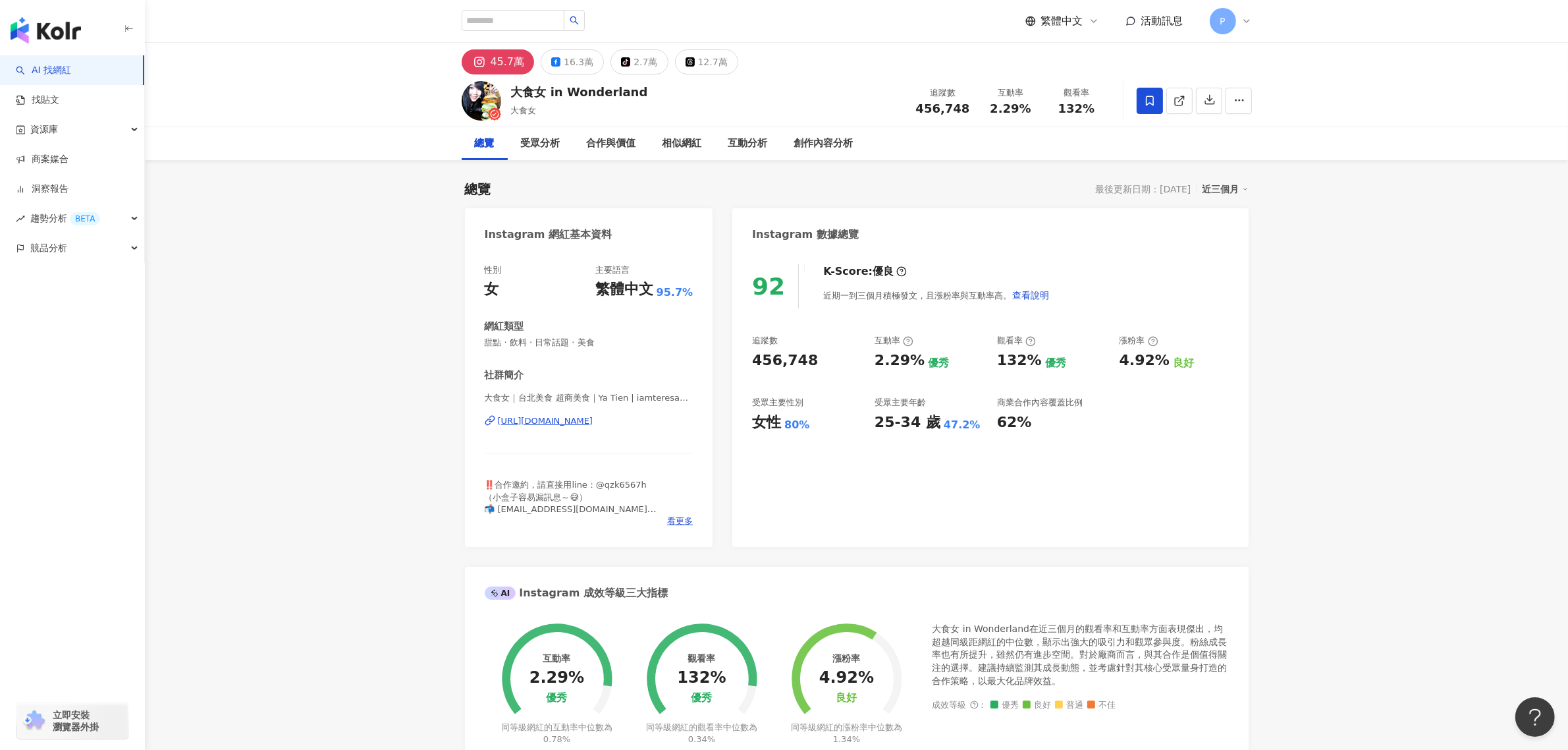
click at [515, 59] on div "45.7萬" at bounding box center [507, 62] width 34 height 18
click at [515, 91] on div "大食女 in Wonderland" at bounding box center [579, 92] width 137 height 17
copy div "大食女 in Wonderland"
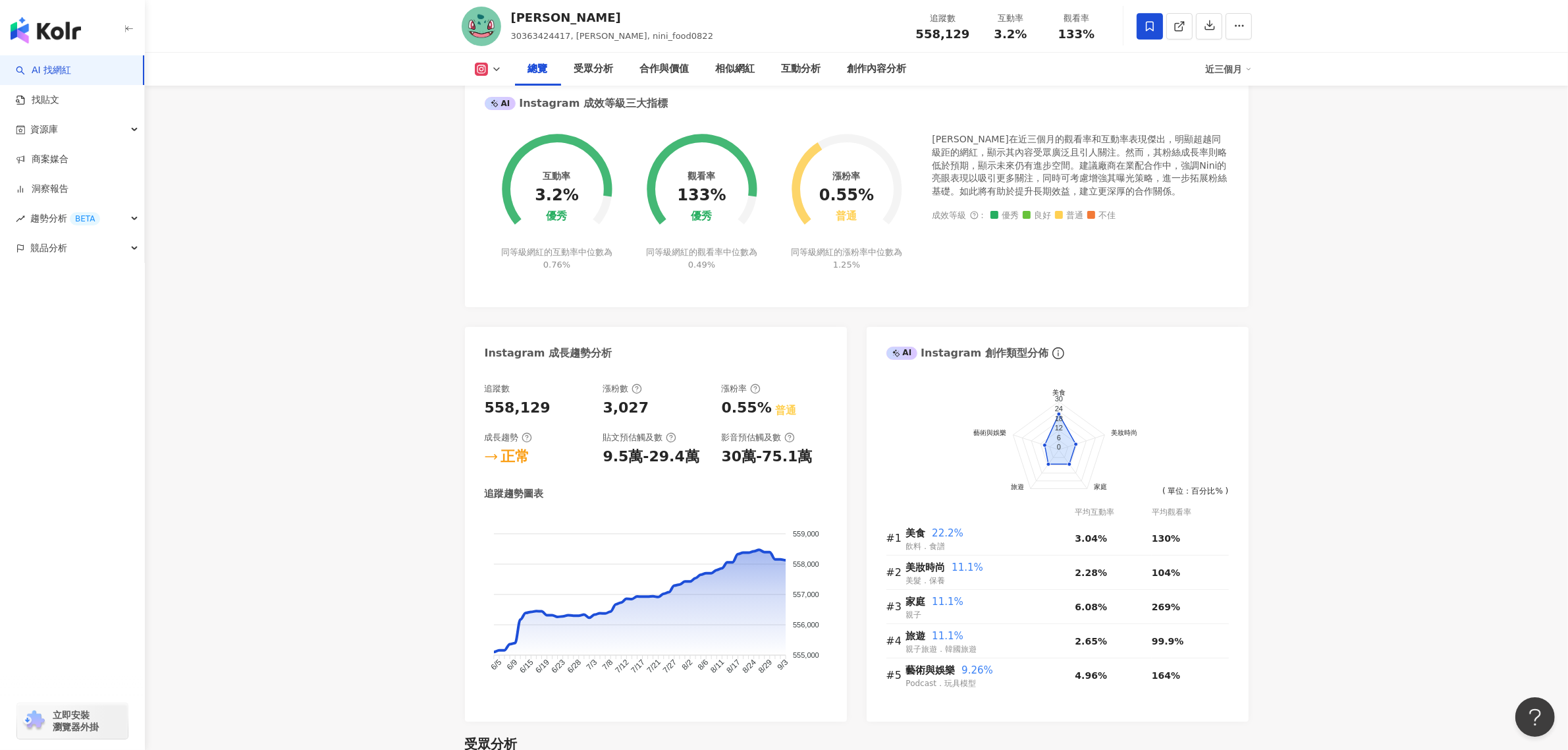
scroll to position [576, 0]
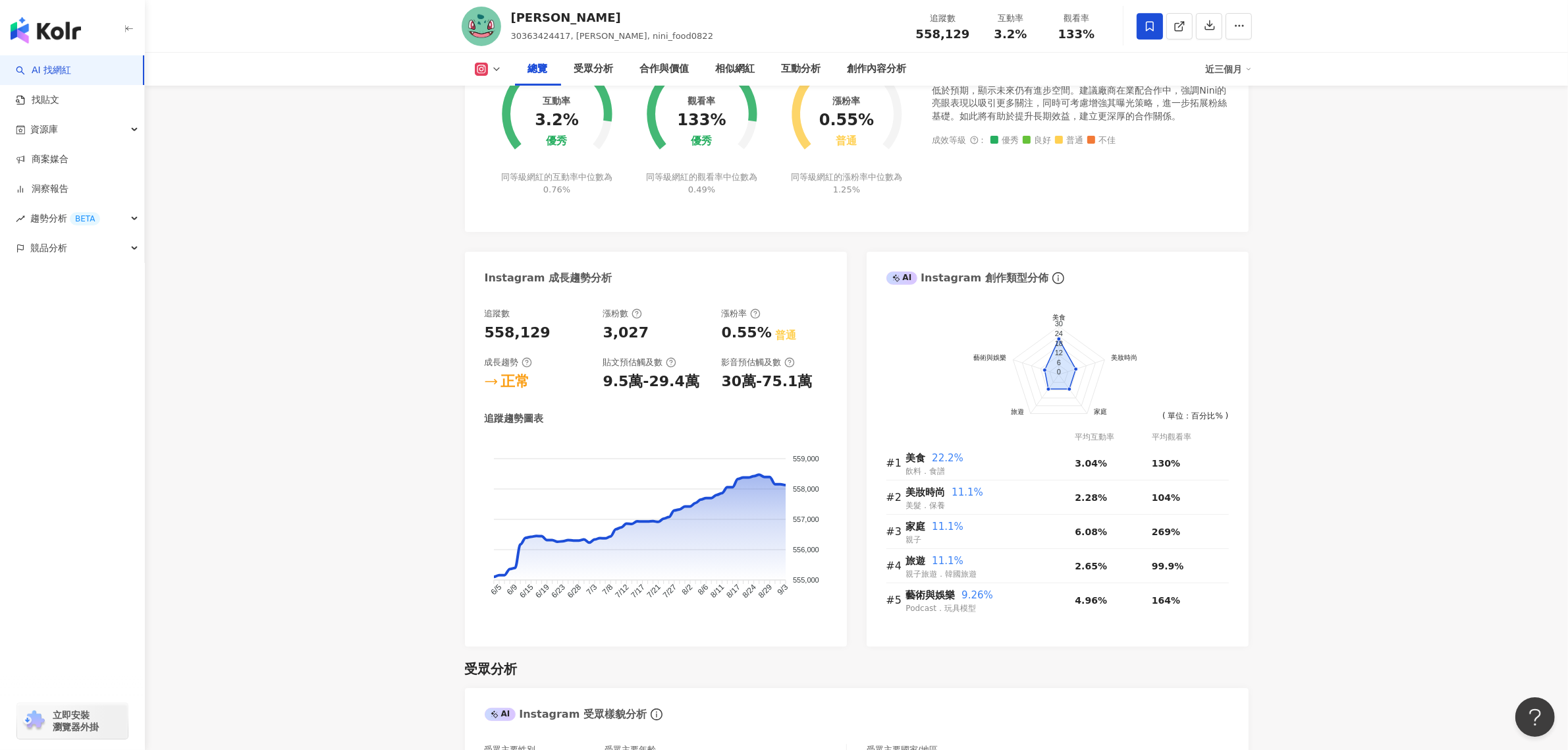
drag, startPoint x: 389, startPoint y: 338, endPoint x: 380, endPoint y: 325, distance: 15.8
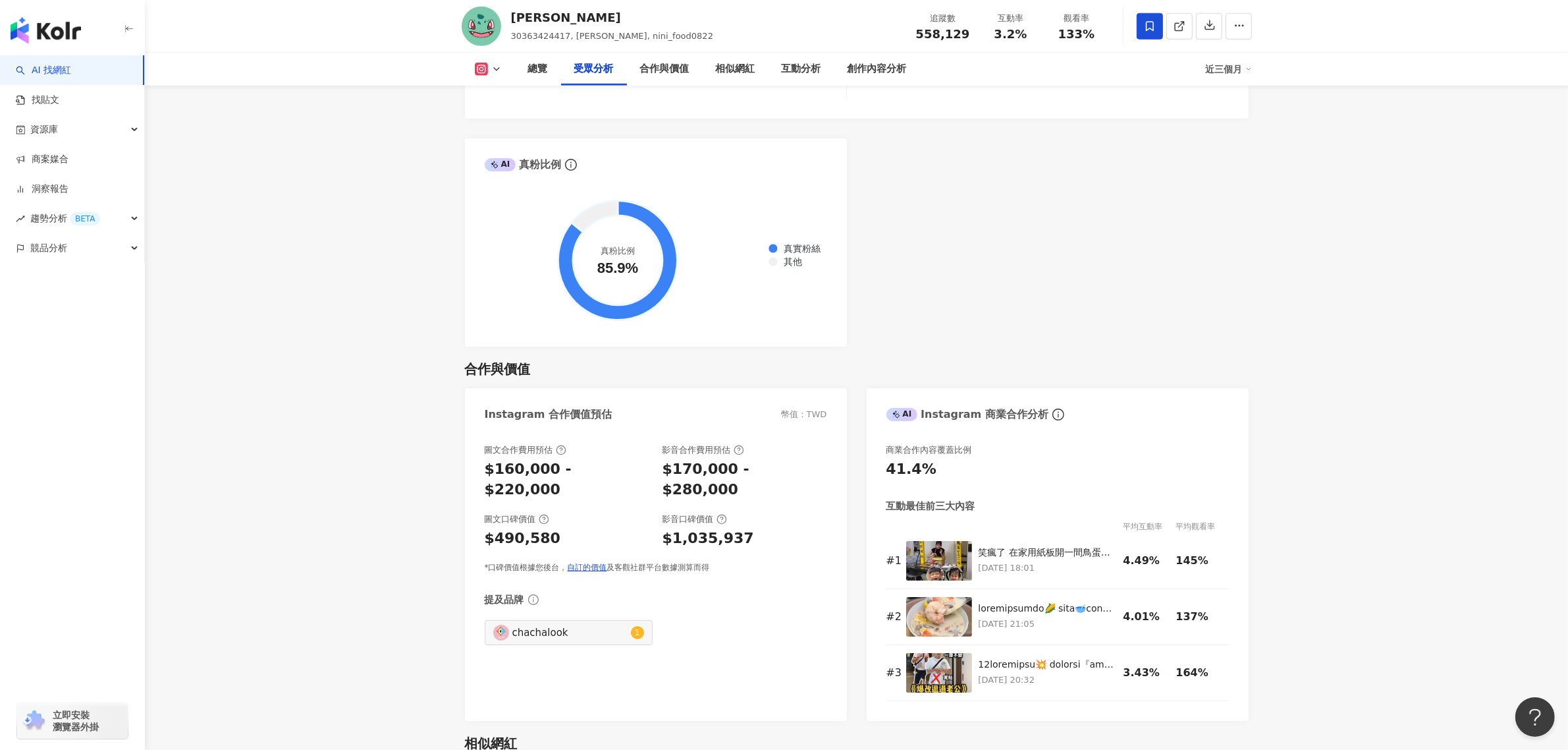
scroll to position [1565, 0]
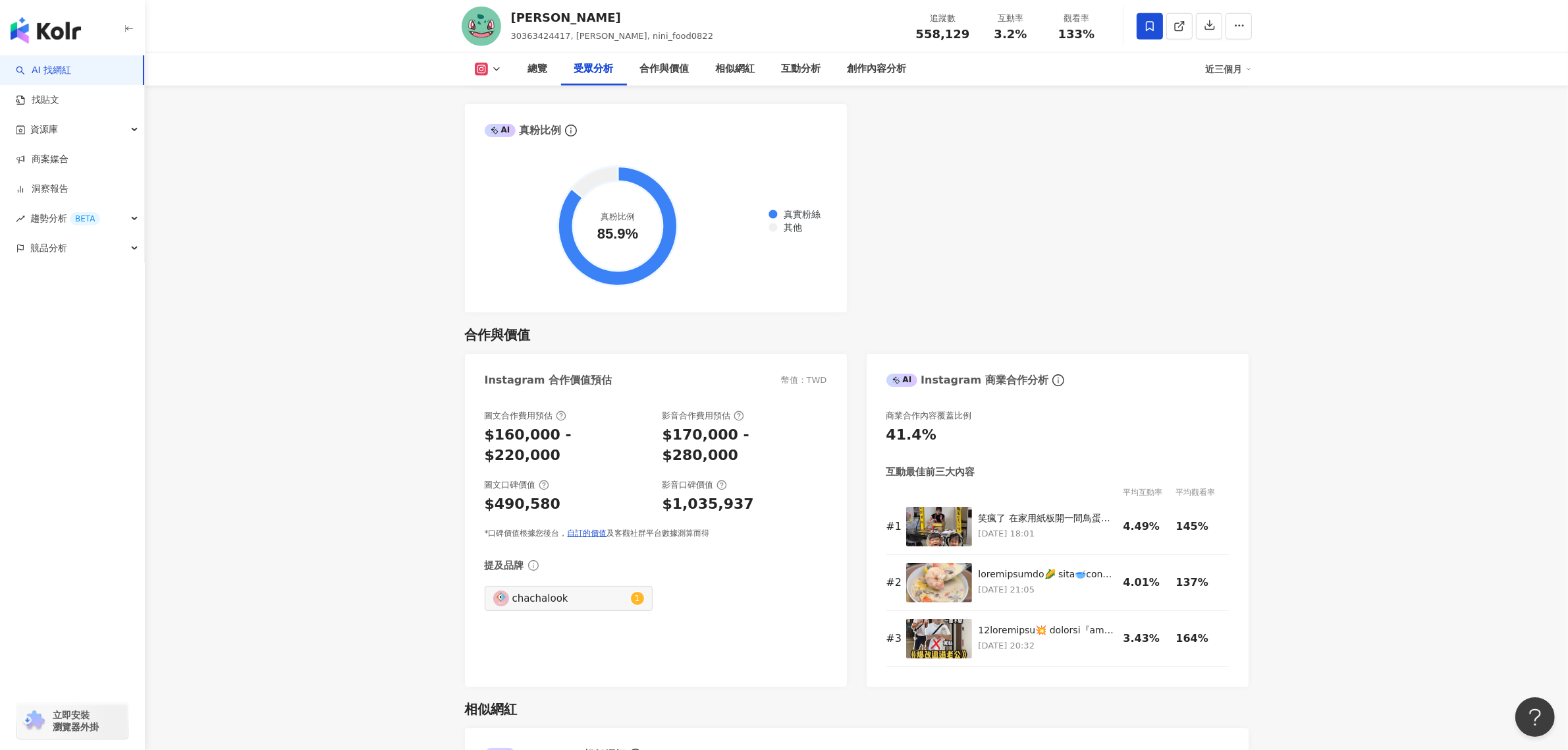
scroll to position [1729, 0]
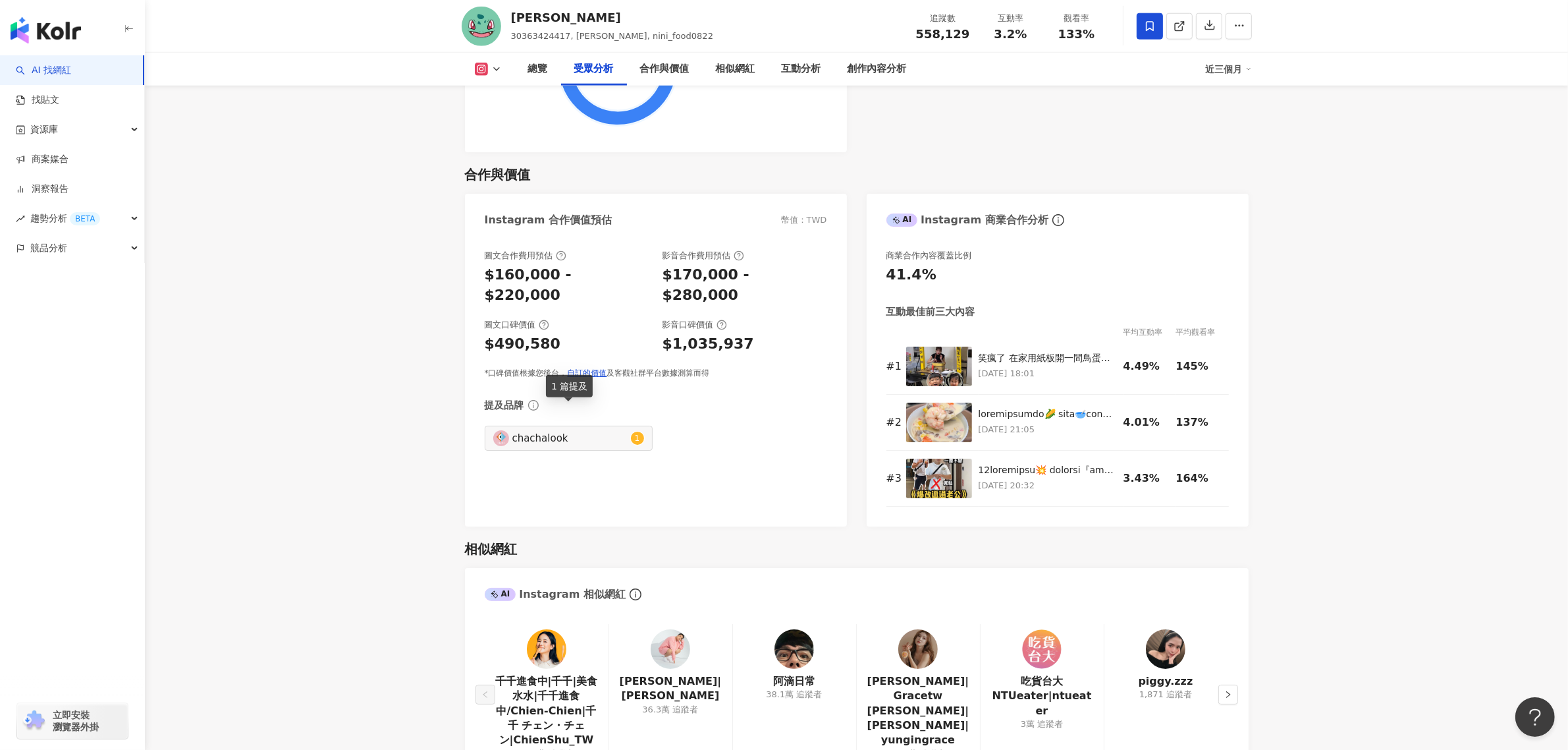
click at [601, 431] on div "chachalook" at bounding box center [570, 438] width 115 height 14
type input "**********"
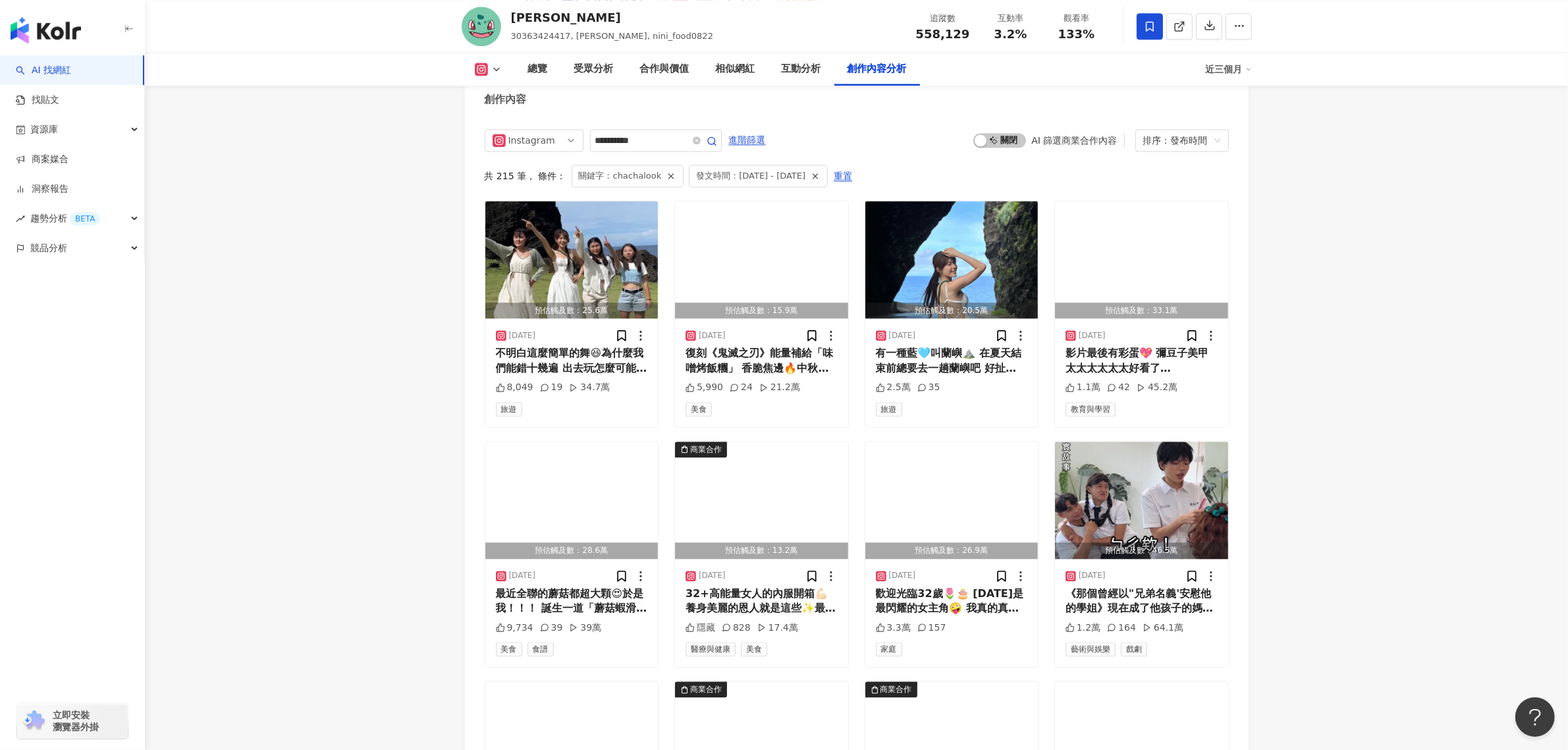
scroll to position [3934, 0]
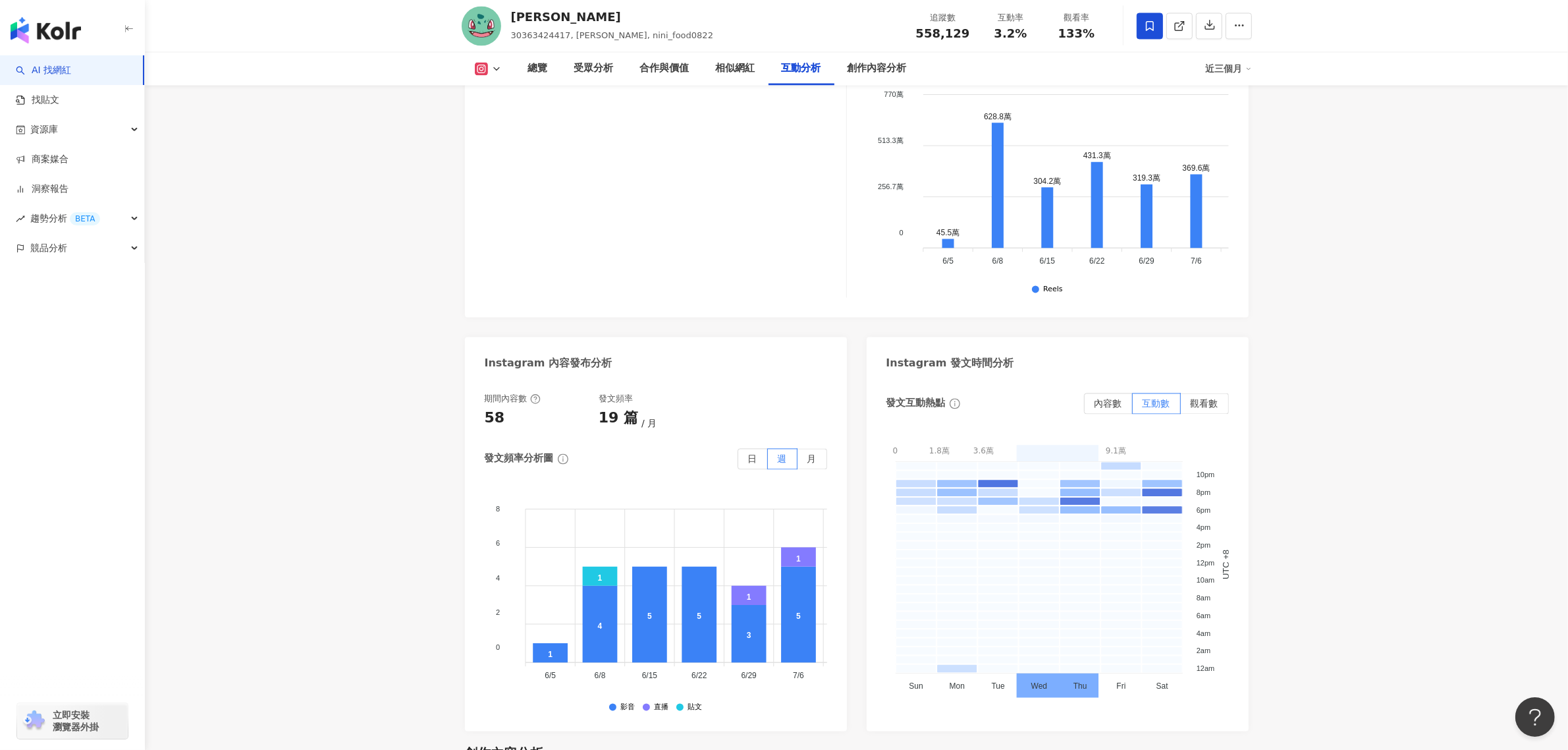
scroll to position [3541, 0]
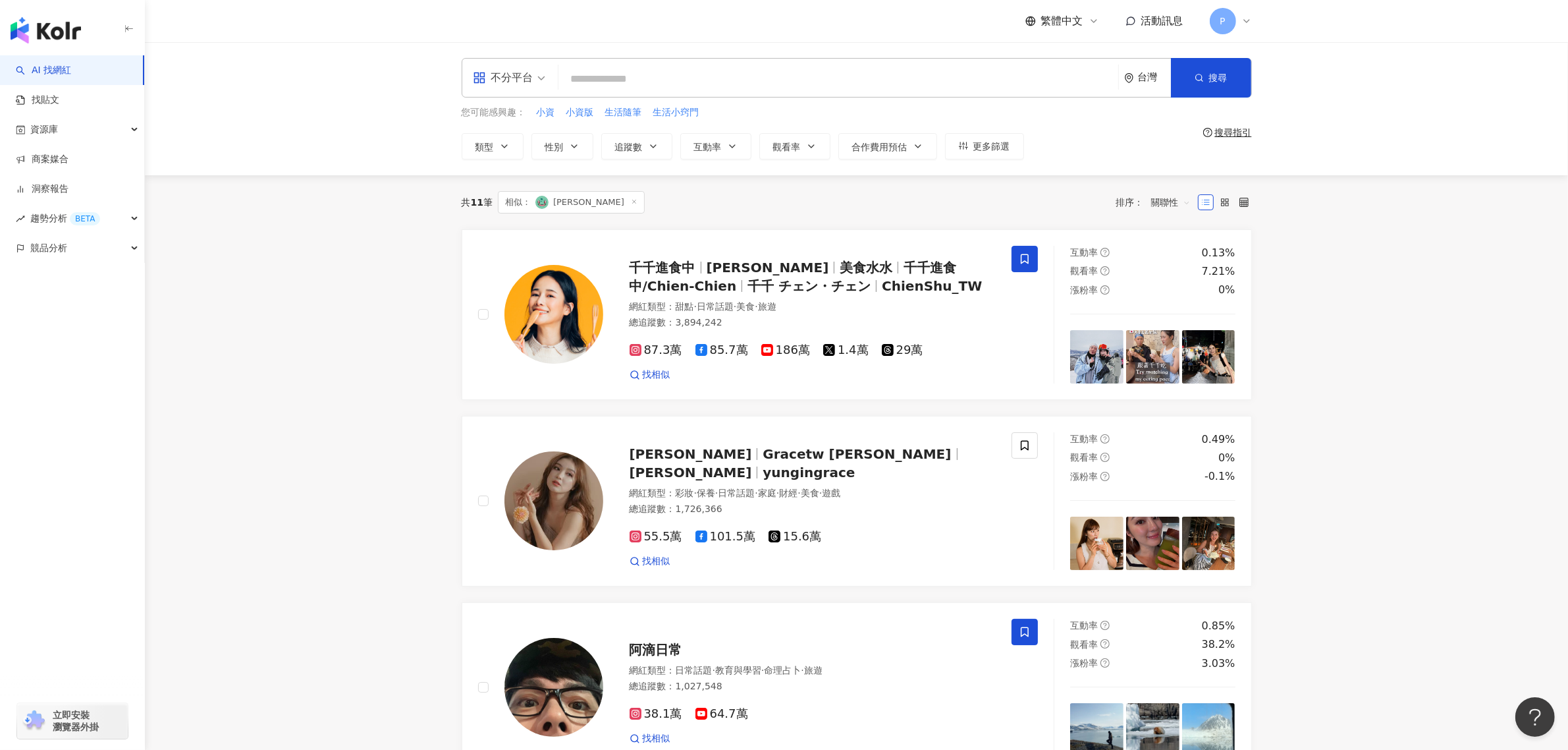
drag, startPoint x: 374, startPoint y: 423, endPoint x: 445, endPoint y: 384, distance: 81.0
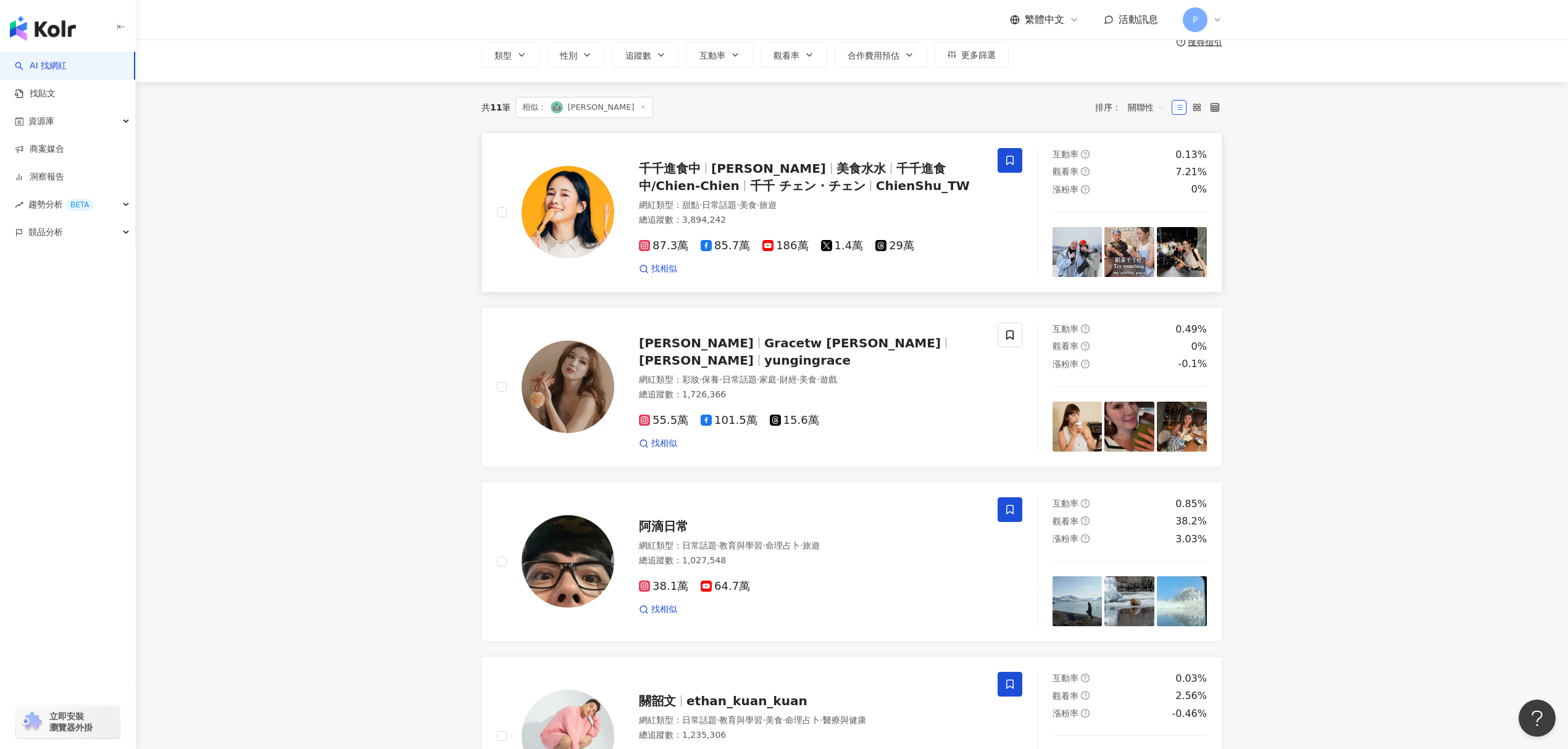
scroll to position [164, 0]
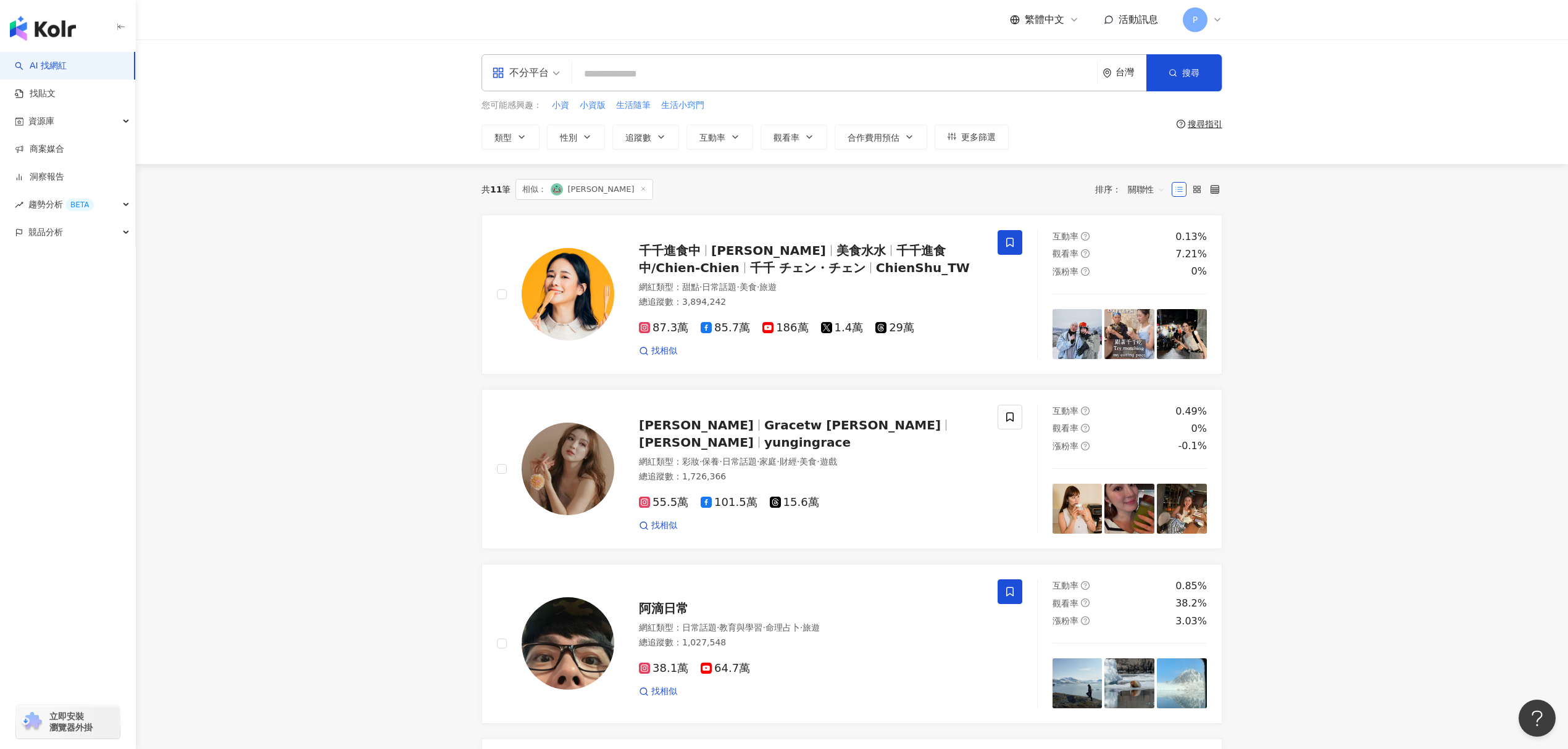
click at [665, 78] on input "search" at bounding box center [834, 73] width 515 height 23
paste input "**"
type input "**"
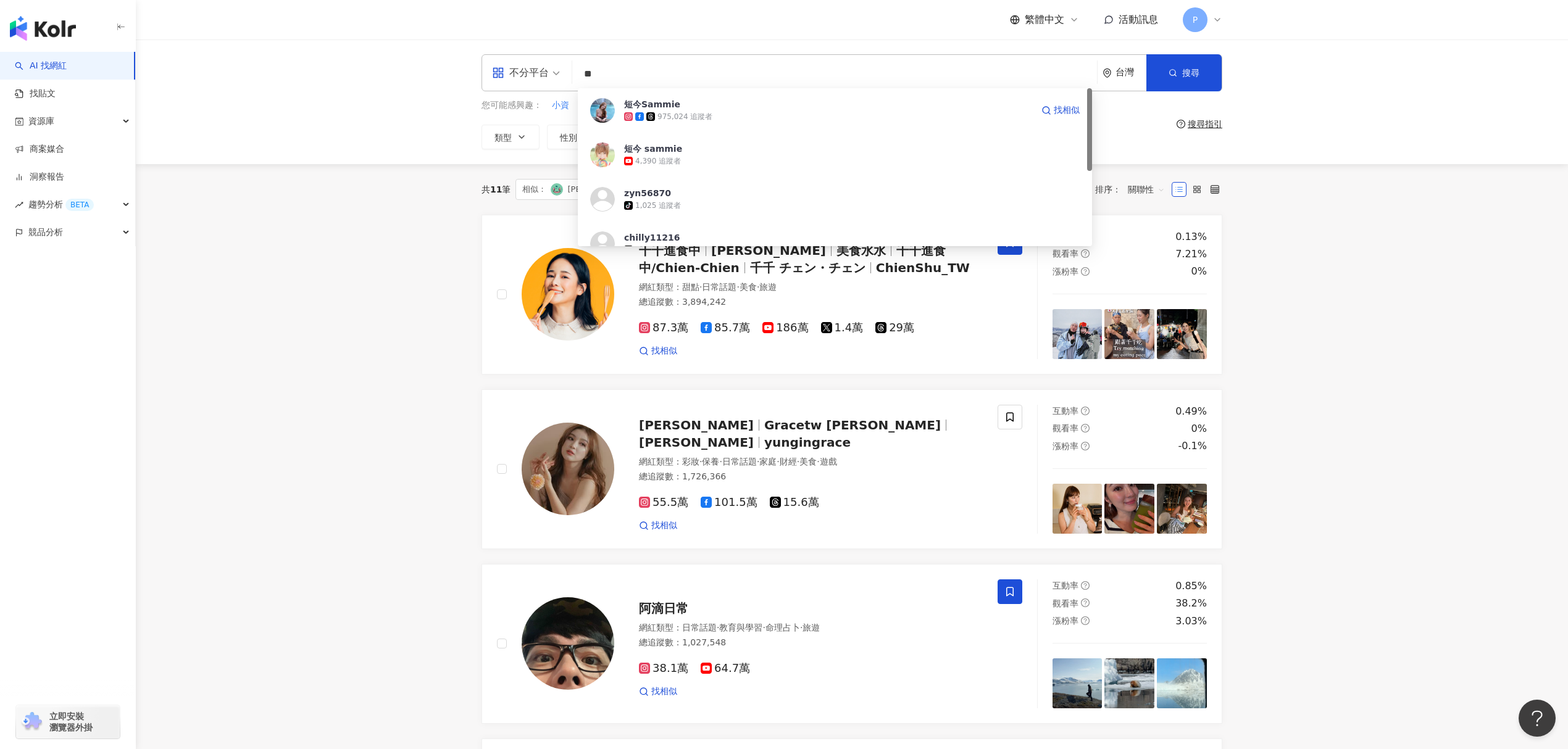
click at [790, 110] on div "975,024 追蹤者" at bounding box center [828, 116] width 408 height 12
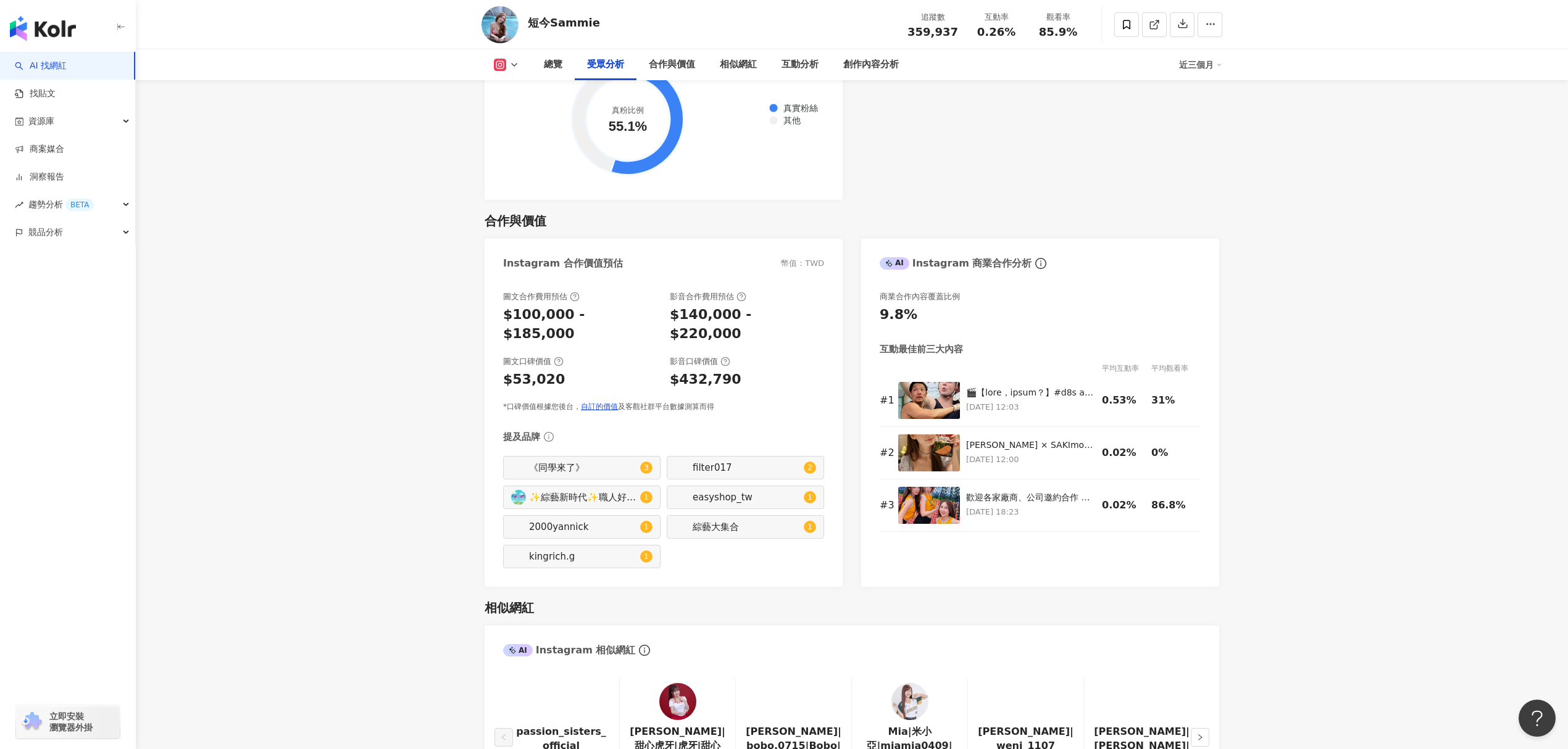
scroll to position [1563, 0]
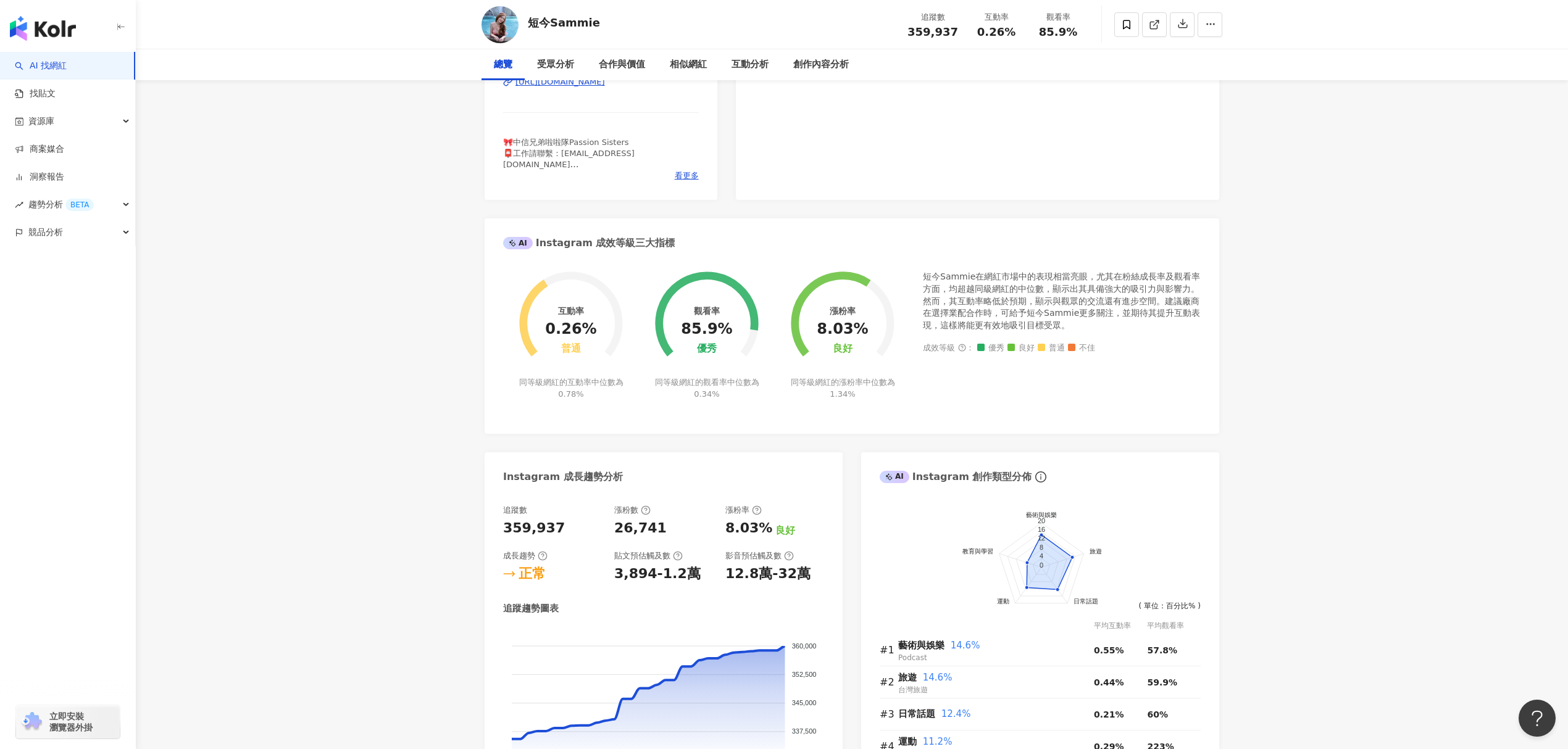
scroll to position [0, 0]
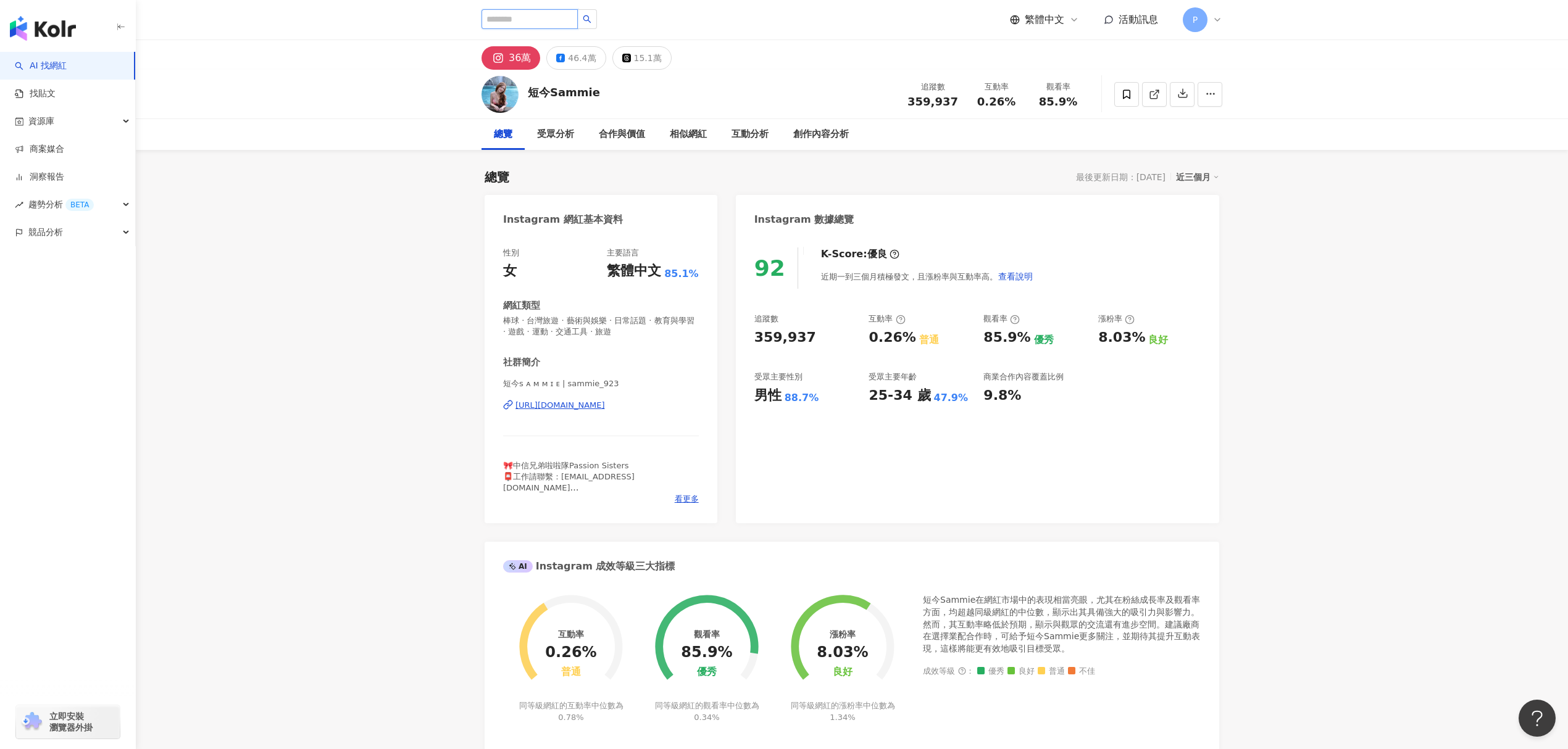
click at [517, 27] on input "search" at bounding box center [530, 19] width 97 height 19
type input "*"
drag, startPoint x: 506, startPoint y: 19, endPoint x: 467, endPoint y: 19, distance: 39.0
click at [467, 19] on div "** 搜尋名稱、敘述、貼文含有關鍵字 “ 短今 ” 的網紅 繁體中文 活動訊息 P" at bounding box center [852, 19] width 790 height 40
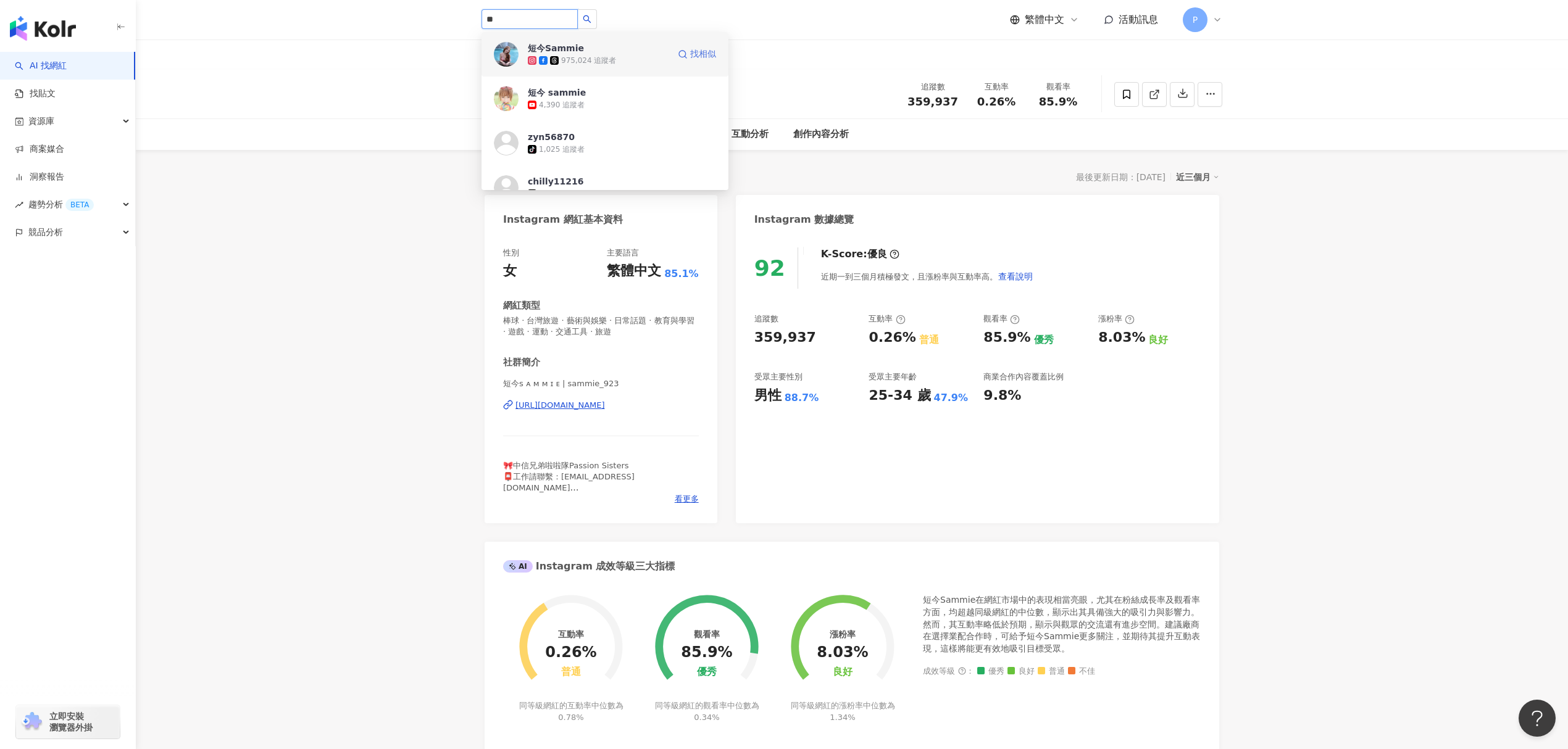
click at [690, 55] on span "找相似" at bounding box center [703, 54] width 26 height 12
type input "**"
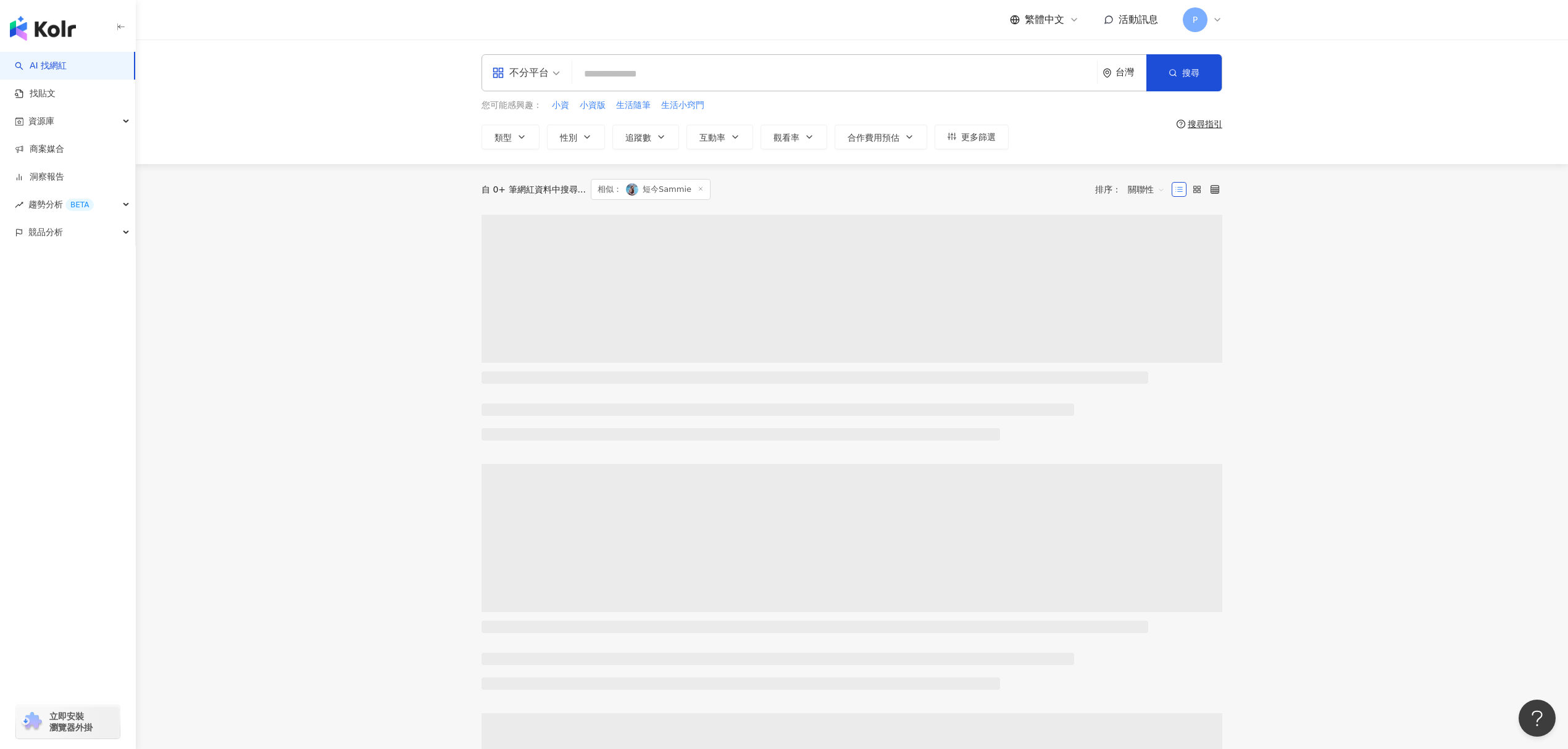
click at [270, 422] on main "不分平台 台灣 搜尋 您可能感興趣： 小資 小資版 生活隨筆 生活小窍門 類型 性別 追蹤數 互動率 觀看率 合作費用預估 更多篩選 搜尋指引 自 0+ 筆網…" at bounding box center [851, 509] width 1432 height 939
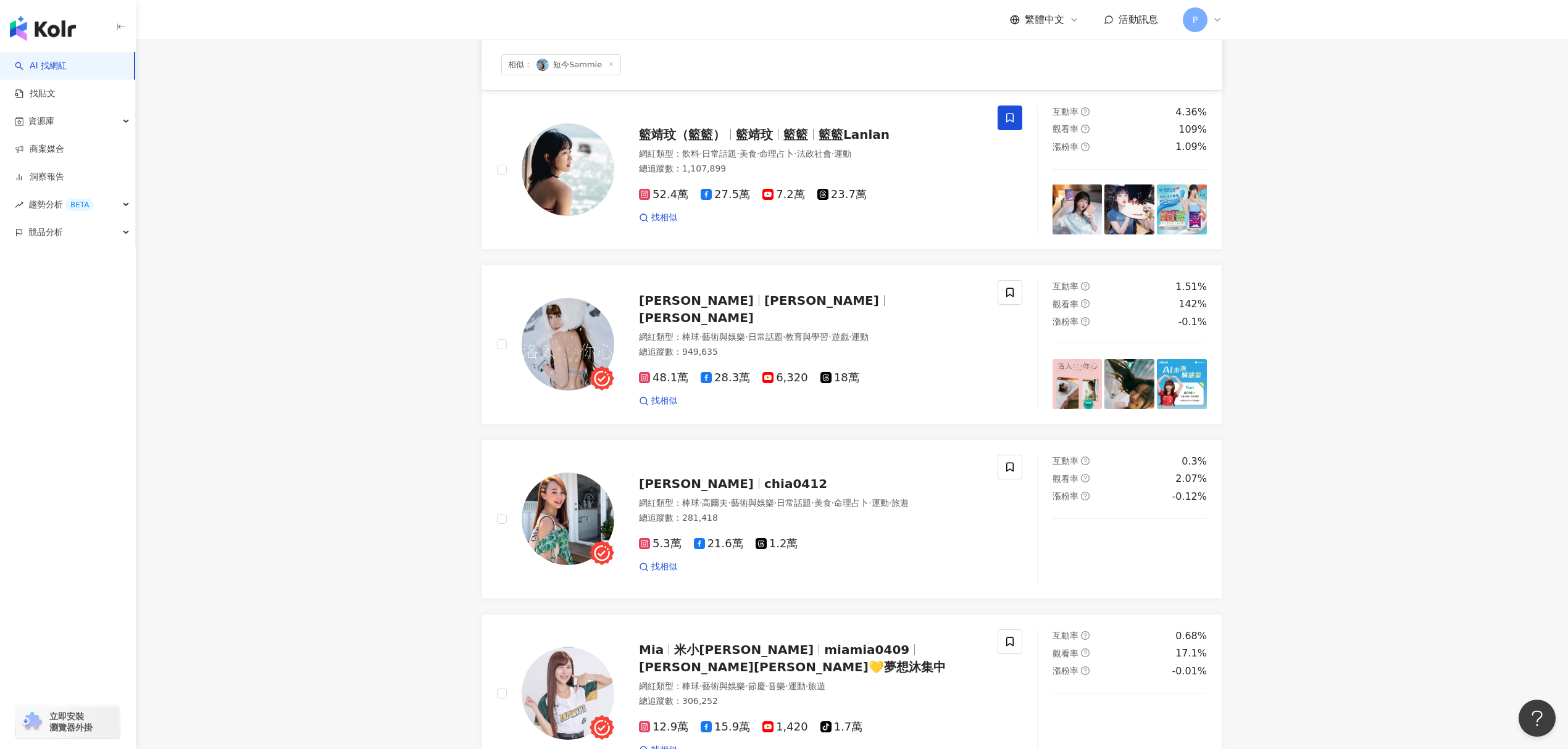
scroll to position [329, 0]
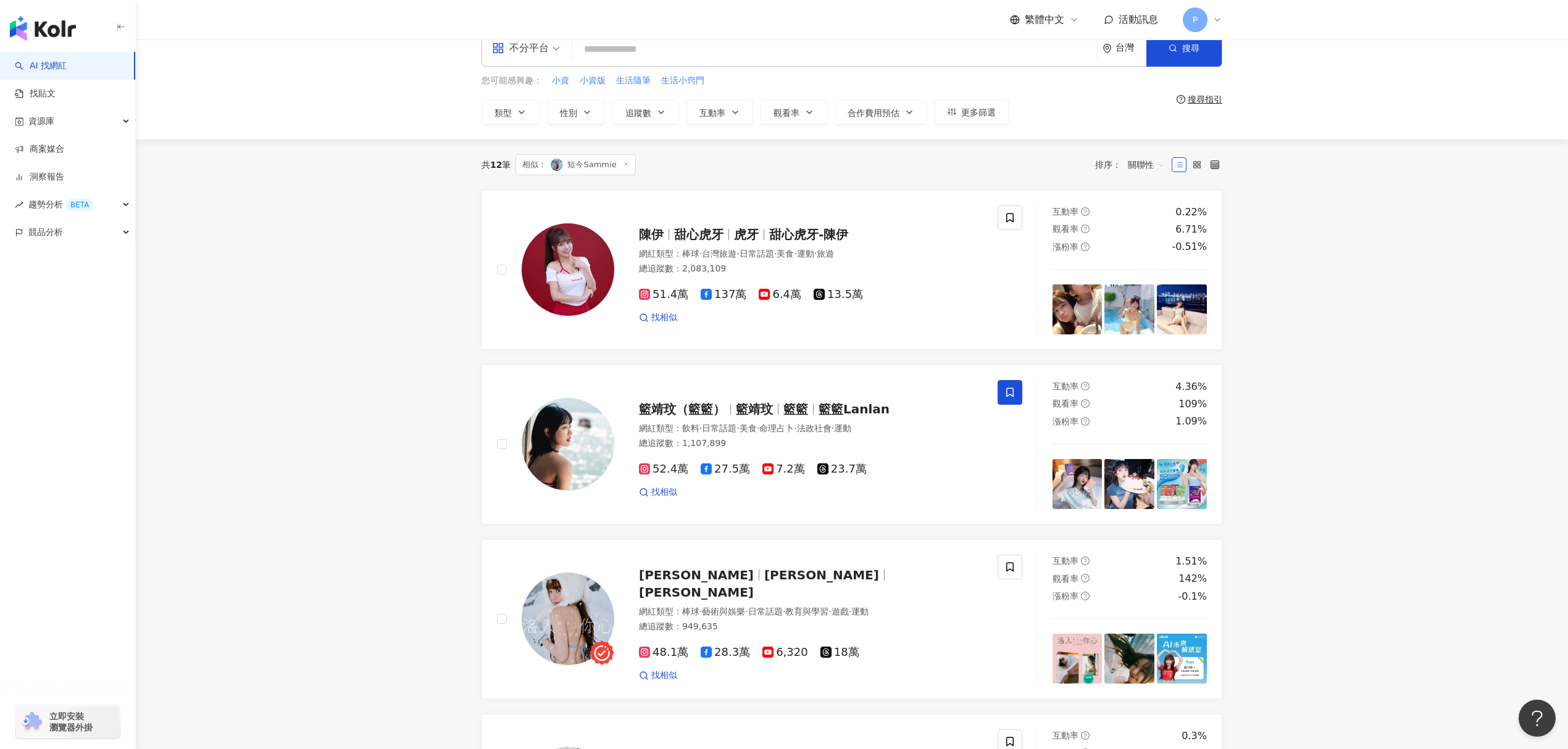
scroll to position [0, 0]
